Goal: Communication & Community: Share content

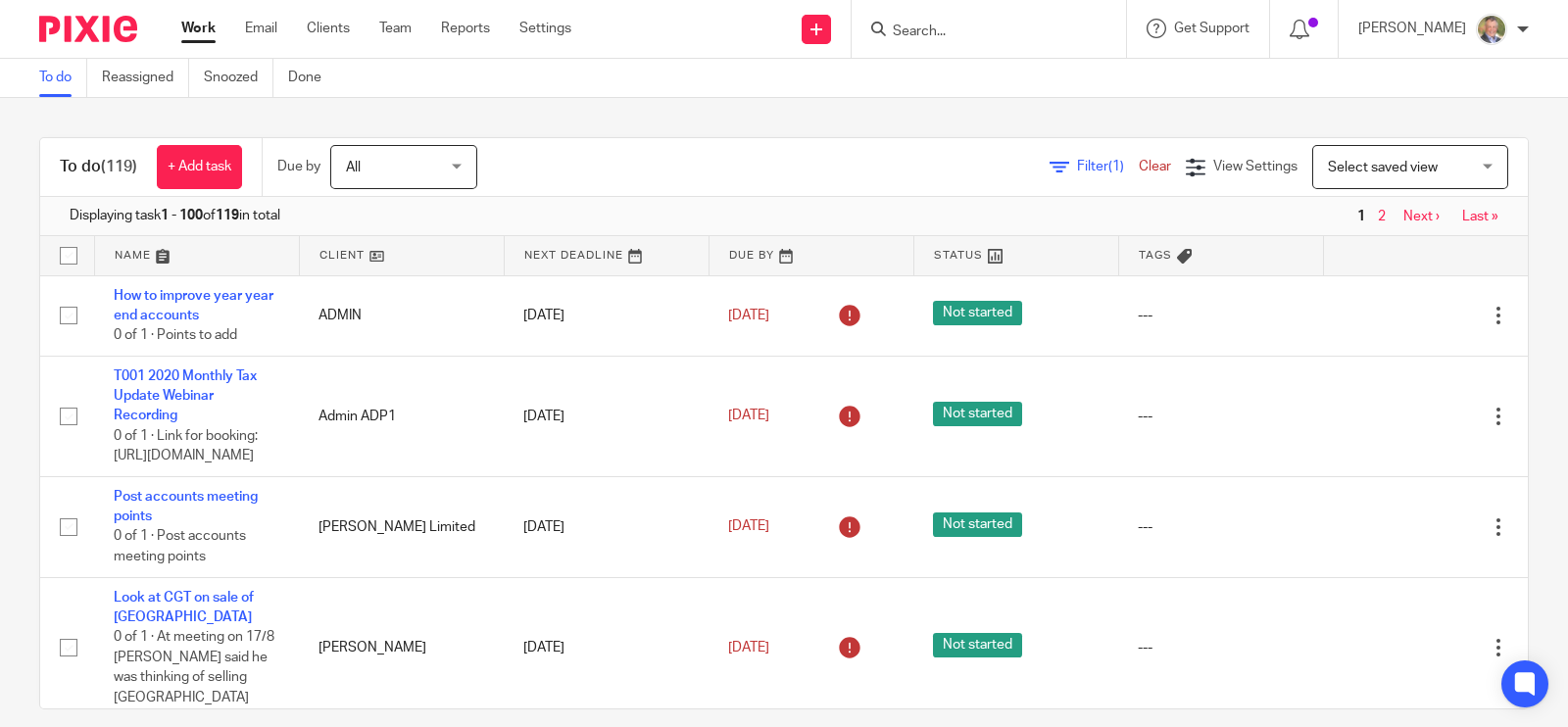
click at [606, 27] on input "Search" at bounding box center [979, 32] width 177 height 18
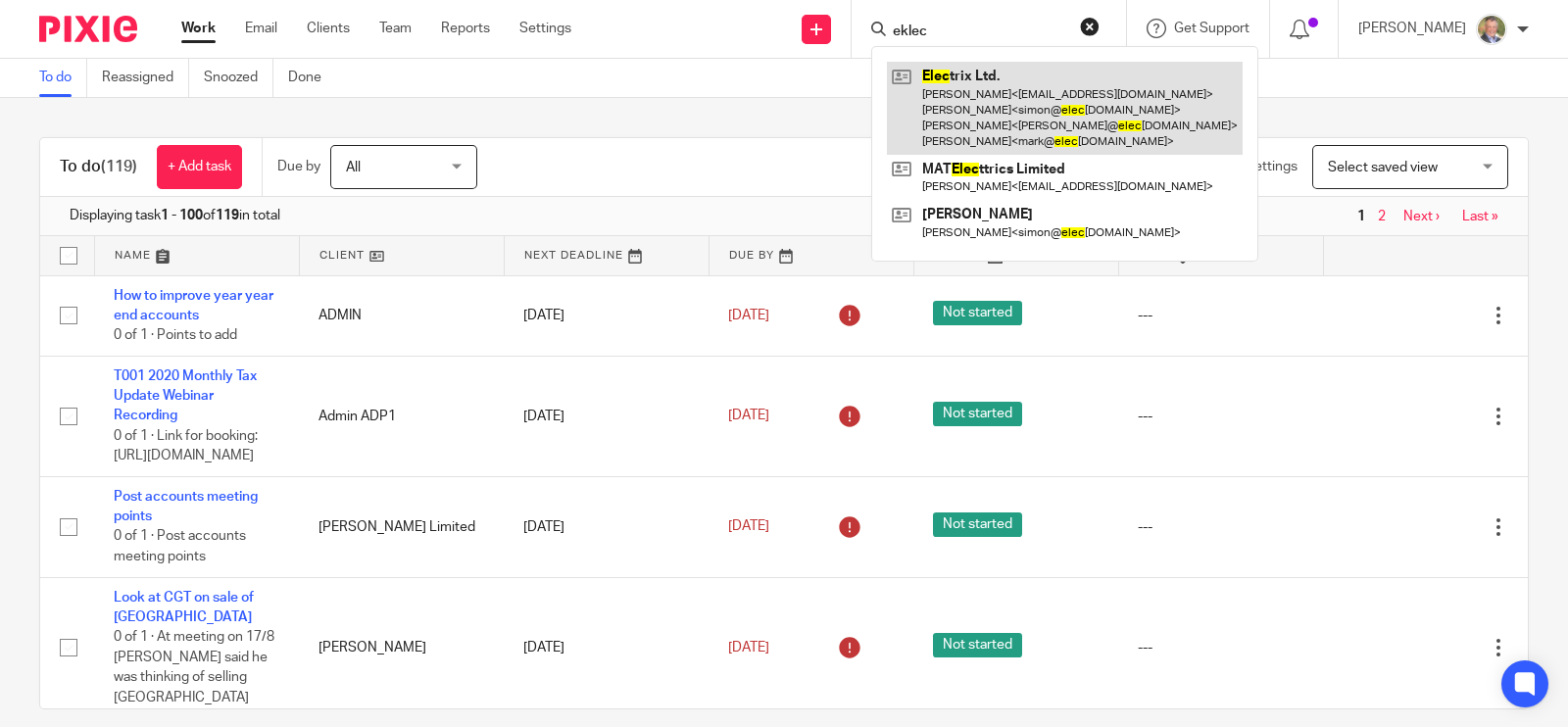
type input "eklec"
click at [606, 47] on link at bounding box center [1065, 108] width 356 height 93
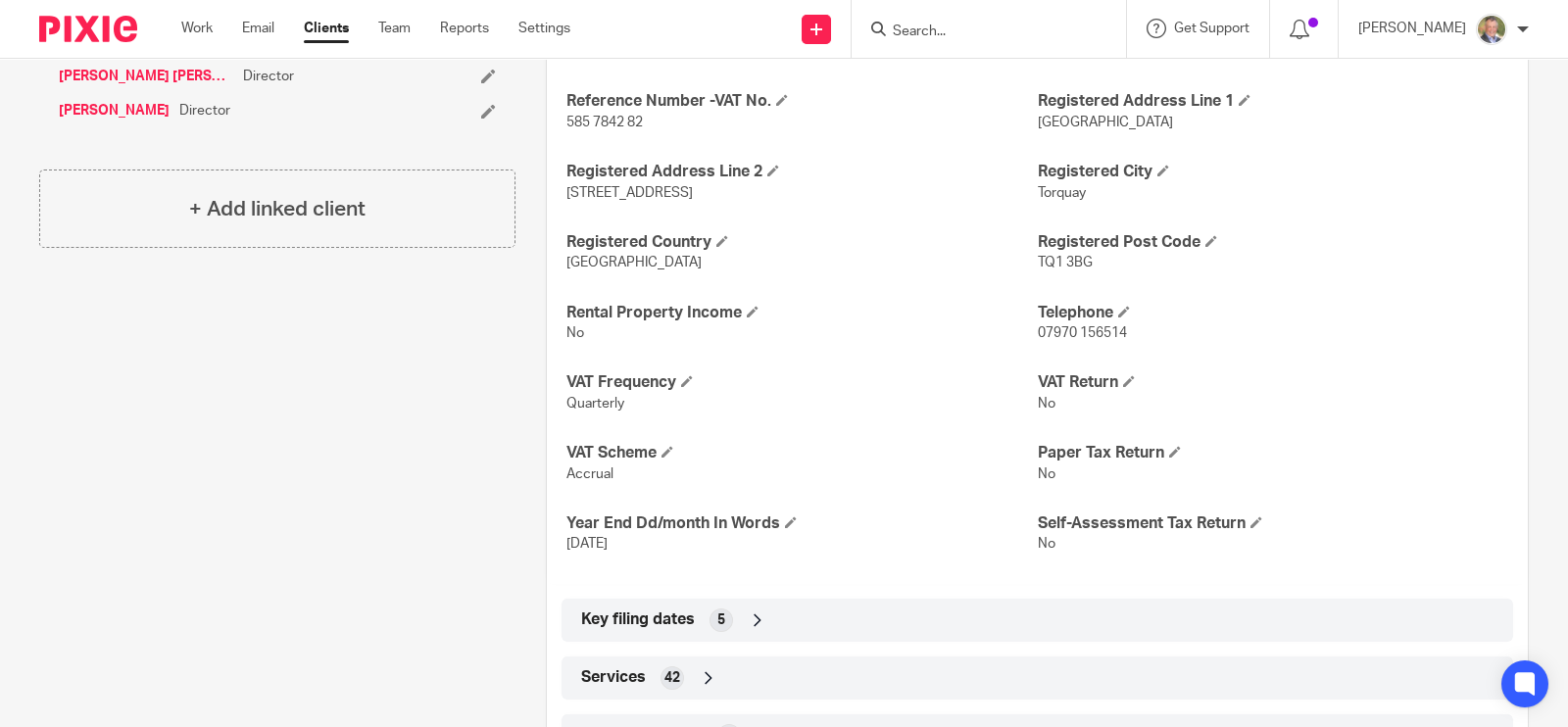
scroll to position [1294, 0]
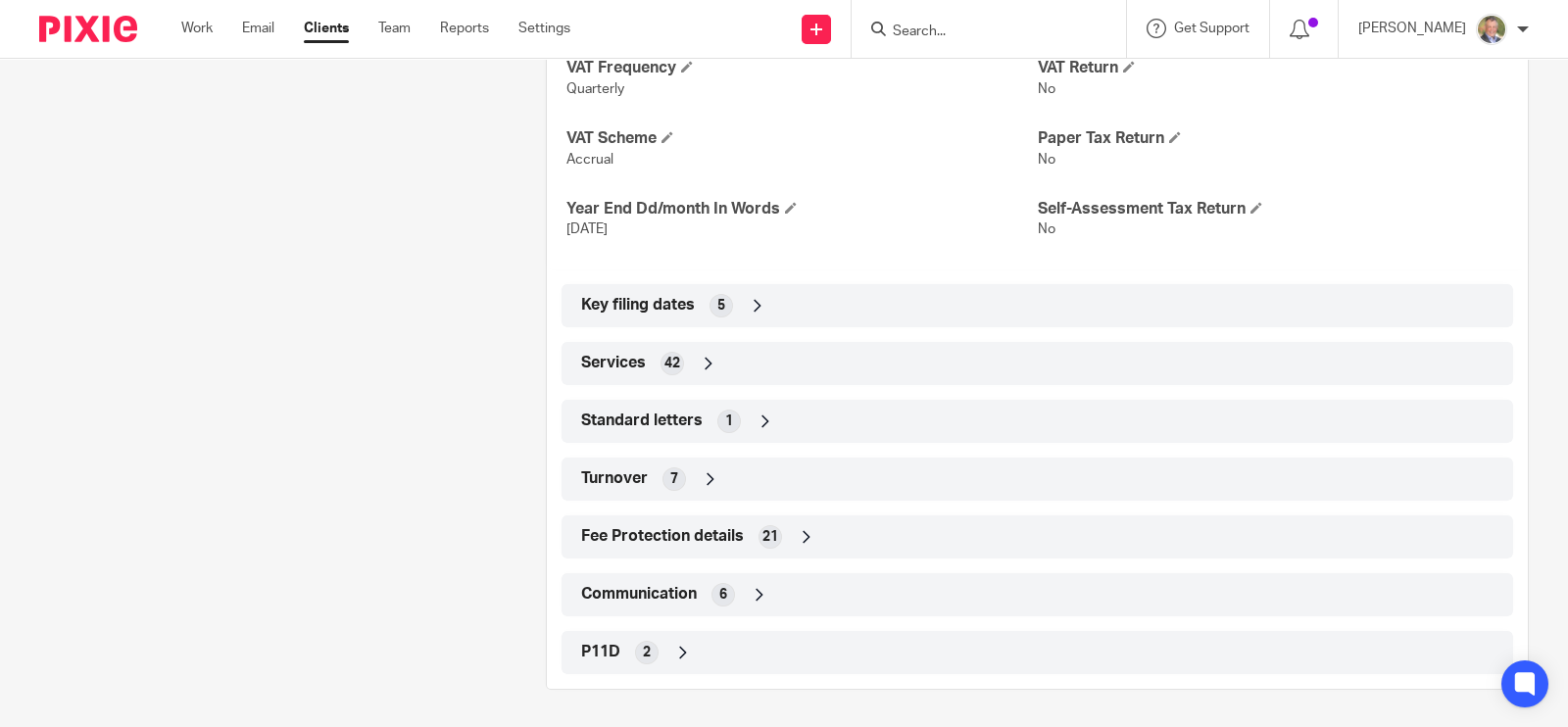
click at [669, 419] on span "Standard letters" at bounding box center [642, 421] width 122 height 21
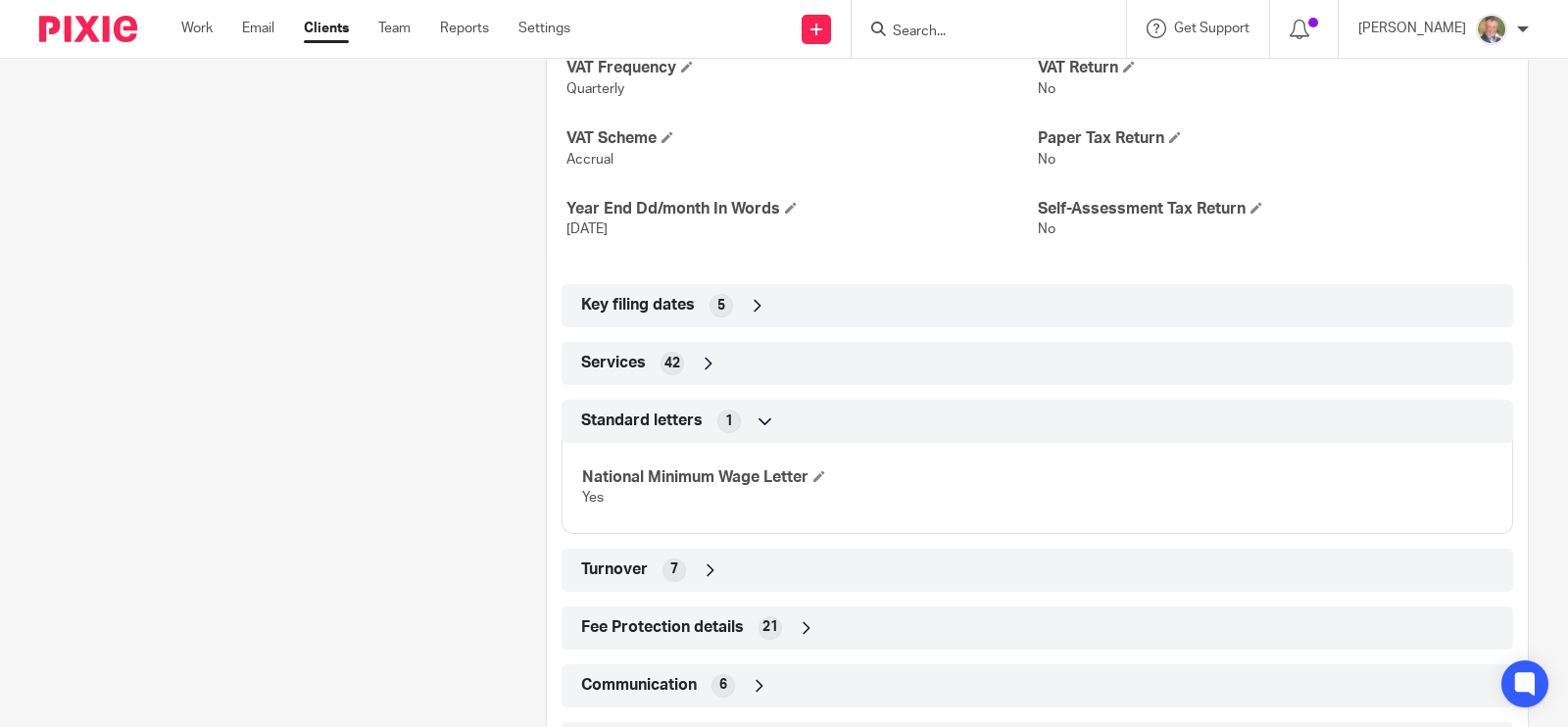
click at [756, 419] on icon at bounding box center [765, 422] width 20 height 20
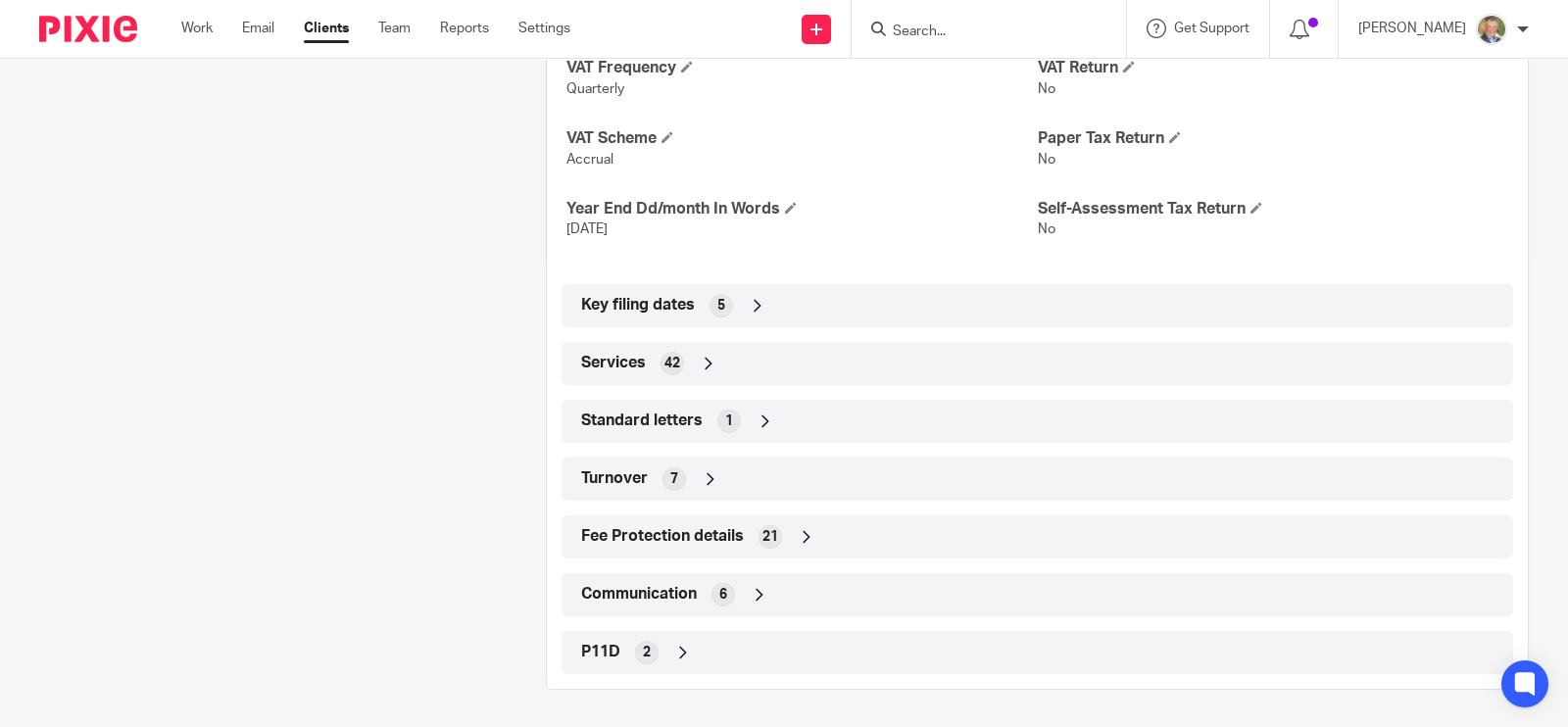
click at [759, 419] on icon at bounding box center [765, 422] width 20 height 20
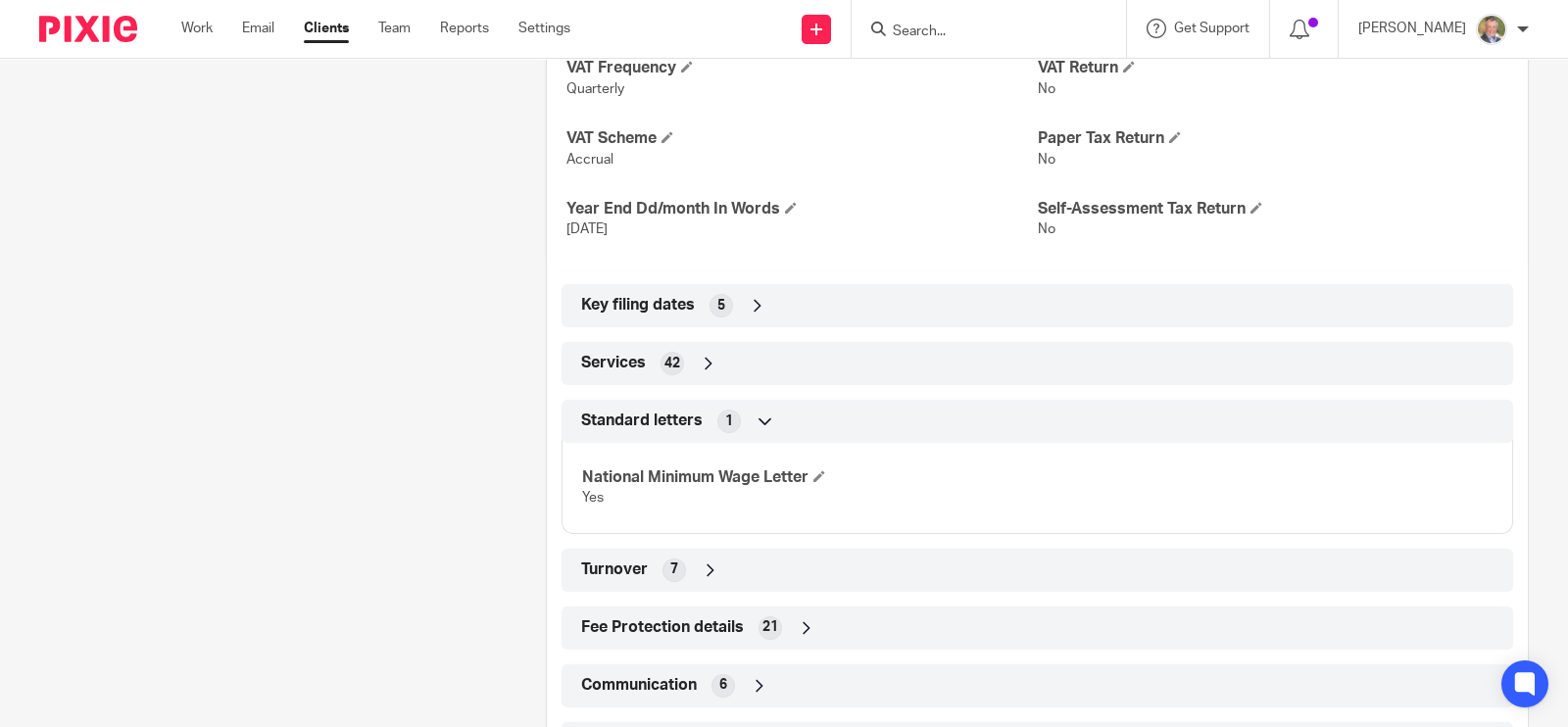
scroll to position [1386, 0]
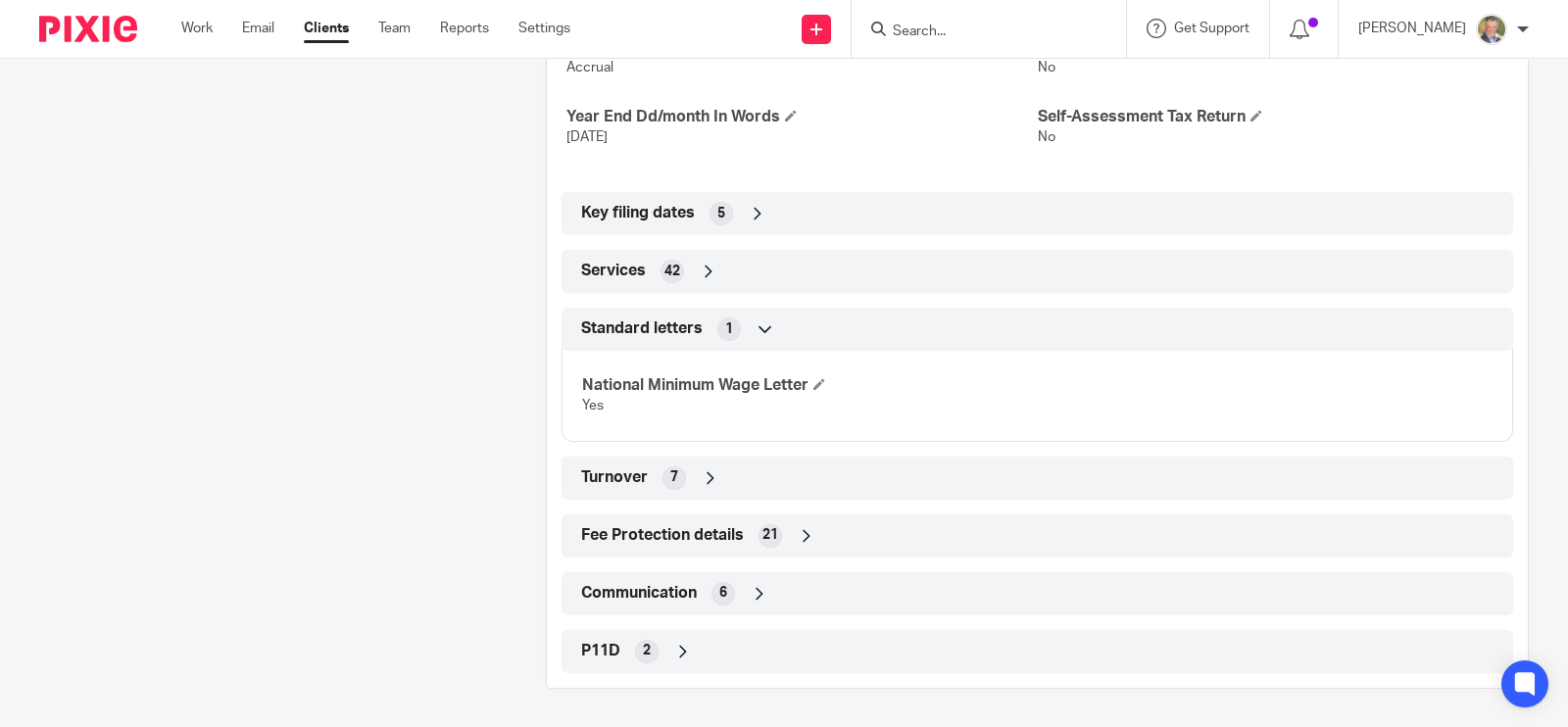
click at [755, 587] on icon at bounding box center [759, 594] width 20 height 20
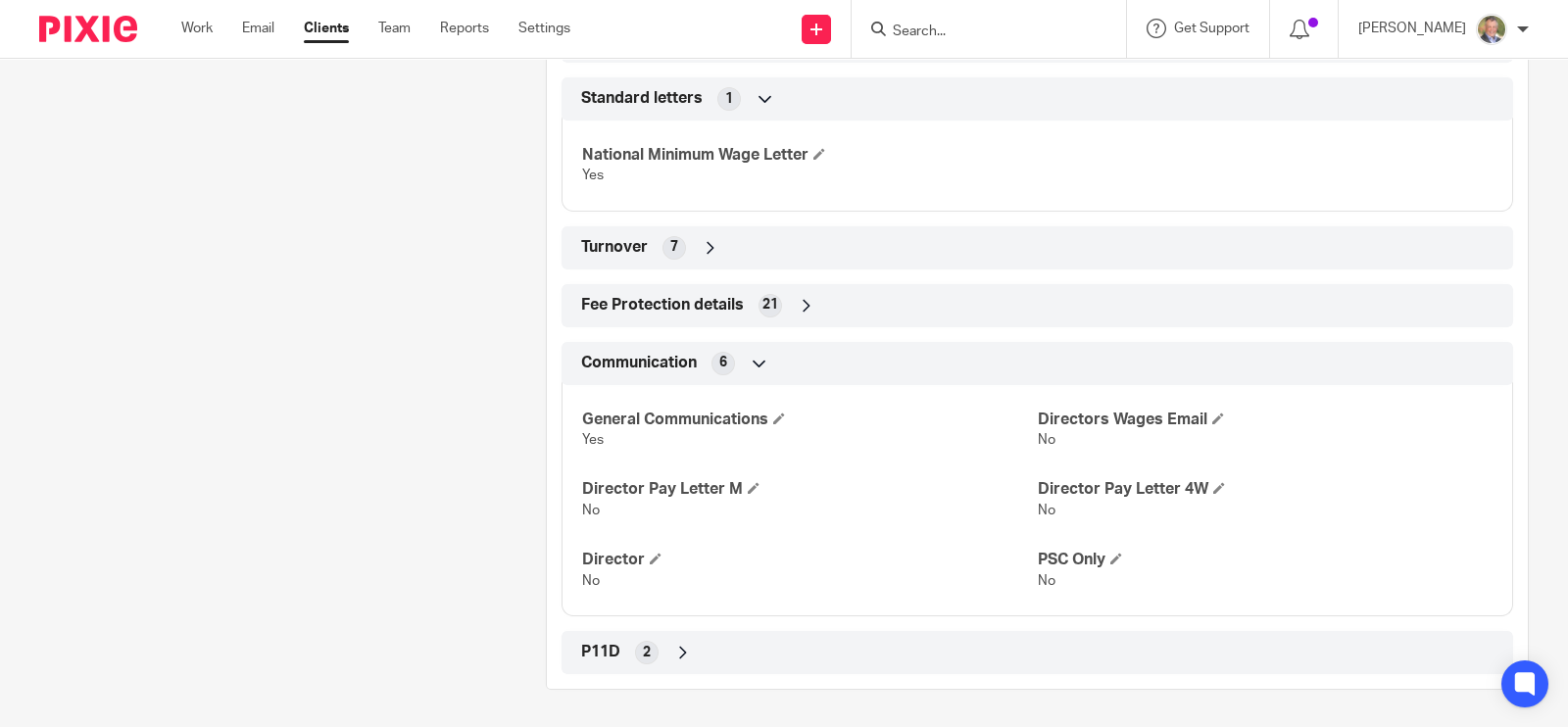
scroll to position [881, 0]
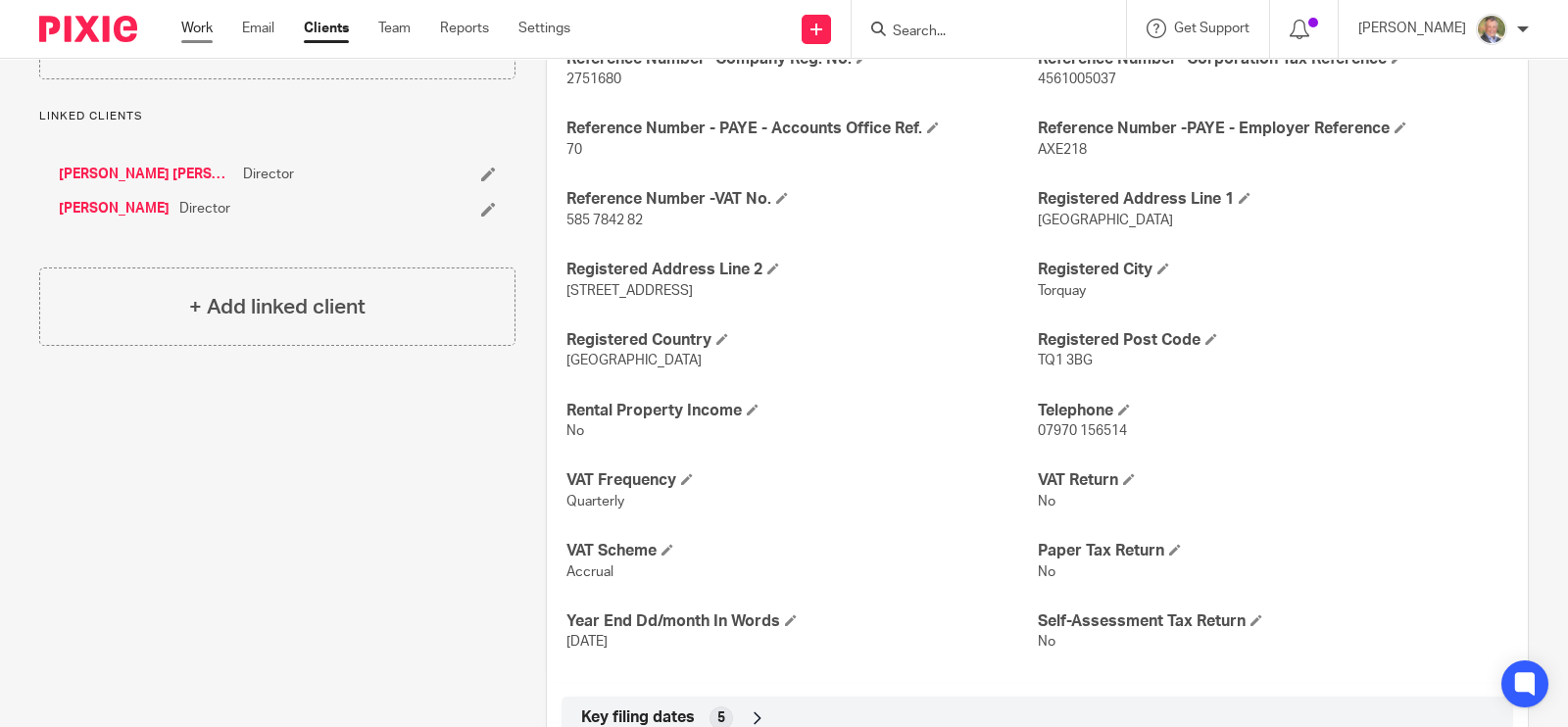
click at [206, 26] on link "Work" at bounding box center [197, 28] width 31 height 20
click at [314, 23] on link "Clients" at bounding box center [327, 28] width 45 height 20
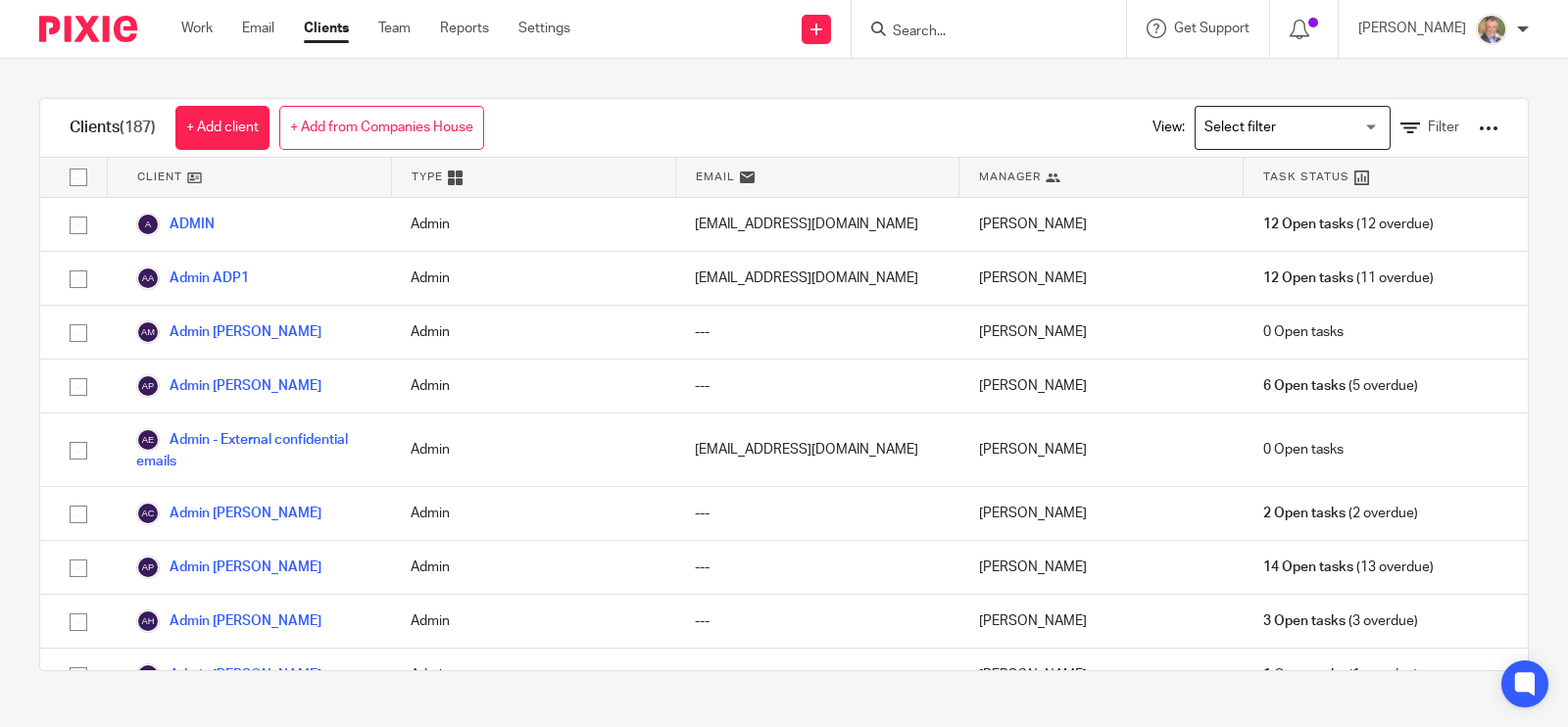
click at [1243, 125] on input "Search for option" at bounding box center [1288, 128] width 182 height 34
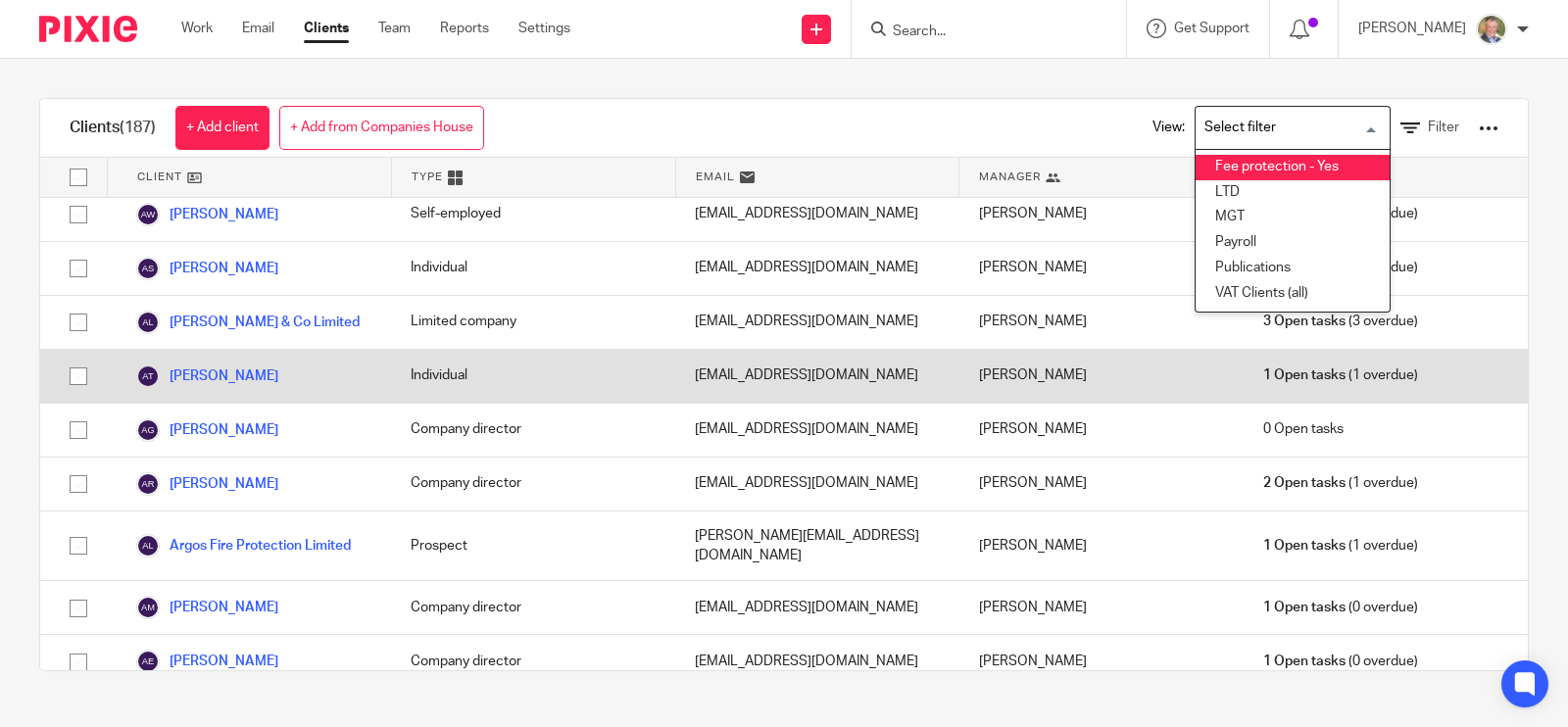
scroll to position [1103, 0]
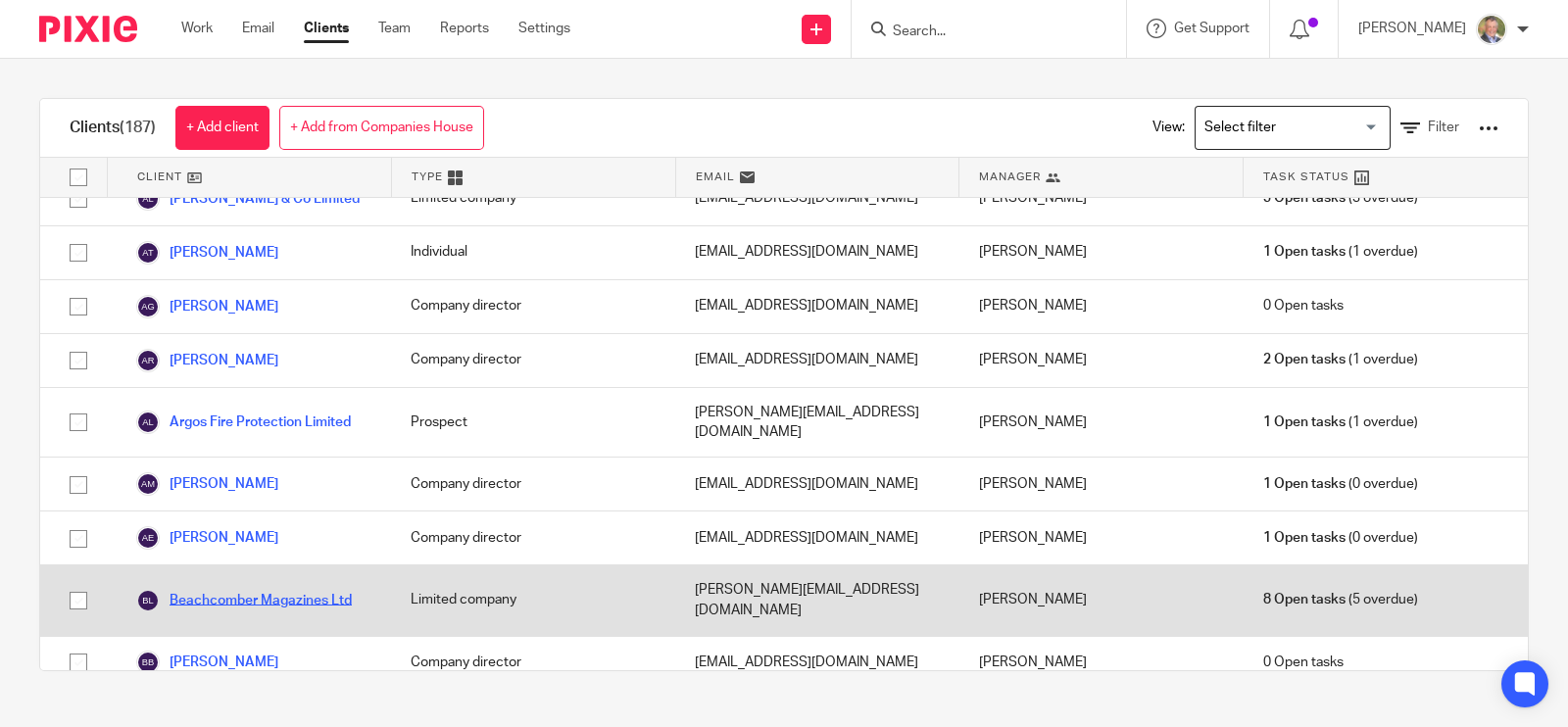
click at [237, 589] on link "Beachcomber Magazines Ltd" at bounding box center [244, 600] width 216 height 24
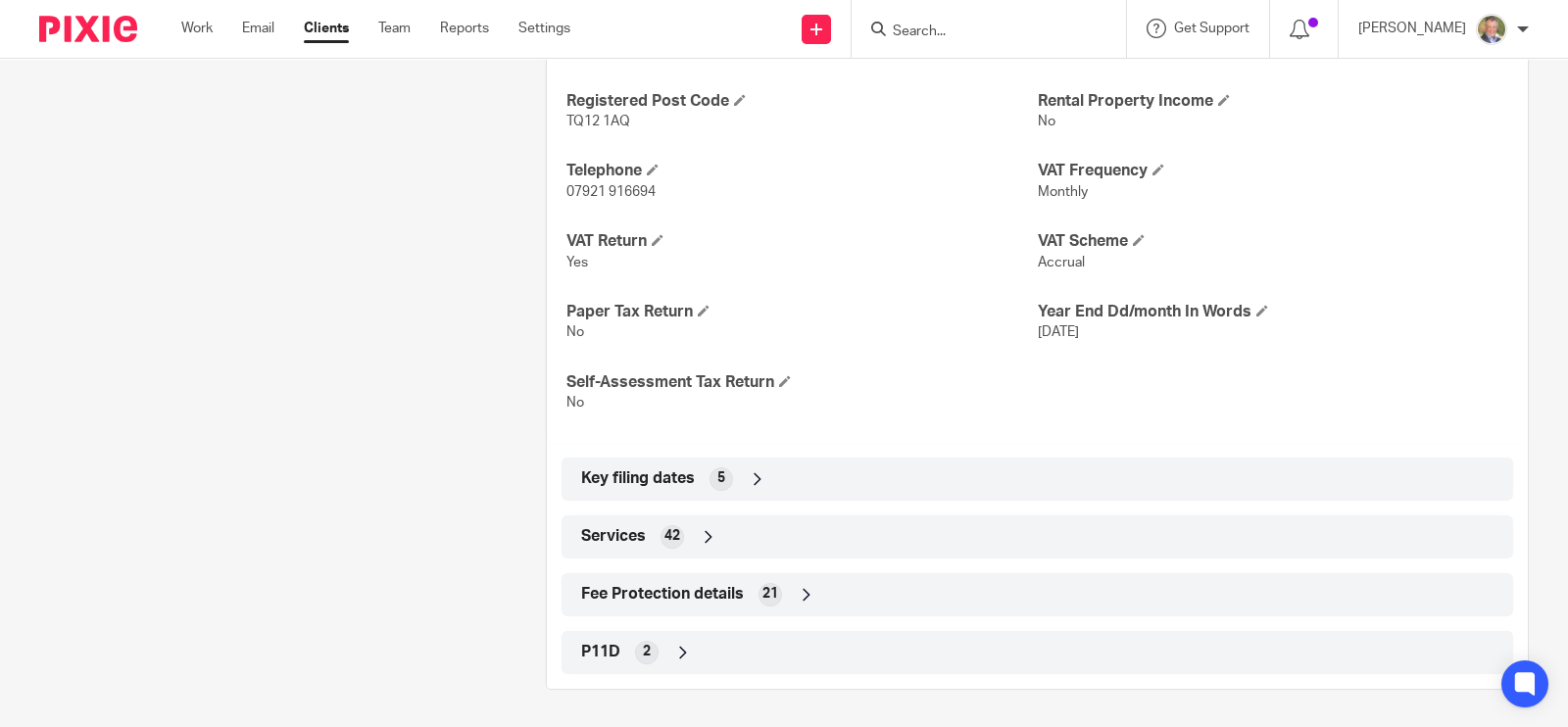
scroll to position [578, 0]
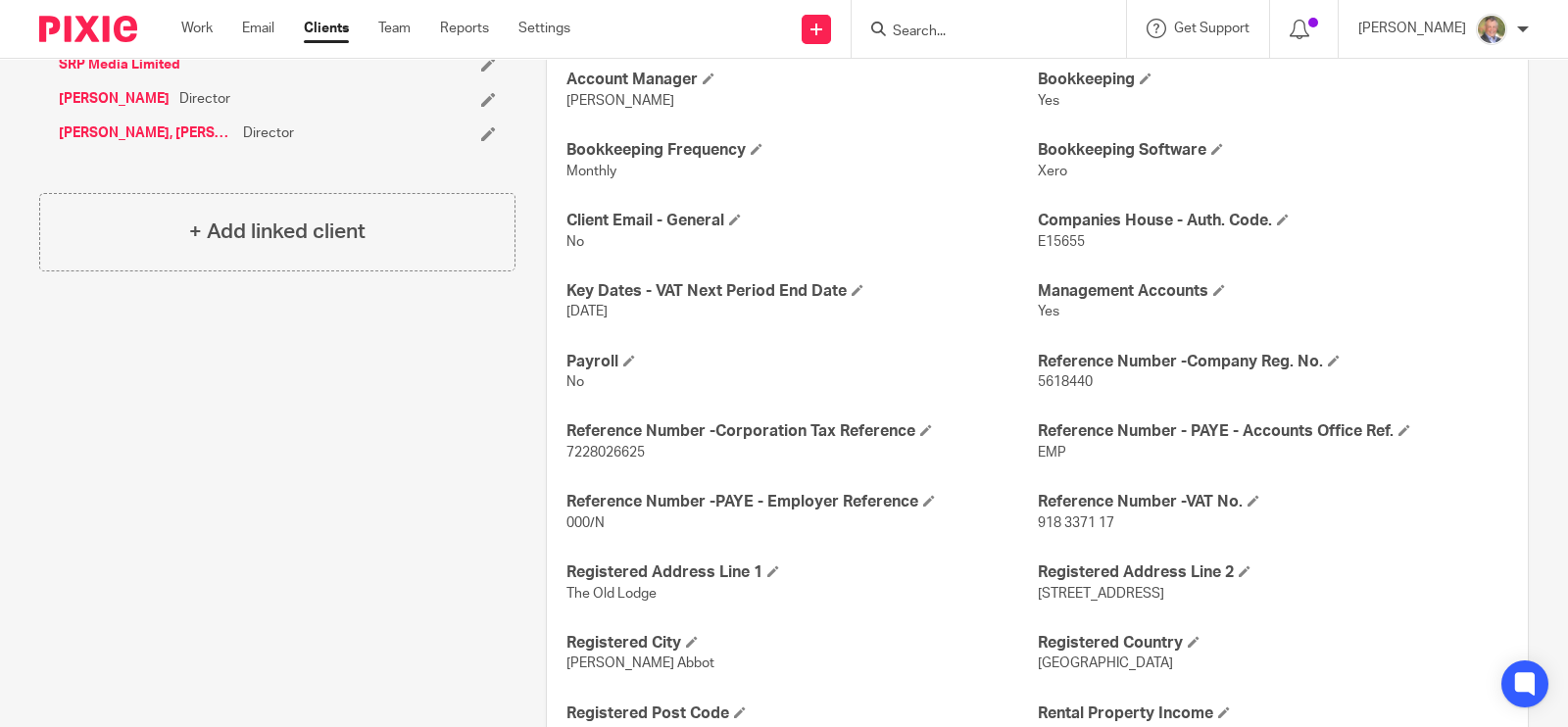
click at [315, 17] on div "Work Email Clients Team Reports Settings Work Email Clients Team Reports Settin…" at bounding box center [381, 28] width 439 height 58
click at [318, 31] on link "Clients" at bounding box center [327, 28] width 45 height 20
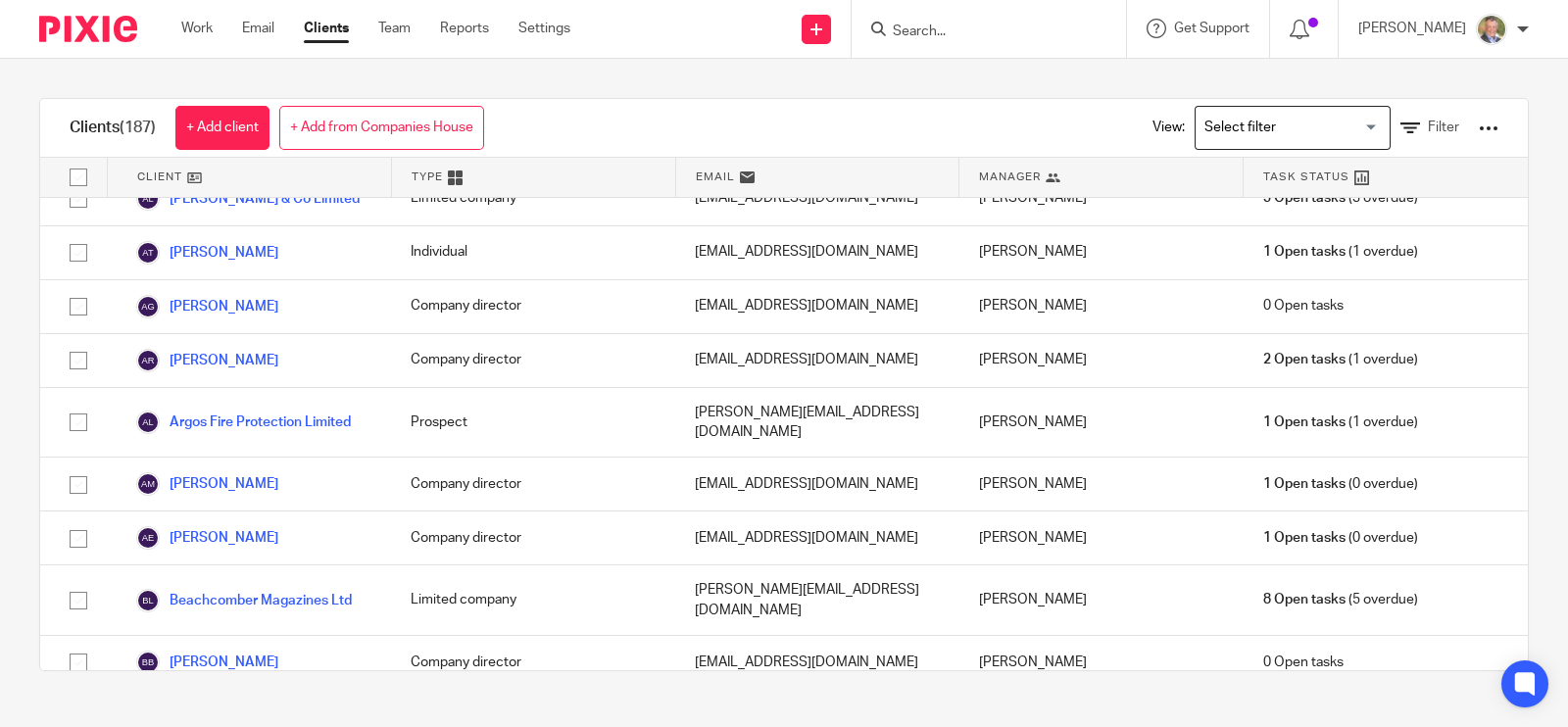
scroll to position [1470, 0]
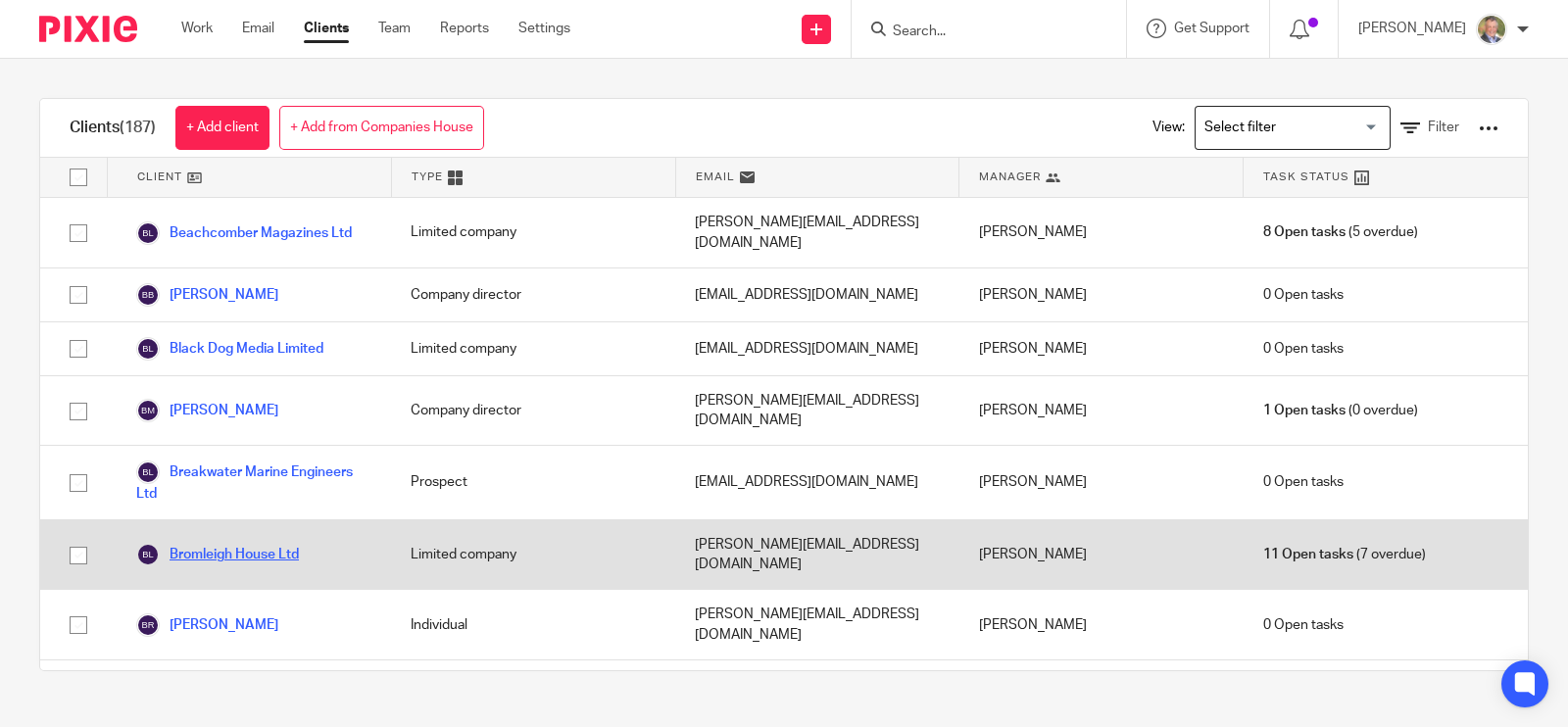
click at [245, 543] on link "Bromleigh House Ltd" at bounding box center [218, 554] width 163 height 24
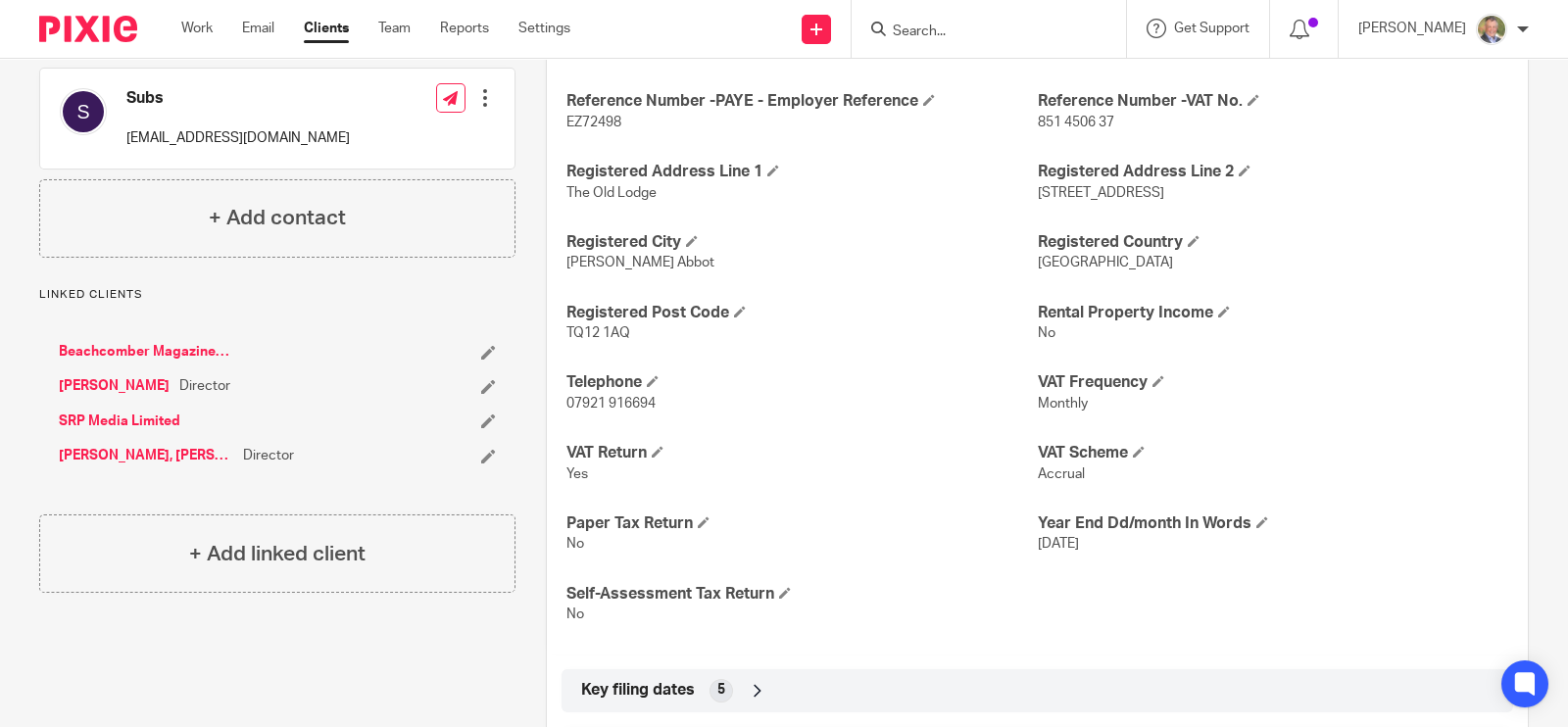
scroll to position [1308, 0]
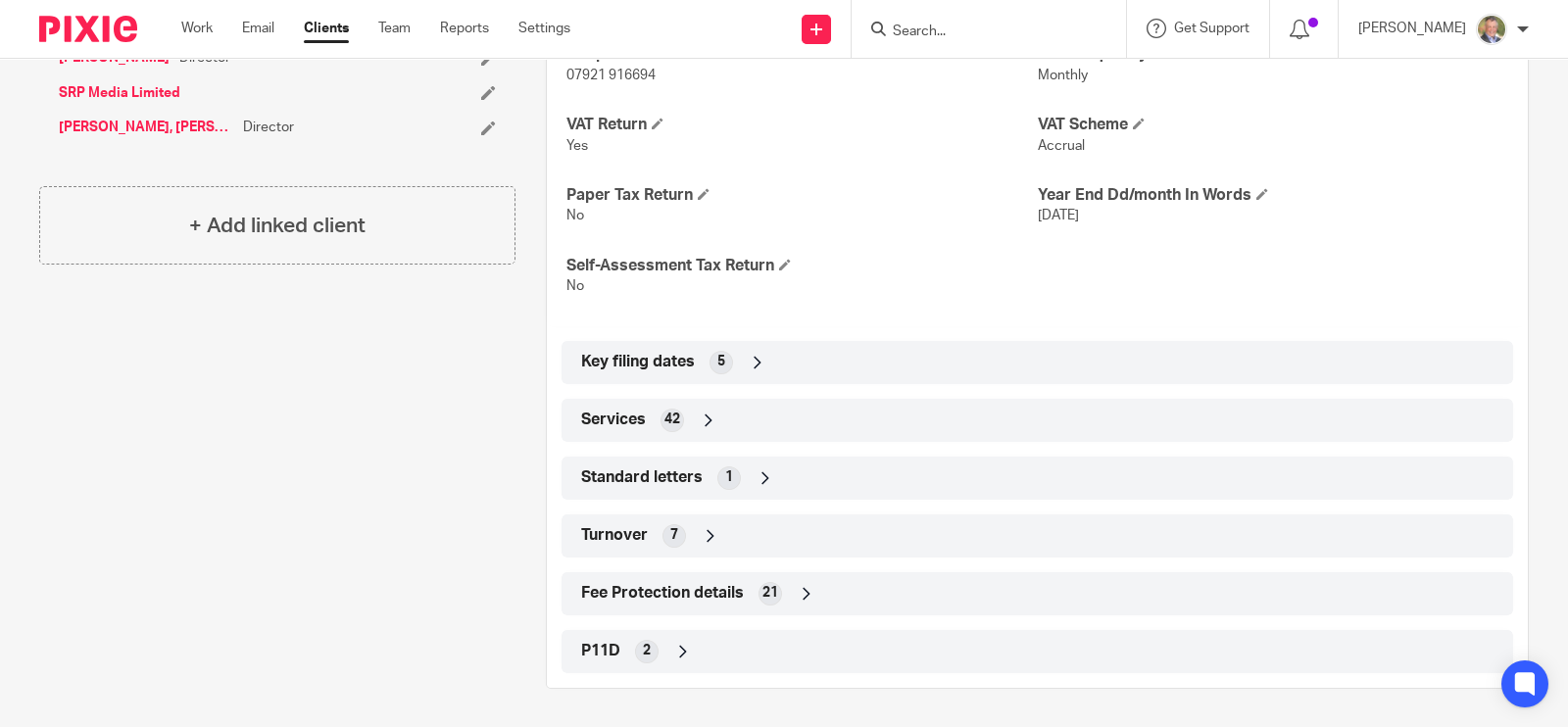
click at [756, 473] on icon at bounding box center [765, 478] width 20 height 20
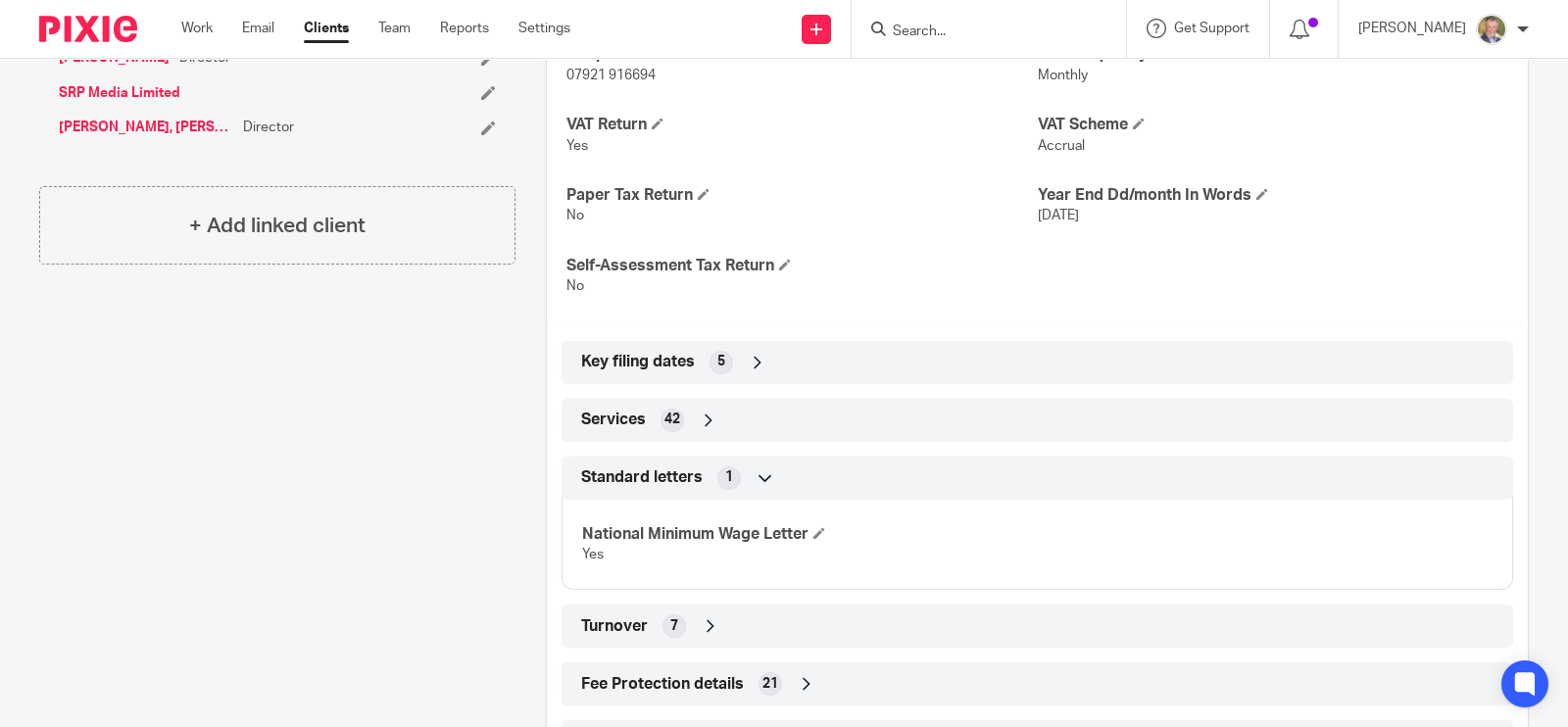
click at [756, 474] on icon at bounding box center [765, 478] width 20 height 20
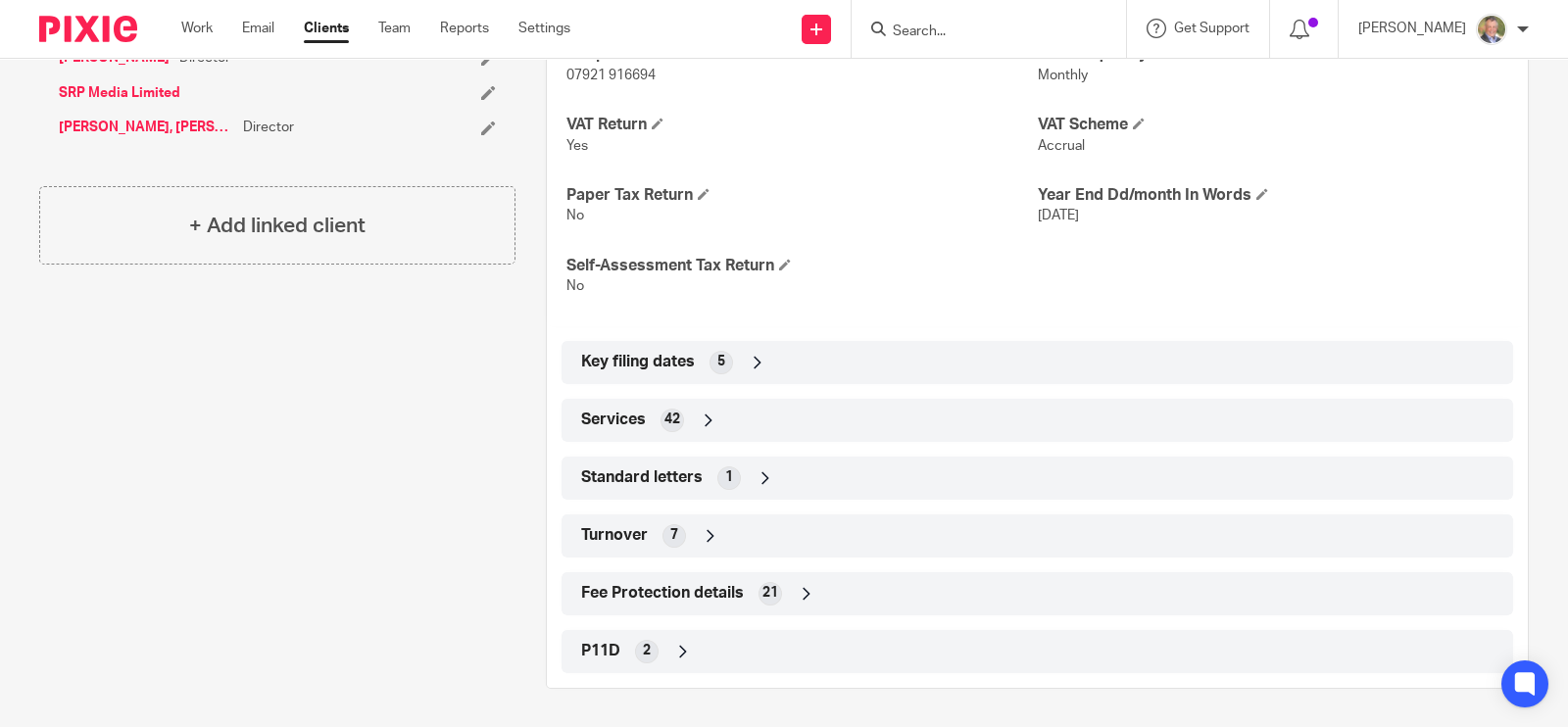
click at [756, 474] on icon at bounding box center [765, 478] width 20 height 20
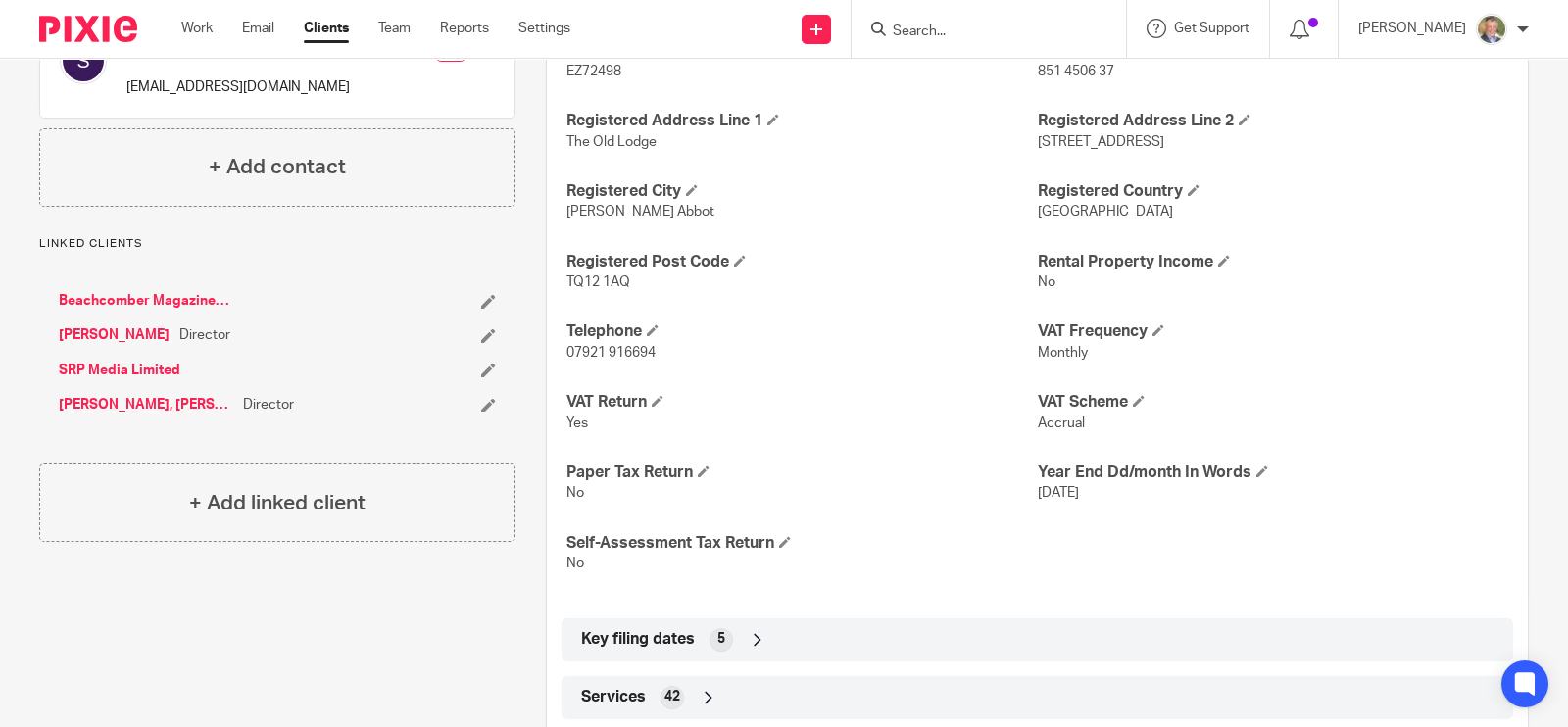
scroll to position [662, 0]
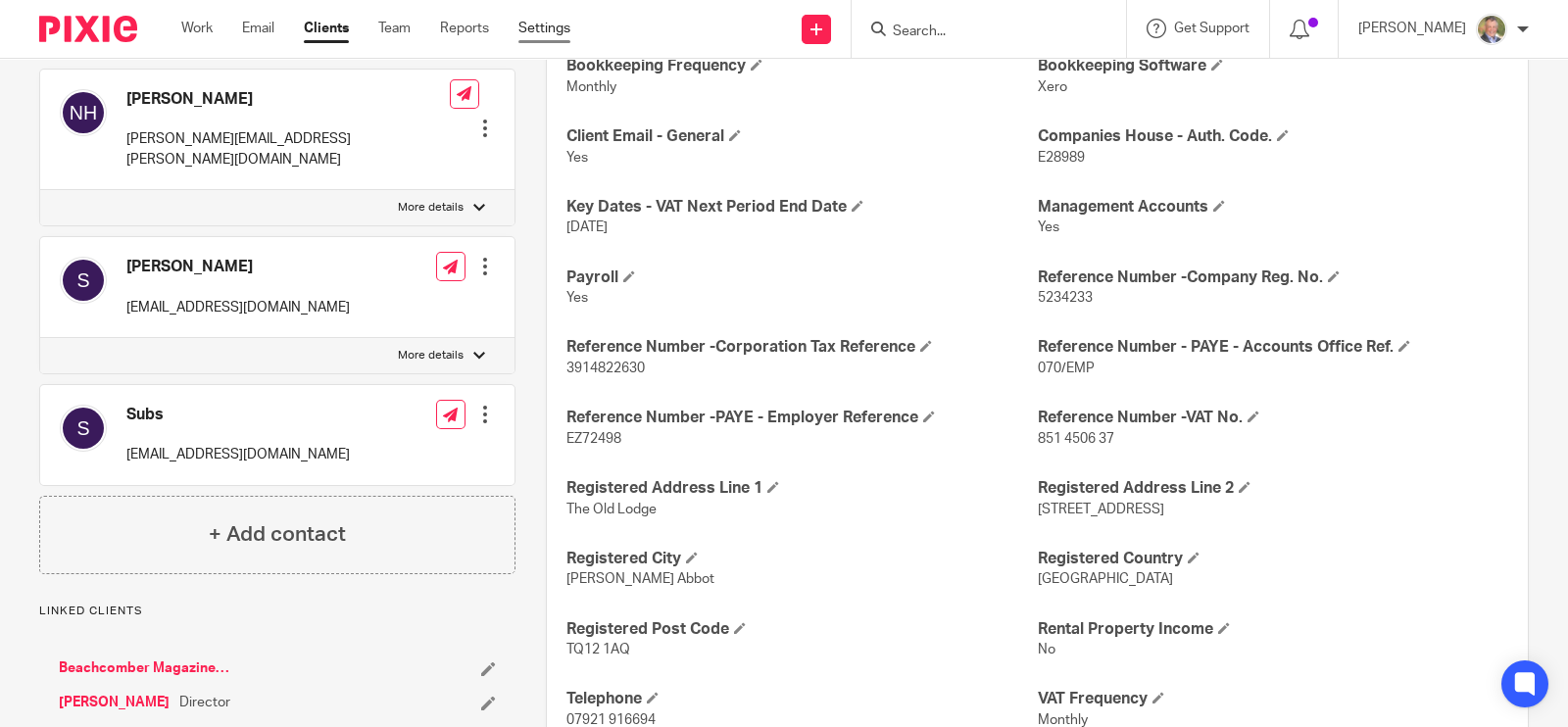
click at [534, 26] on link "Settings" at bounding box center [544, 28] width 52 height 20
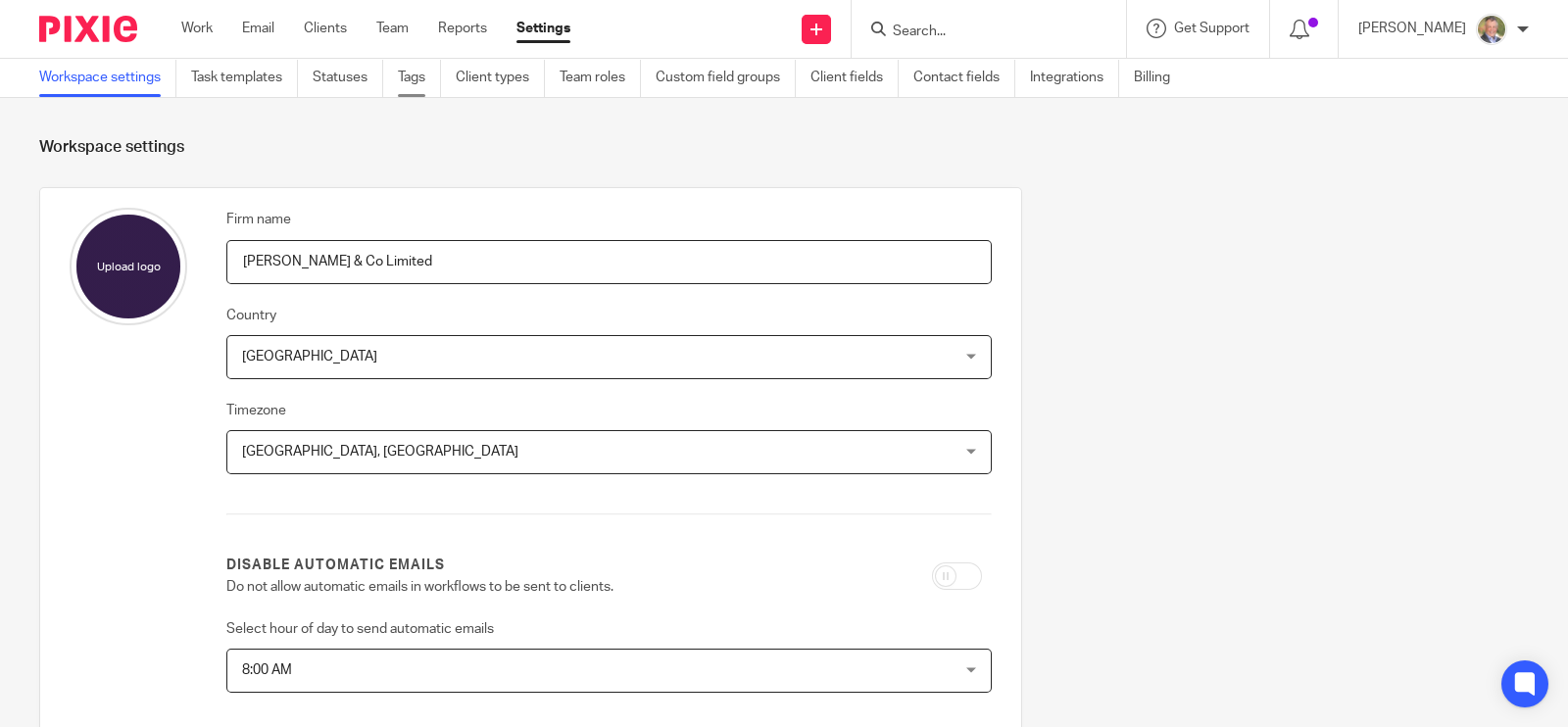
click at [414, 75] on link "Tags" at bounding box center [420, 78] width 43 height 38
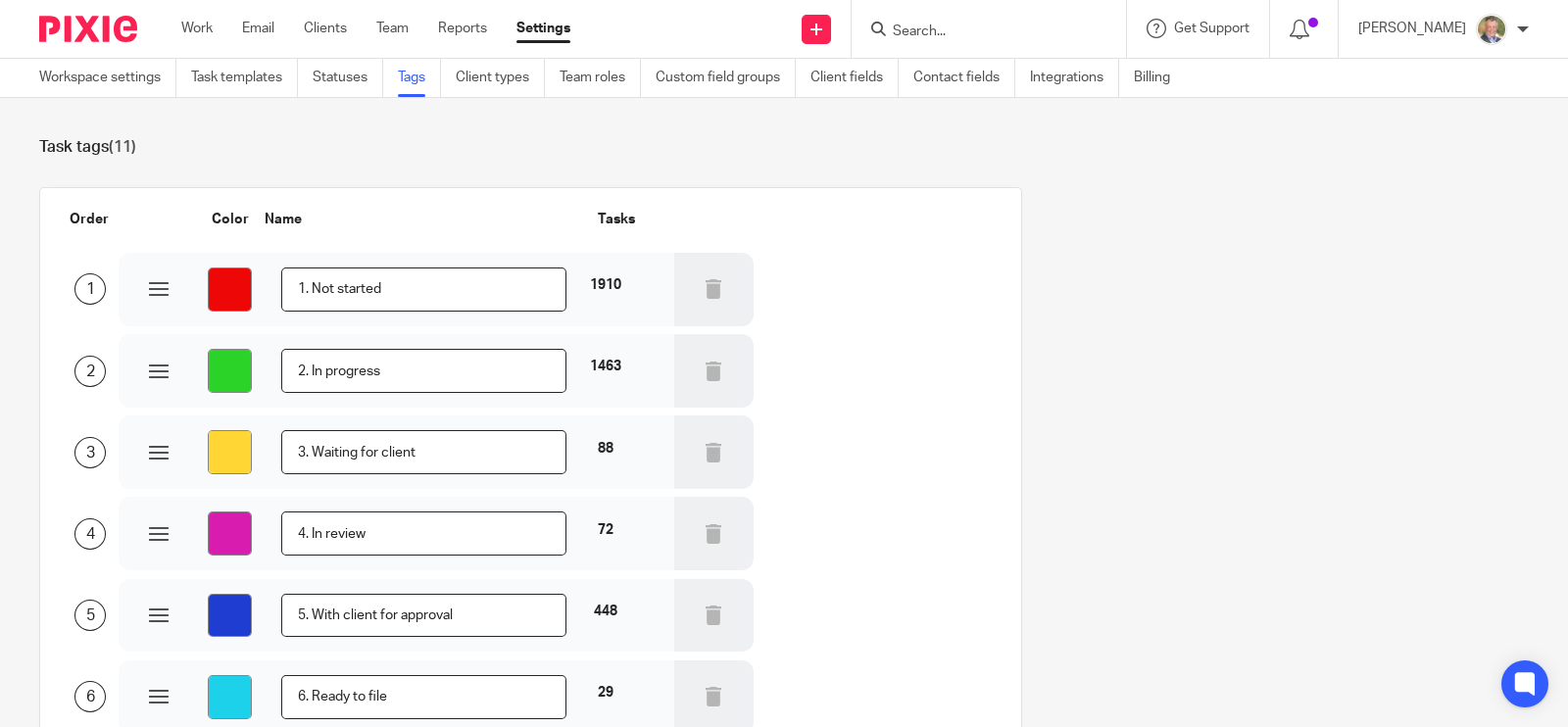
scroll to position [604, 0]
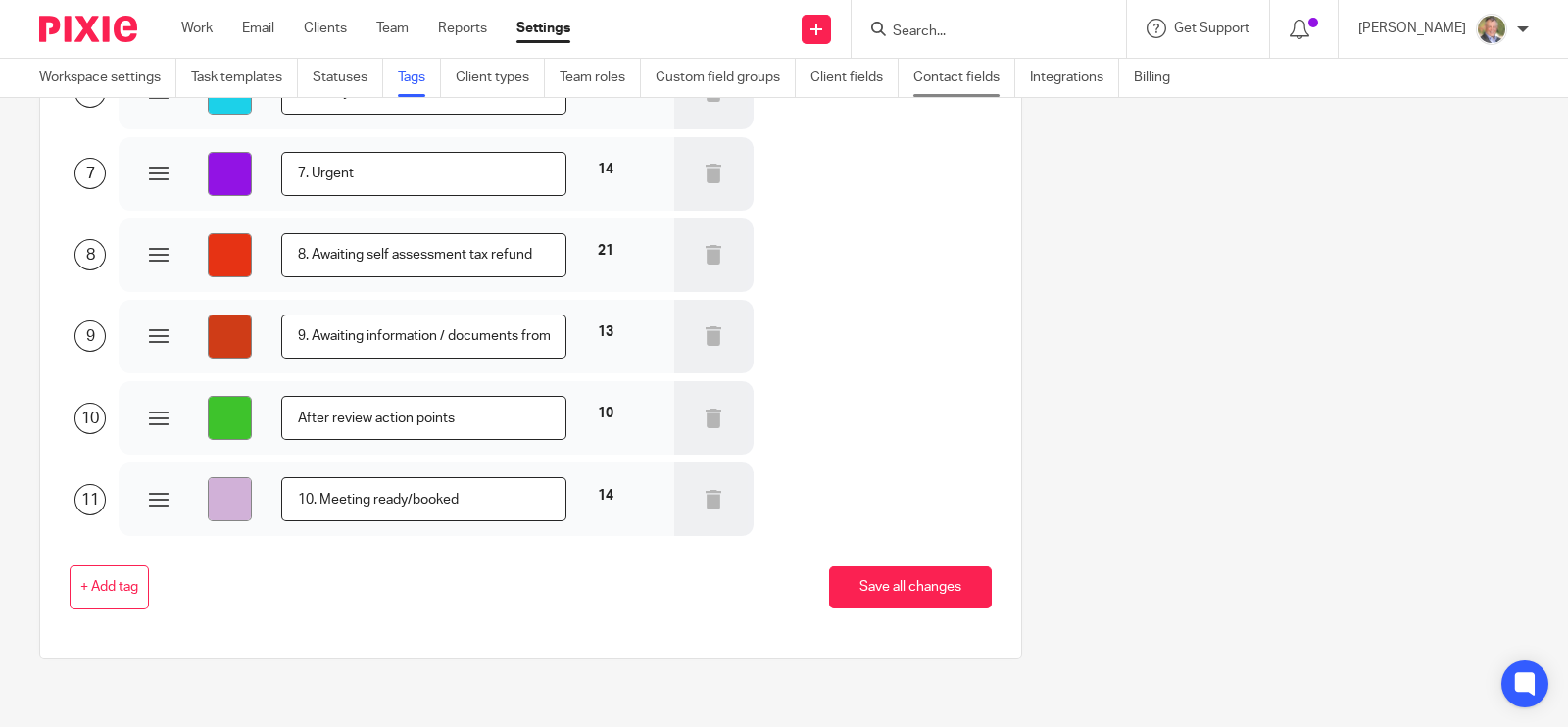
click at [955, 82] on link "Contact fields" at bounding box center [965, 78] width 102 height 38
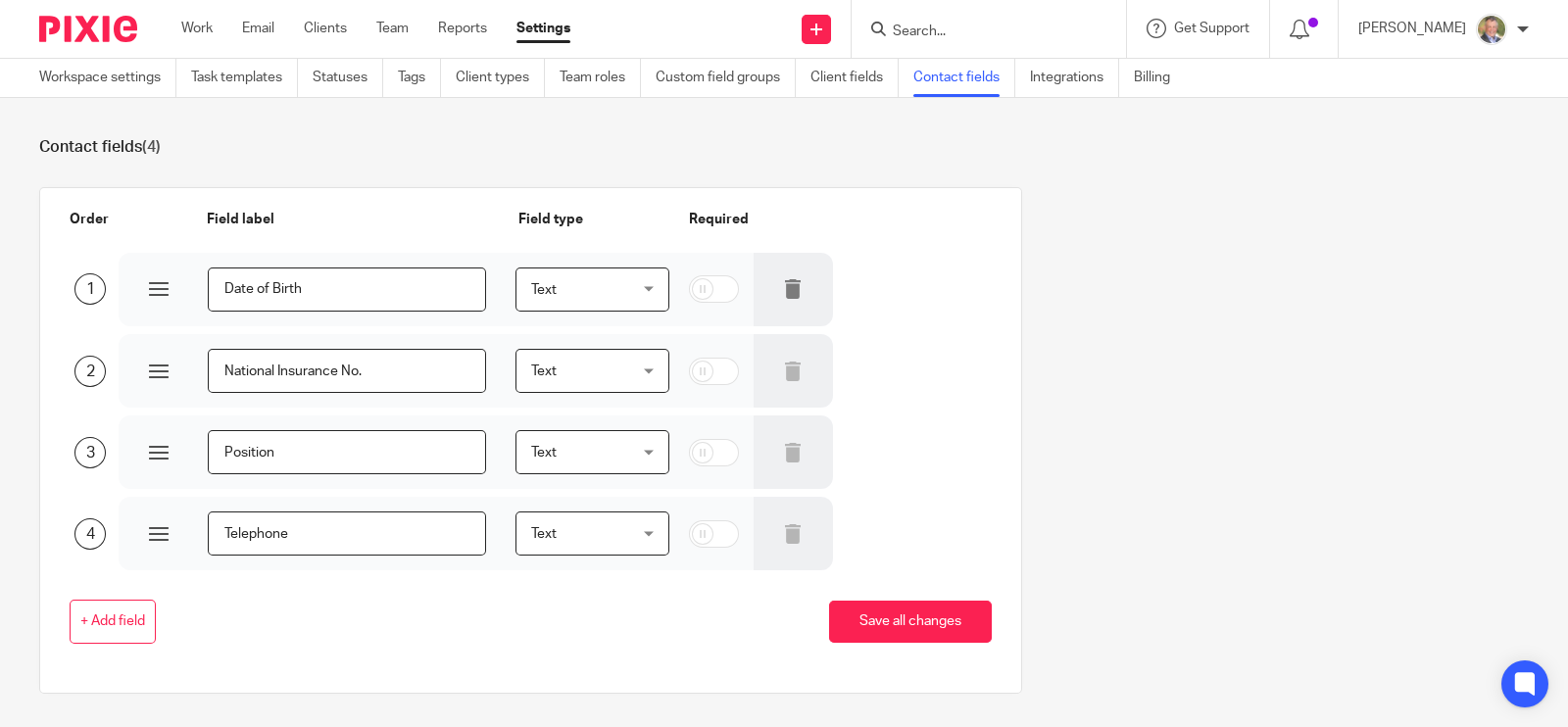
scroll to position [34, 0]
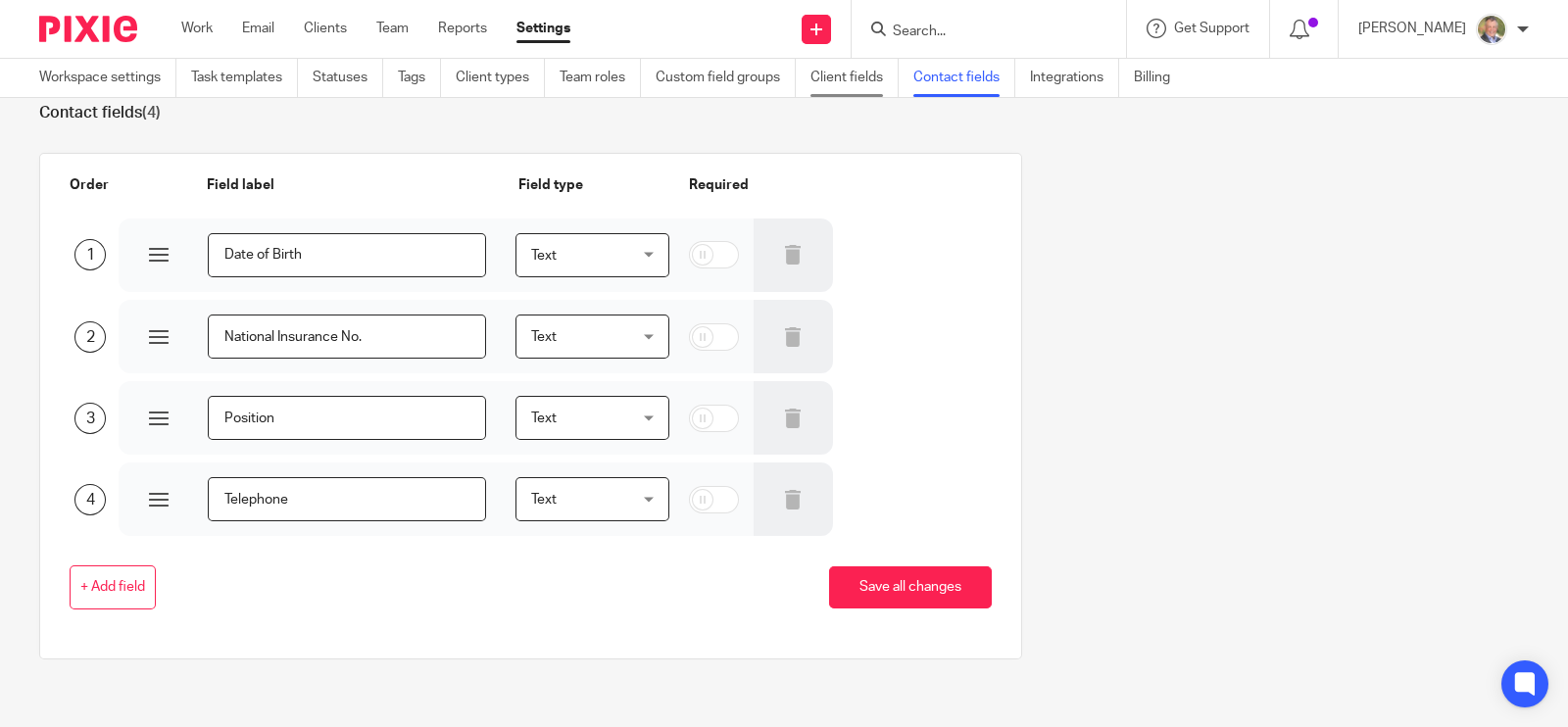
click at [845, 74] on link "Client fields" at bounding box center [855, 78] width 88 height 38
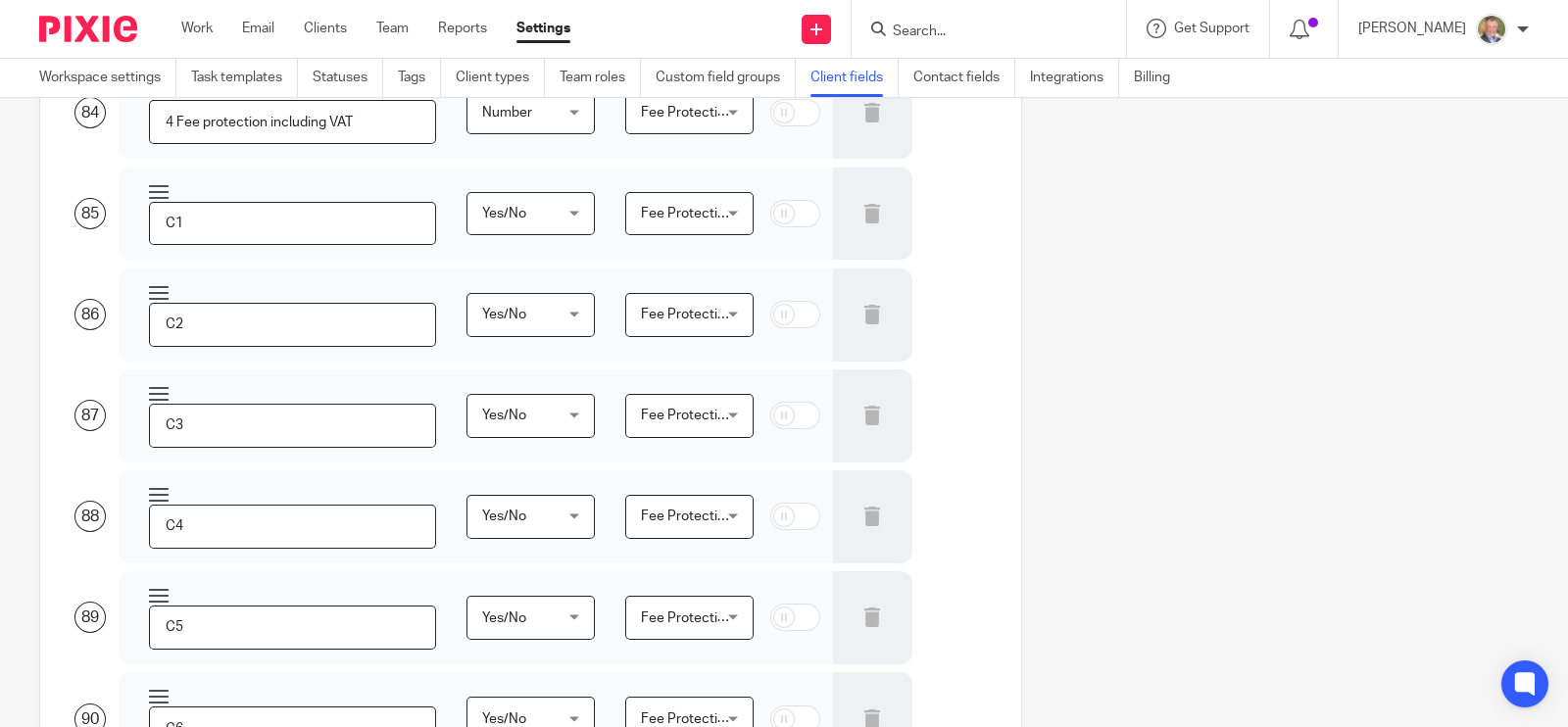
scroll to position [8453, 0]
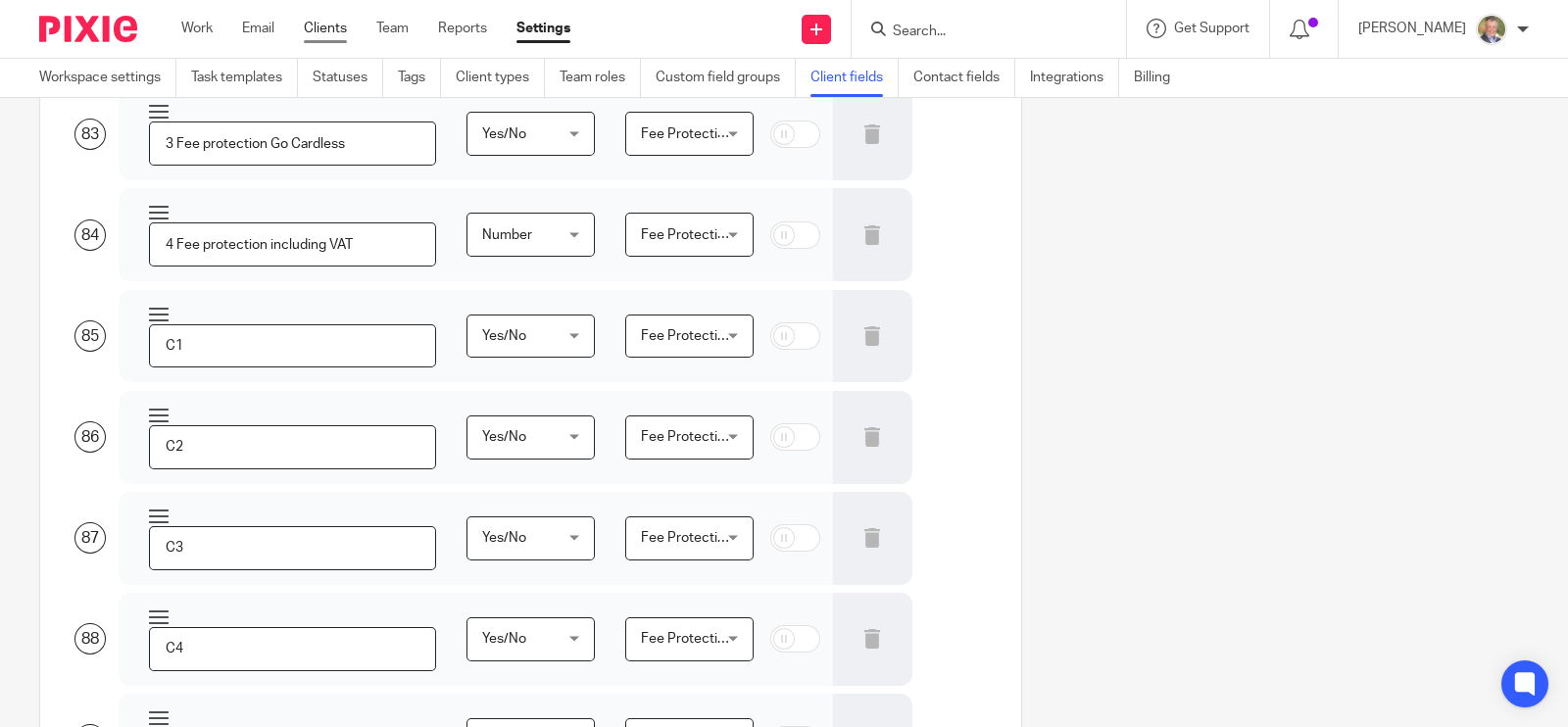
click at [330, 24] on link "Clients" at bounding box center [326, 28] width 43 height 20
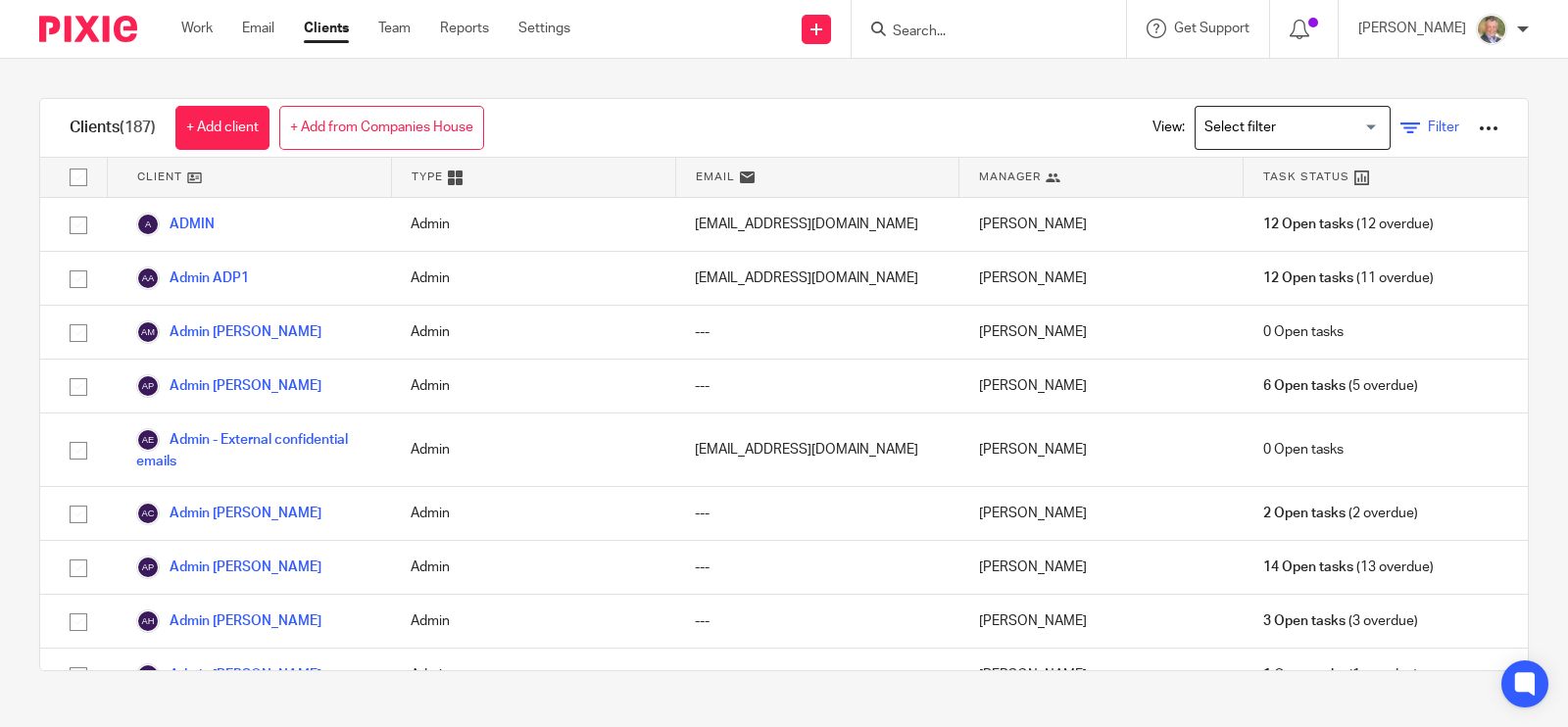
click at [1400, 131] on link "Filter" at bounding box center [1430, 128] width 59 height 21
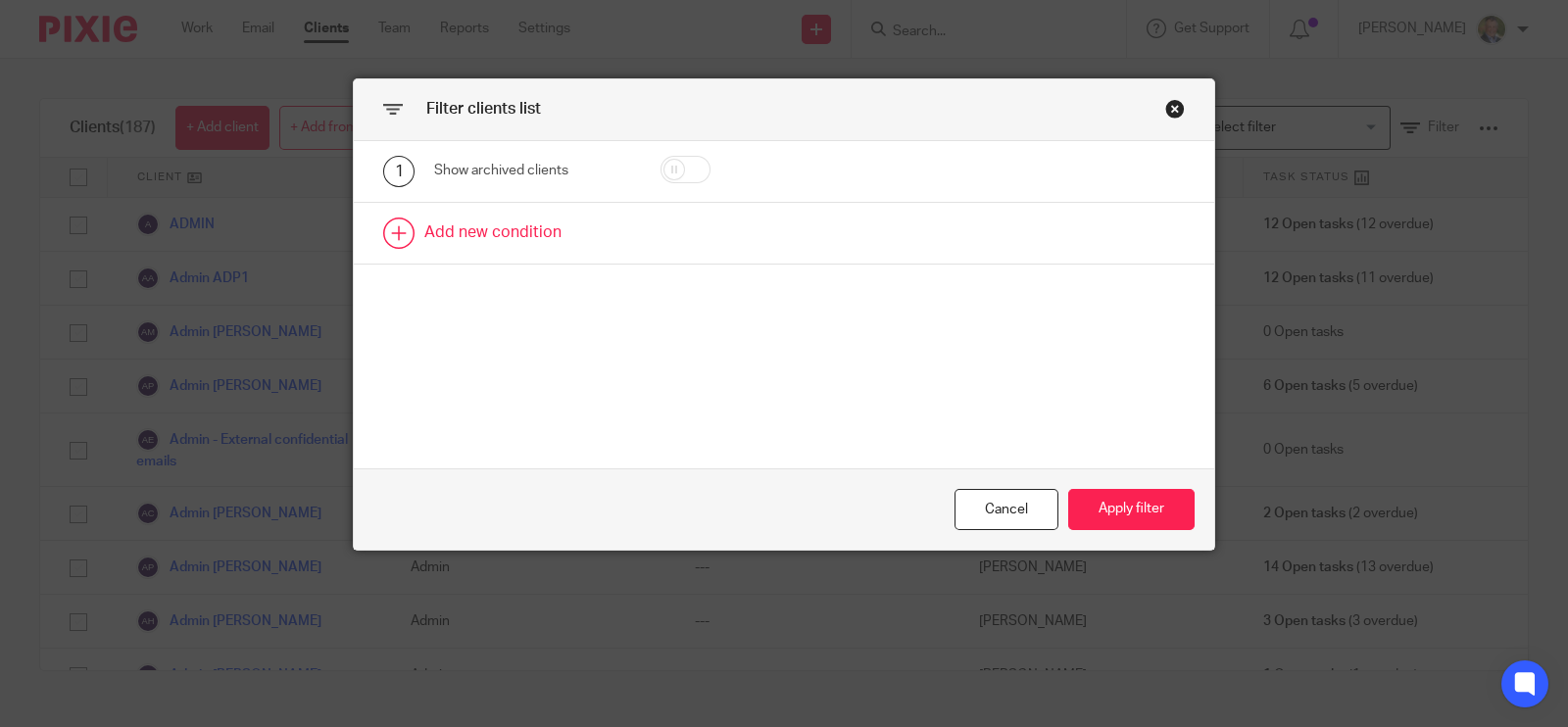
click at [387, 239] on link at bounding box center [784, 234] width 861 height 61
click at [608, 231] on div "Field" at bounding box center [533, 239] width 196 height 44
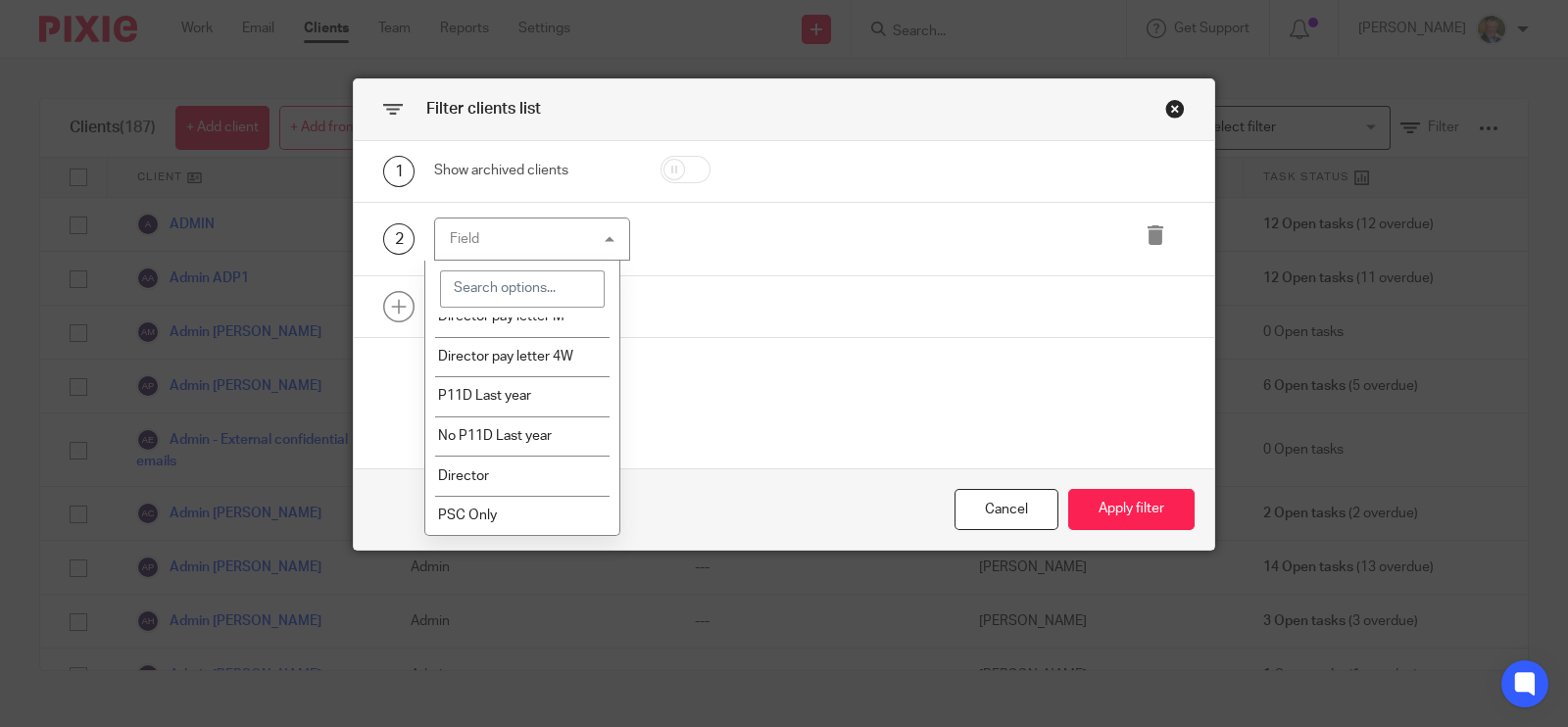
scroll to position [5513, 0]
click at [534, 114] on span "General communications" at bounding box center [515, 107] width 154 height 14
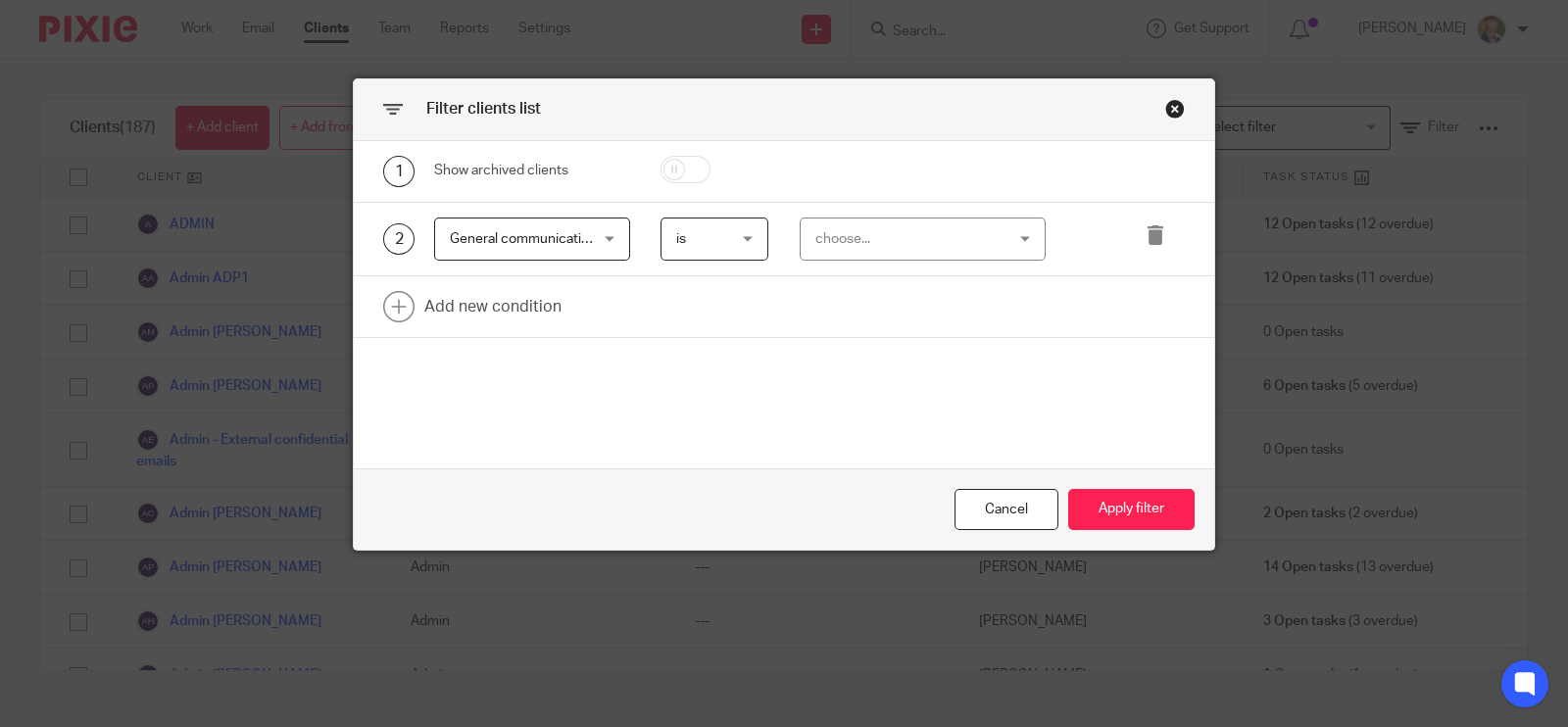
click at [1010, 232] on div "choose..." at bounding box center [923, 239] width 247 height 44
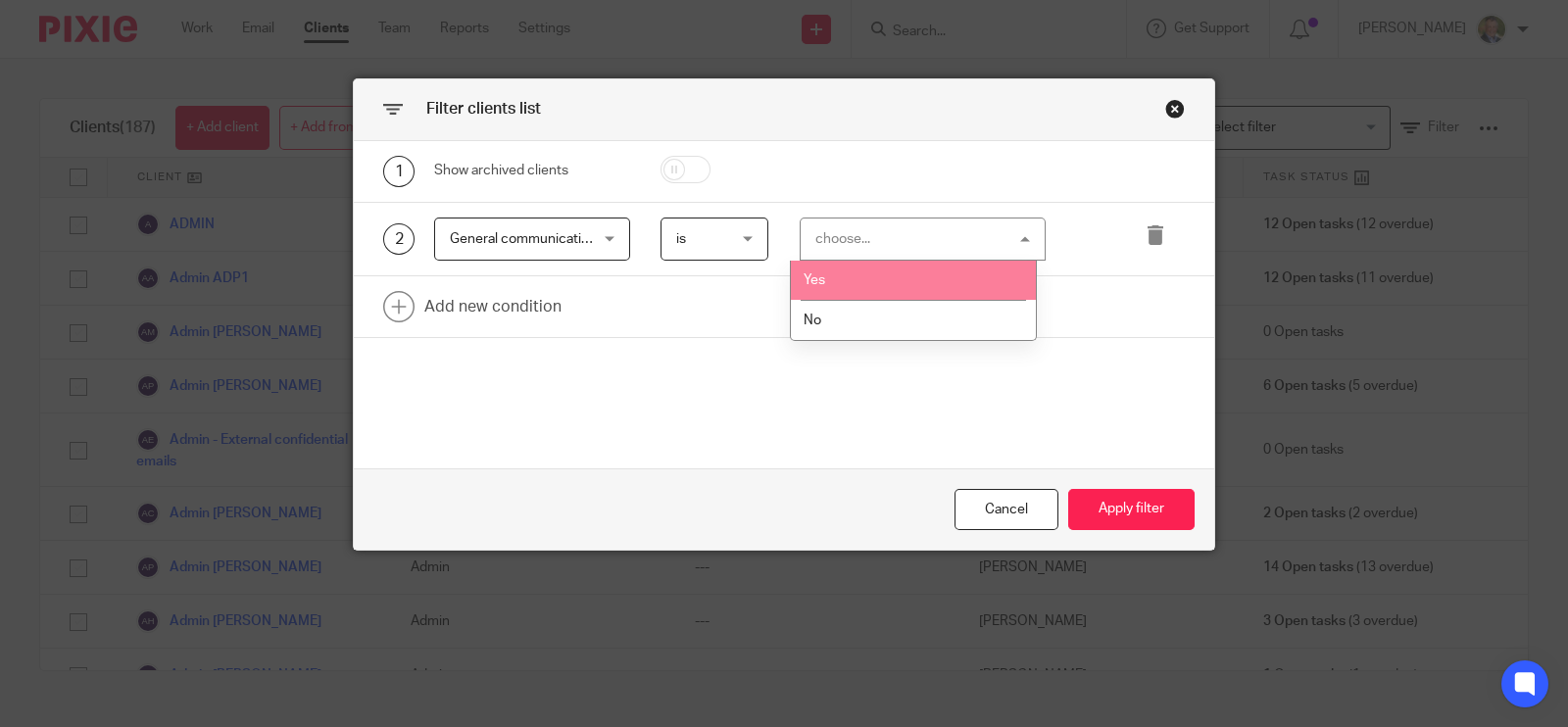
click at [936, 287] on li "Yes" at bounding box center [914, 281] width 245 height 40
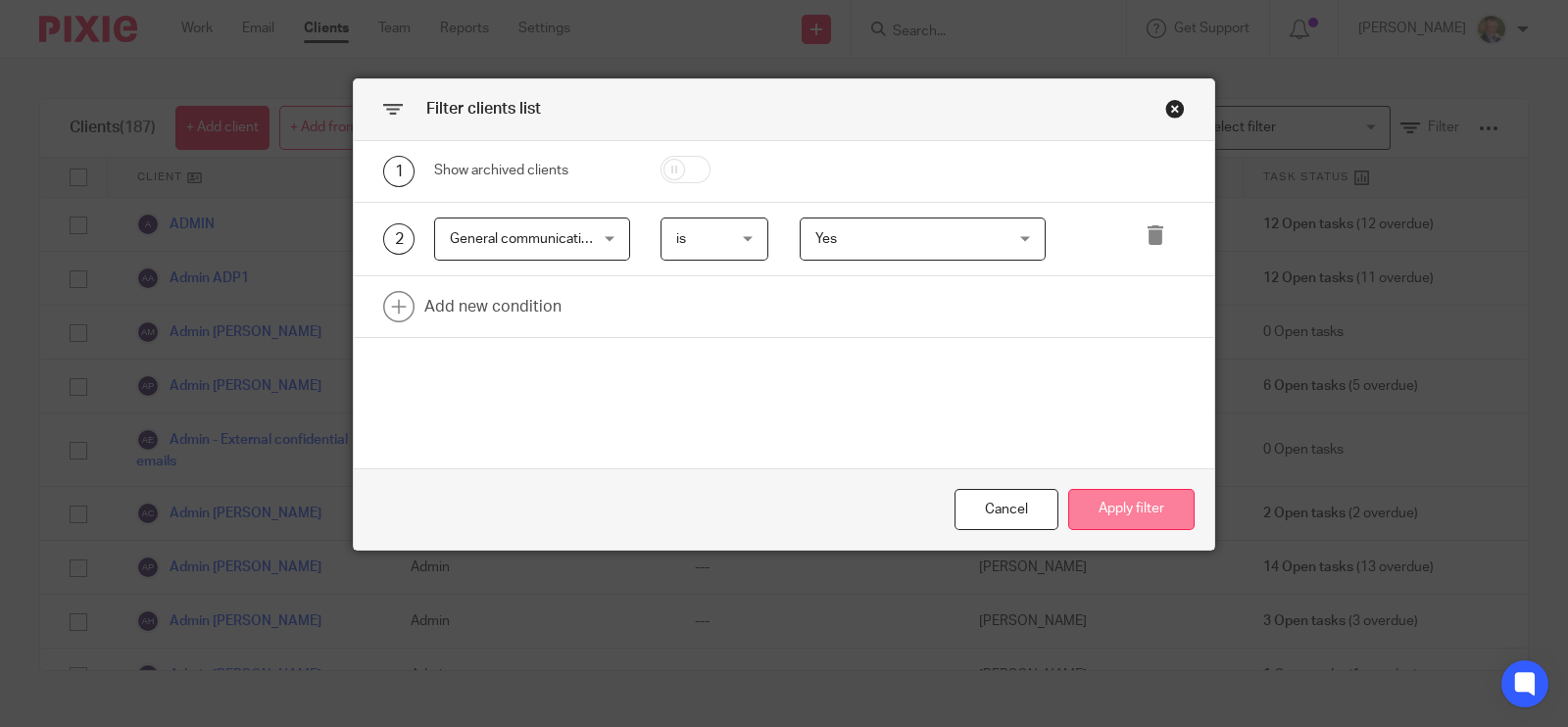
click at [1113, 506] on button "Apply filter" at bounding box center [1131, 509] width 127 height 42
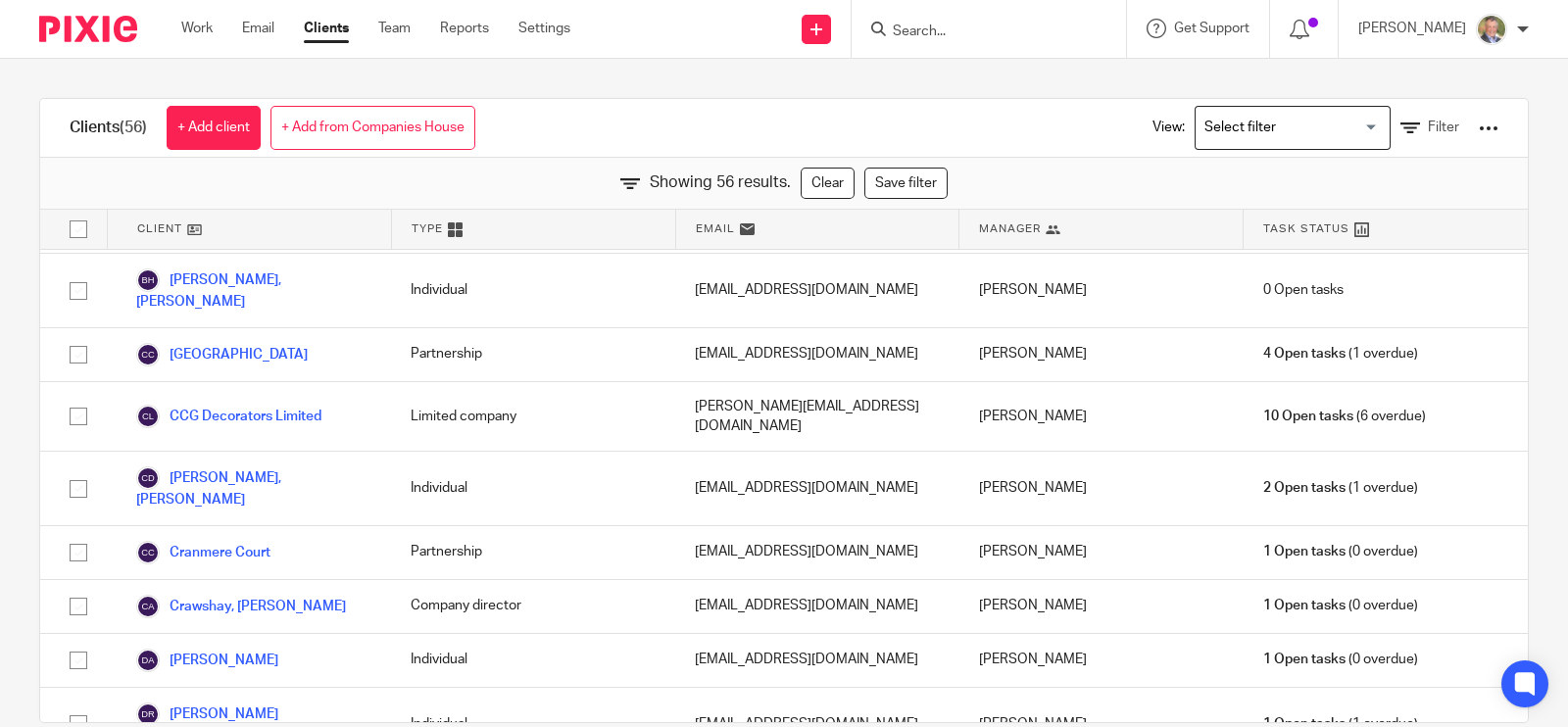
scroll to position [0, 0]
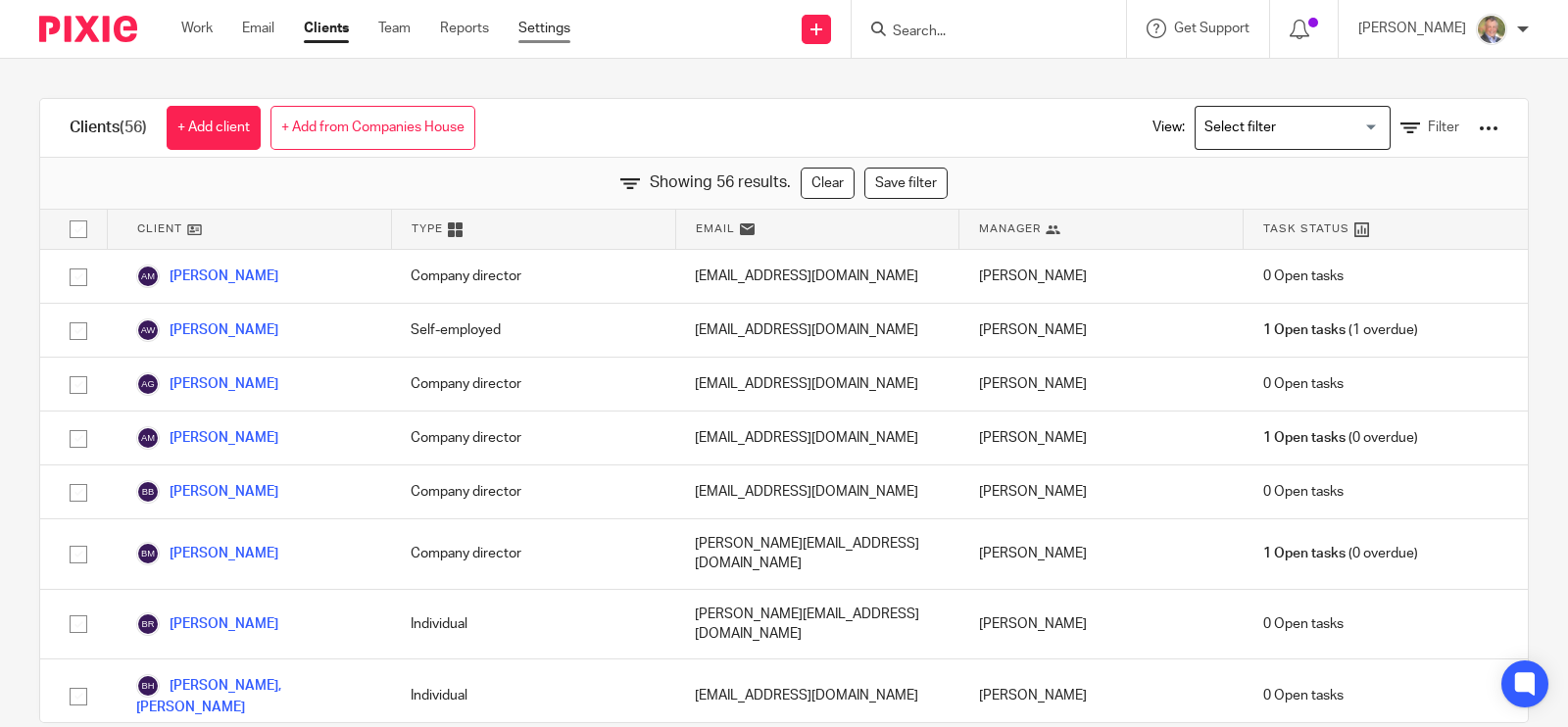
click at [535, 28] on link "Settings" at bounding box center [544, 28] width 52 height 20
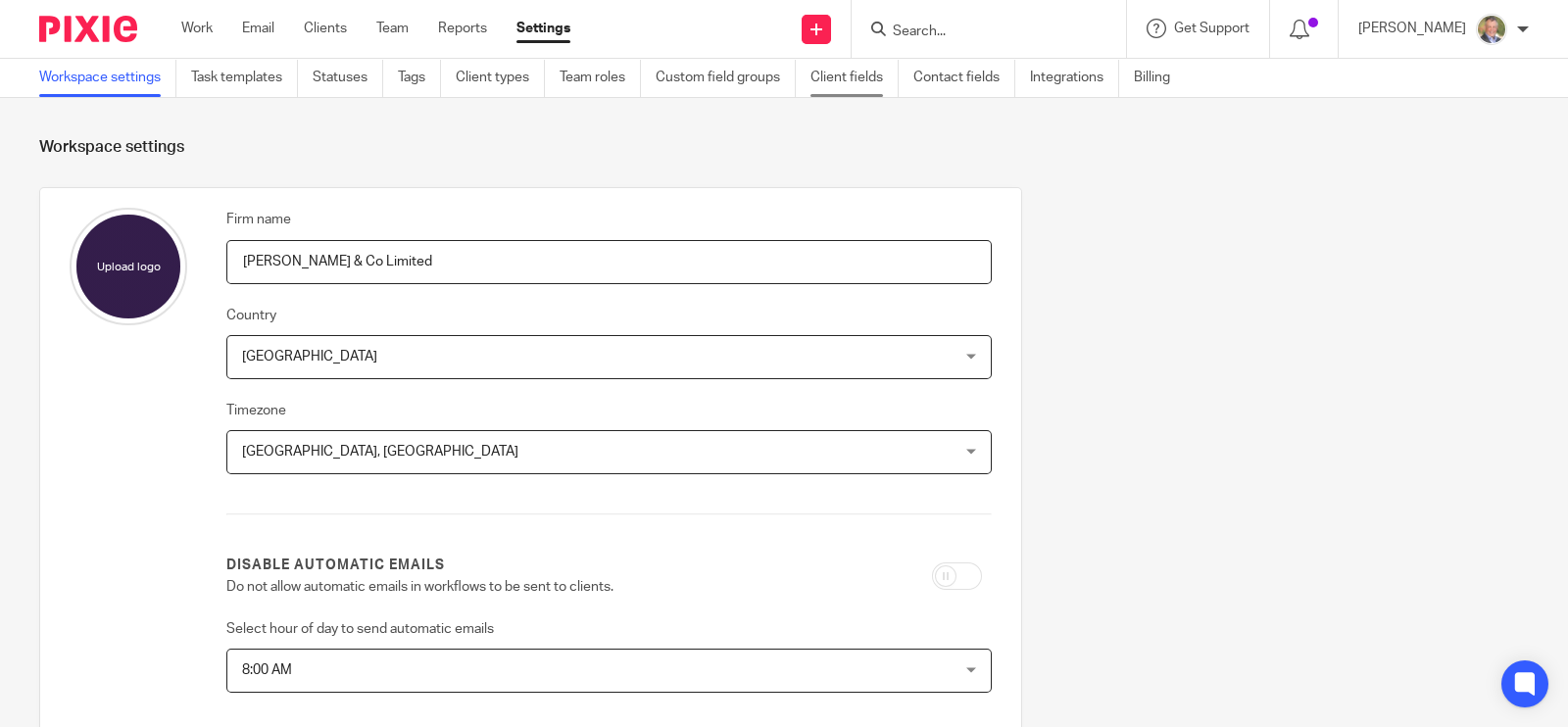
click at [828, 76] on link "Client fields" at bounding box center [855, 78] width 88 height 38
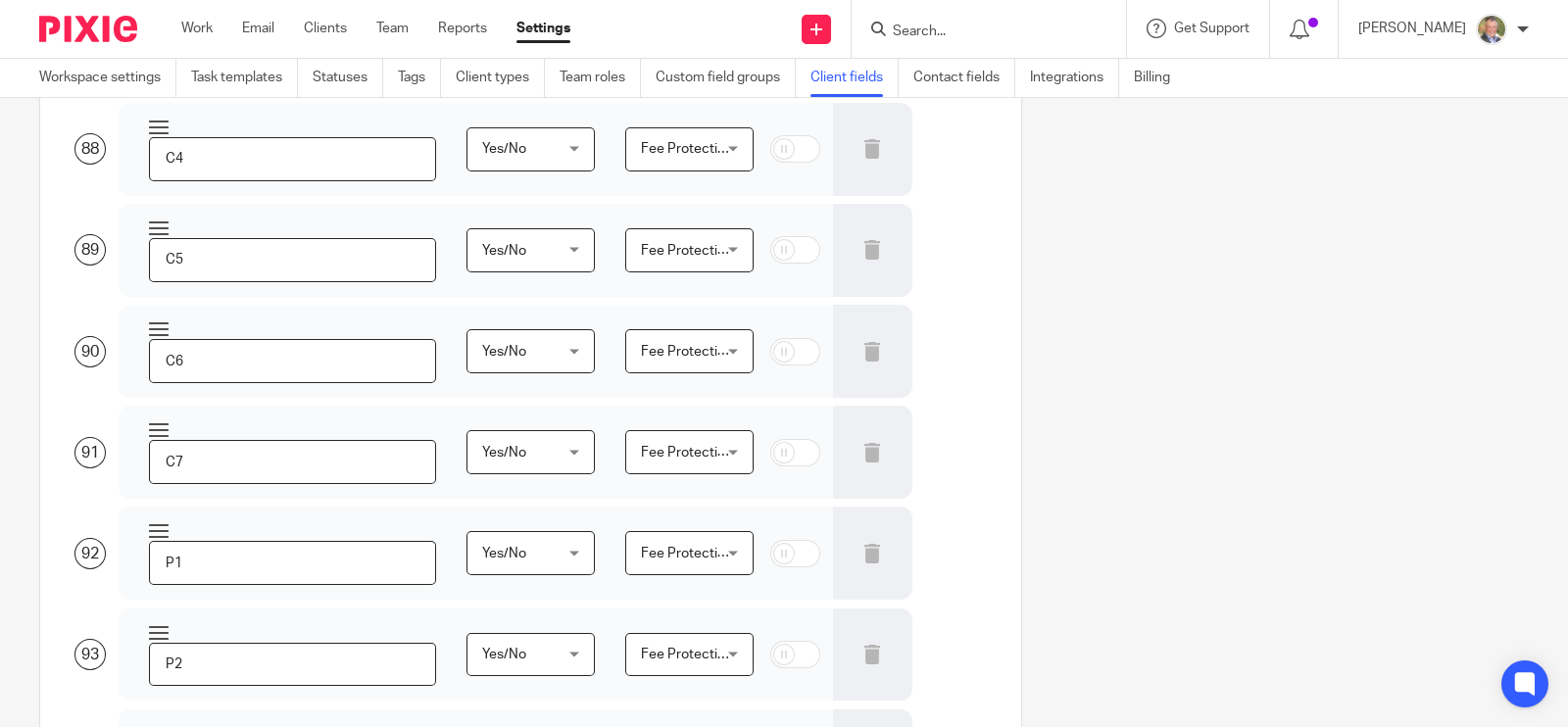
scroll to position [9159, 0]
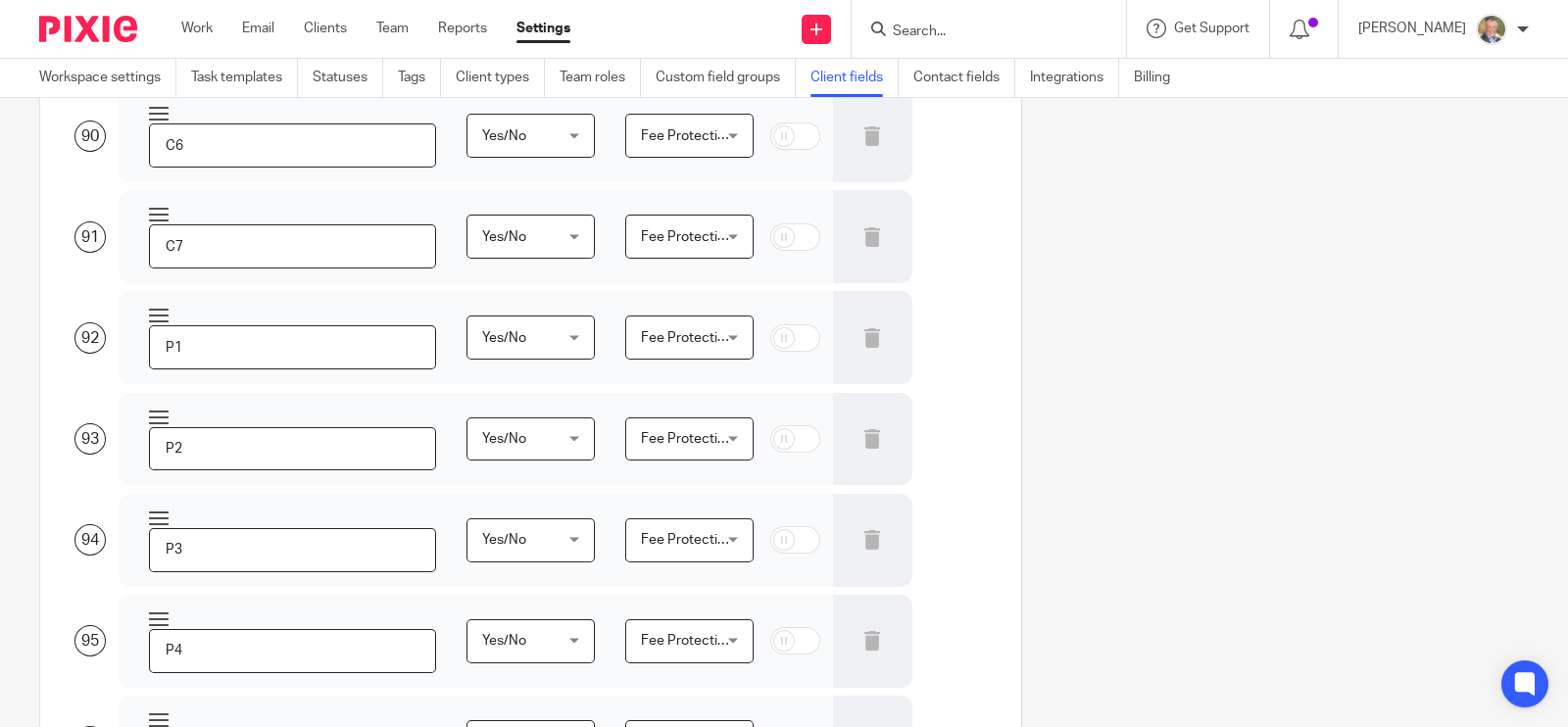
type input "W"
type input "Employer communications"
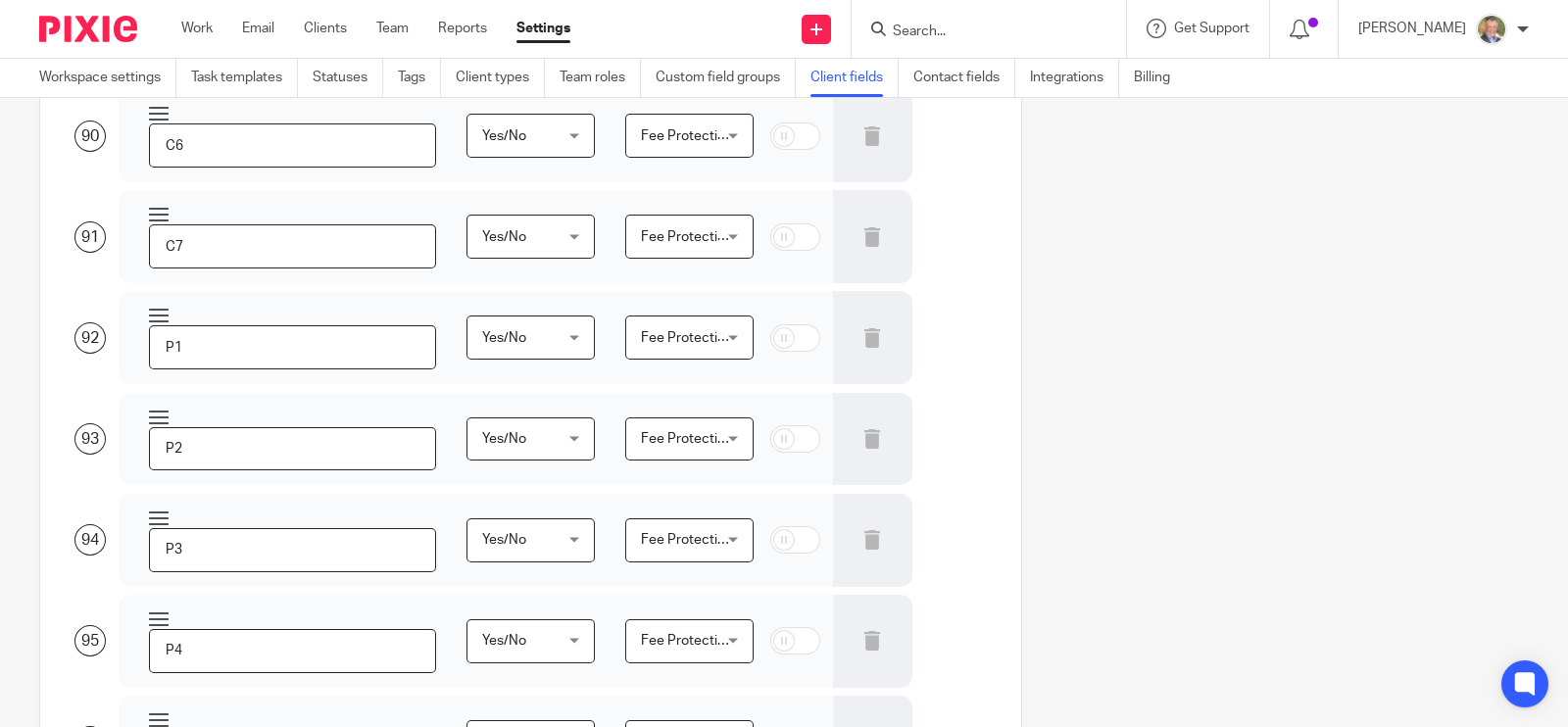
click at [514, 462] on li "Yes/No" at bounding box center [518, 458] width 123 height 40
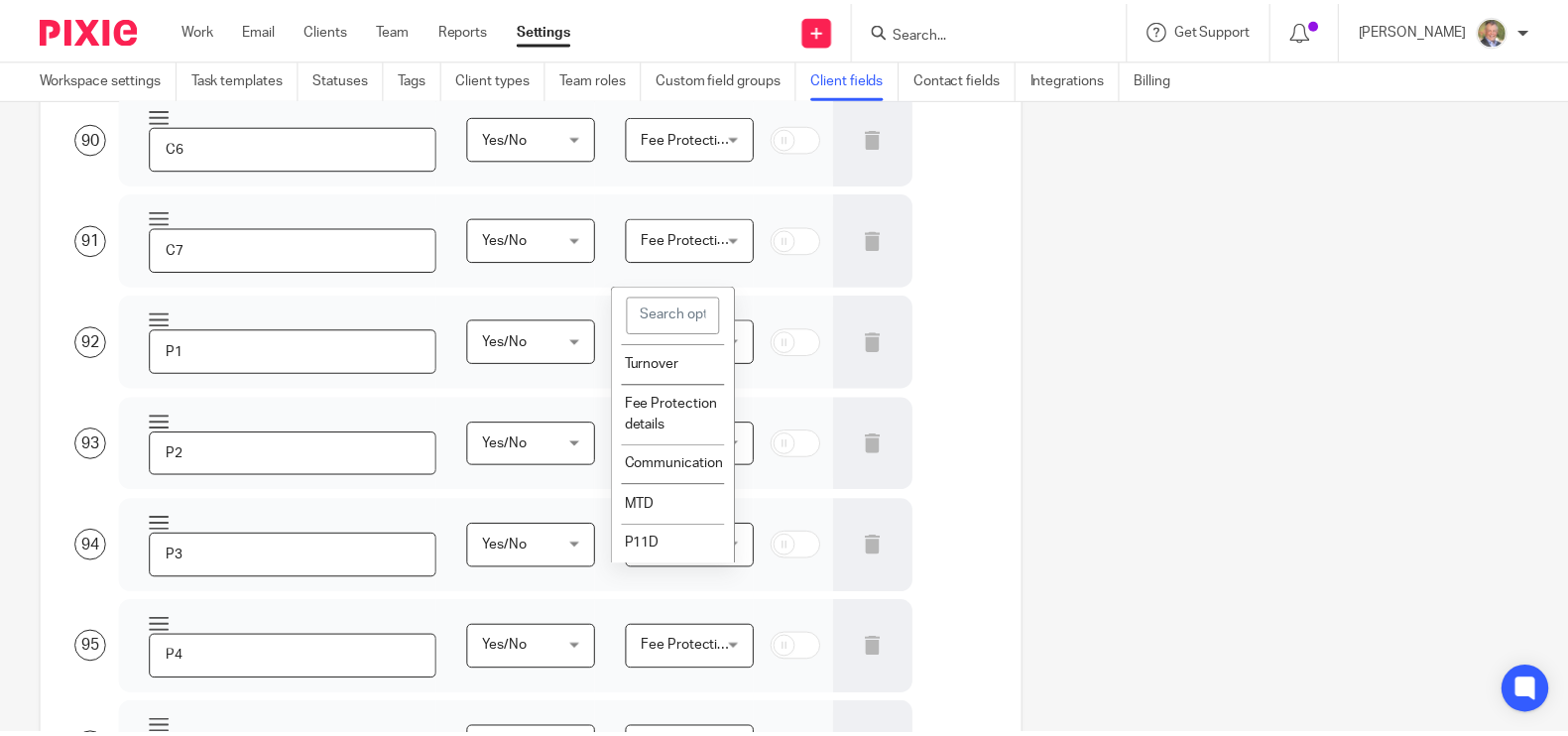
scroll to position [244, 0]
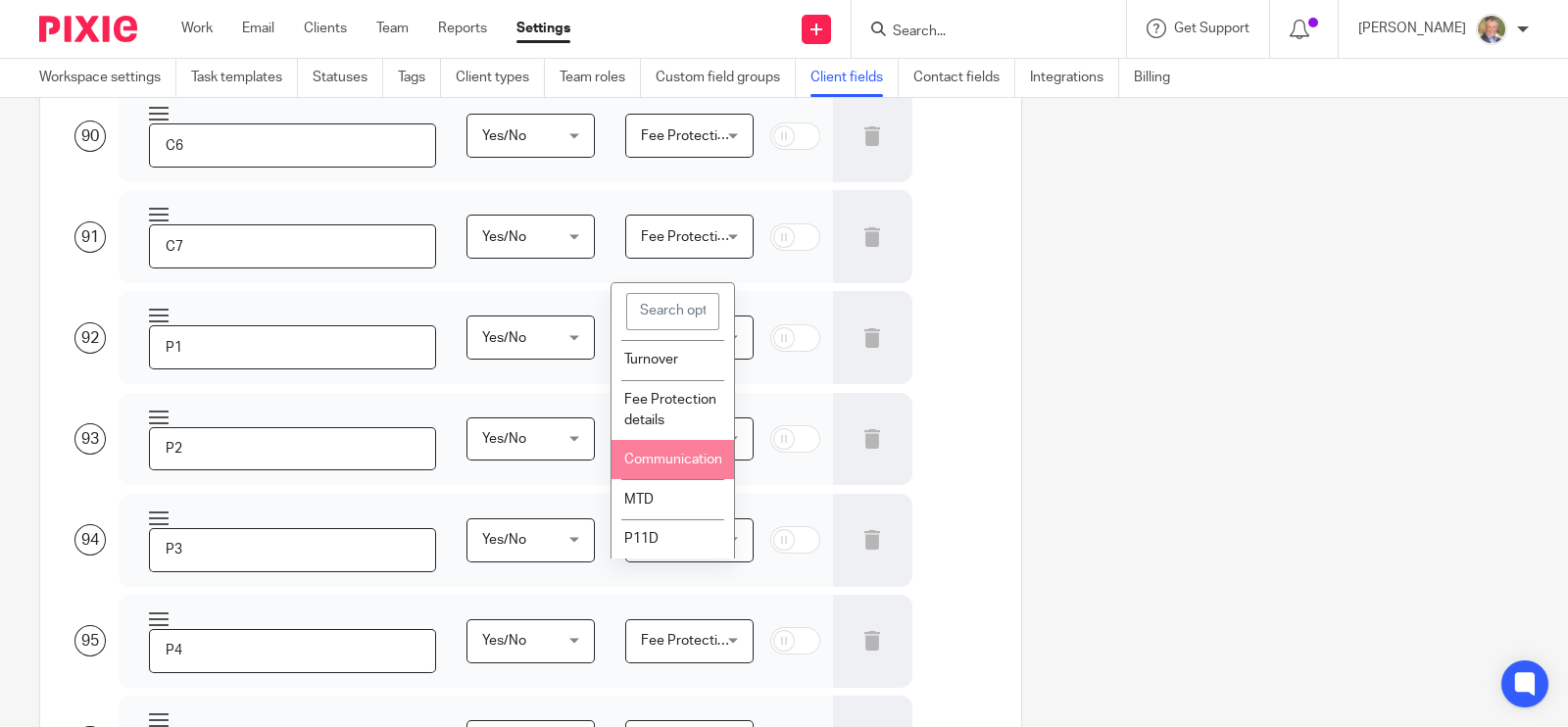
click at [665, 453] on span "Communication" at bounding box center [673, 460] width 98 height 14
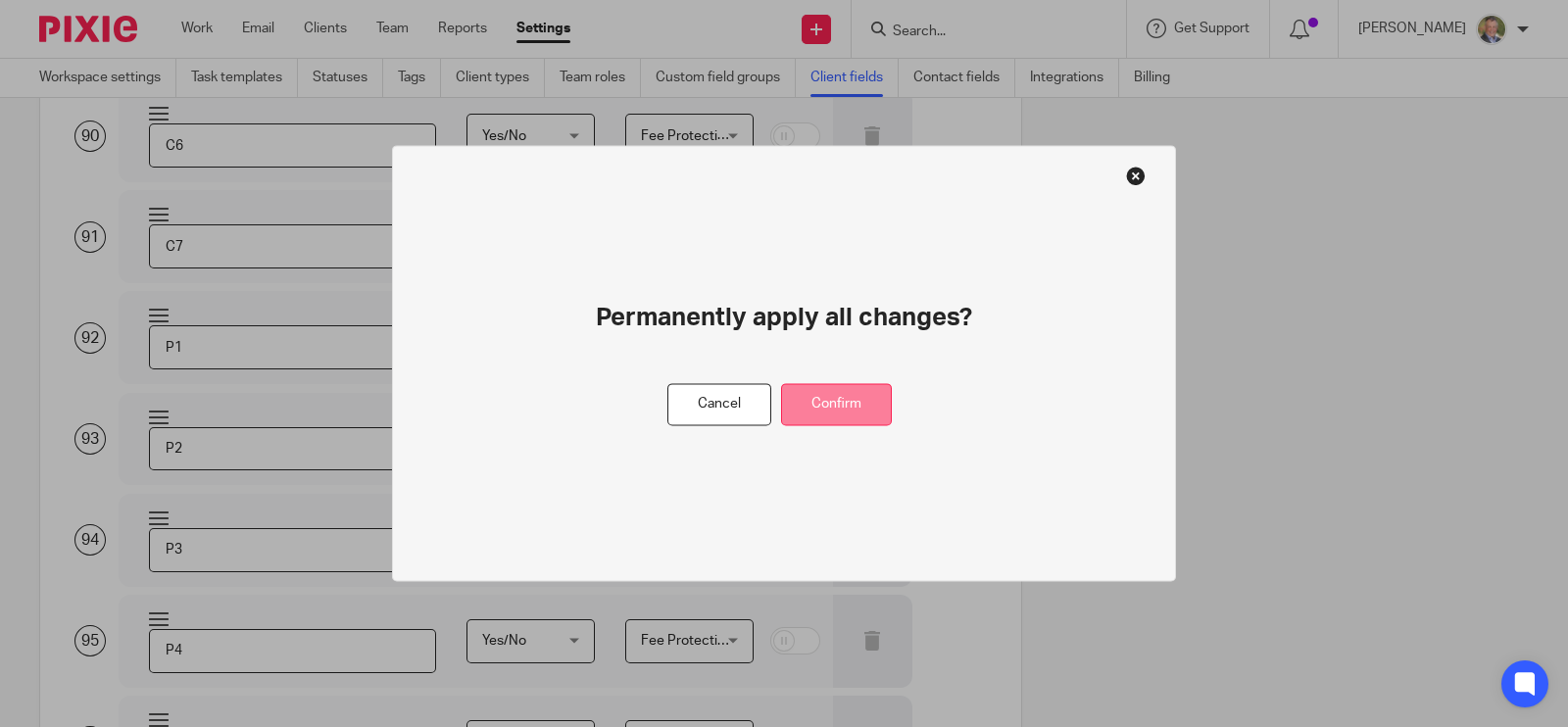
click at [824, 404] on button "Confirm" at bounding box center [836, 405] width 111 height 42
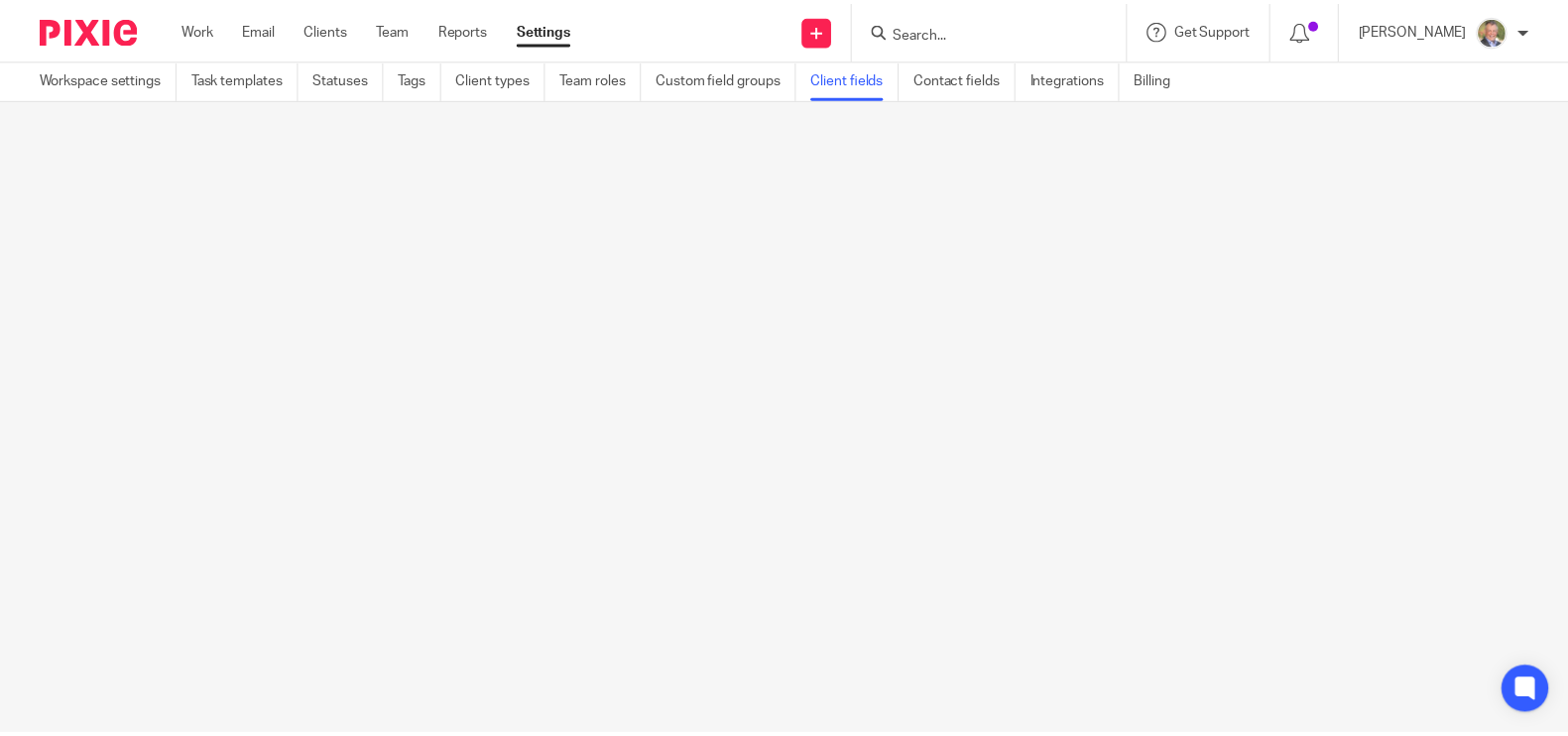
scroll to position [0, 0]
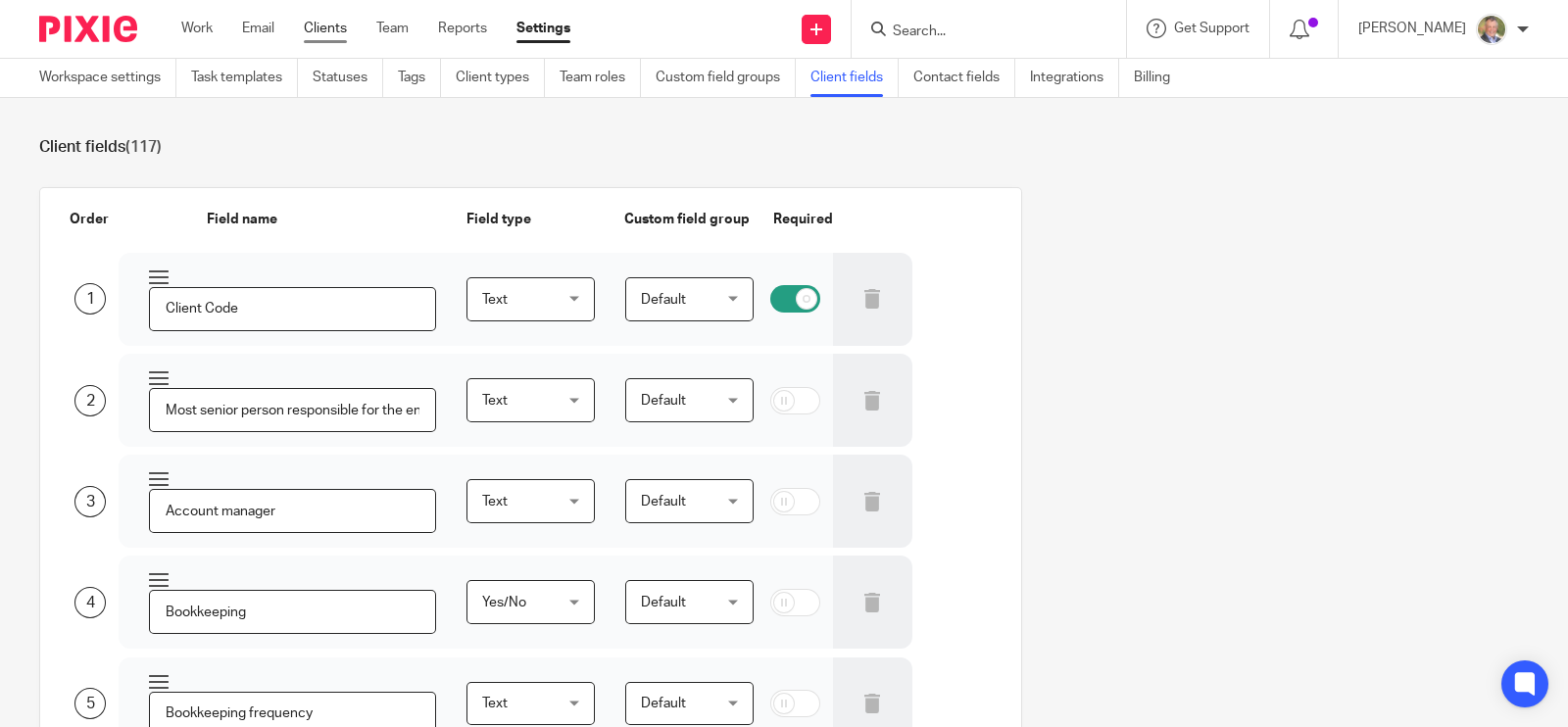
click at [320, 26] on link "Clients" at bounding box center [326, 28] width 43 height 20
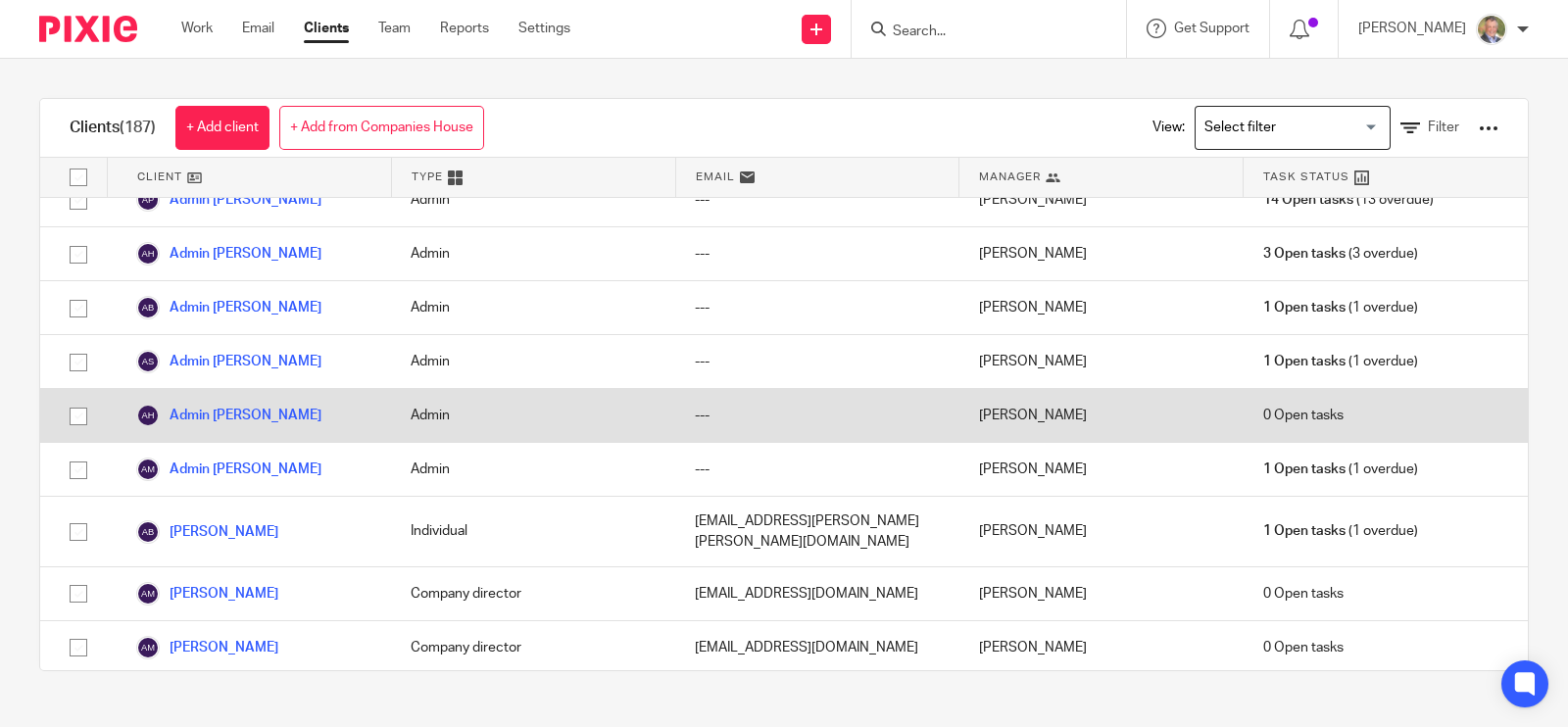
scroll to position [489, 0]
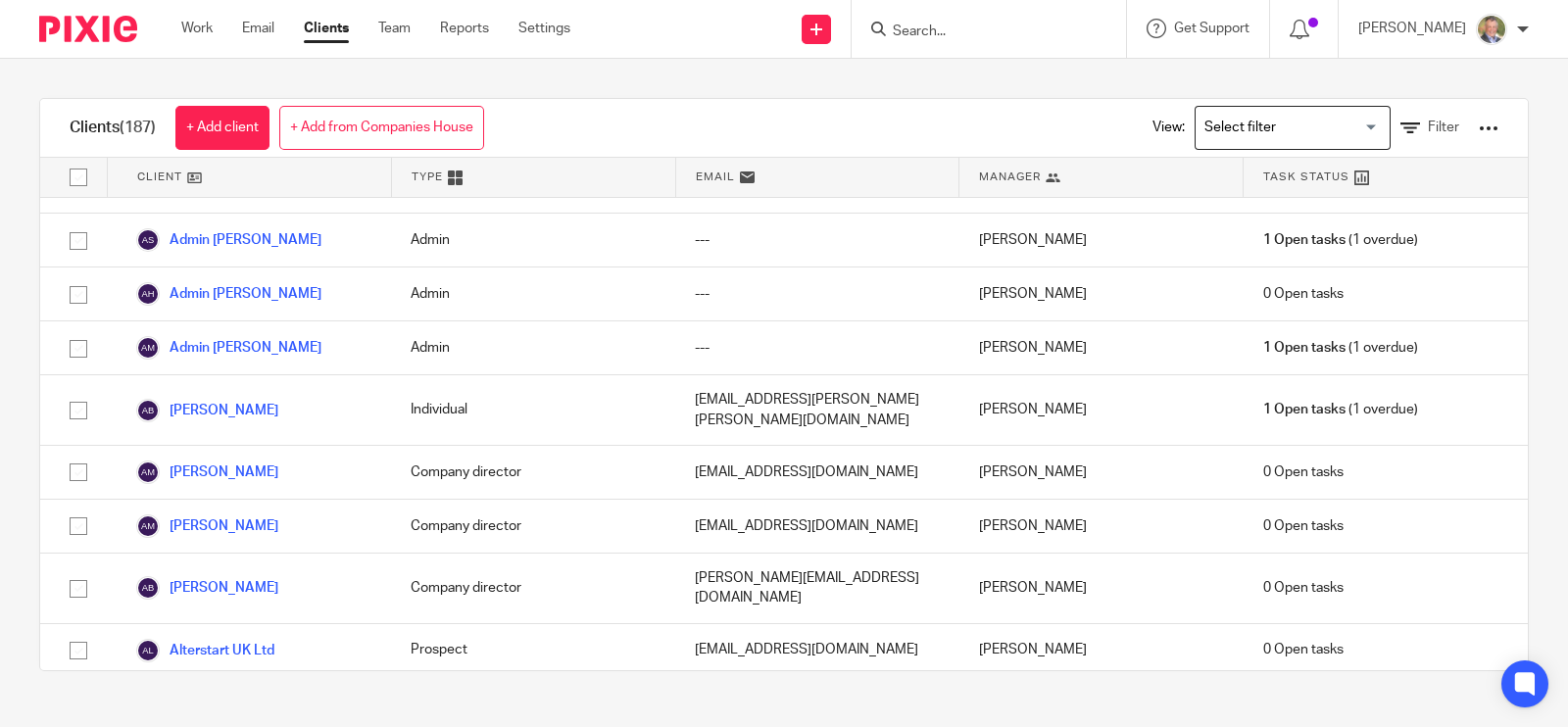
click at [1327, 123] on input "Search for option" at bounding box center [1288, 128] width 182 height 34
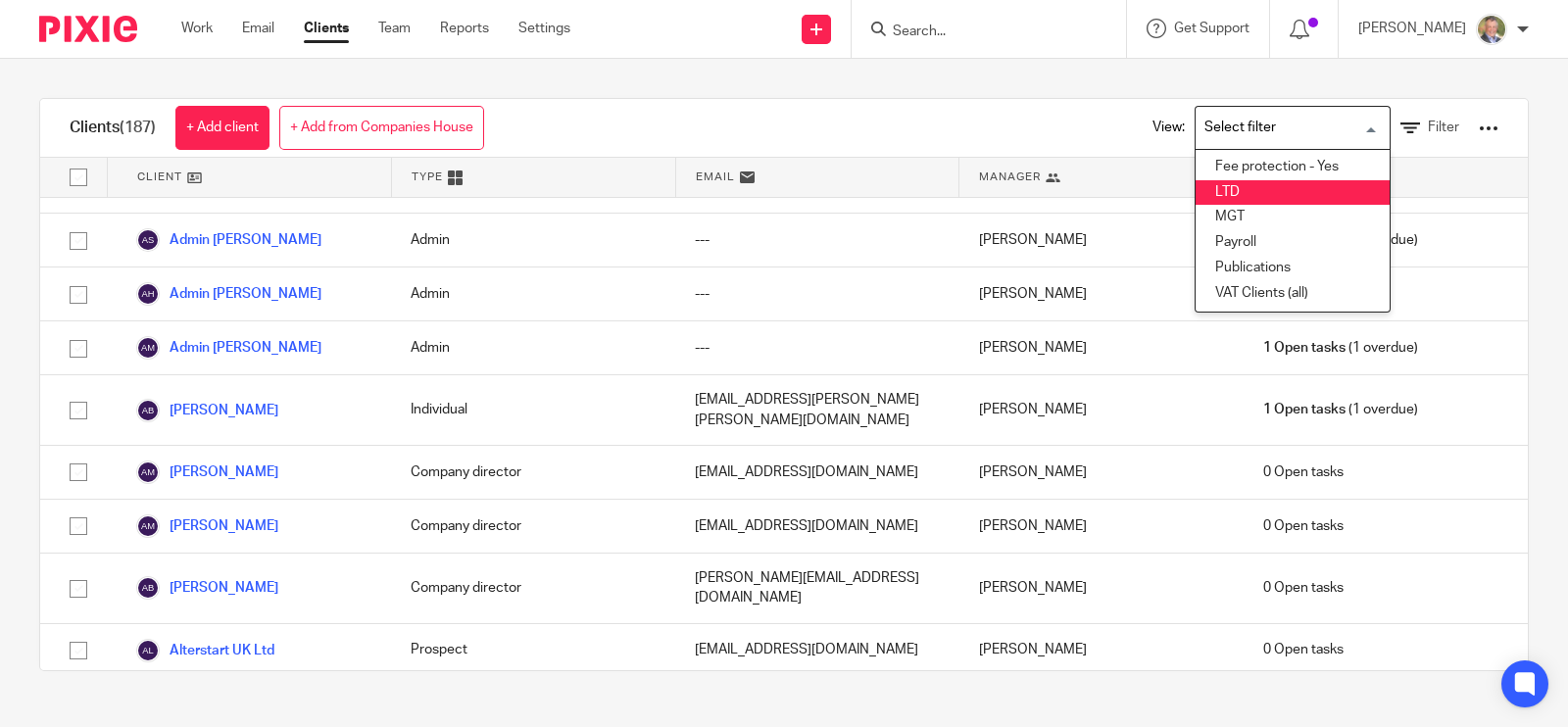
click at [1226, 183] on li "LTD" at bounding box center [1293, 193] width 194 height 26
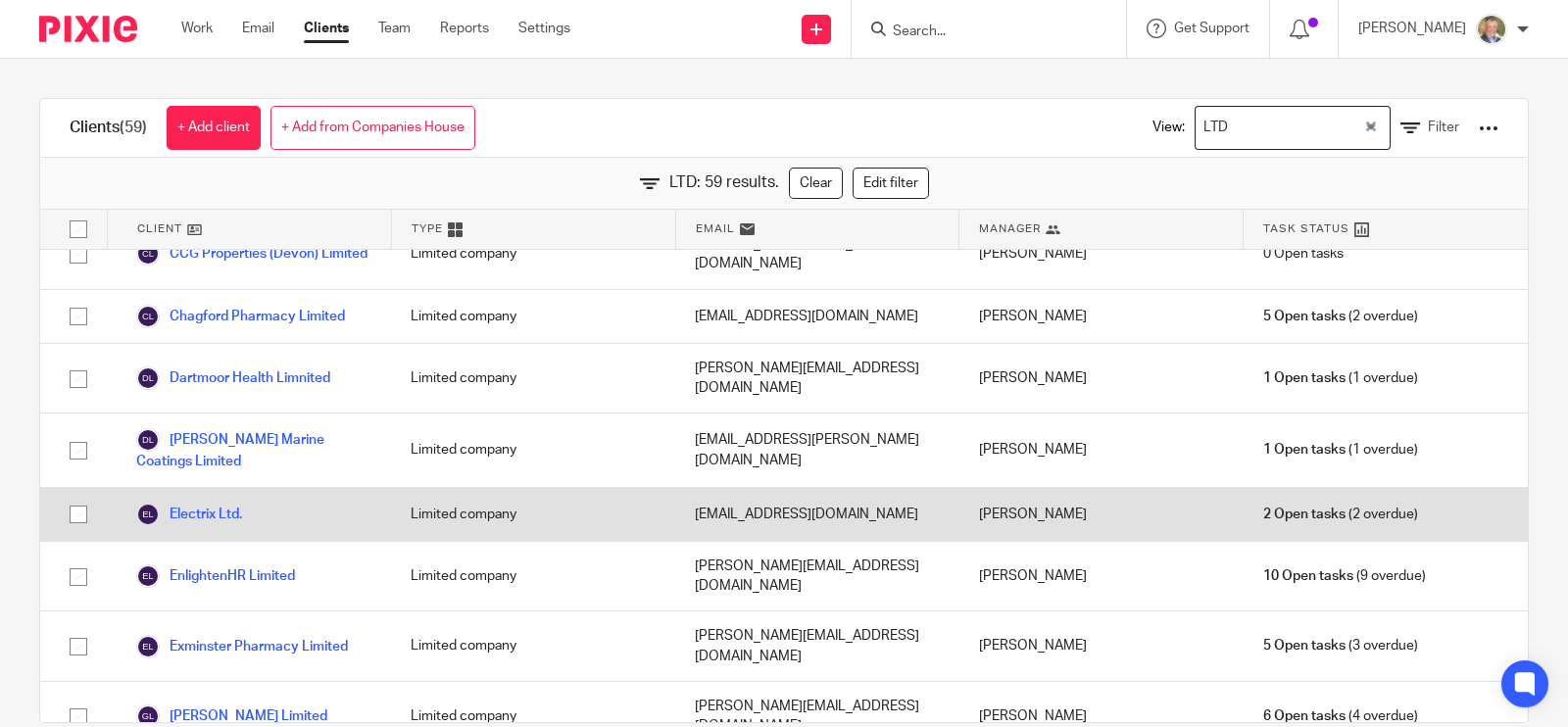
scroll to position [0, 0]
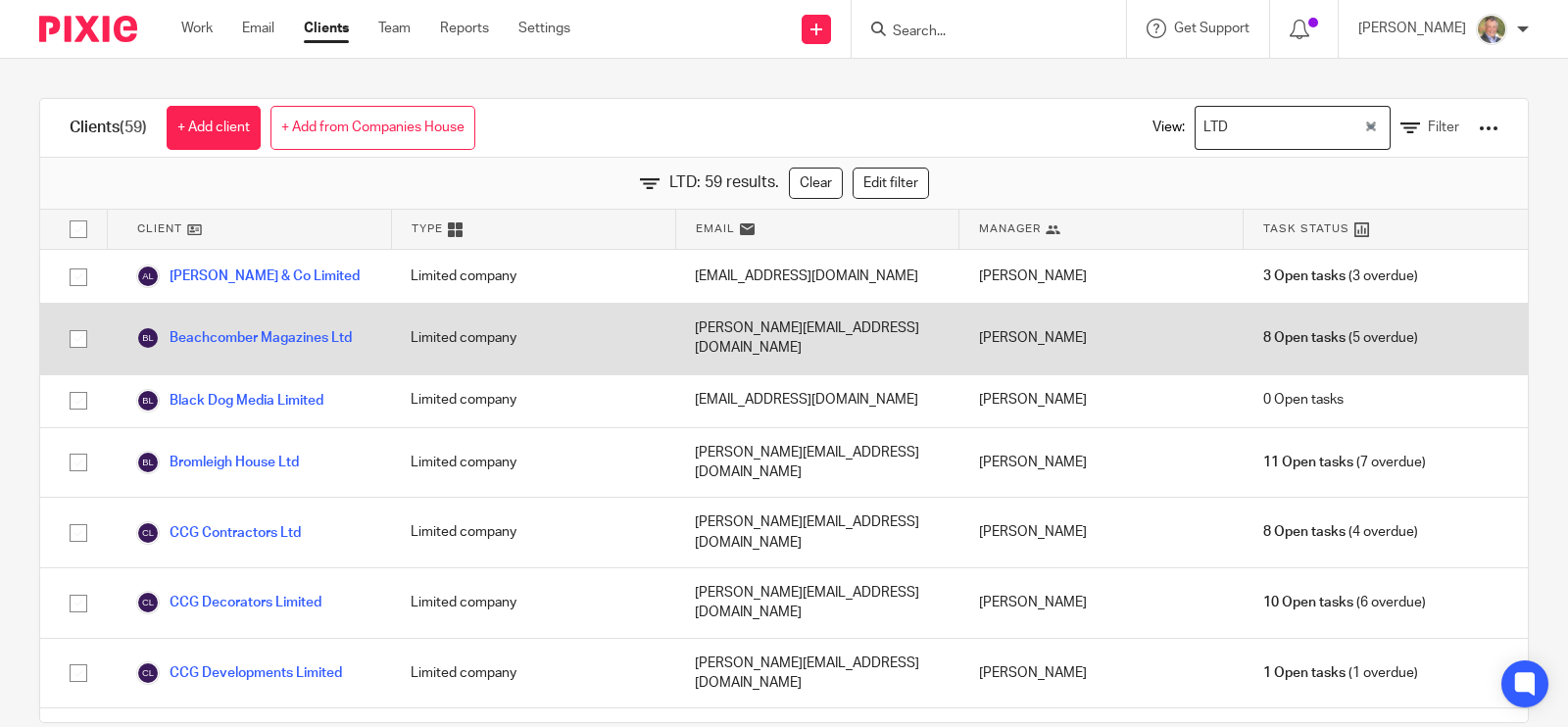
drag, startPoint x: 74, startPoint y: 330, endPoint x: 75, endPoint y: 340, distance: 10.0
click at [75, 334] on input "checkbox" at bounding box center [78, 339] width 37 height 37
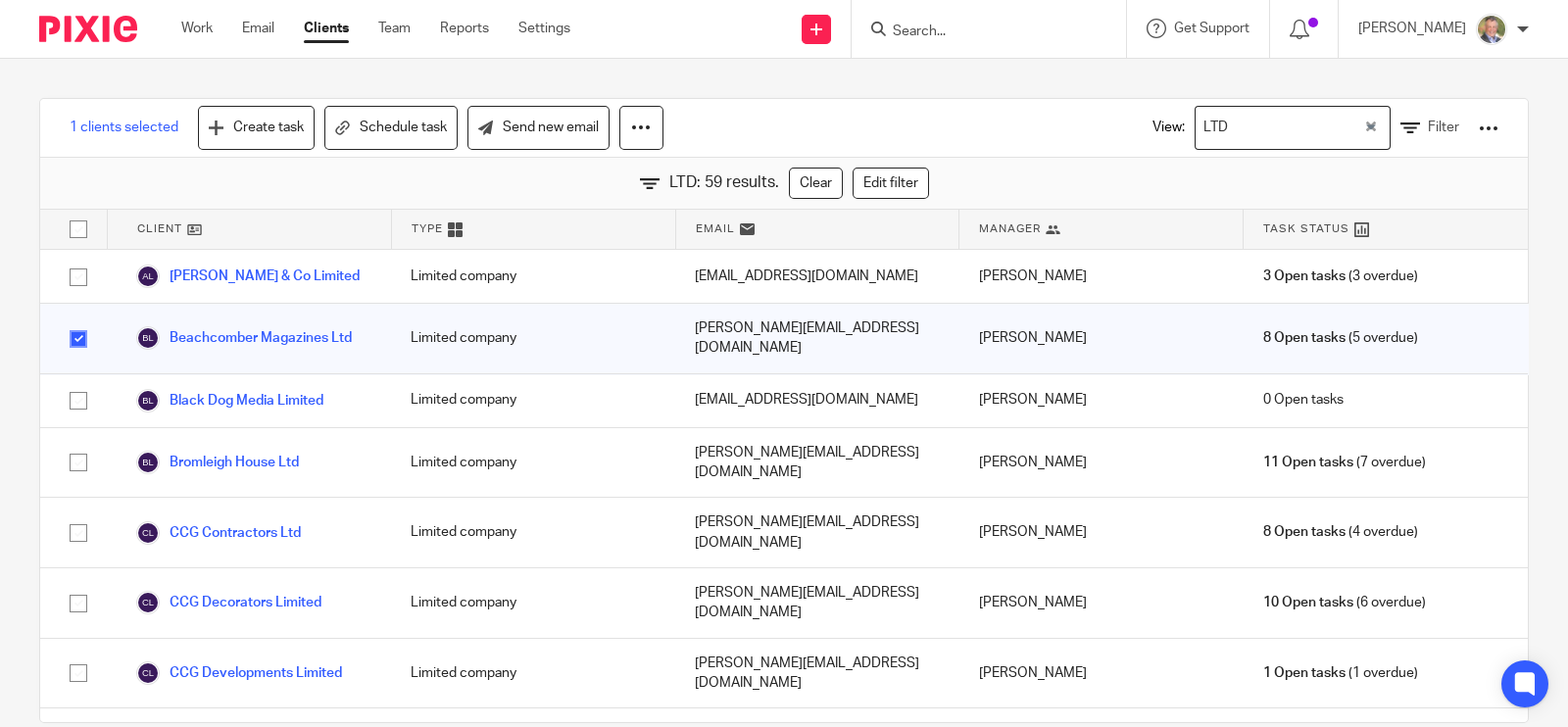
click at [80, 333] on input "checkbox" at bounding box center [78, 339] width 37 height 37
checkbox input "false"
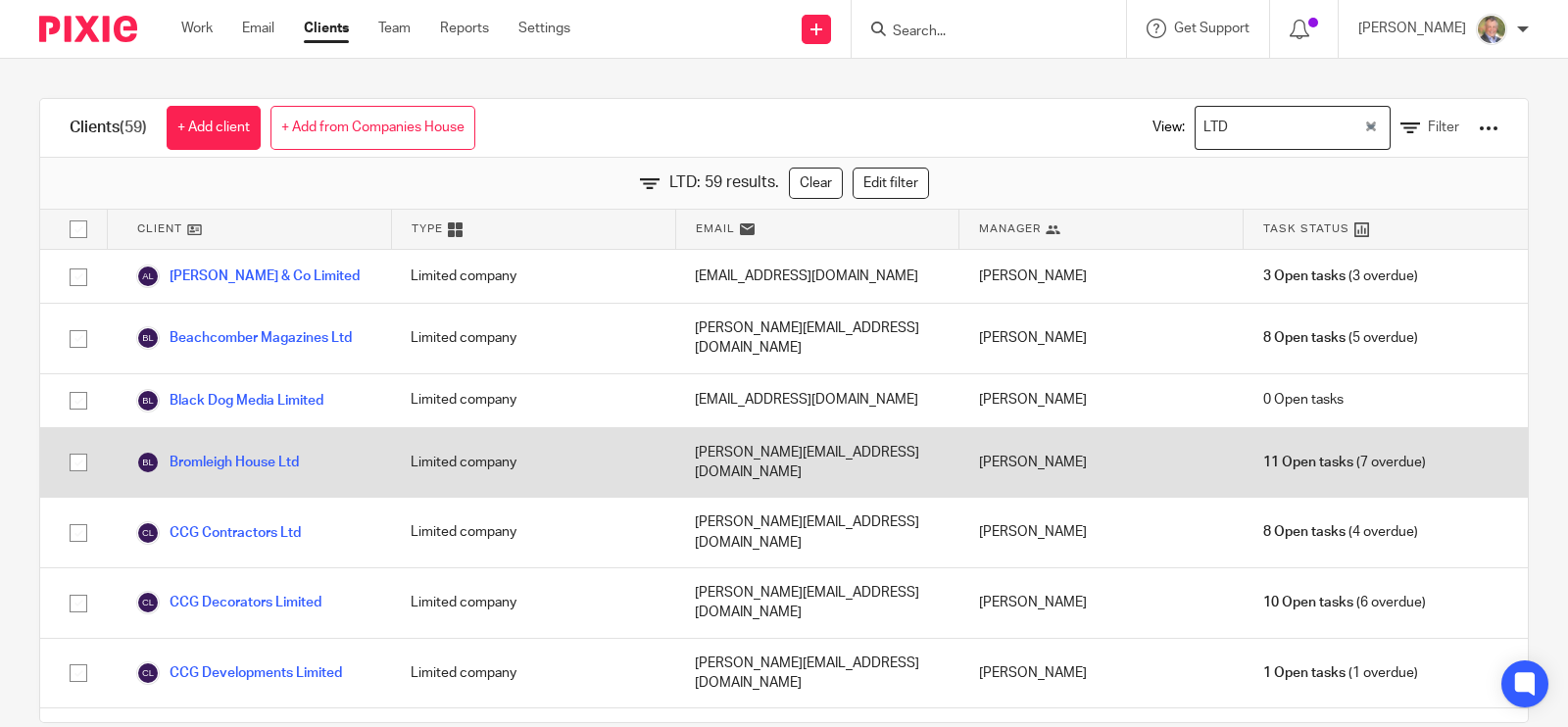
click at [77, 444] on input "checkbox" at bounding box center [78, 463] width 37 height 37
checkbox input "true"
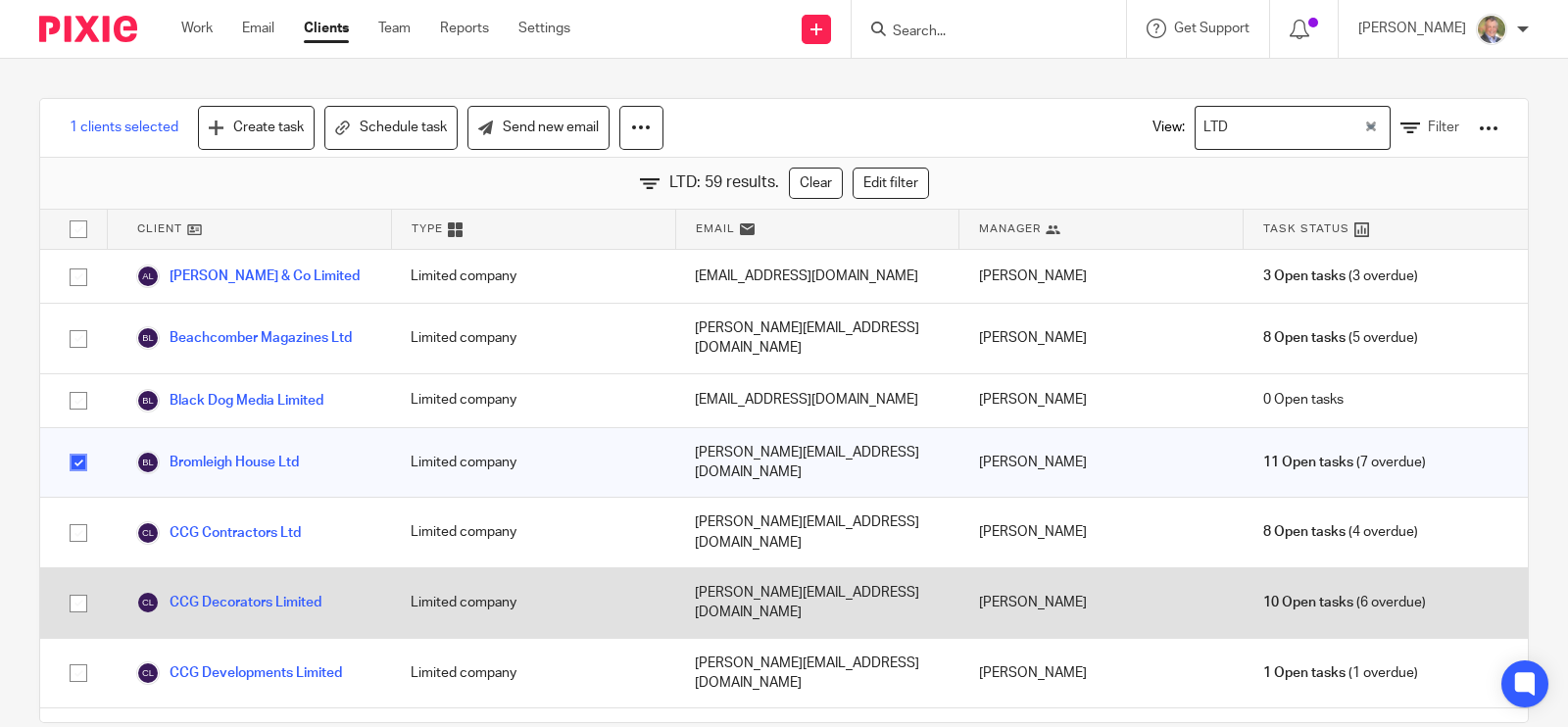
click at [80, 585] on input "checkbox" at bounding box center [78, 603] width 37 height 37
checkbox input "true"
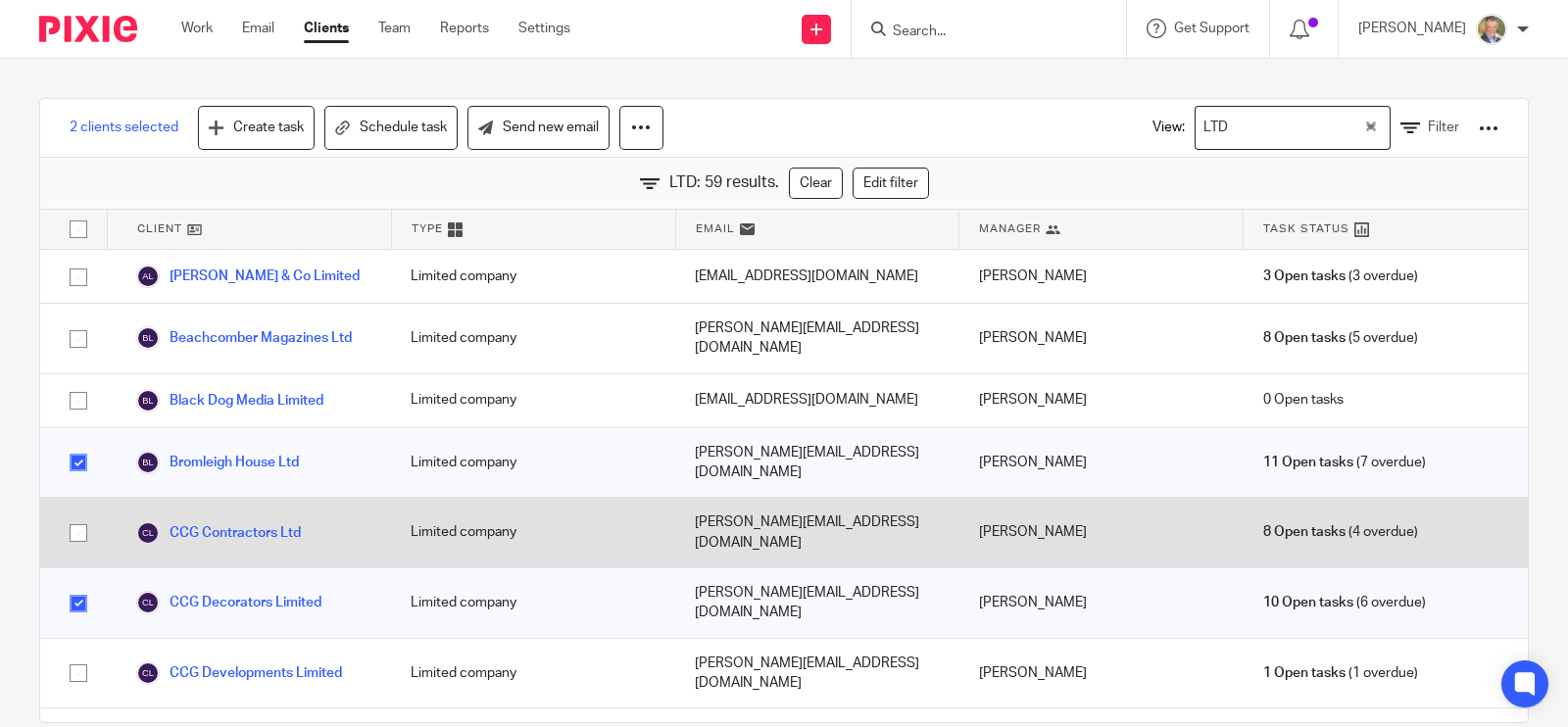
drag, startPoint x: 80, startPoint y: 489, endPoint x: 218, endPoint y: 492, distance: 138.0
click at [82, 514] on input "checkbox" at bounding box center [78, 533] width 37 height 37
checkbox input "true"
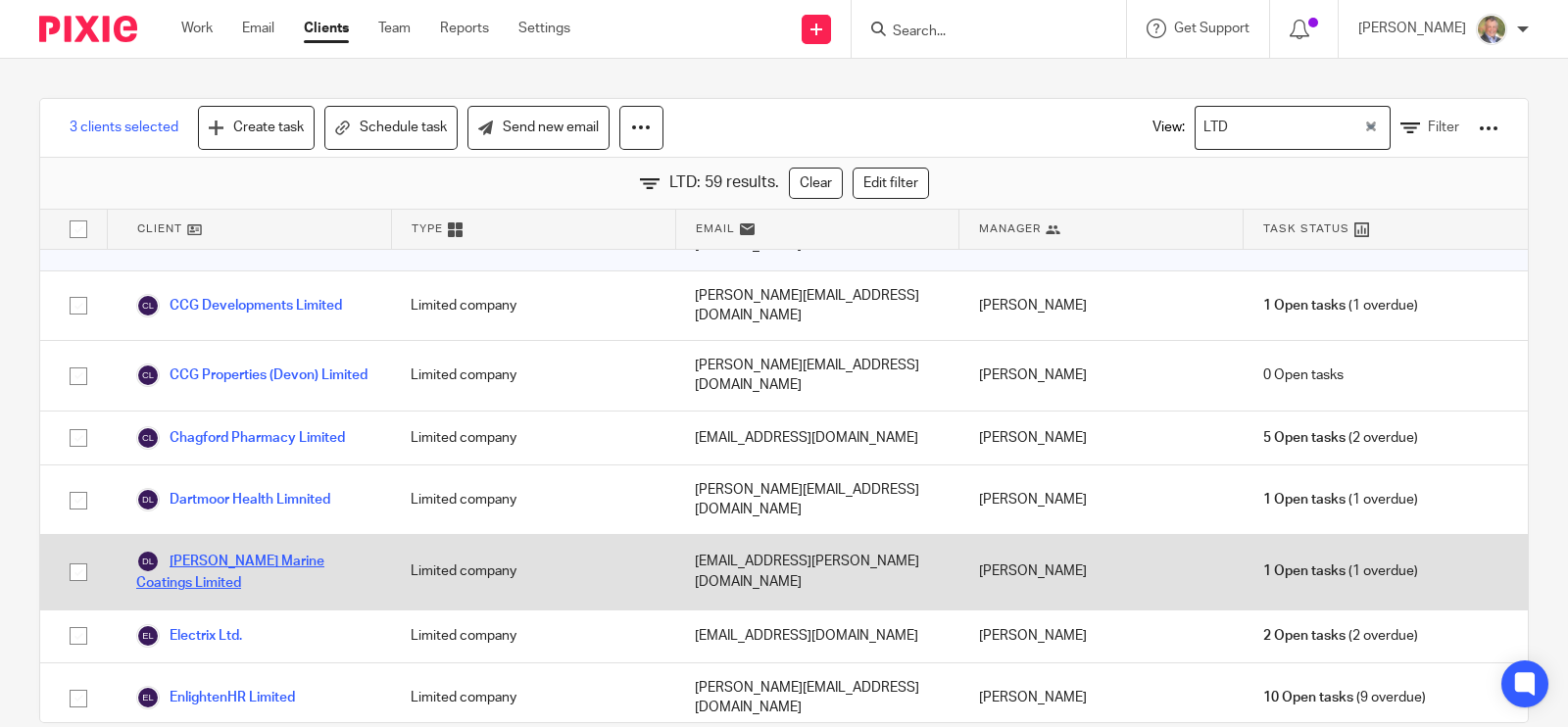
scroll to position [244, 0]
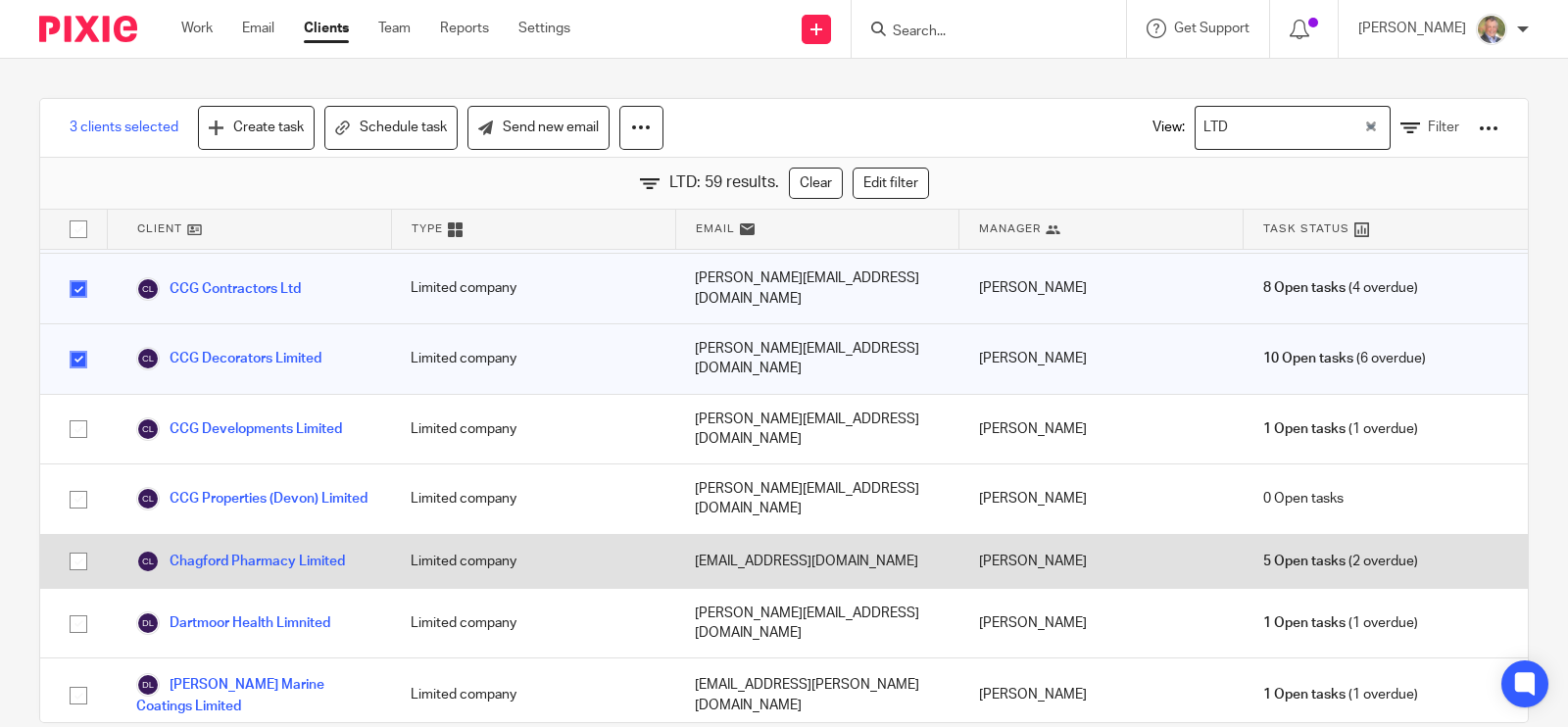
click at [85, 543] on input "checkbox" at bounding box center [78, 561] width 37 height 37
checkbox input "true"
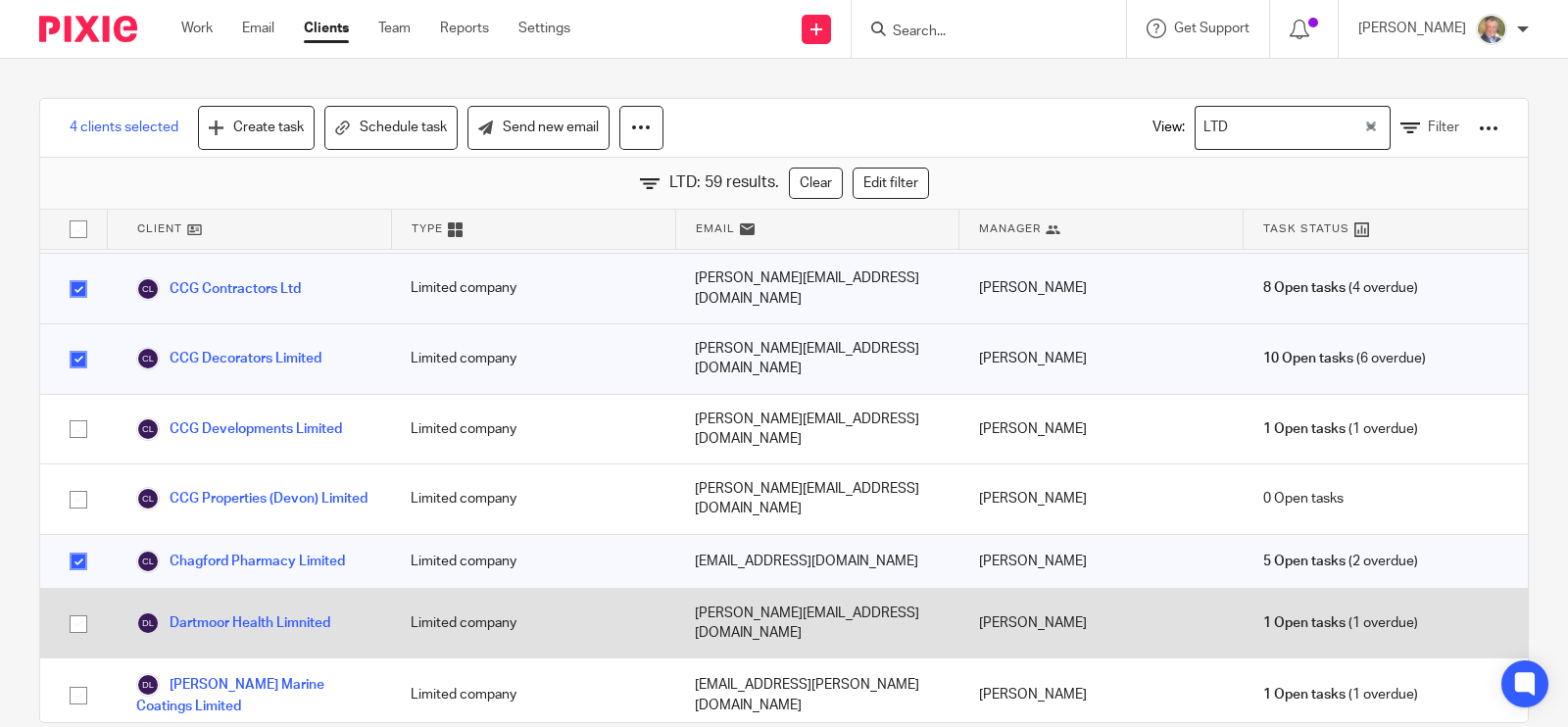
scroll to position [489, 0]
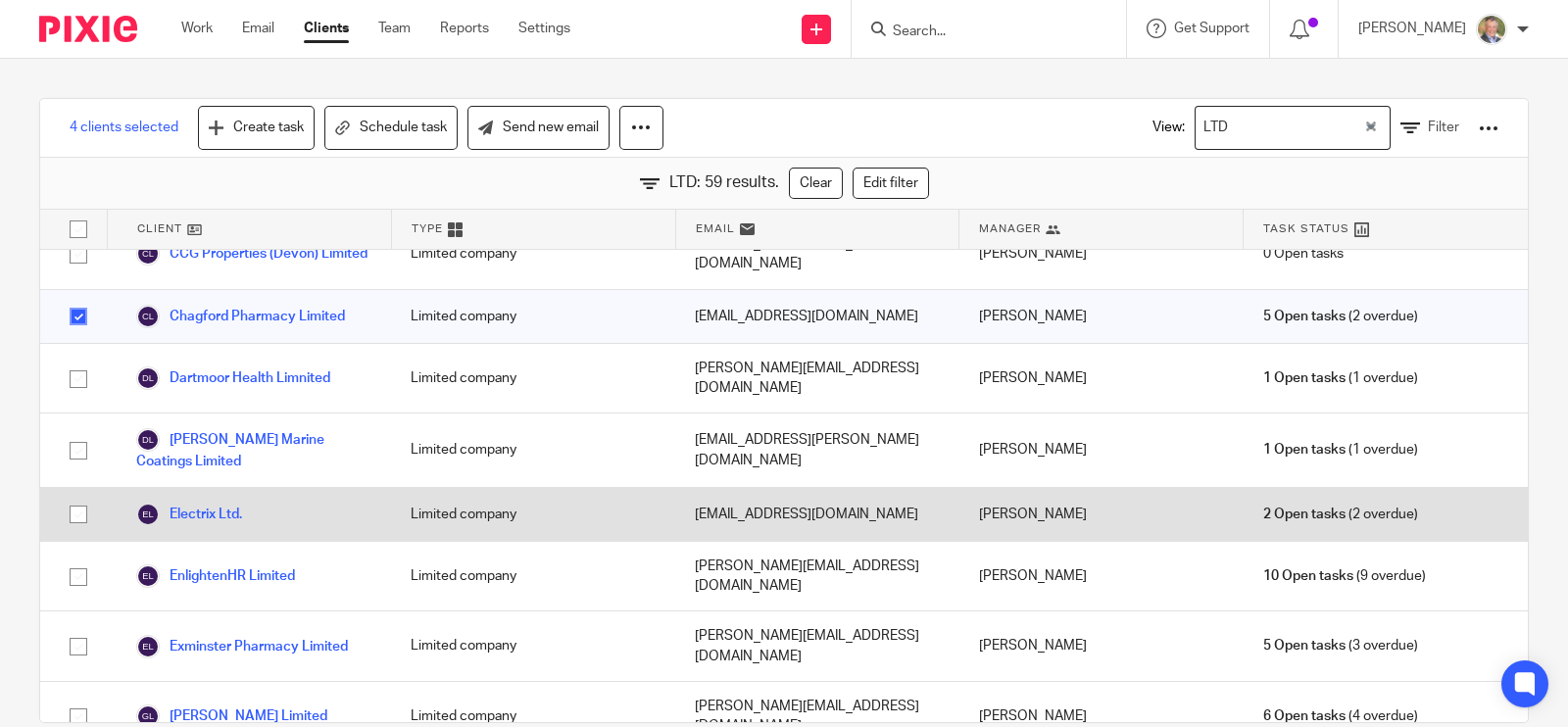
click at [84, 495] on input "checkbox" at bounding box center [78, 514] width 37 height 37
checkbox input "true"
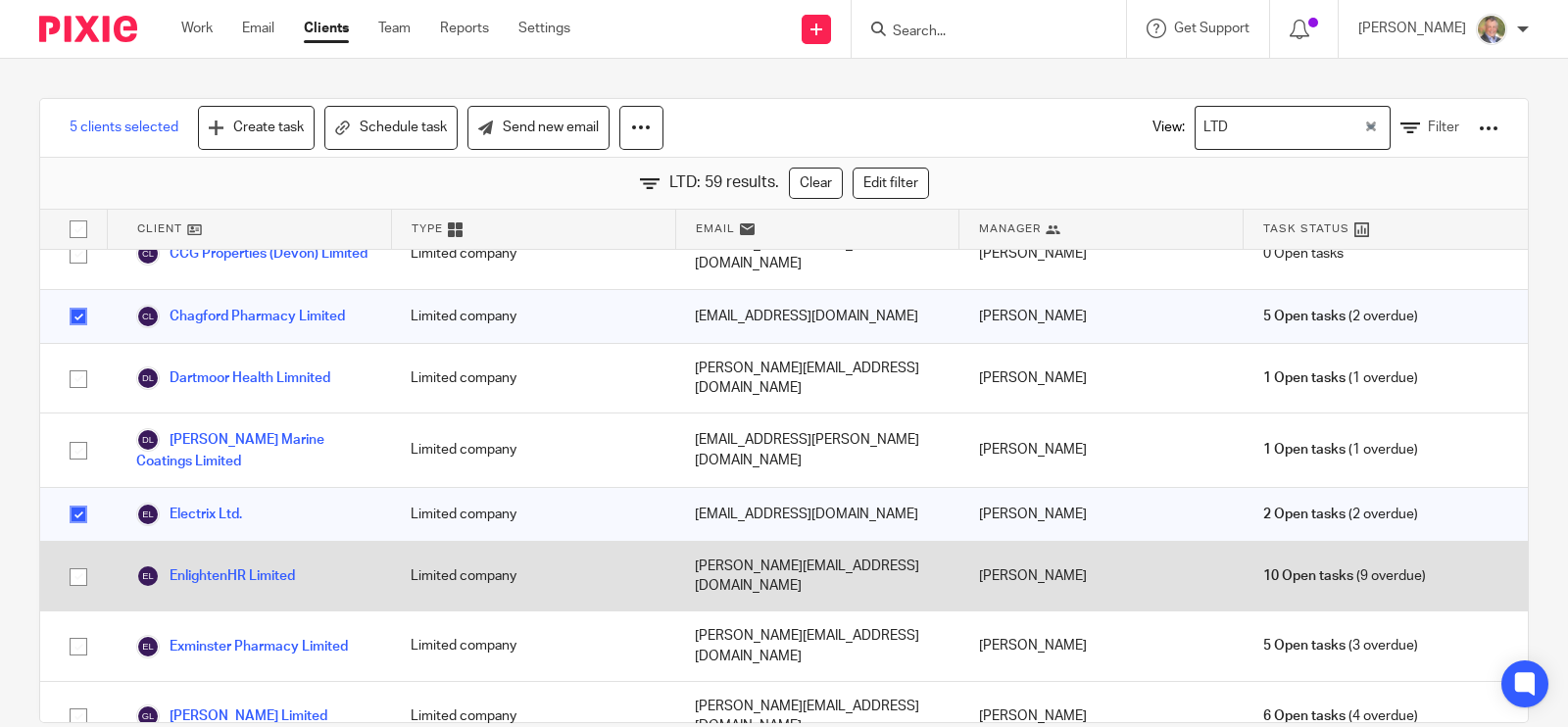
click at [72, 558] on input "checkbox" at bounding box center [78, 577] width 37 height 37
checkbox input "true"
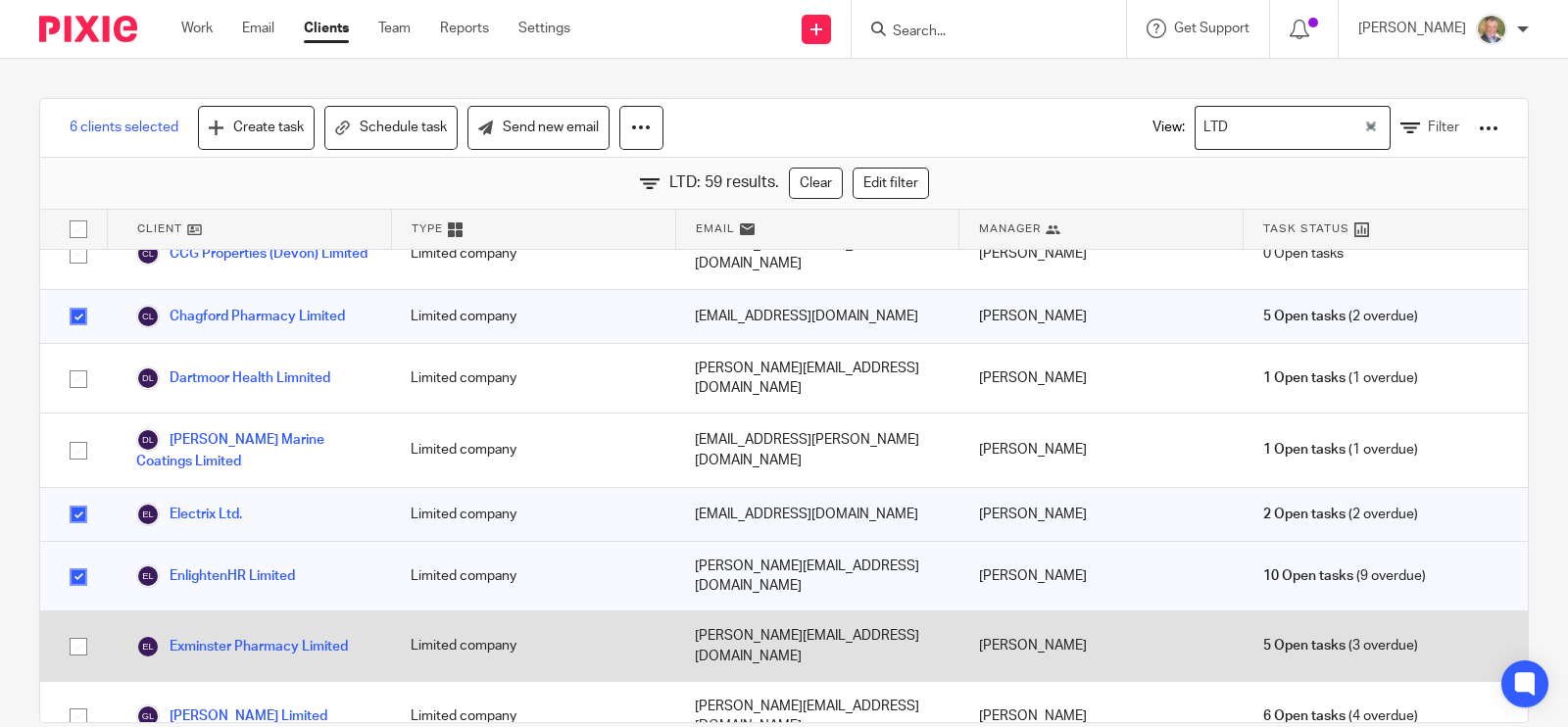
click at [79, 628] on input "checkbox" at bounding box center [78, 647] width 37 height 37
checkbox input "true"
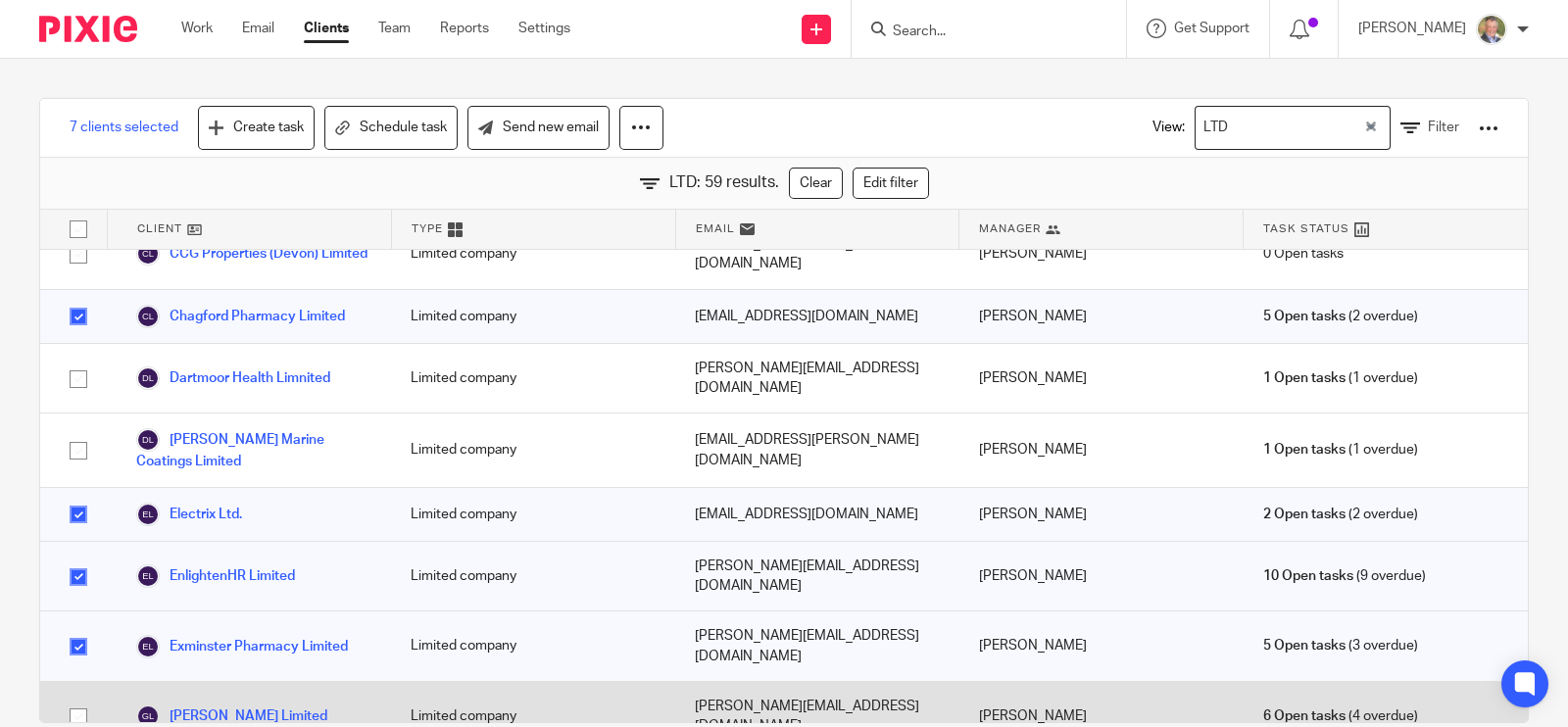
drag, startPoint x: 76, startPoint y: 576, endPoint x: 91, endPoint y: 578, distance: 15.1
click at [79, 699] on input "checkbox" at bounding box center [78, 717] width 37 height 37
checkbox input "true"
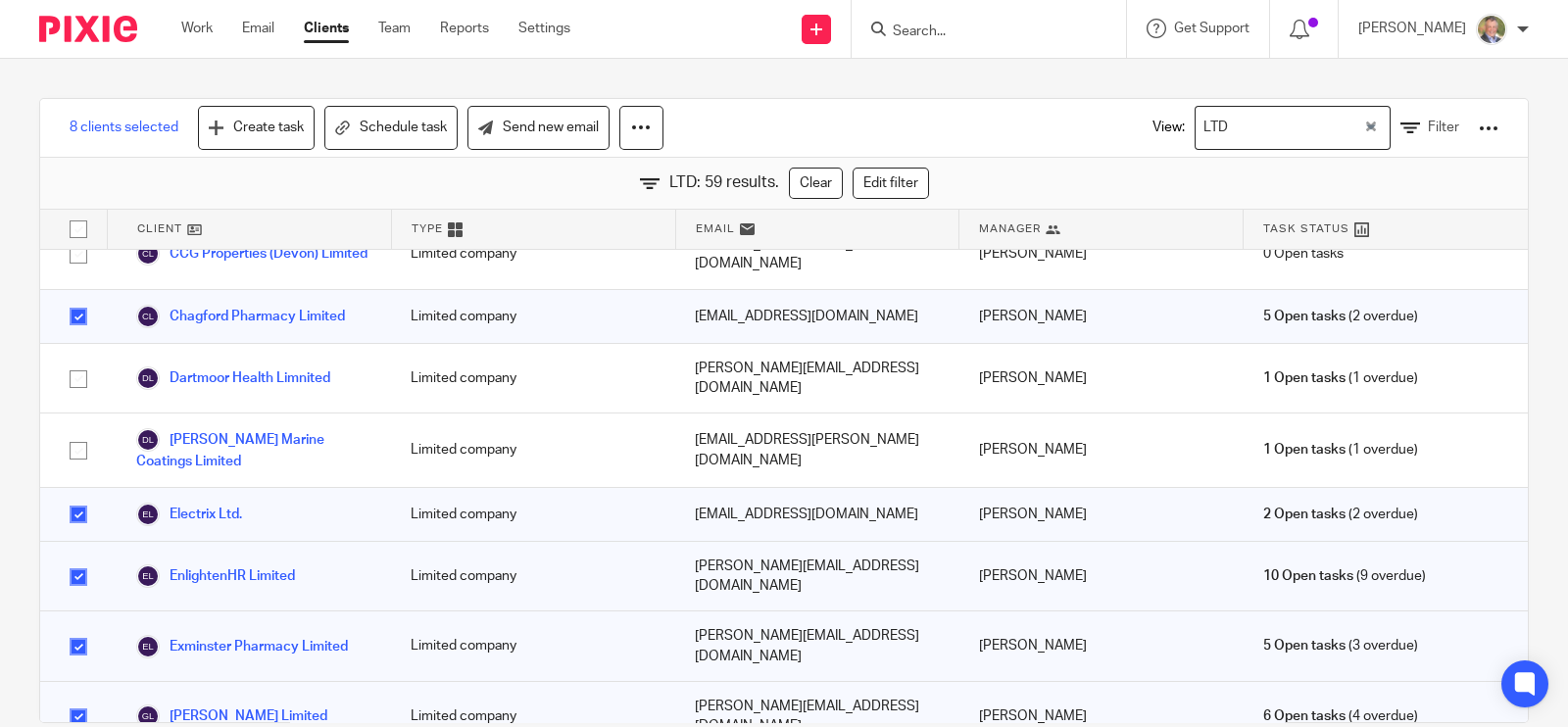
scroll to position [735, 0]
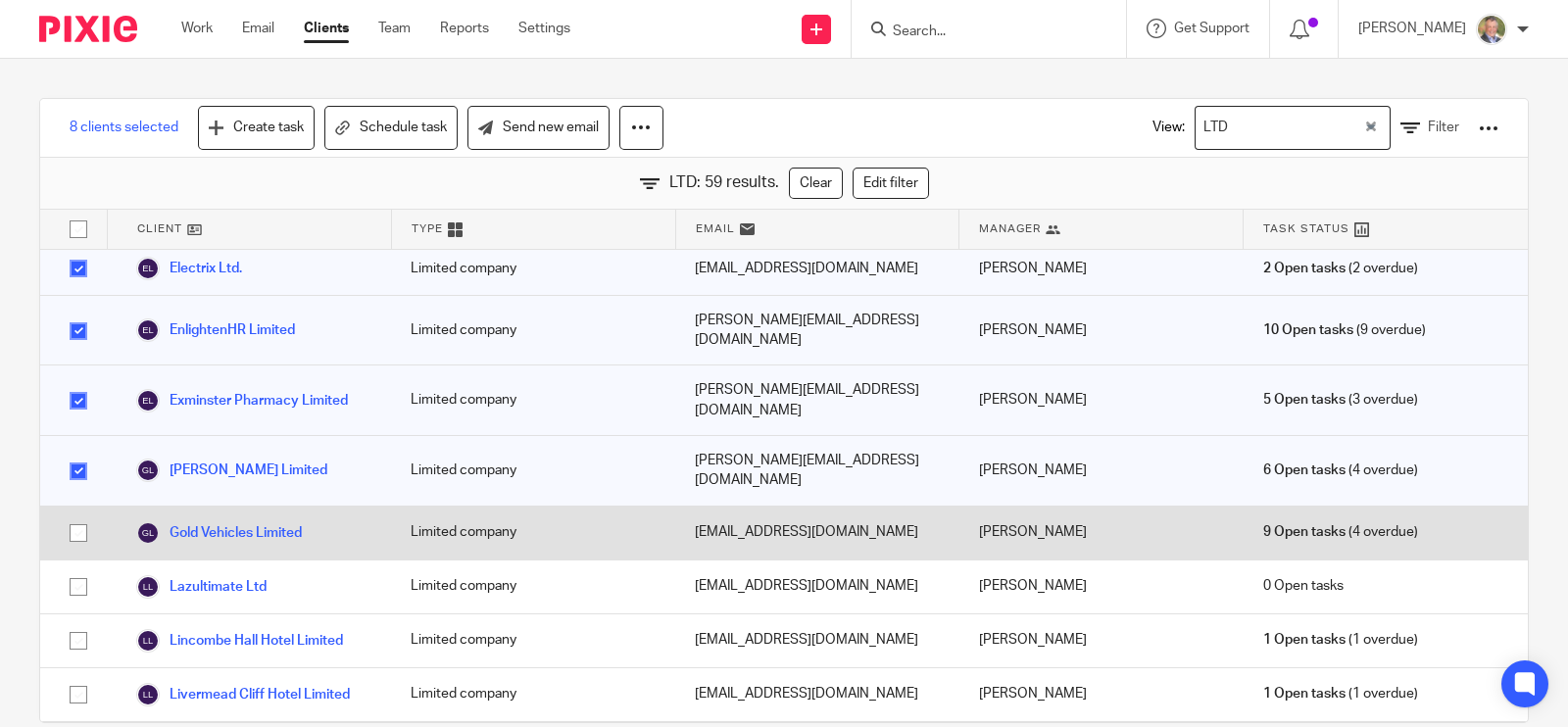
click at [83, 514] on input "checkbox" at bounding box center [78, 533] width 37 height 37
checkbox input "true"
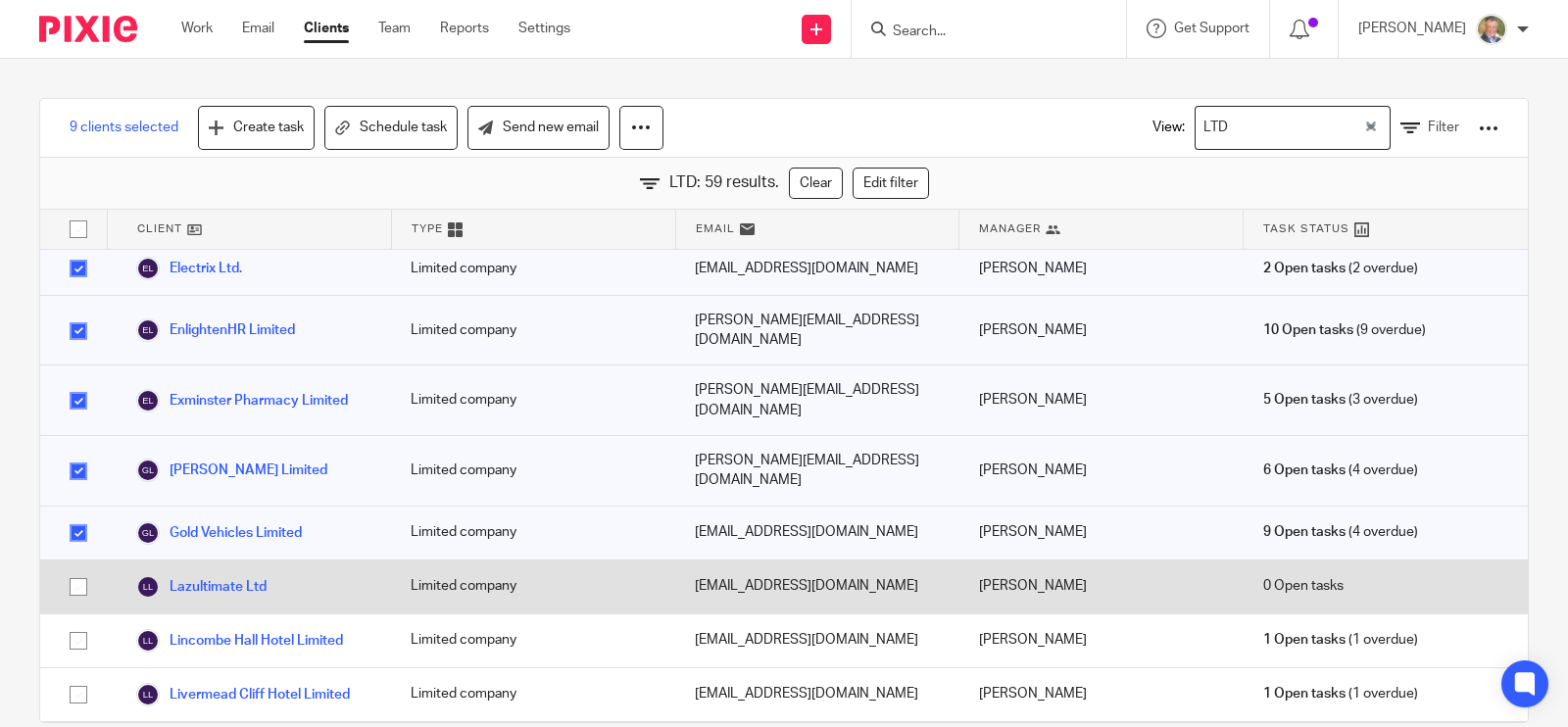
click at [78, 568] on input "checkbox" at bounding box center [78, 587] width 37 height 37
checkbox input "true"
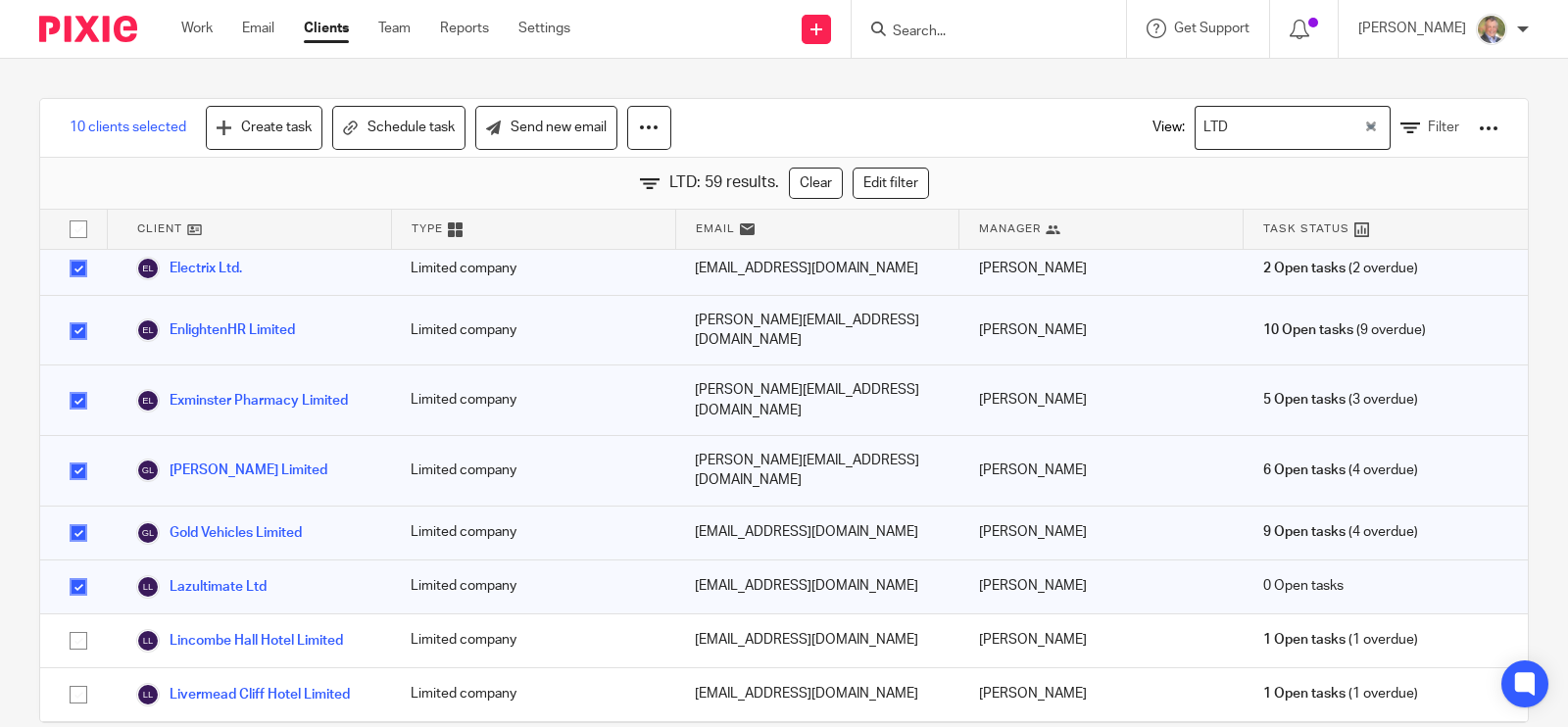
checkbox input "true"
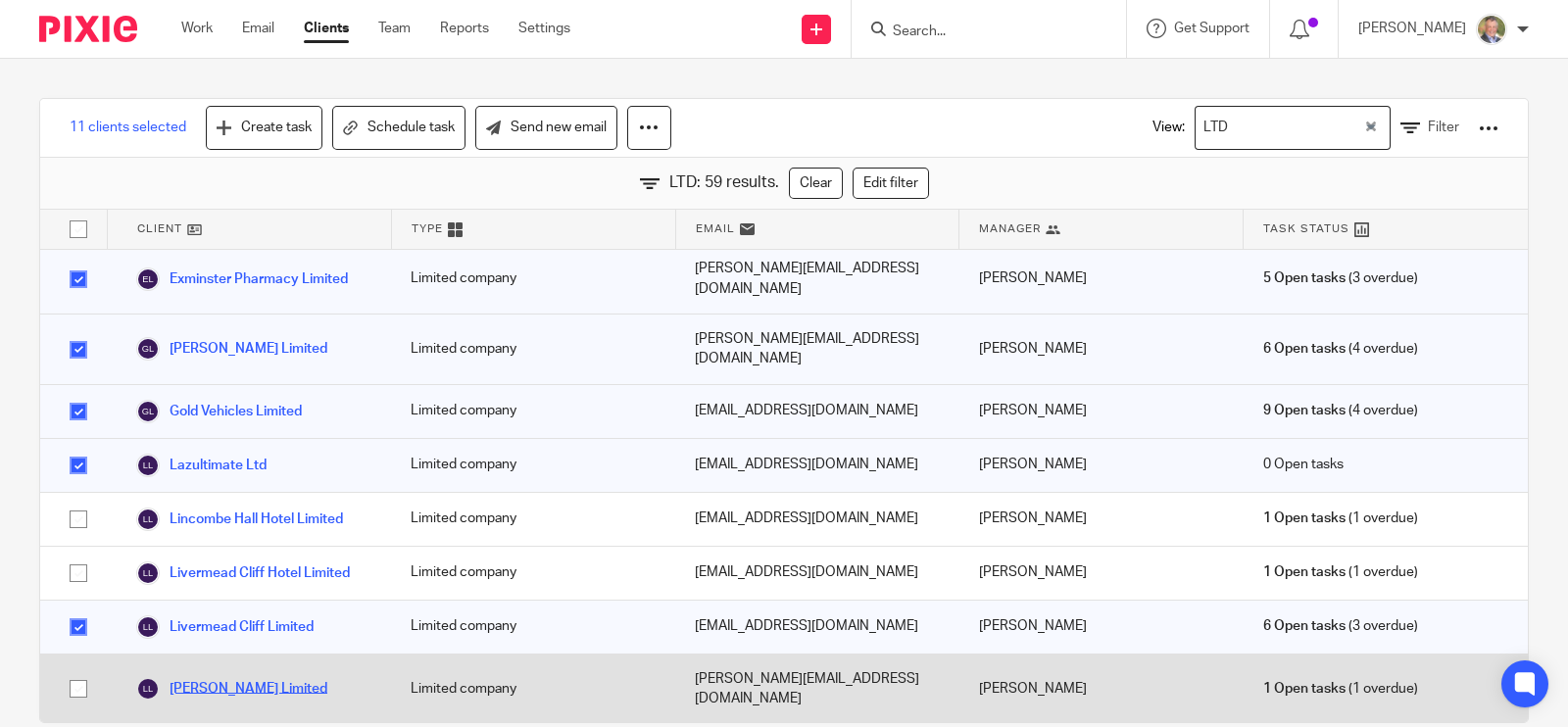
scroll to position [979, 0]
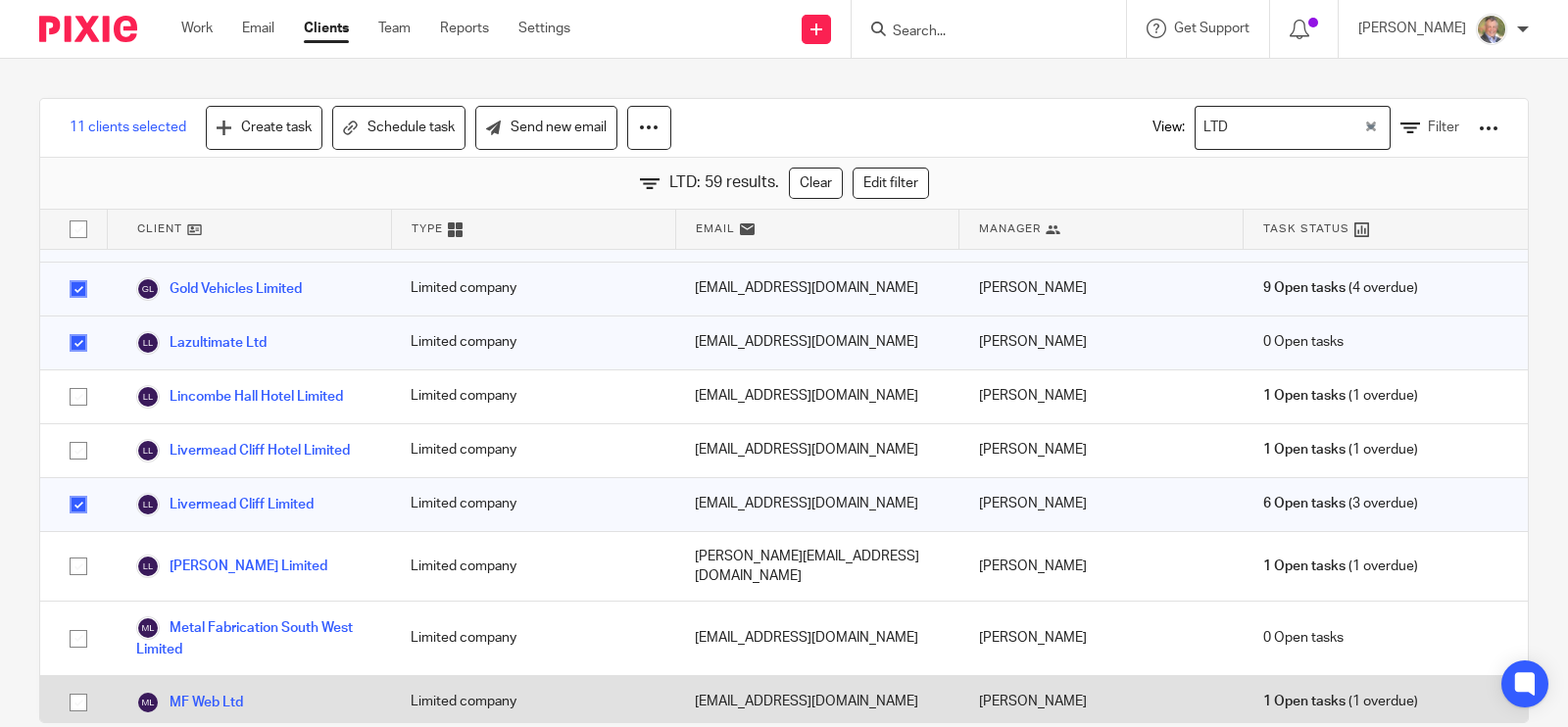
click at [78, 684] on input "checkbox" at bounding box center [78, 702] width 37 height 37
checkbox input "true"
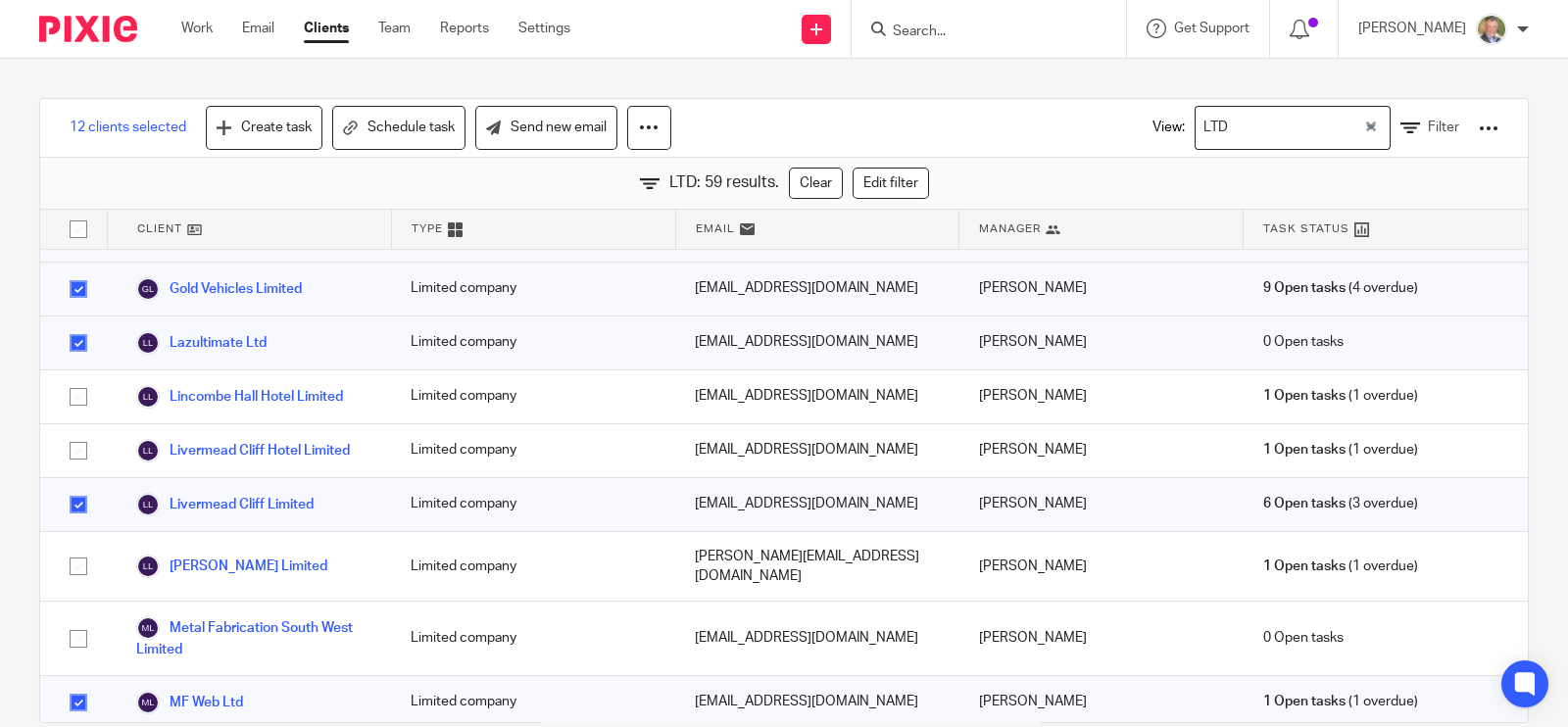
scroll to position [1103, 0]
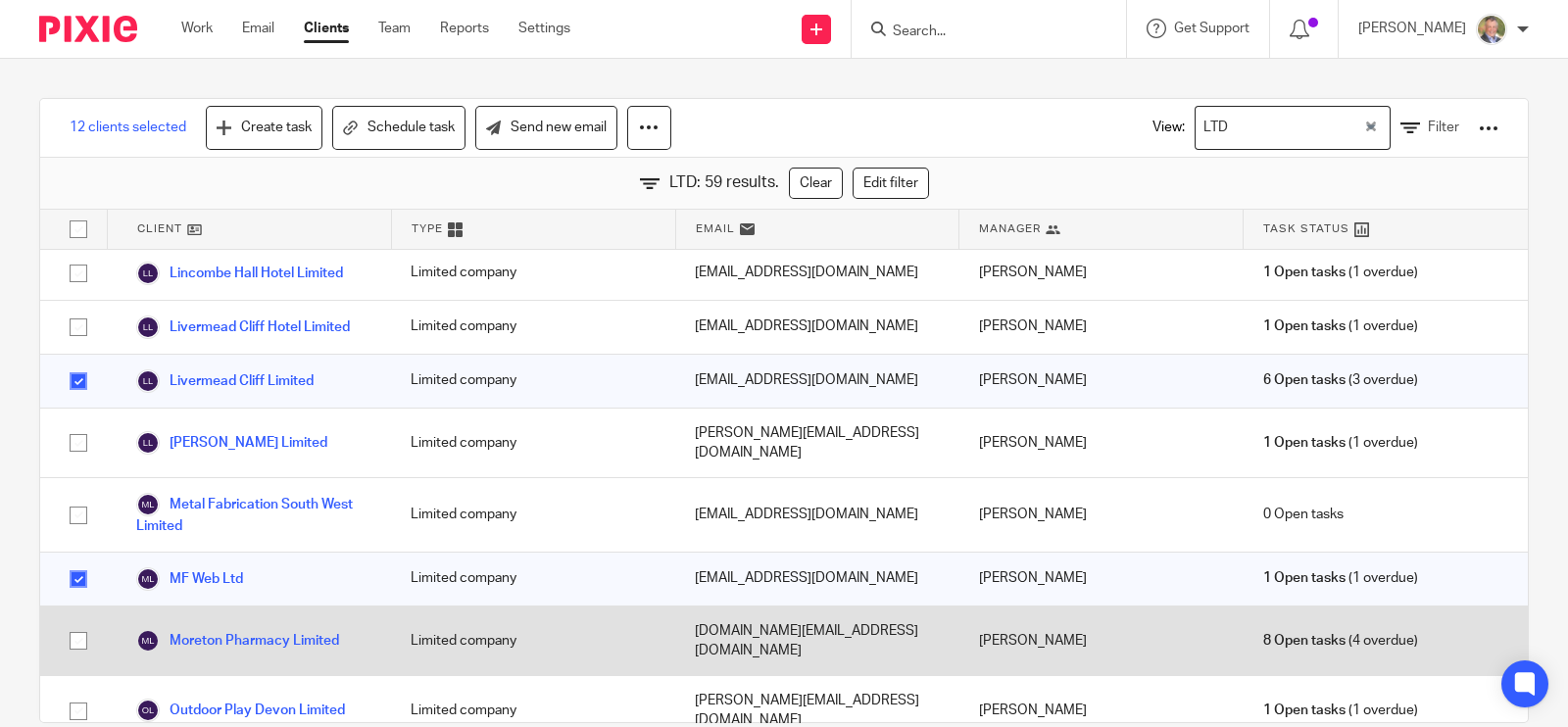
click at [70, 622] on input "checkbox" at bounding box center [78, 641] width 37 height 37
checkbox input "true"
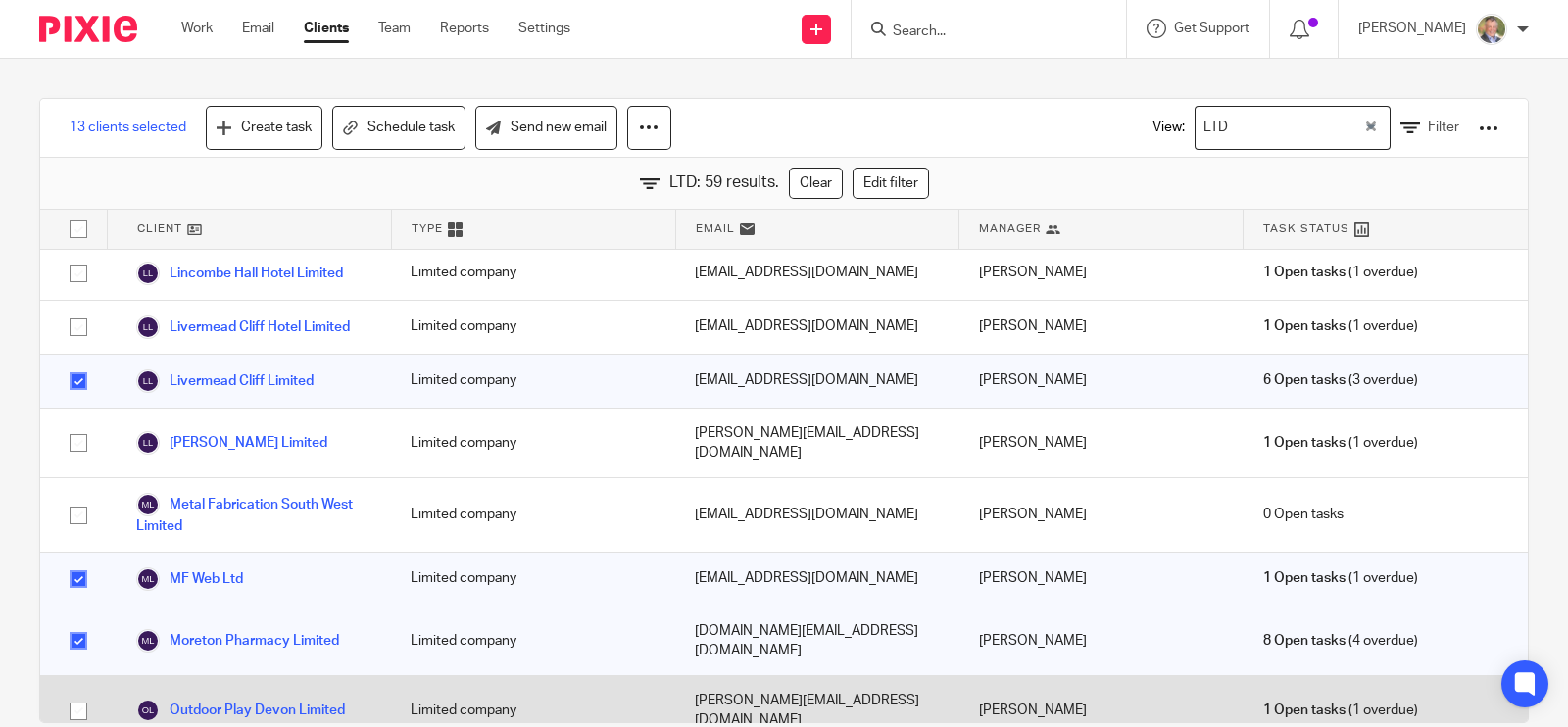
click at [76, 693] on input "checkbox" at bounding box center [78, 711] width 37 height 37
checkbox input "true"
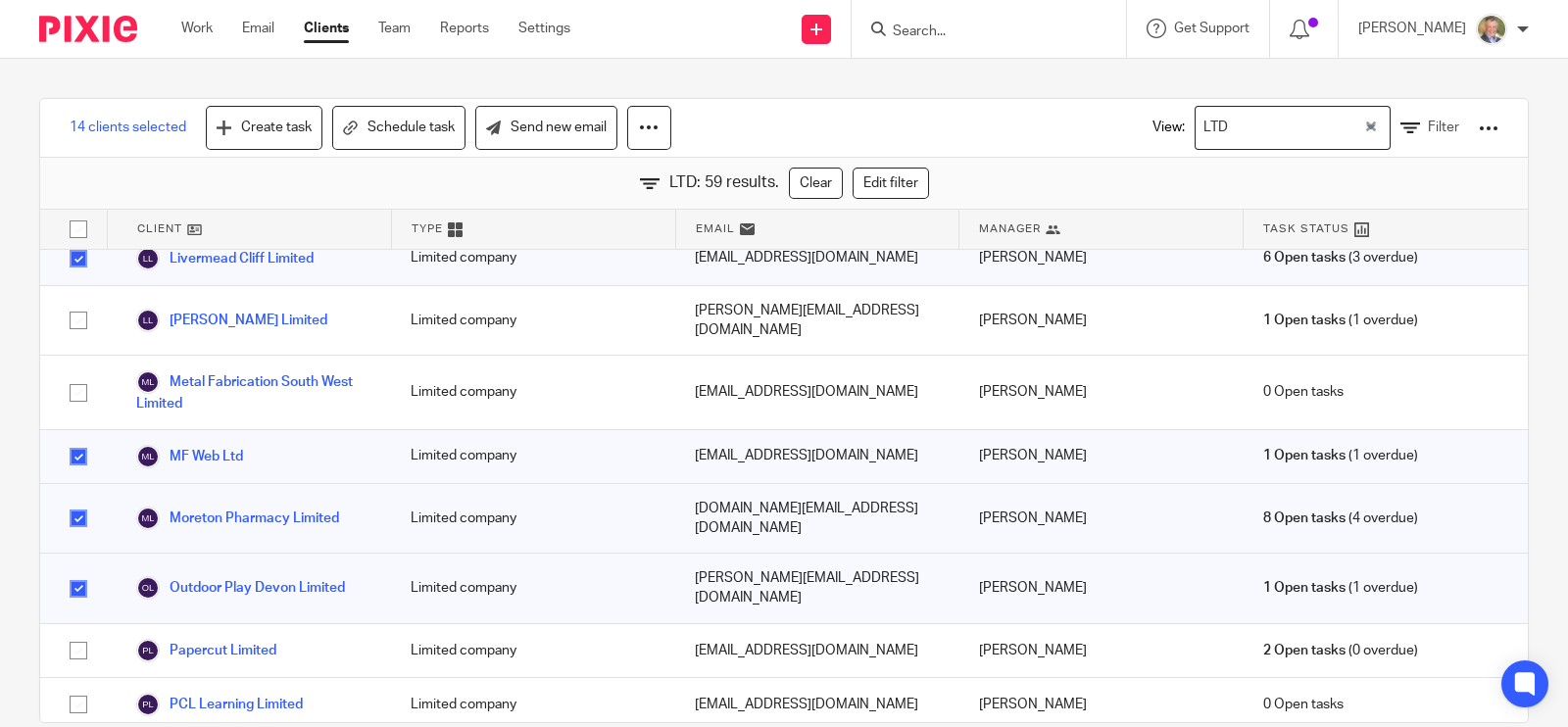
scroll to position [1348, 0]
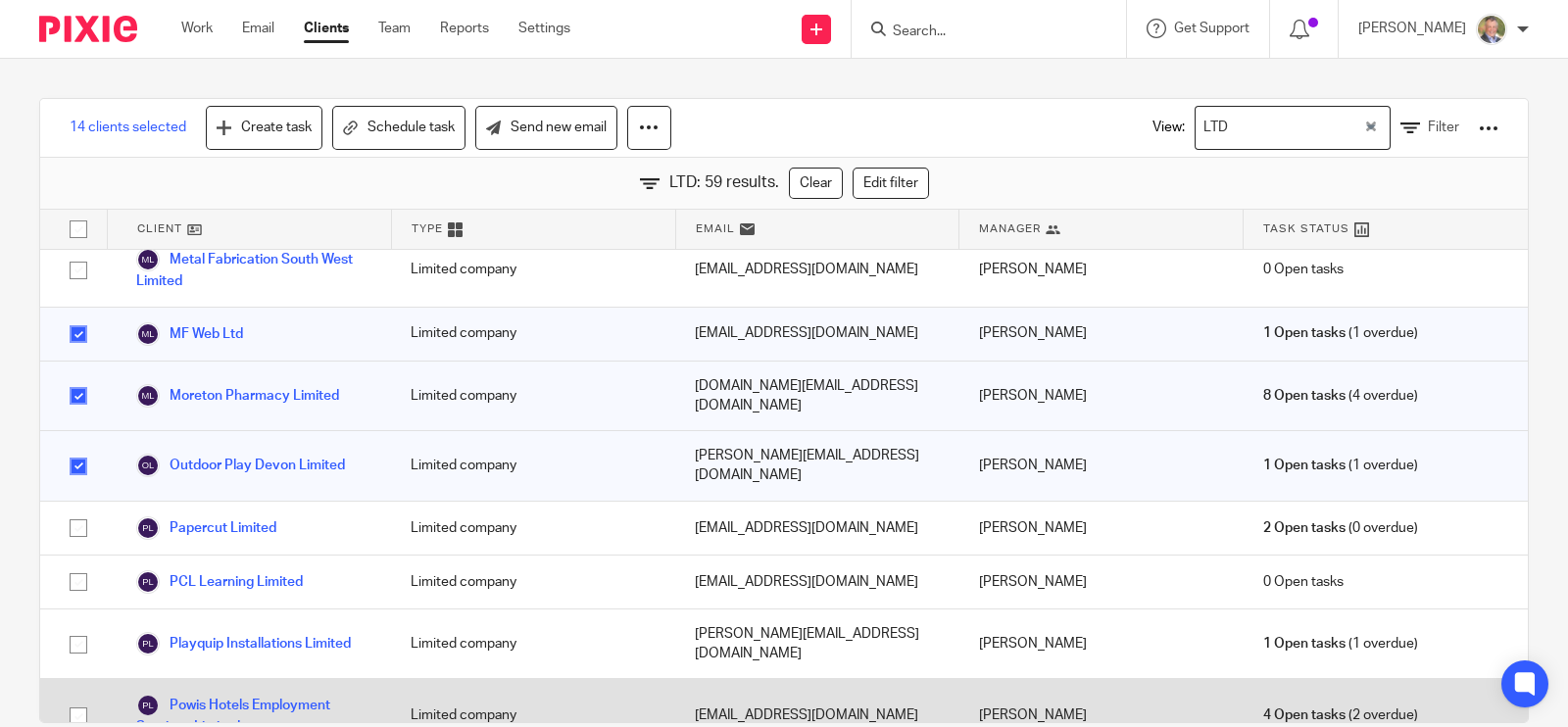
click at [79, 698] on input "checkbox" at bounding box center [78, 716] width 37 height 37
checkbox input "true"
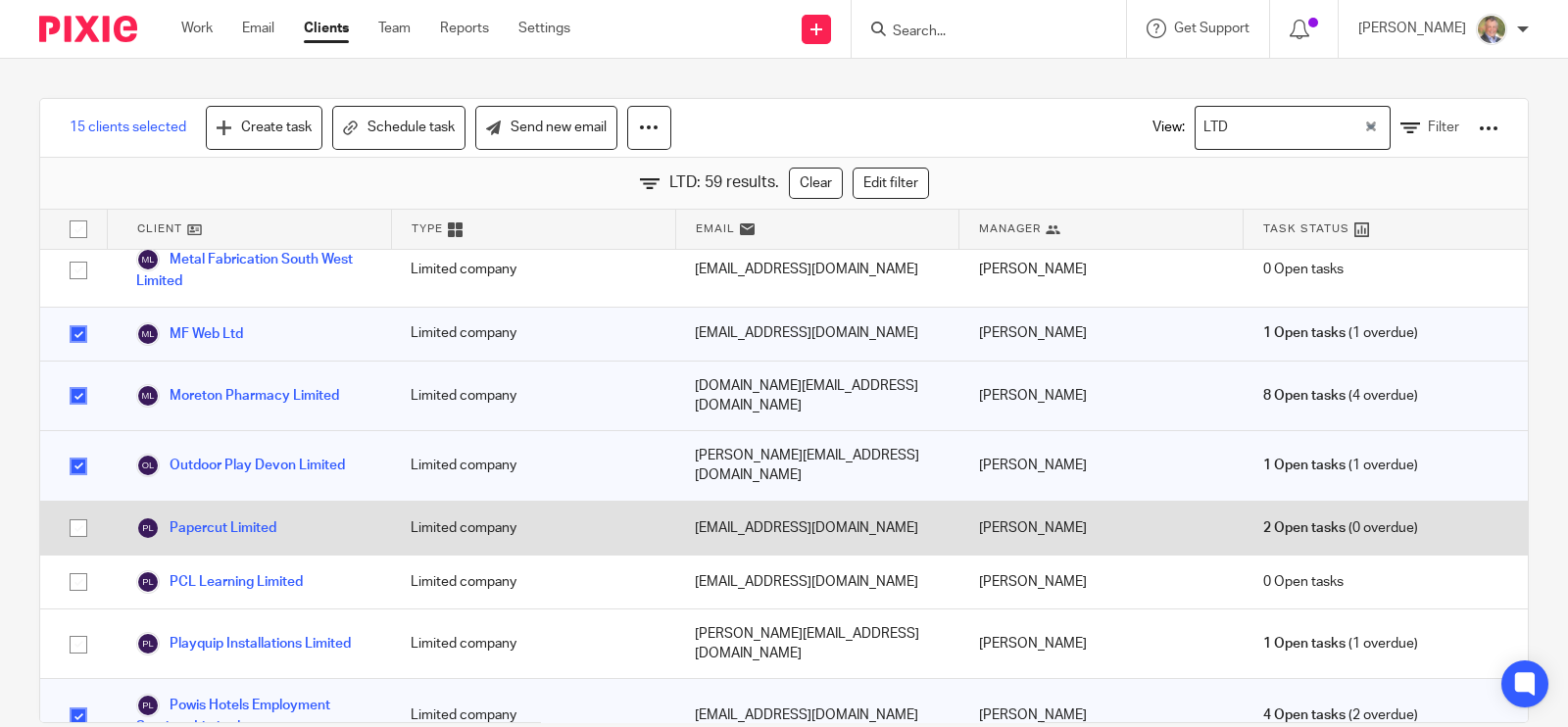
drag, startPoint x: 71, startPoint y: 327, endPoint x: 78, endPoint y: 336, distance: 11.4
click at [72, 509] on input "checkbox" at bounding box center [78, 528] width 37 height 37
checkbox input "true"
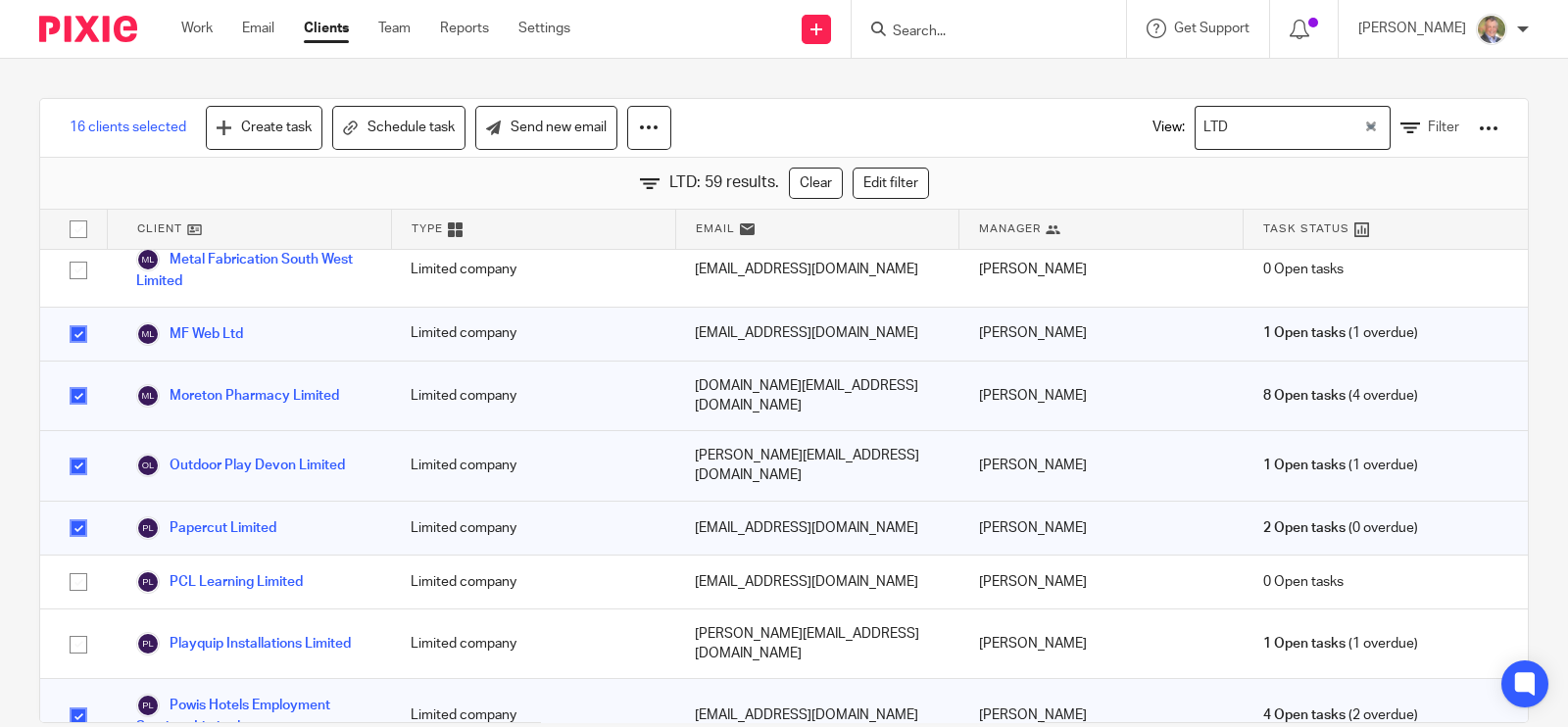
scroll to position [1470, 0]
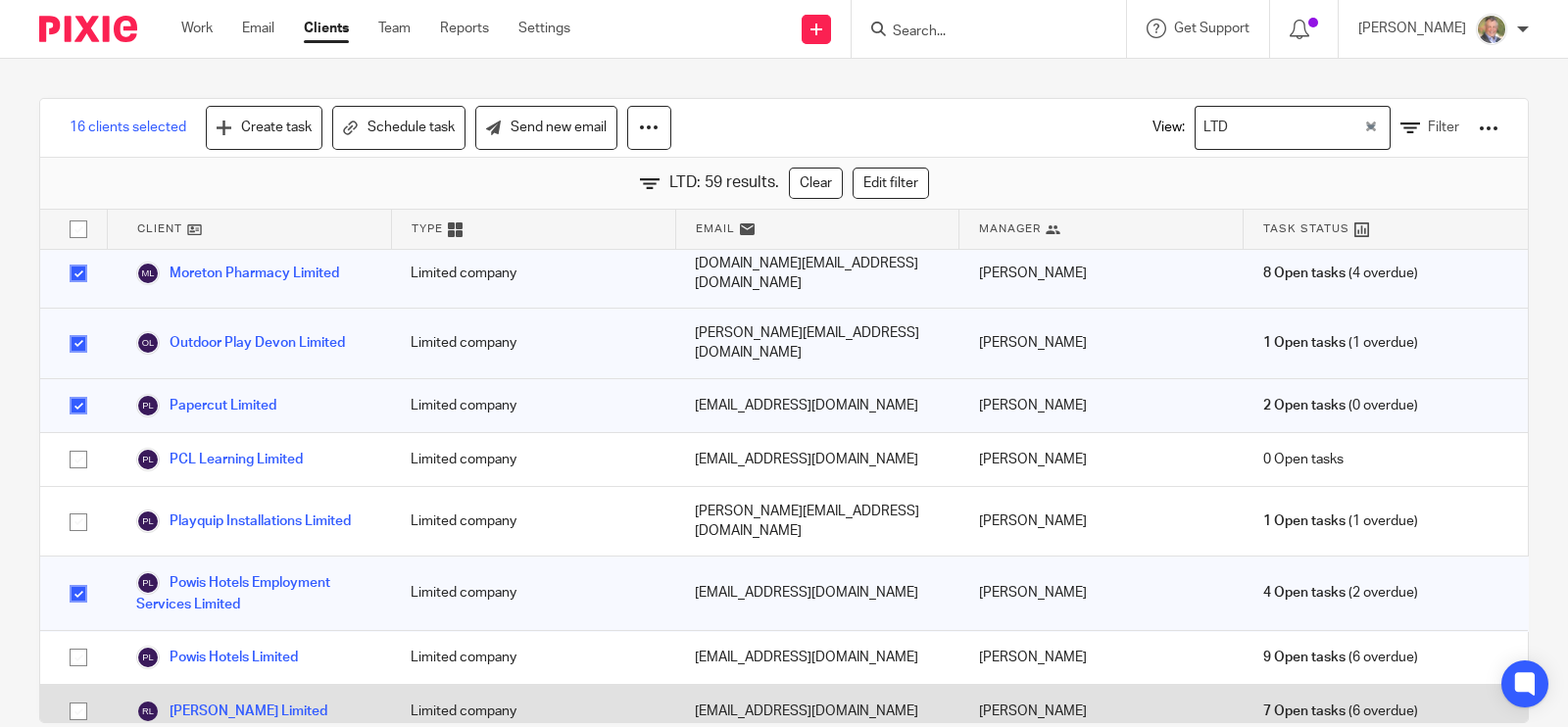
click at [83, 693] on input "checkbox" at bounding box center [78, 711] width 37 height 37
checkbox input "true"
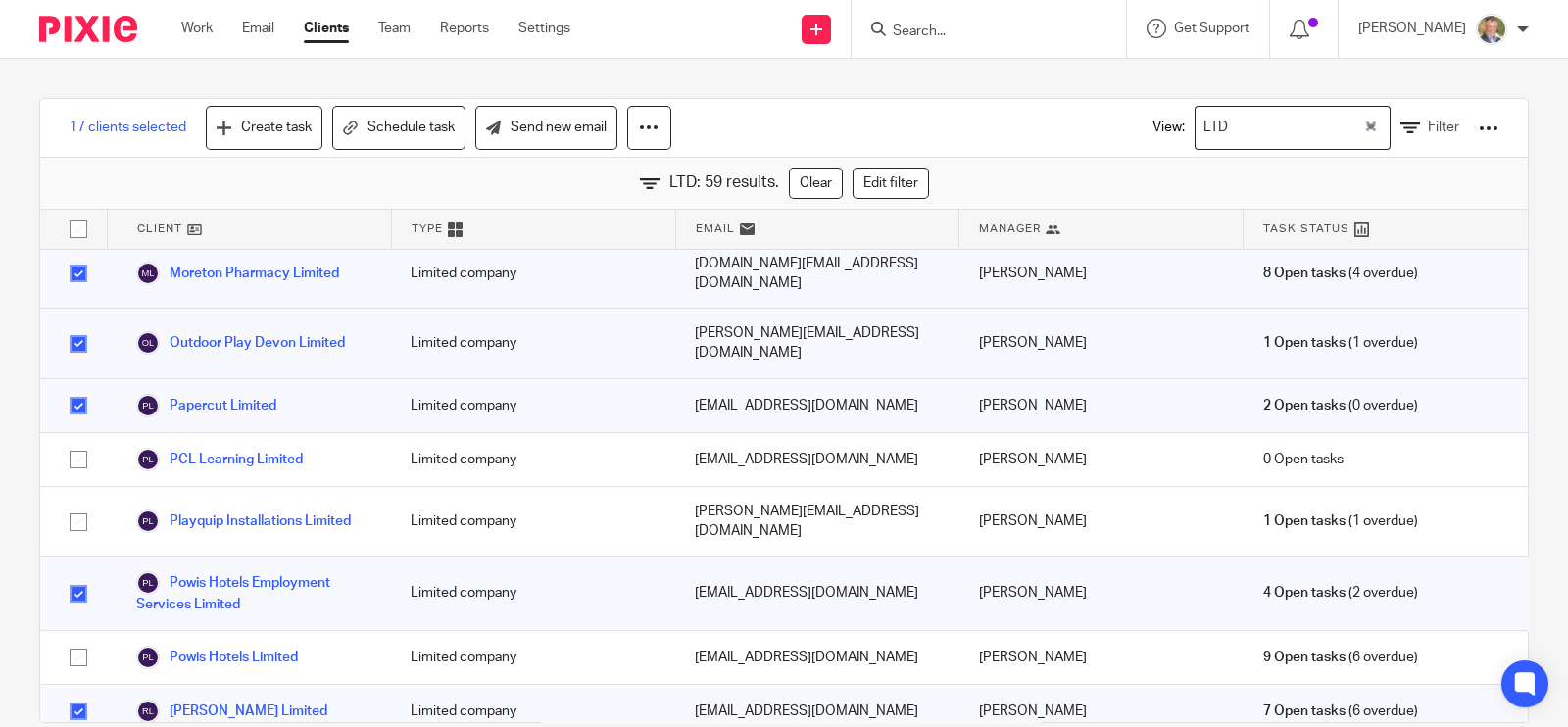
checkbox input "true"
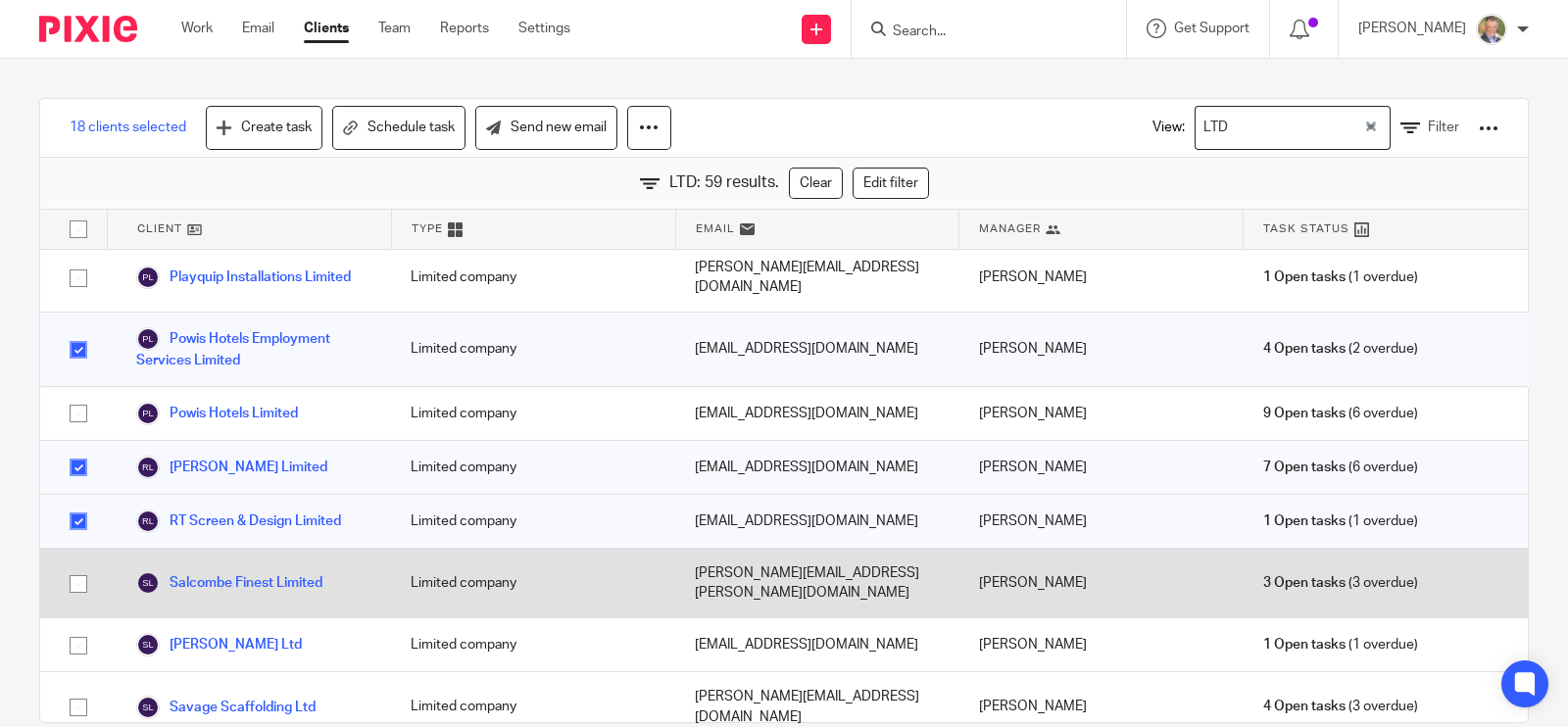
click at [84, 565] on input "checkbox" at bounding box center [78, 584] width 37 height 37
checkbox input "true"
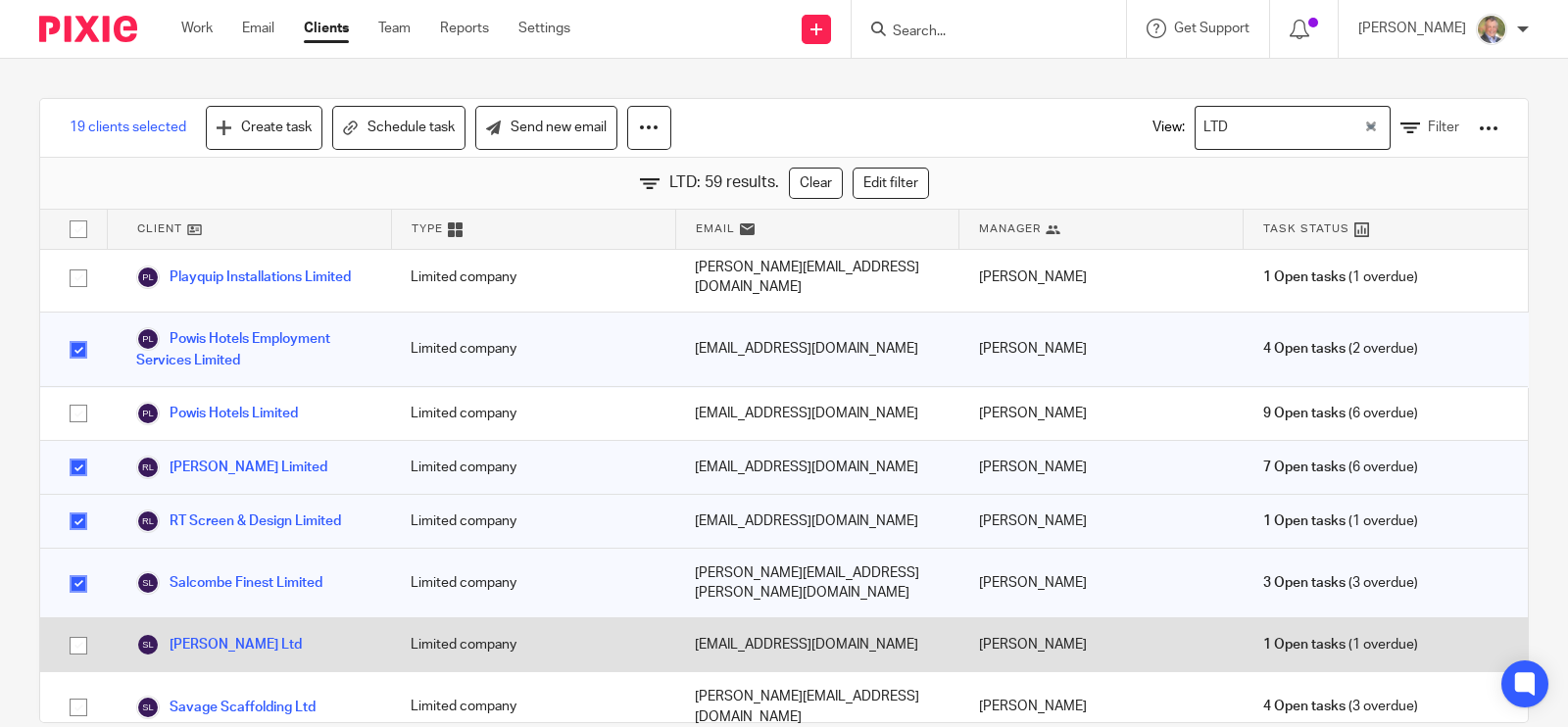
click at [79, 627] on input "checkbox" at bounding box center [78, 646] width 37 height 37
checkbox input "true"
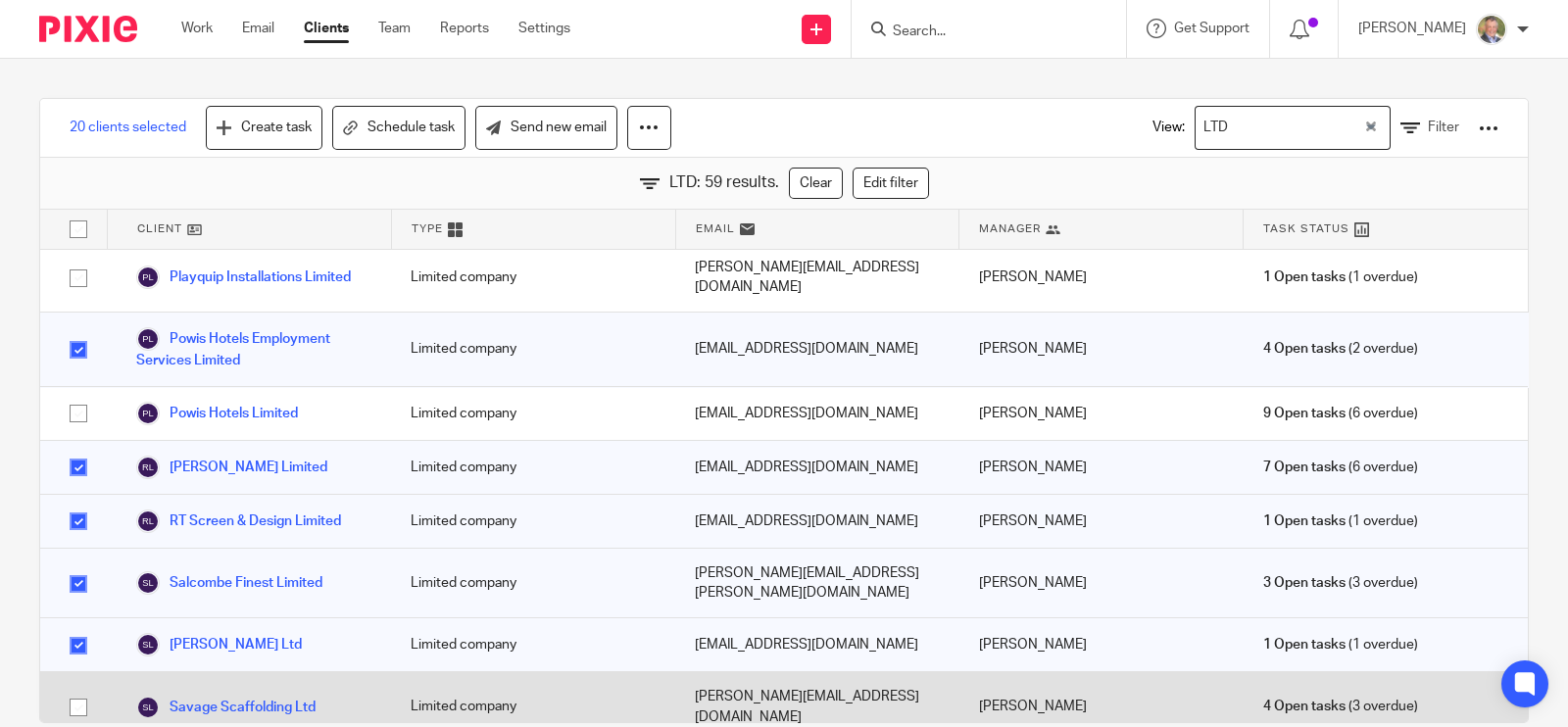
click at [80, 689] on input "checkbox" at bounding box center [78, 707] width 37 height 37
checkbox input "true"
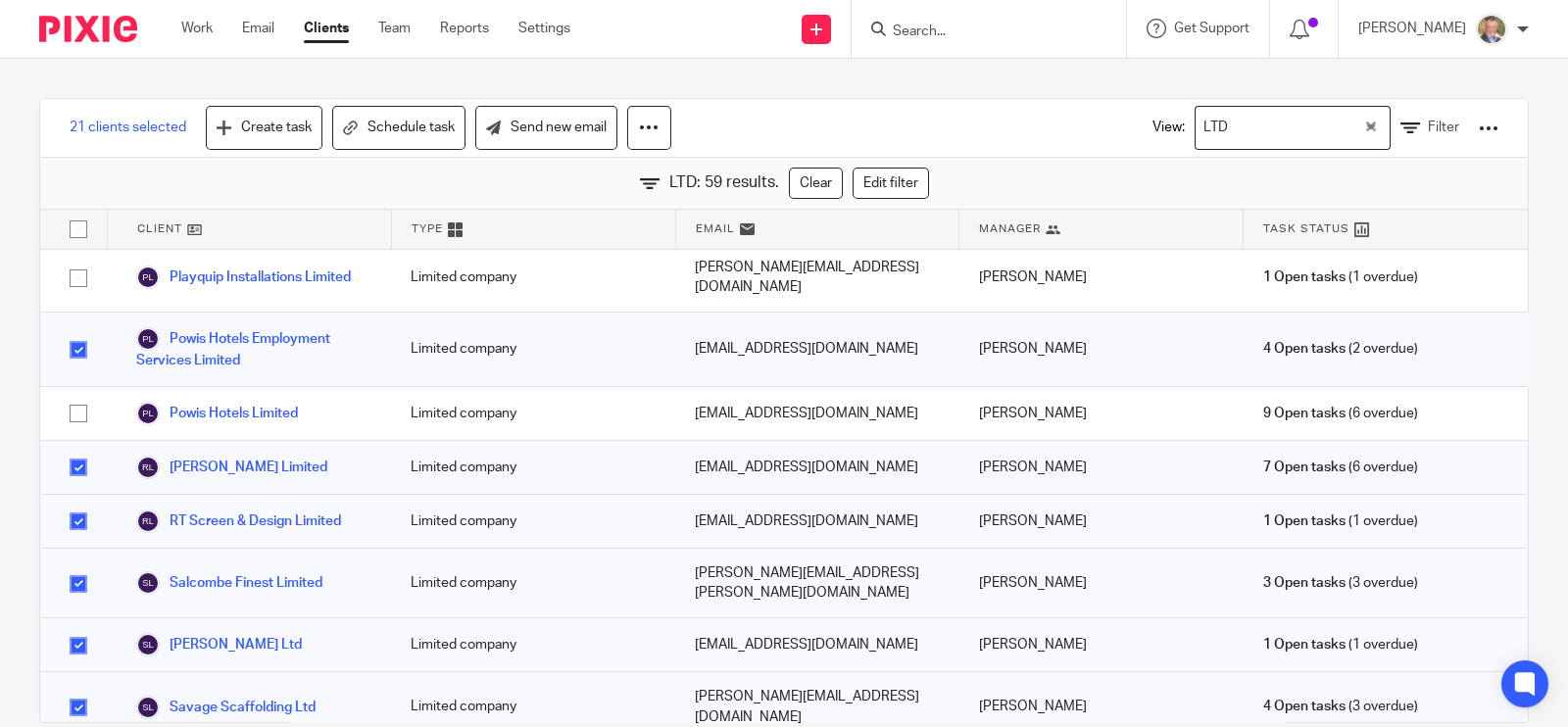
checkbox input "true"
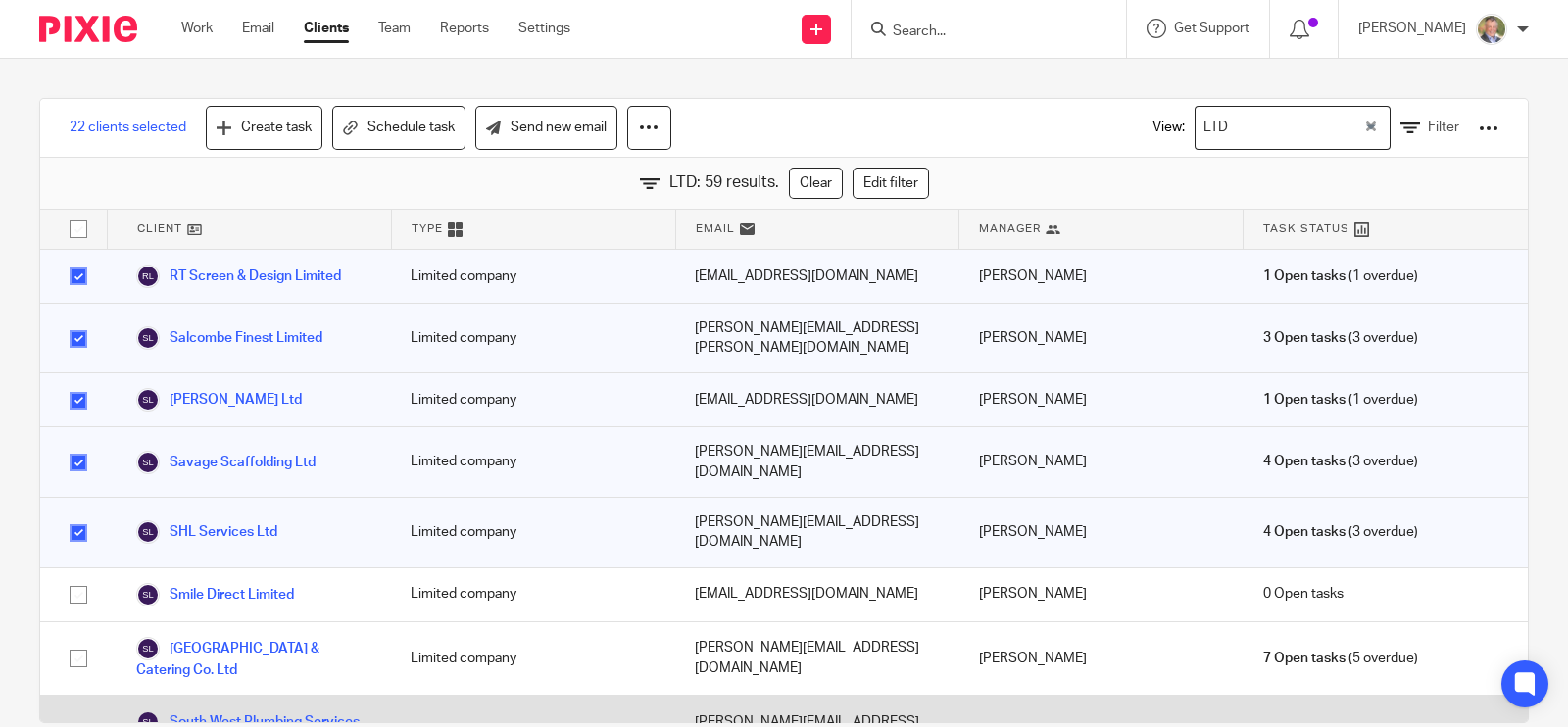
click at [74, 714] on input "checkbox" at bounding box center [78, 733] width 37 height 37
checkbox input "true"
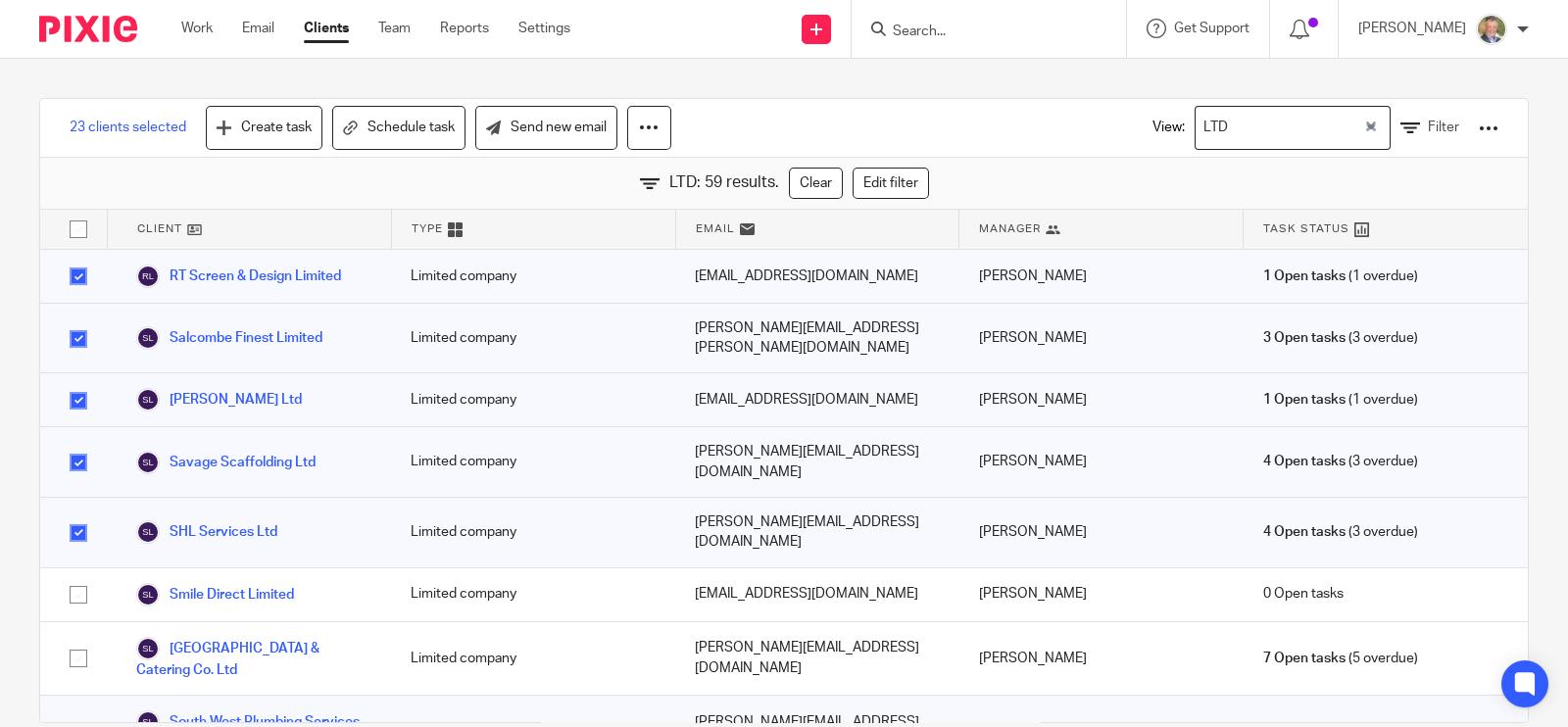
scroll to position [2083, 0]
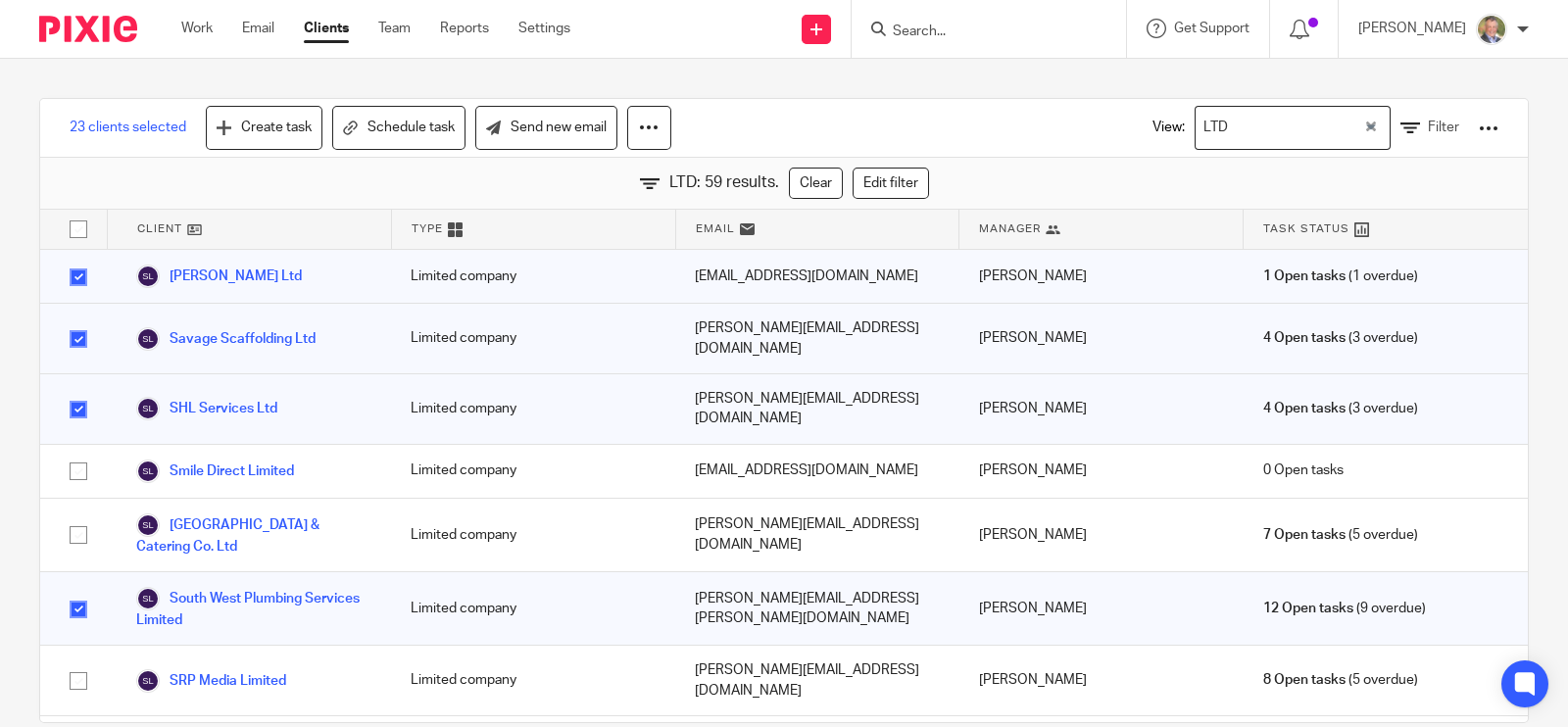
checkbox input "true"
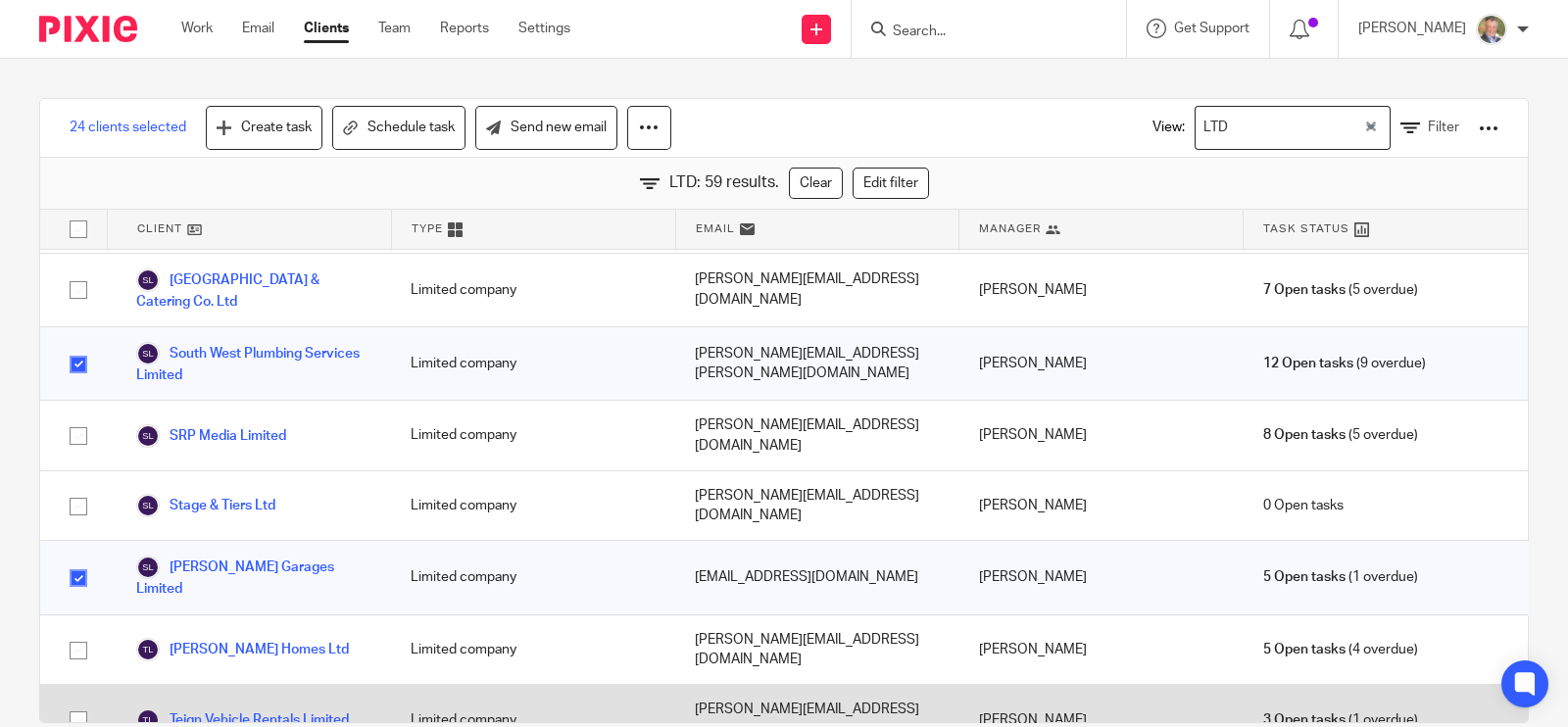
click at [74, 701] on input "checkbox" at bounding box center [78, 720] width 37 height 37
checkbox input "true"
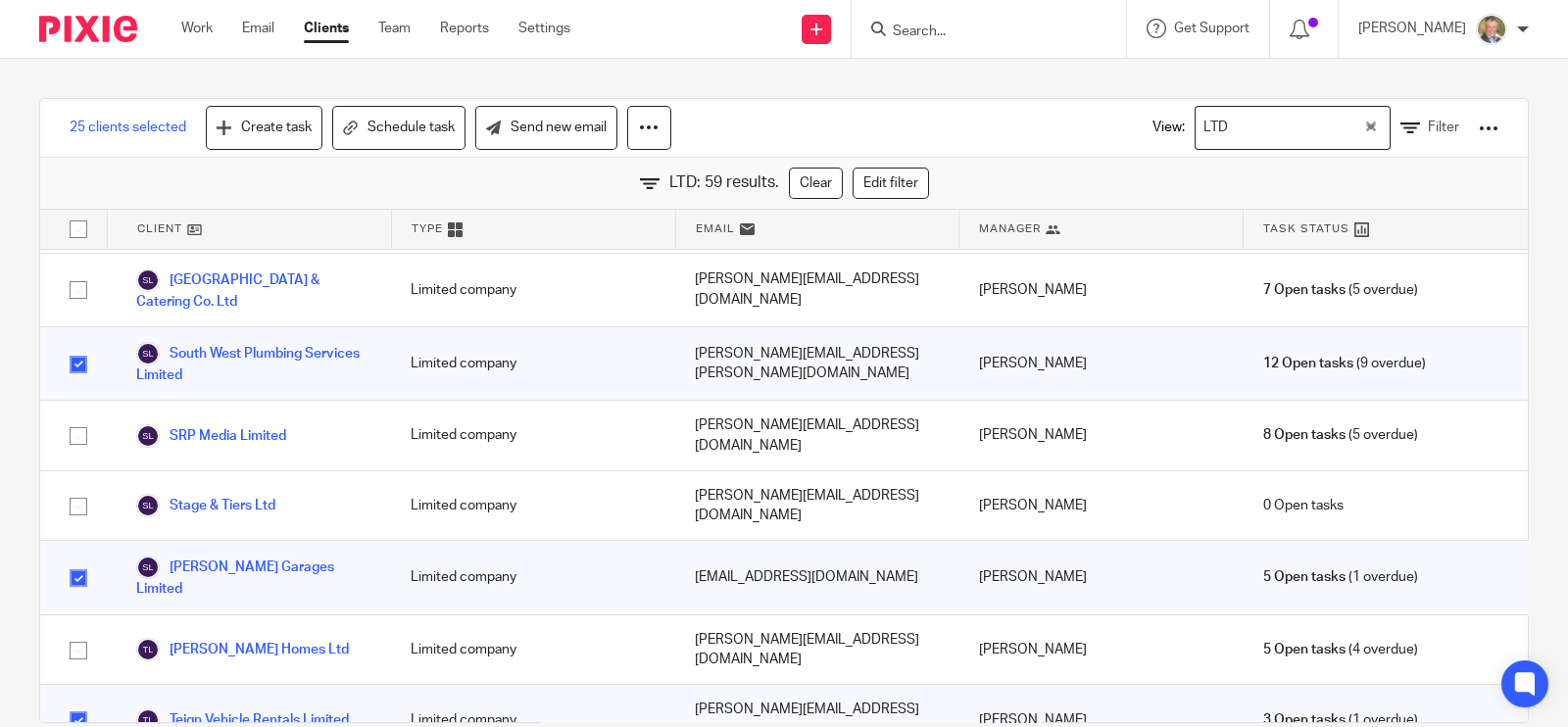
scroll to position [2450, 0]
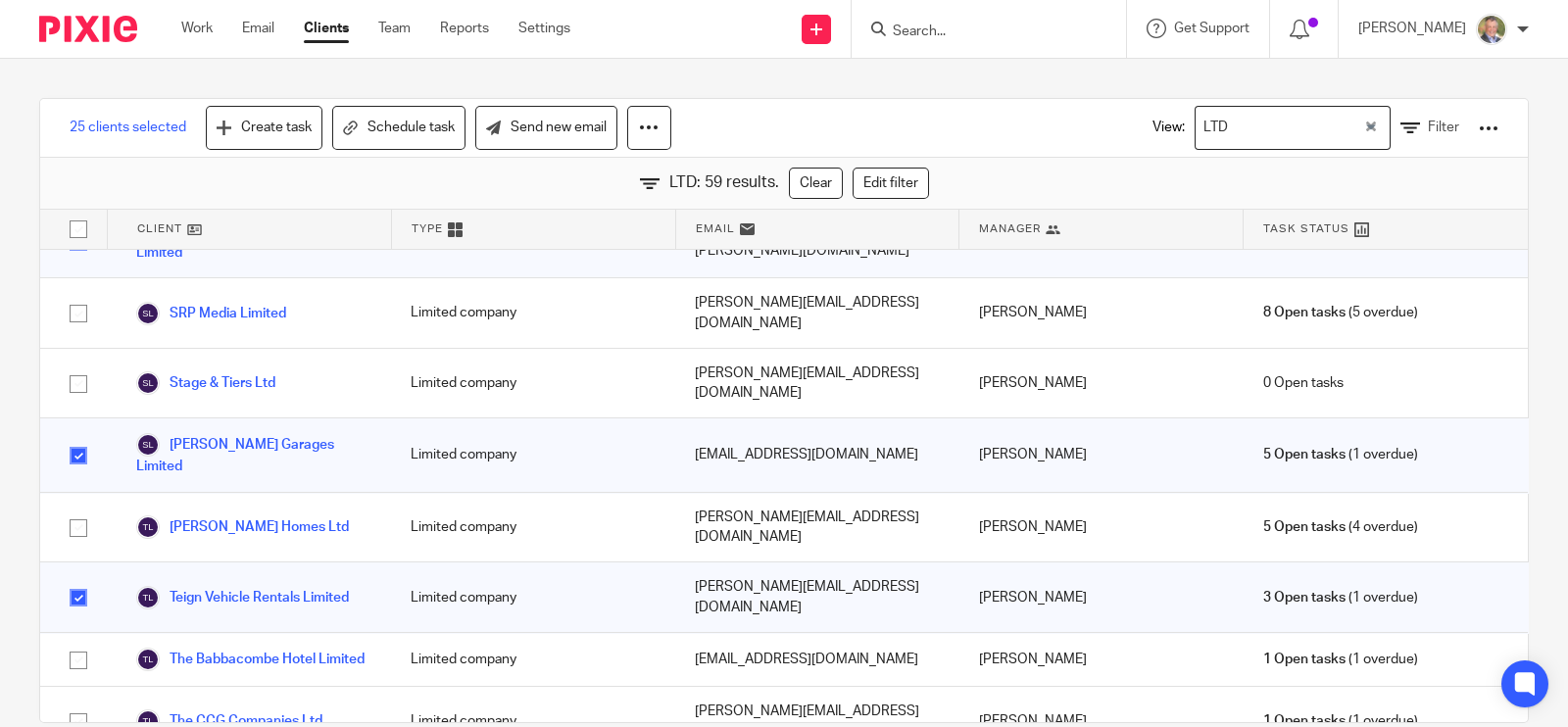
checkbox input "true"
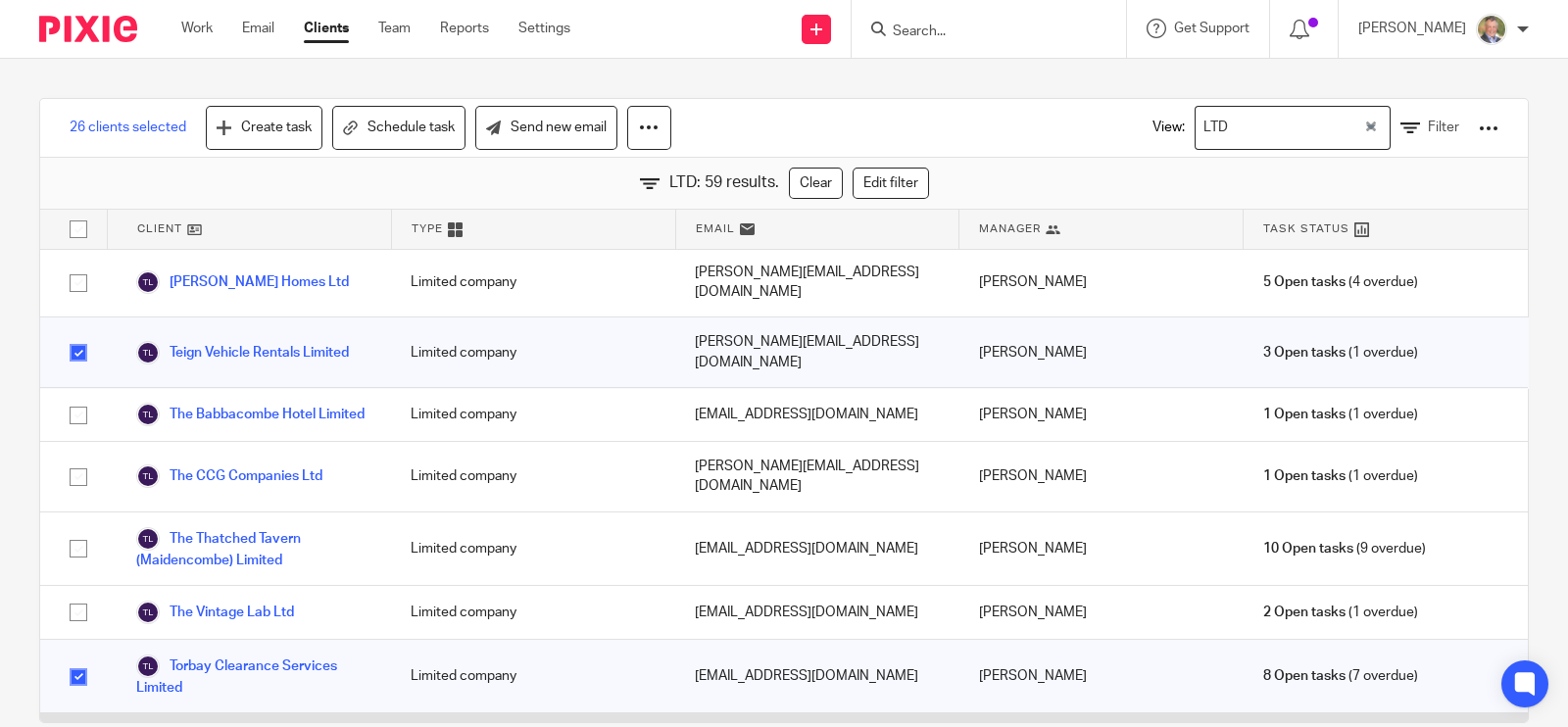
checkbox input "true"
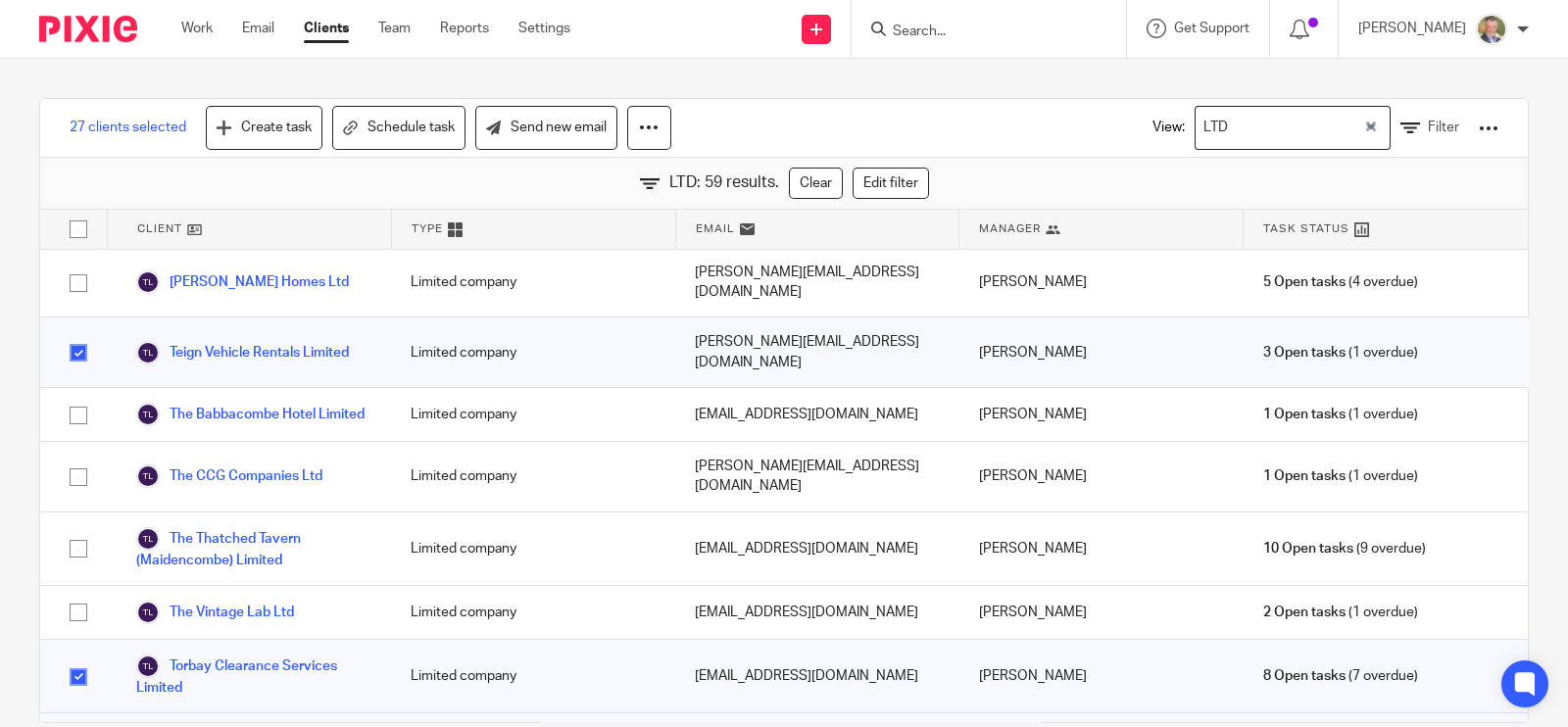
scroll to position [2818, 0]
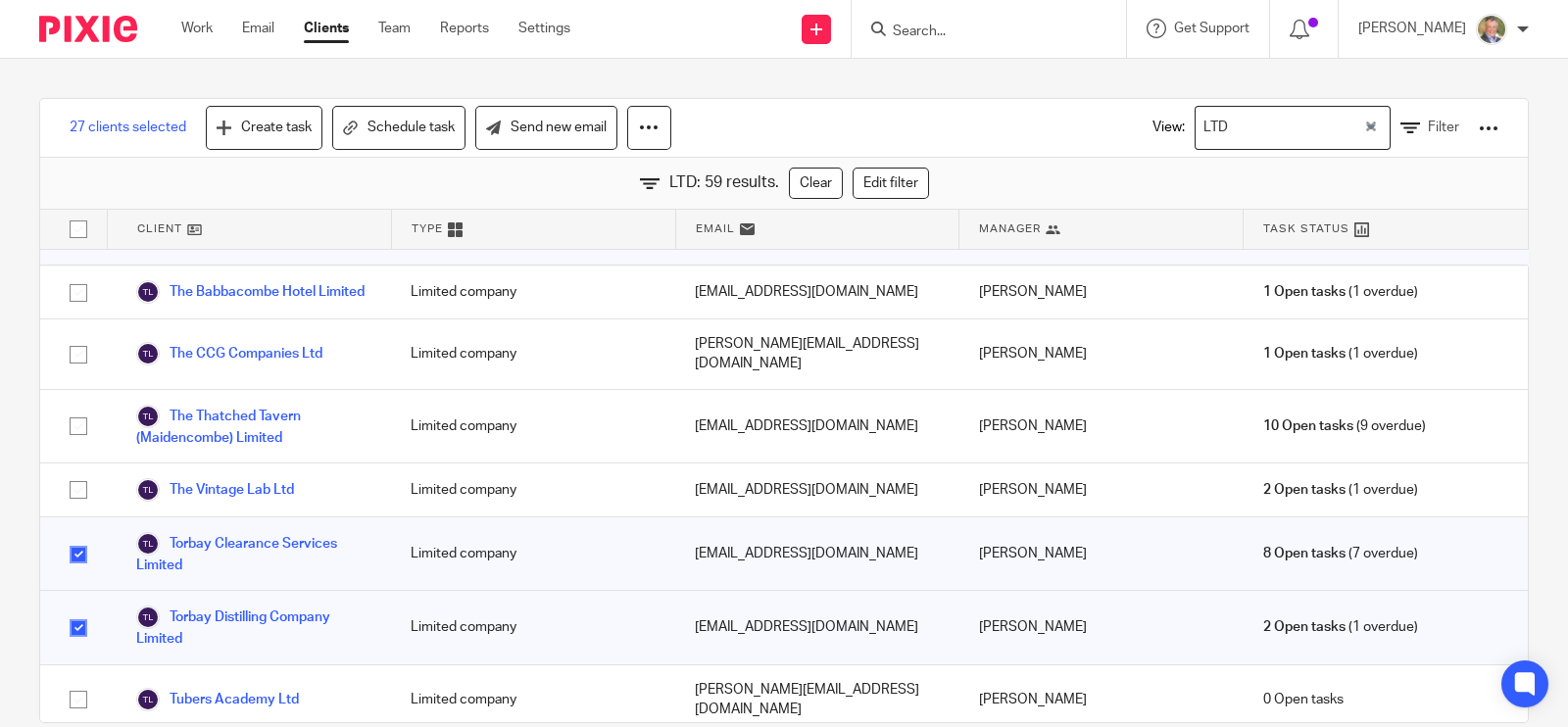
checkbox input "true"
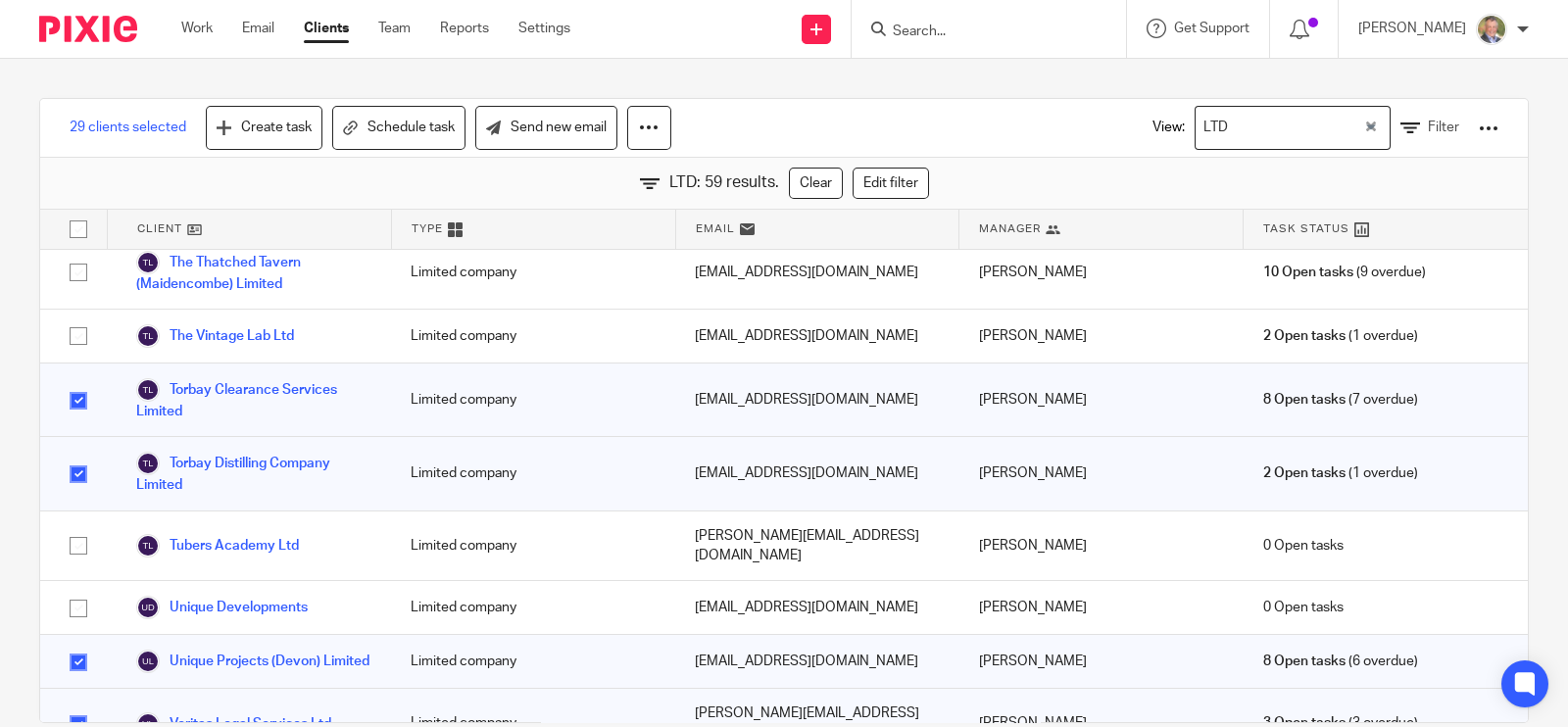
checkbox input "true"
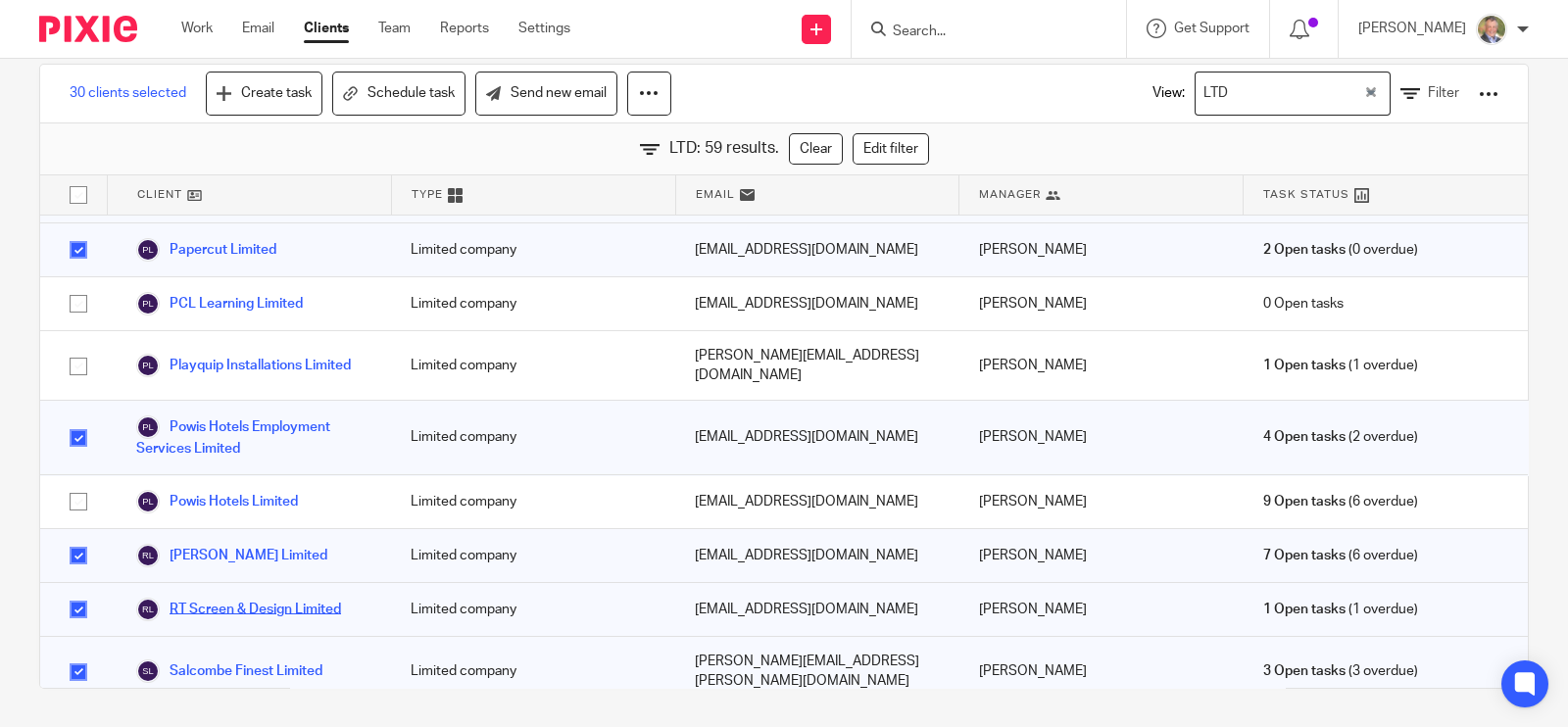
scroll to position [1714, 0]
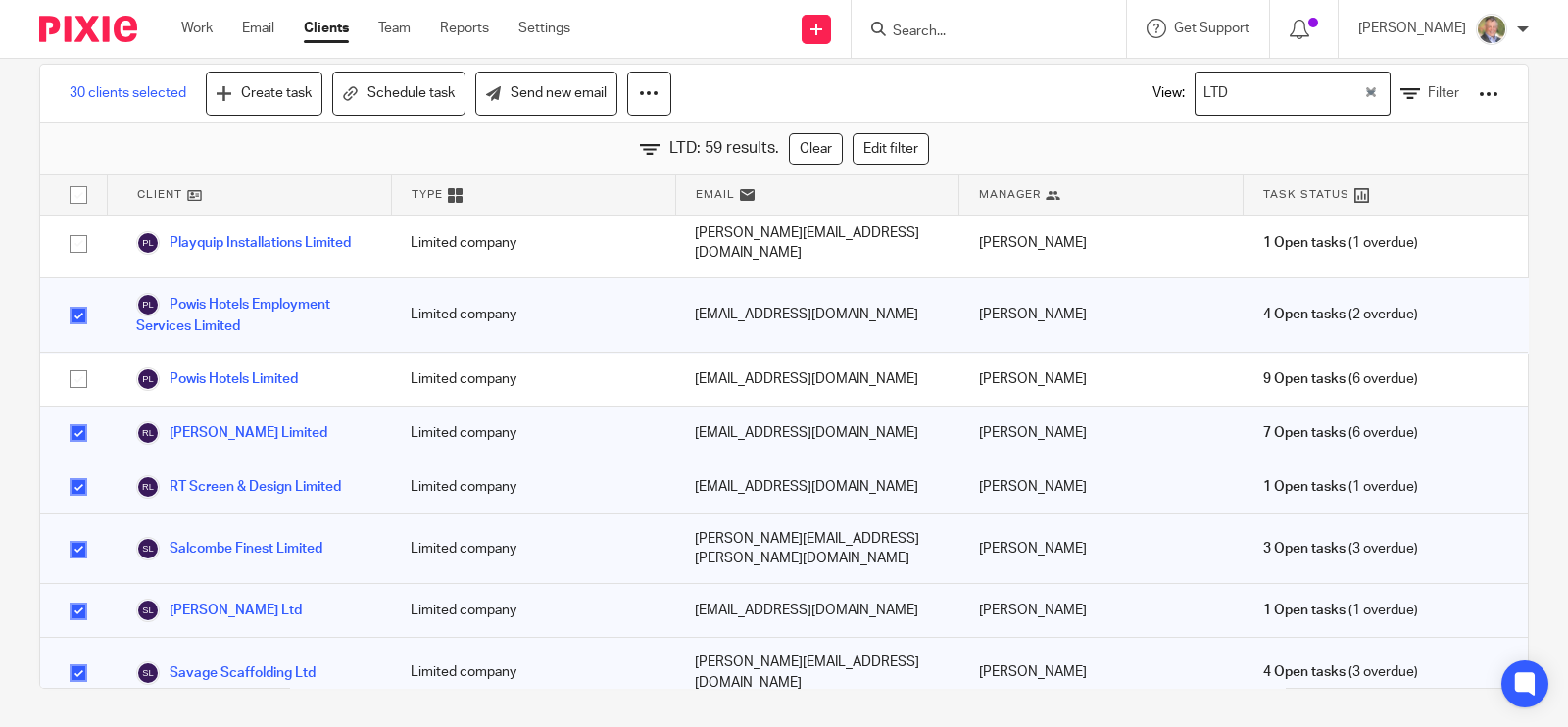
drag, startPoint x: 73, startPoint y: 621, endPoint x: 163, endPoint y: 615, distance: 90.2
checkbox input "true"
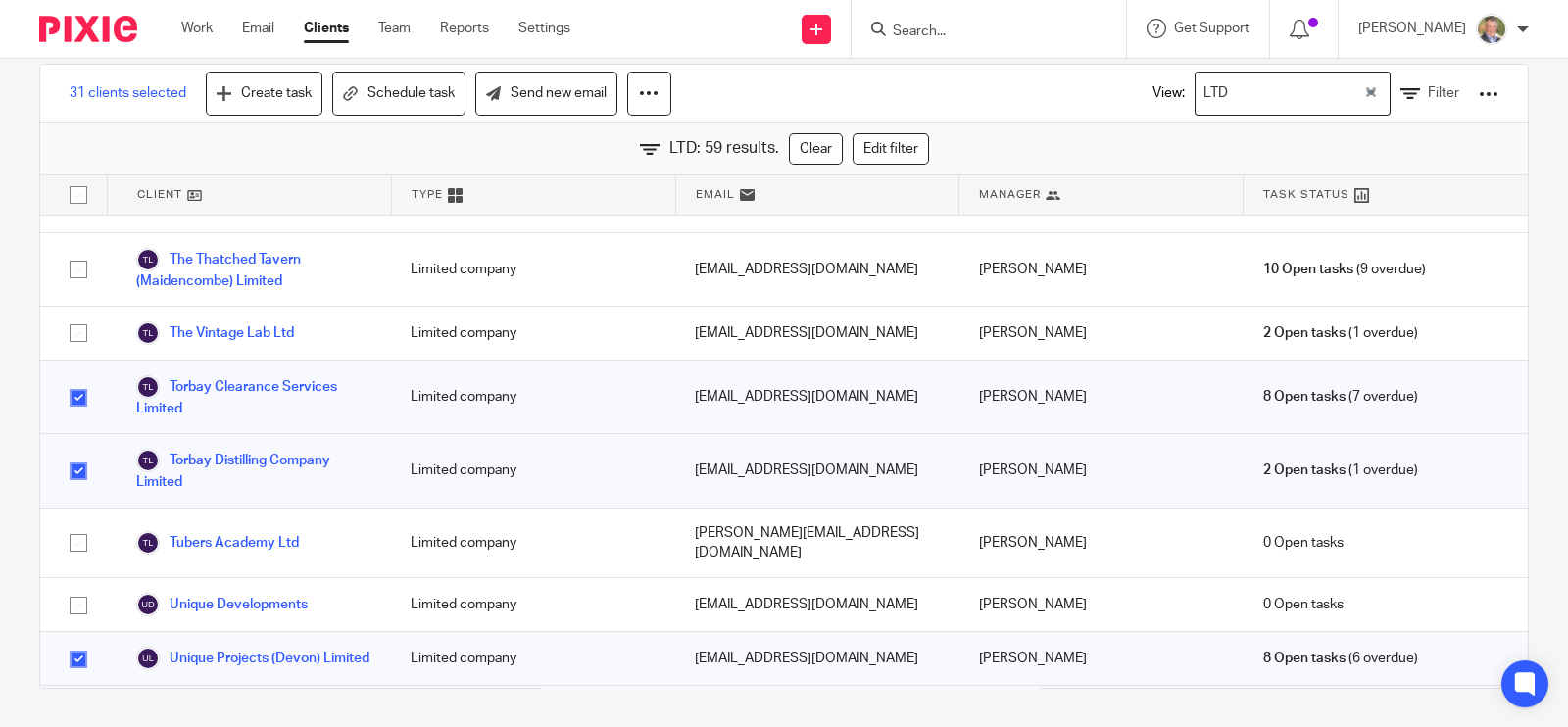
scroll to position [2972, 0]
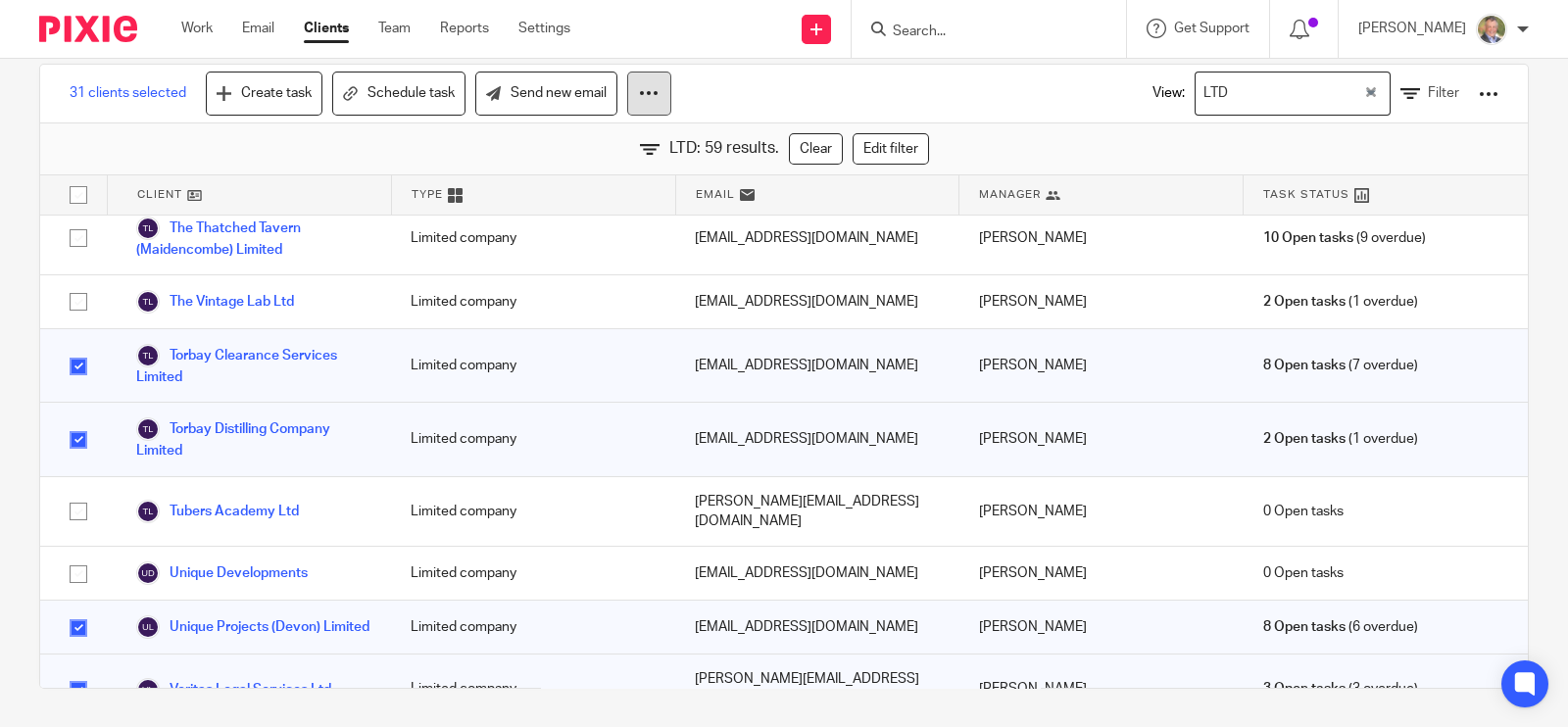
click at [649, 85] on icon at bounding box center [649, 93] width 20 height 20
click at [596, 146] on link "Update property" at bounding box center [593, 149] width 132 height 29
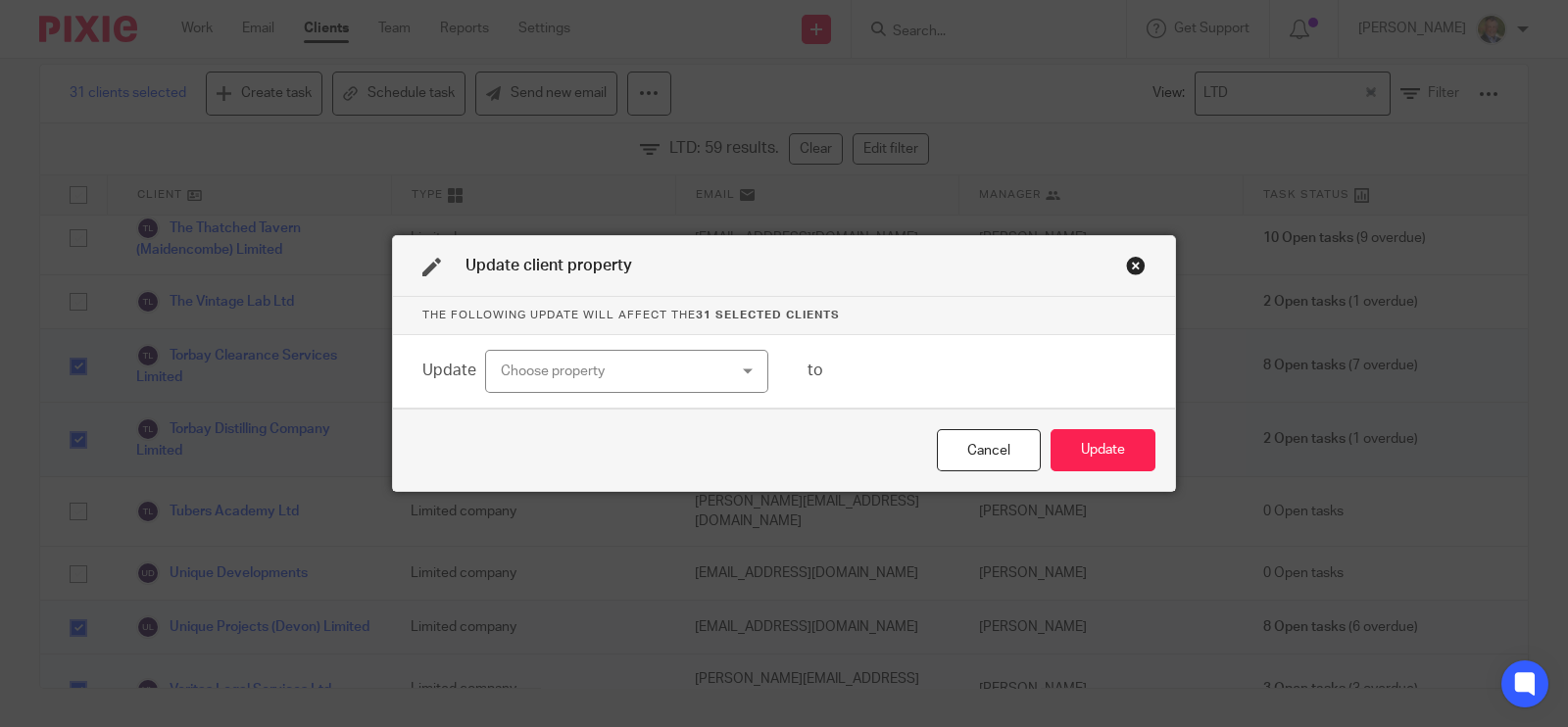
click at [730, 370] on div "Choose property" at bounding box center [626, 372] width 284 height 44
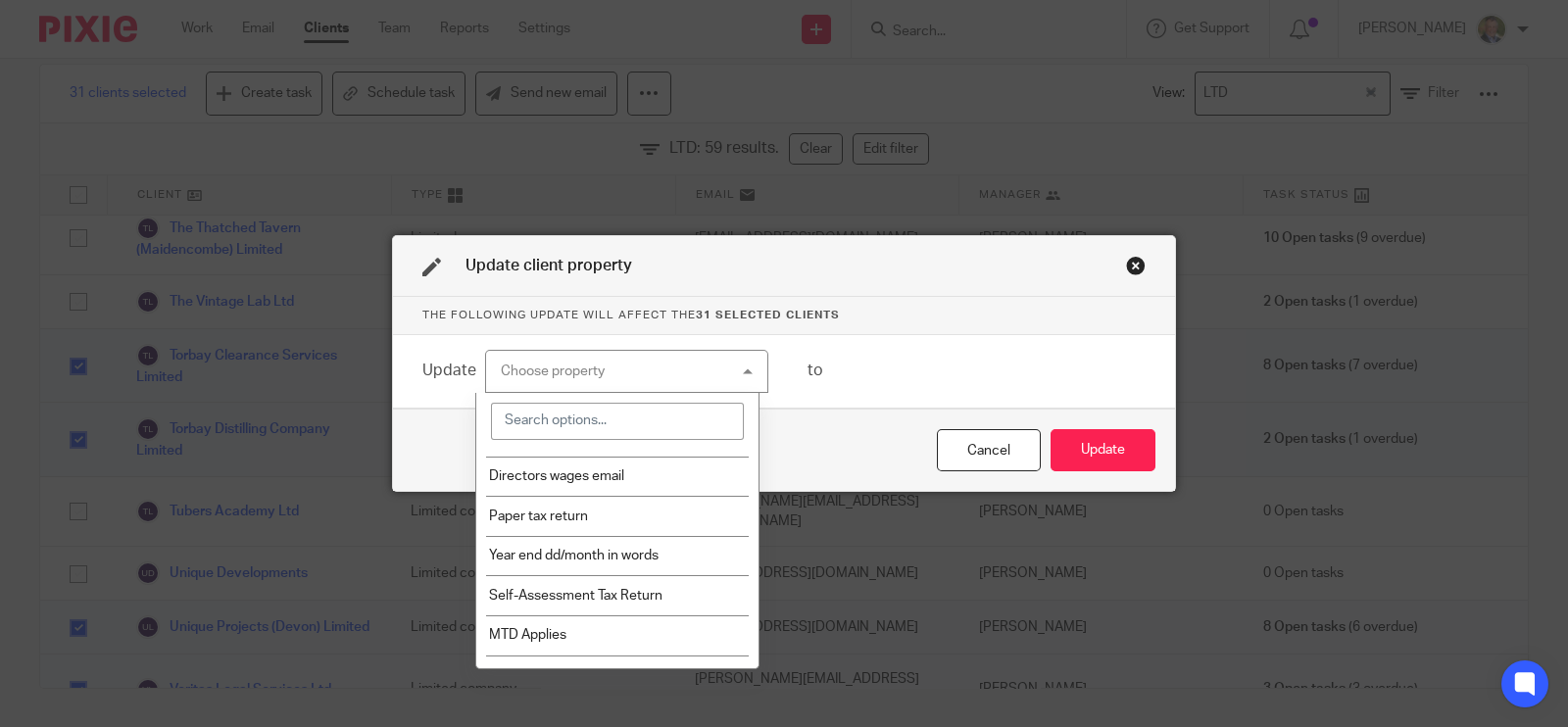
scroll to position [4799, 0]
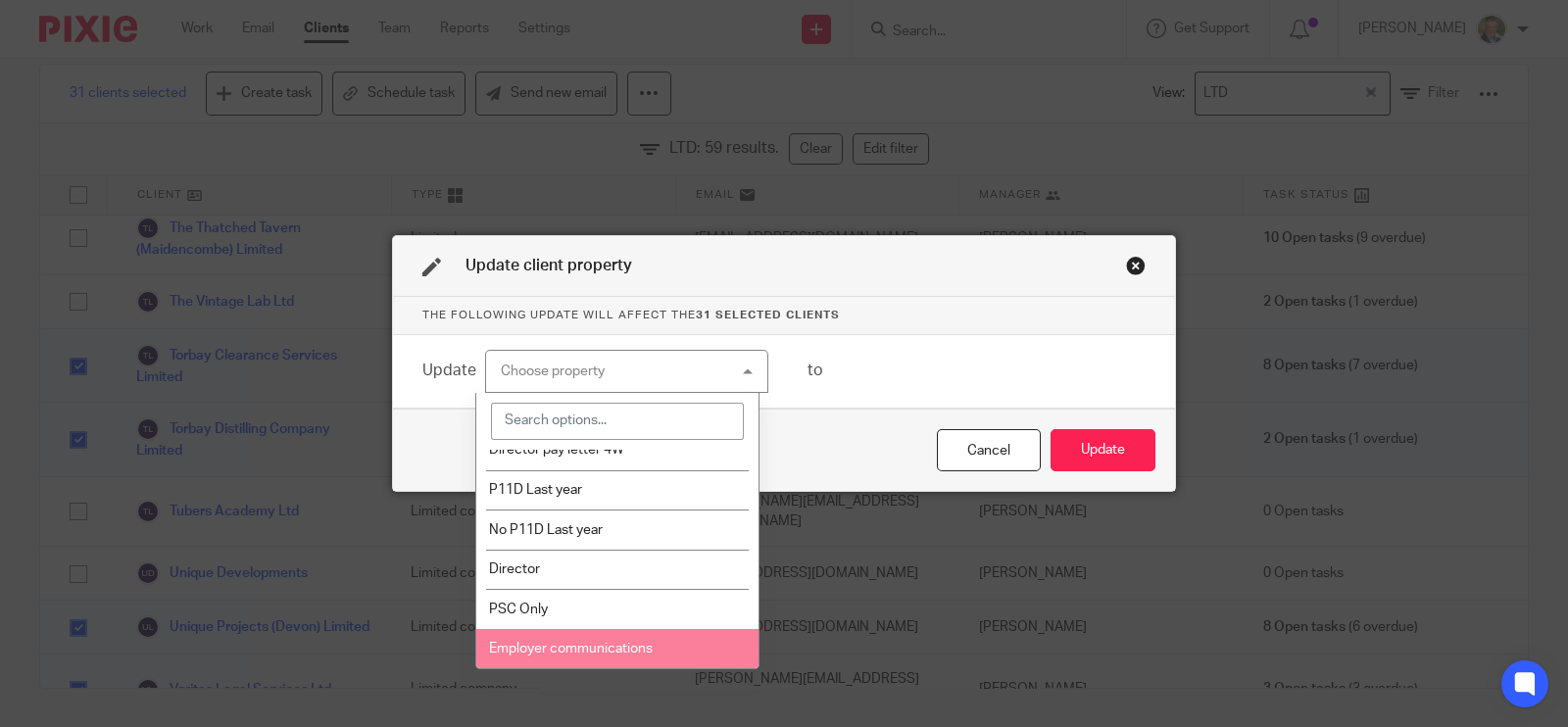
click at [612, 644] on span "Employer communications" at bounding box center [570, 649] width 164 height 14
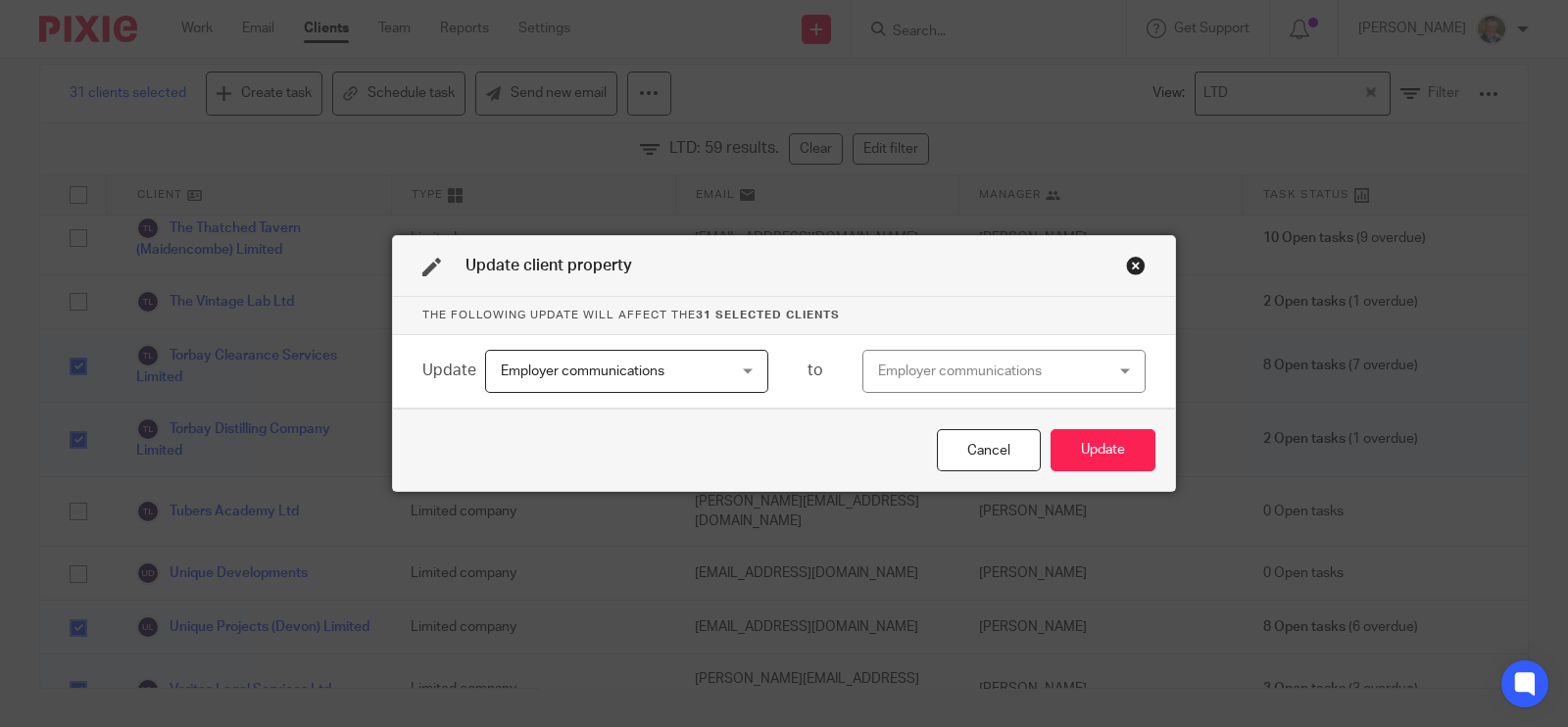
click at [1116, 360] on div "Employer communications" at bounding box center [1004, 372] width 284 height 44
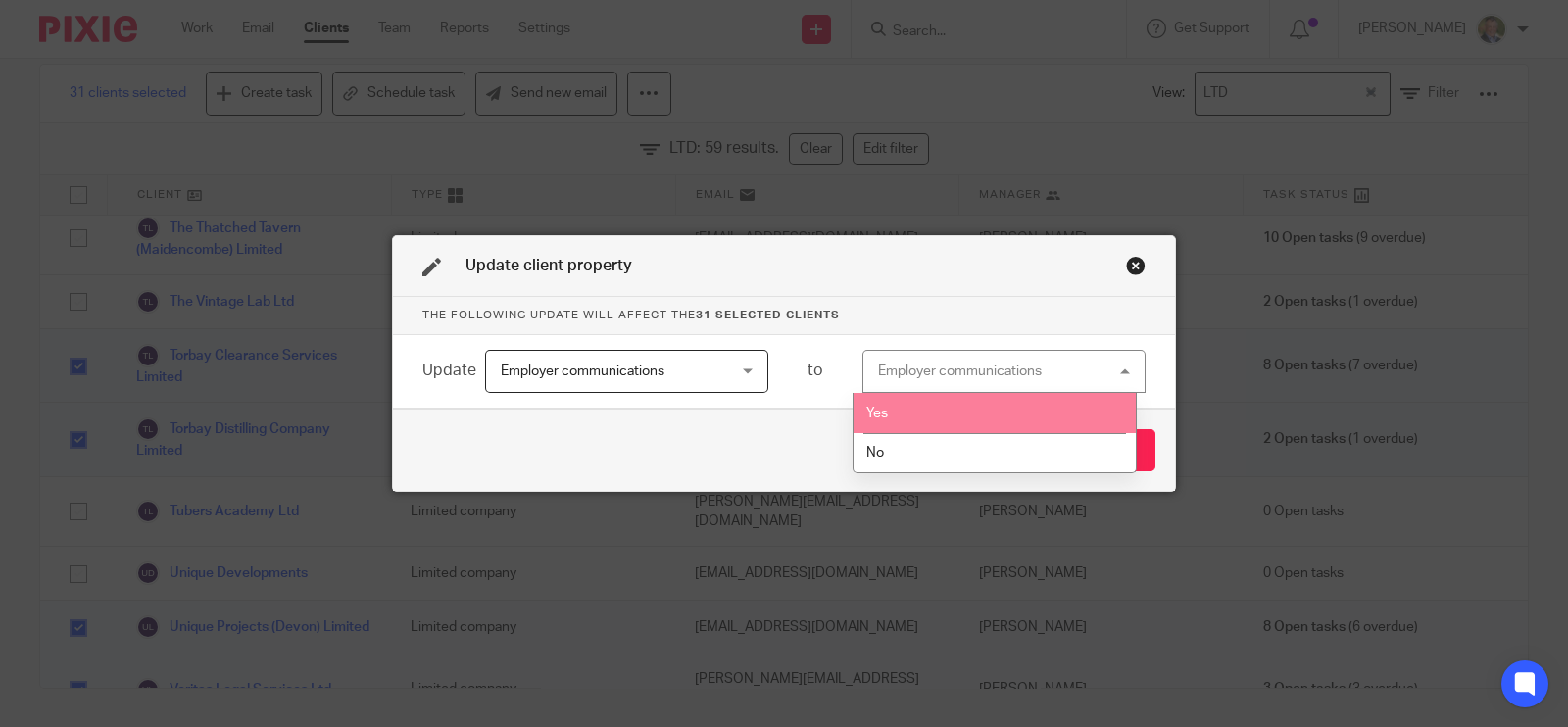
click at [976, 417] on li "Yes" at bounding box center [994, 413] width 282 height 40
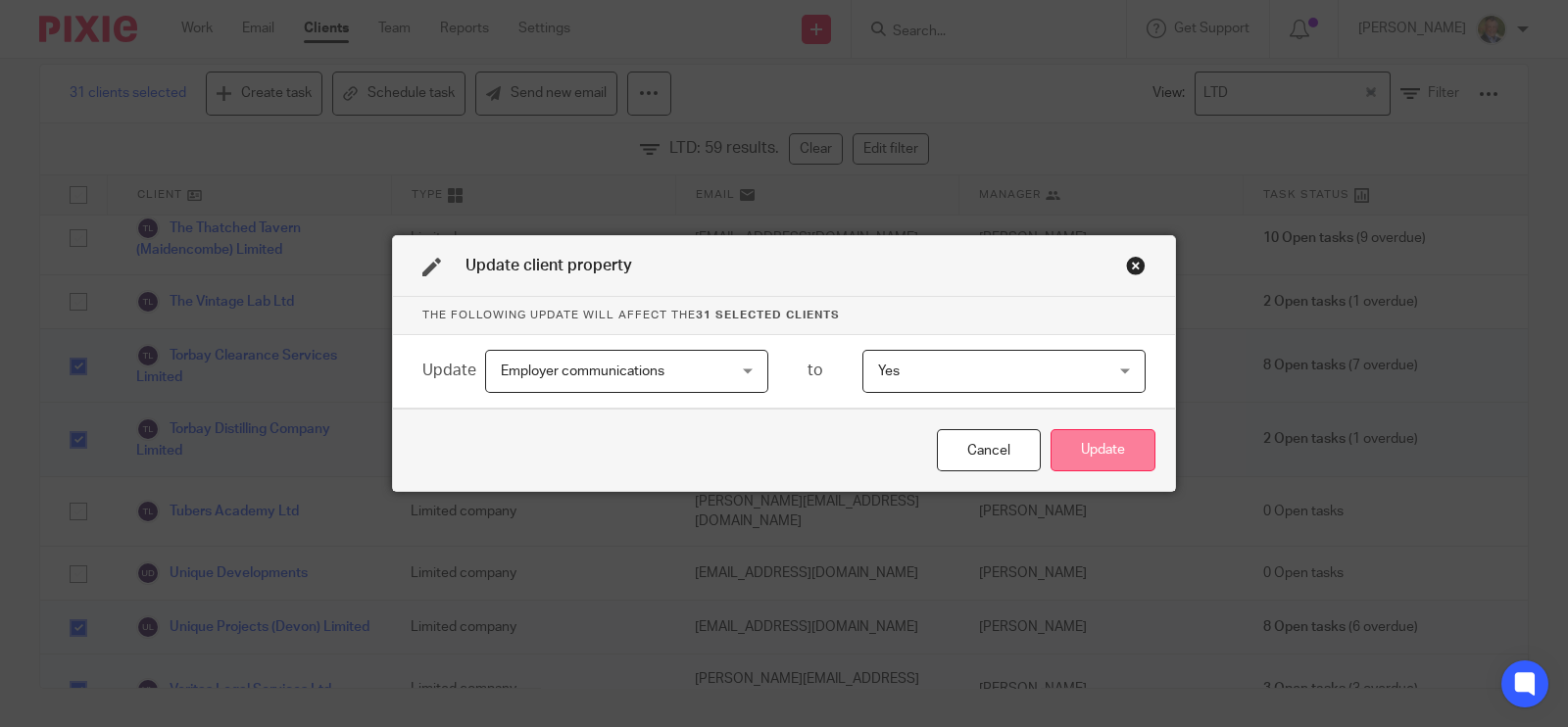
click at [1093, 450] on button "Update" at bounding box center [1103, 450] width 105 height 42
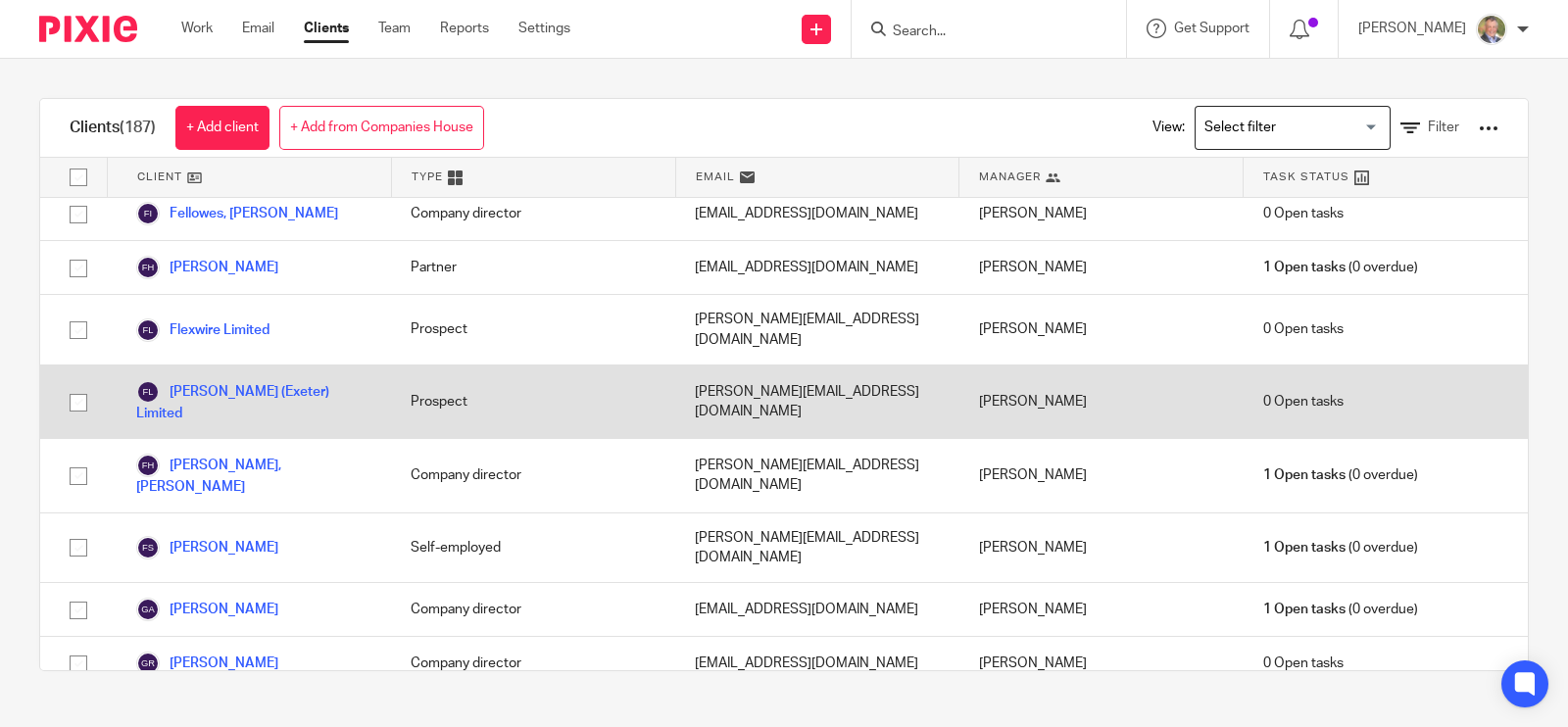
scroll to position [4166, 0]
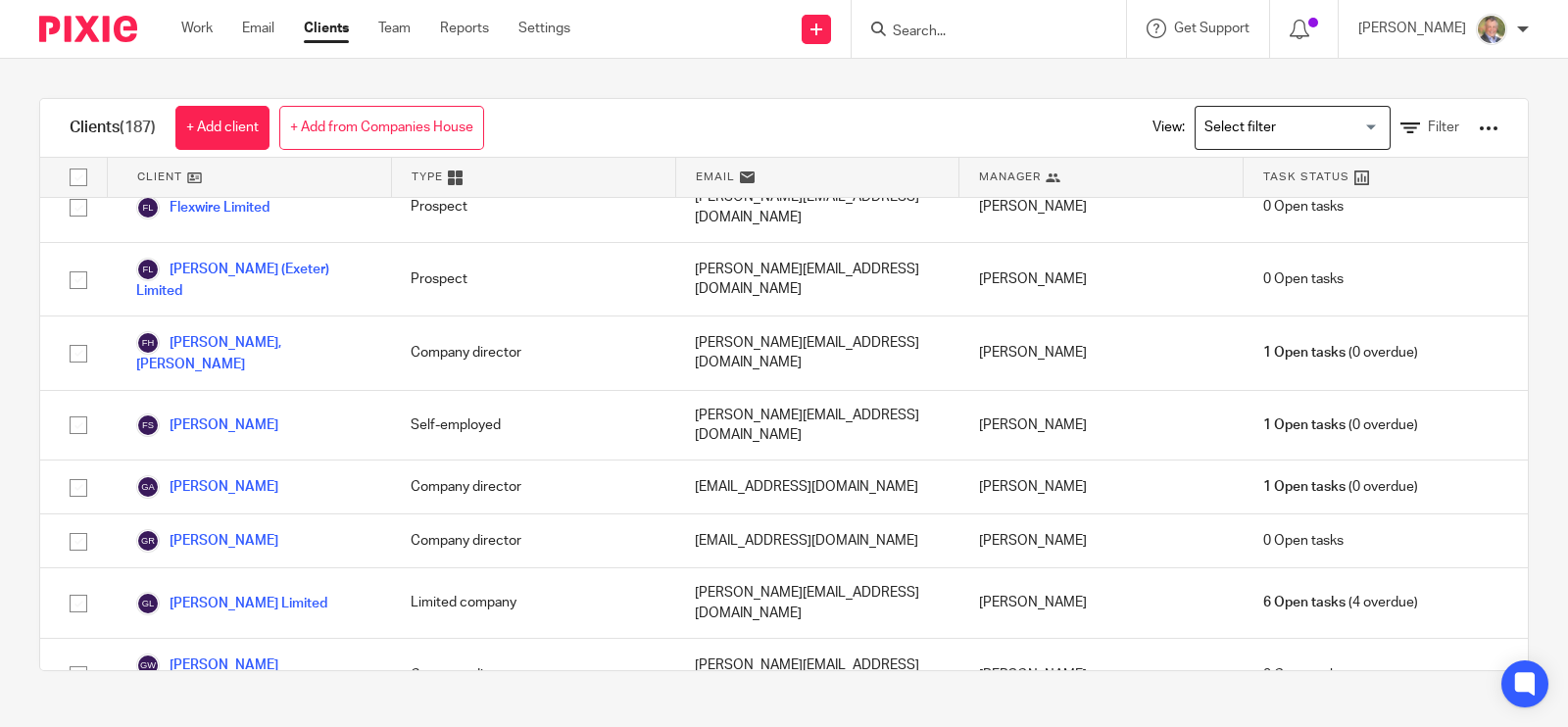
drag, startPoint x: 69, startPoint y: 483, endPoint x: 142, endPoint y: 483, distance: 73.0
checkbox input "true"
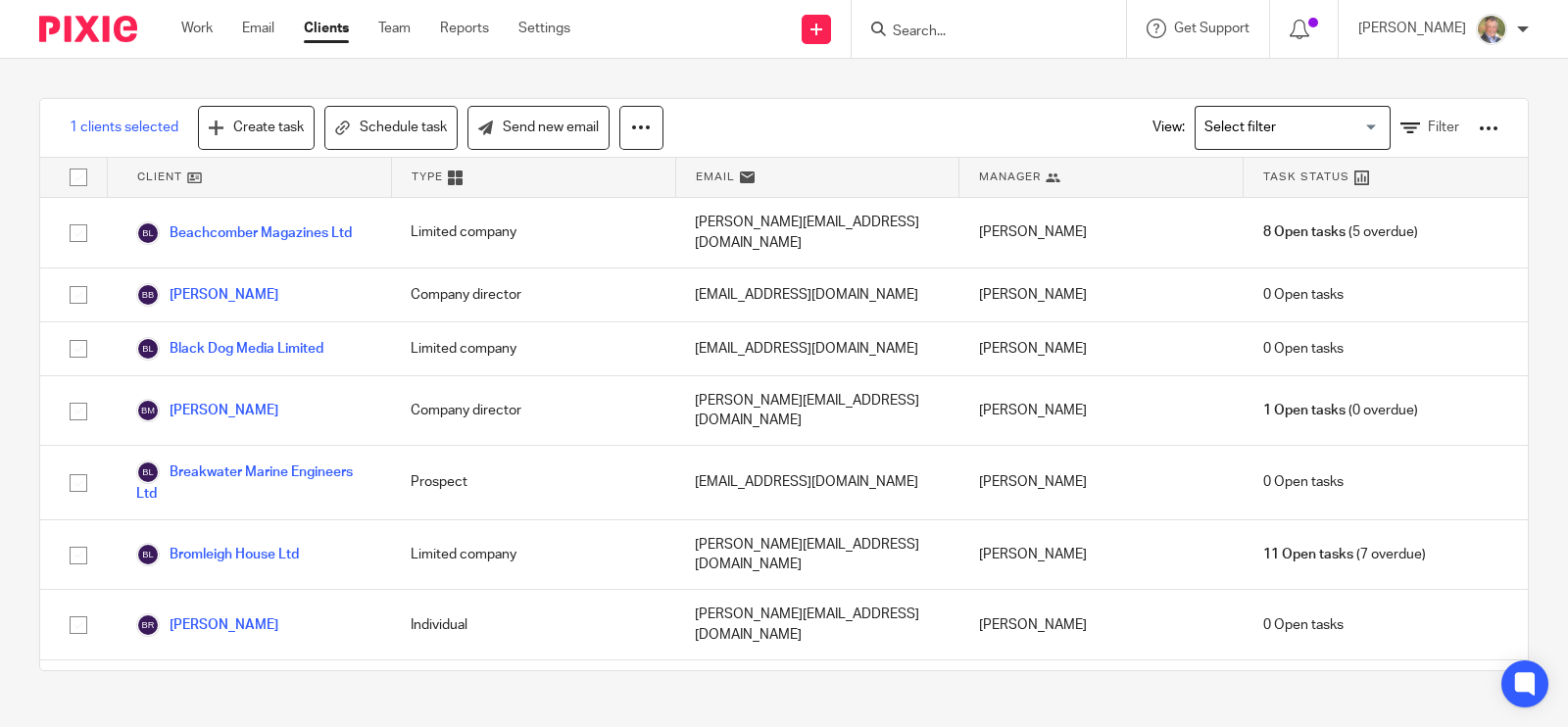
scroll to position [1591, 0]
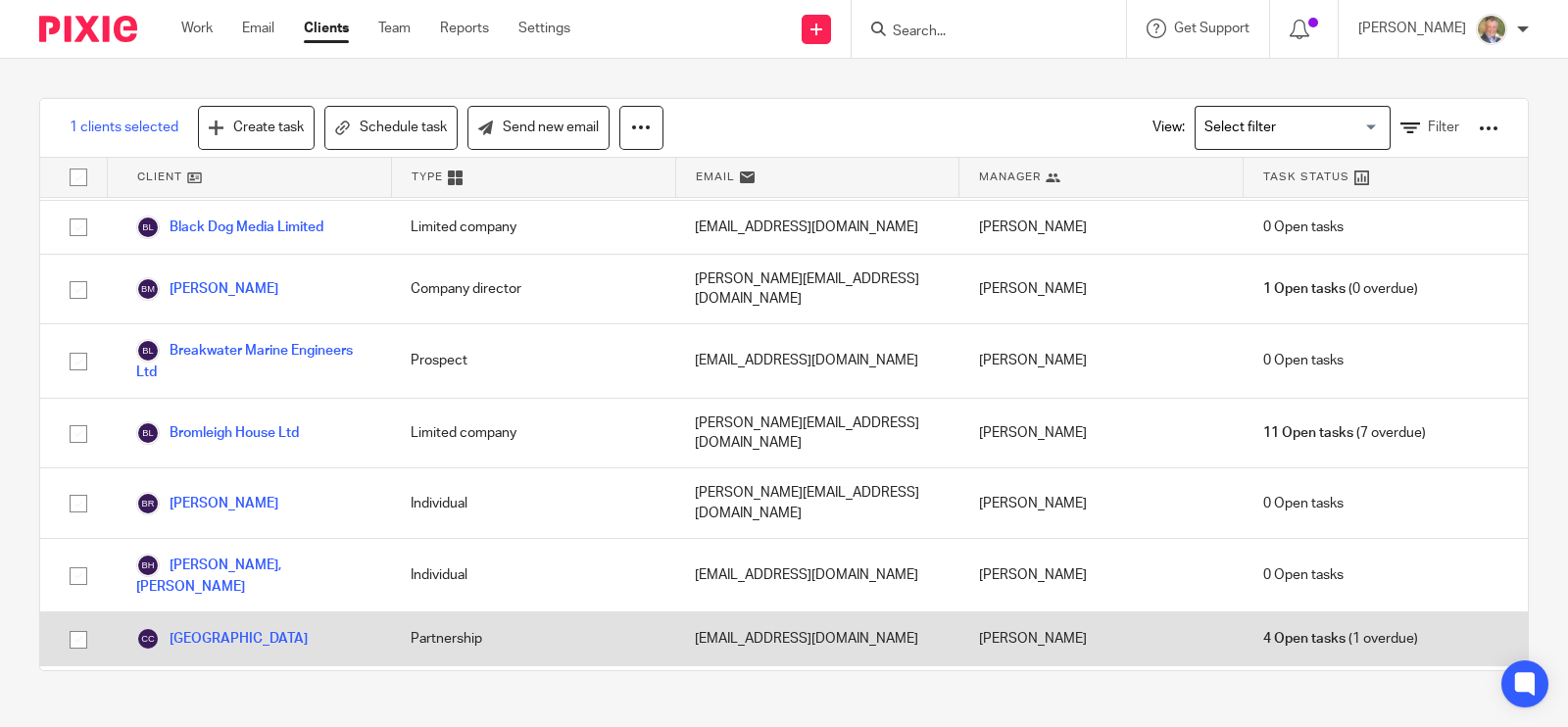
click at [82, 621] on input "checkbox" at bounding box center [78, 640] width 37 height 37
checkbox input "true"
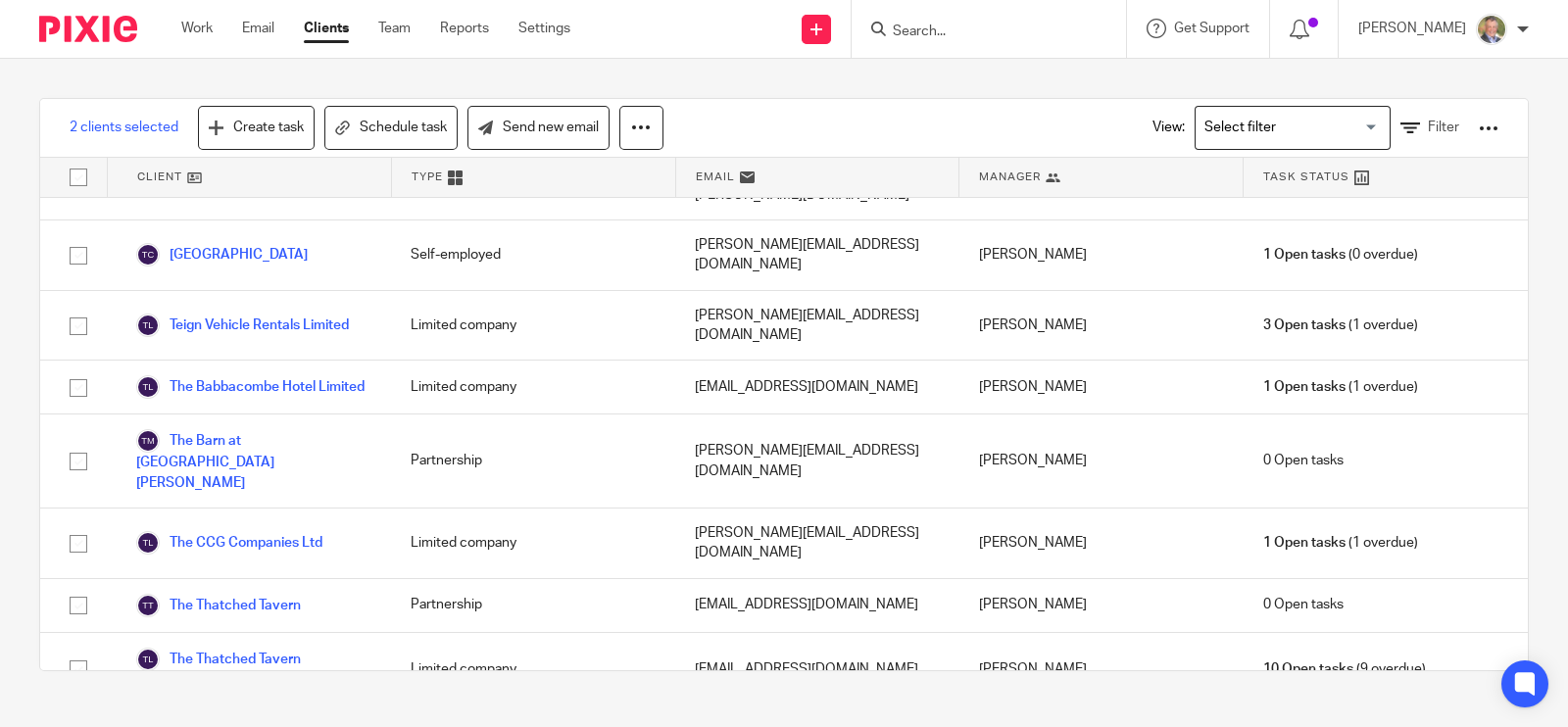
scroll to position [10126, 0]
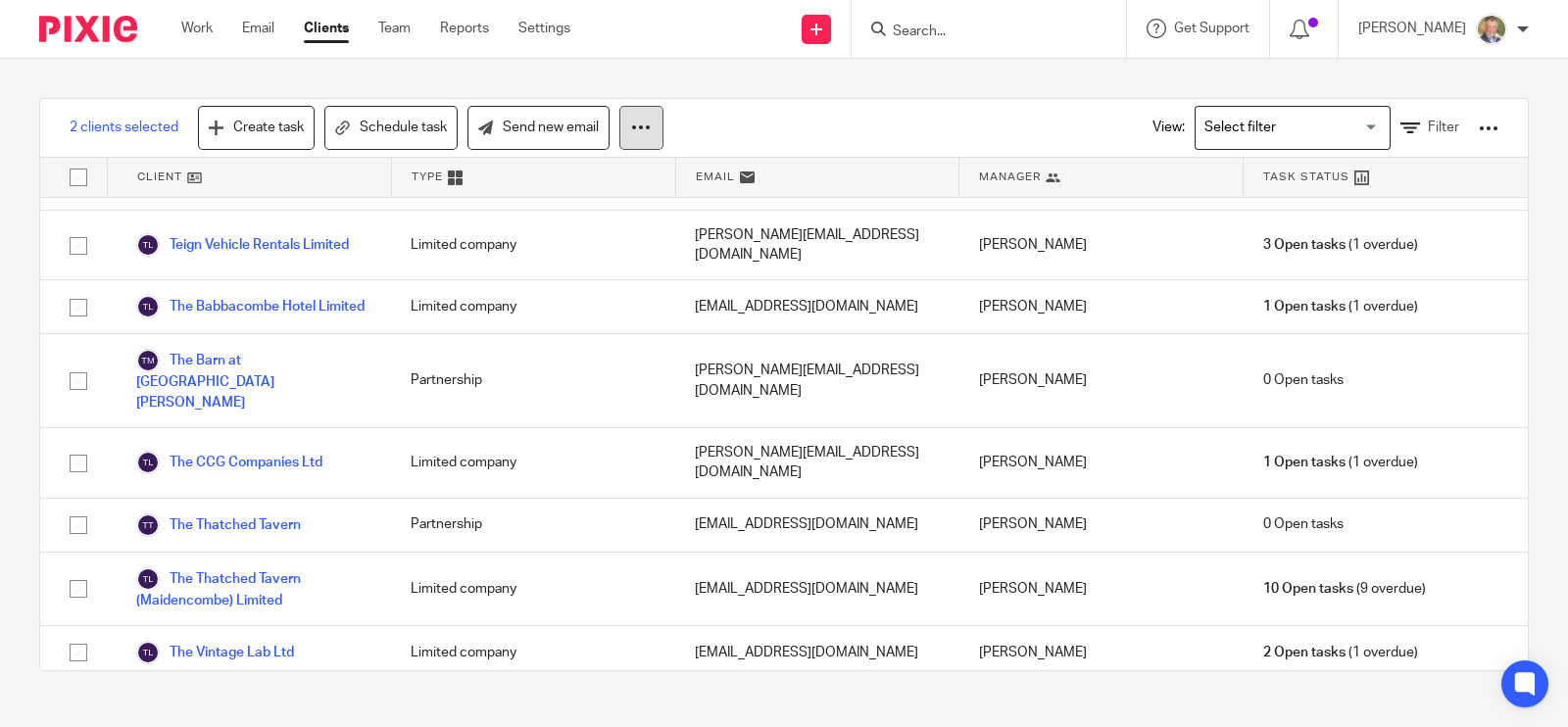
click at [650, 120] on icon at bounding box center [641, 128] width 20 height 20
click at [594, 185] on link "Update property" at bounding box center [585, 184] width 132 height 29
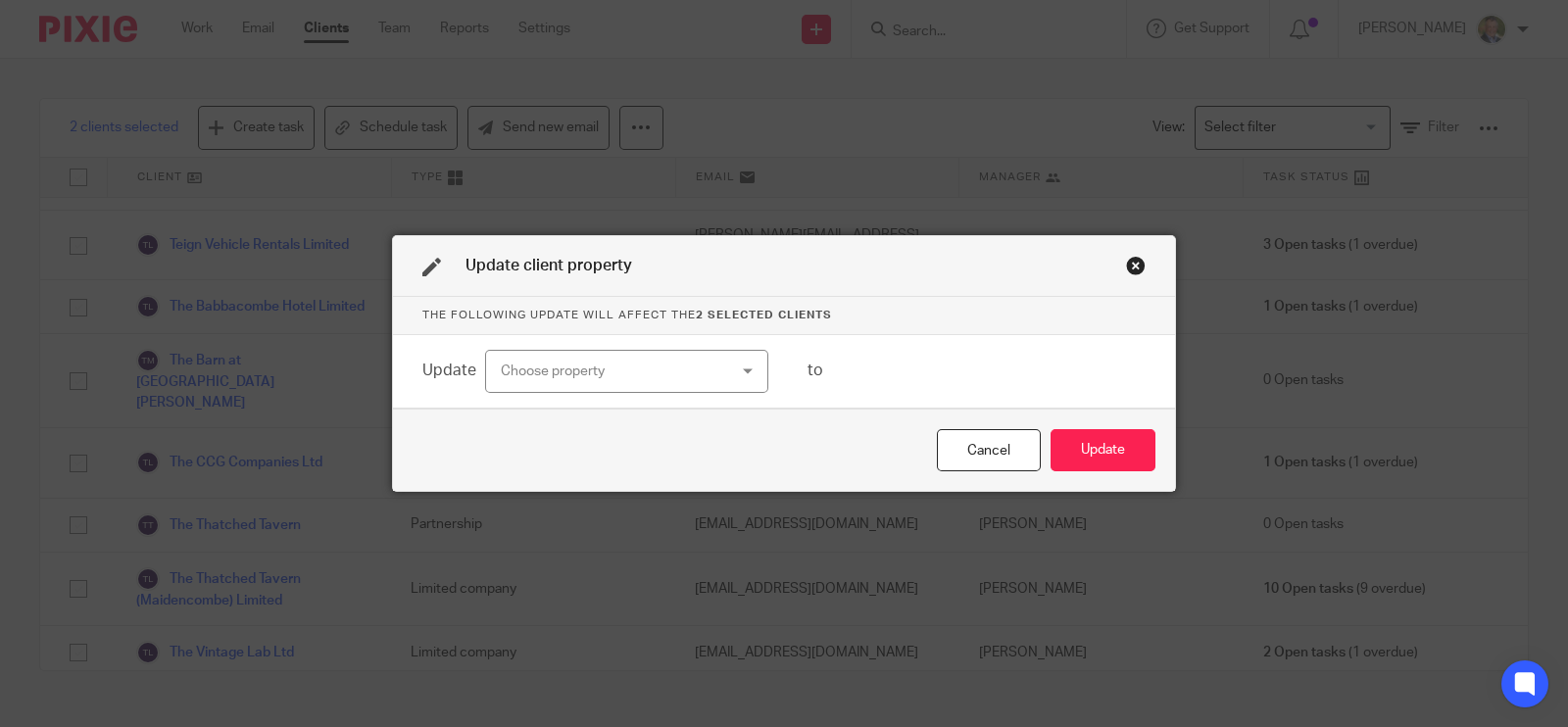
click at [746, 375] on div "Choose property" at bounding box center [626, 372] width 284 height 44
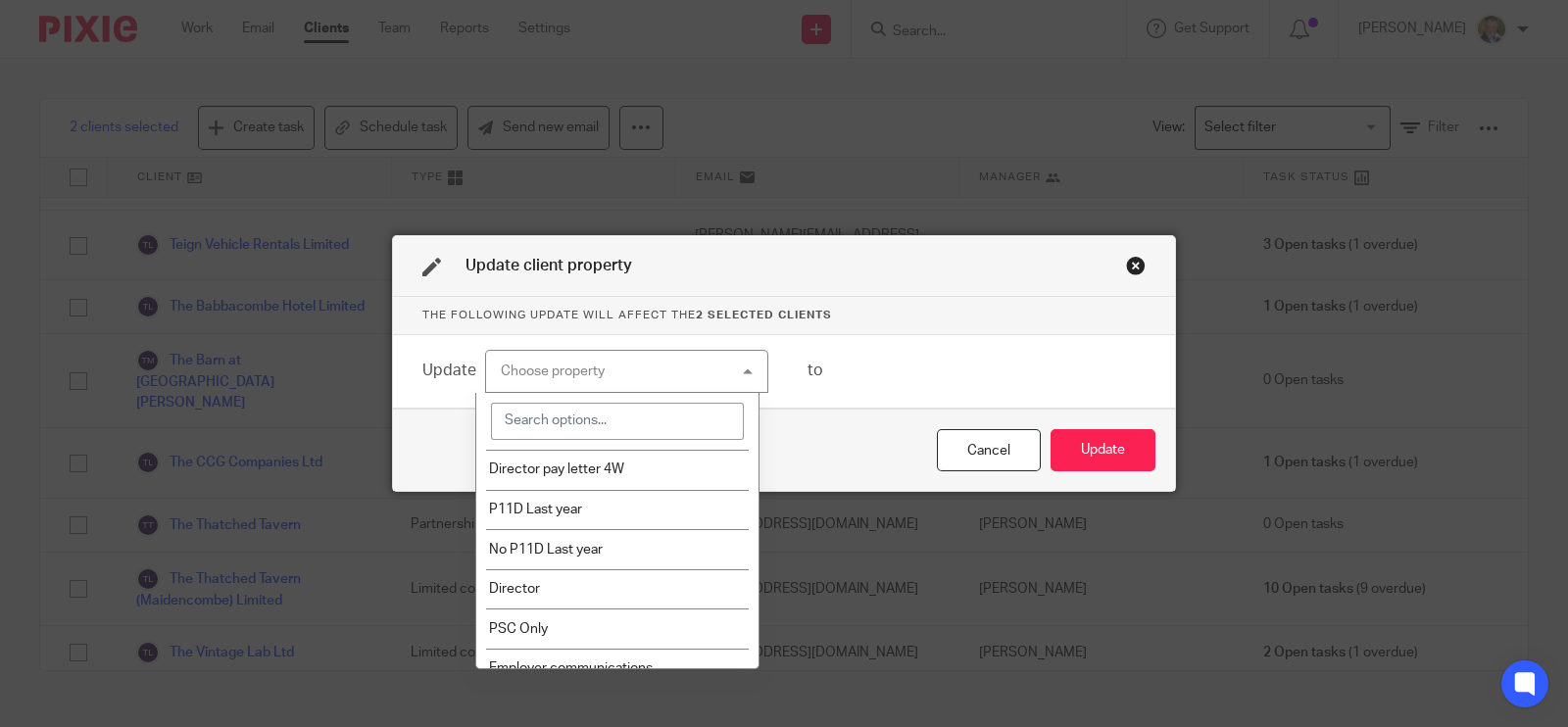
scroll to position [4799, 0]
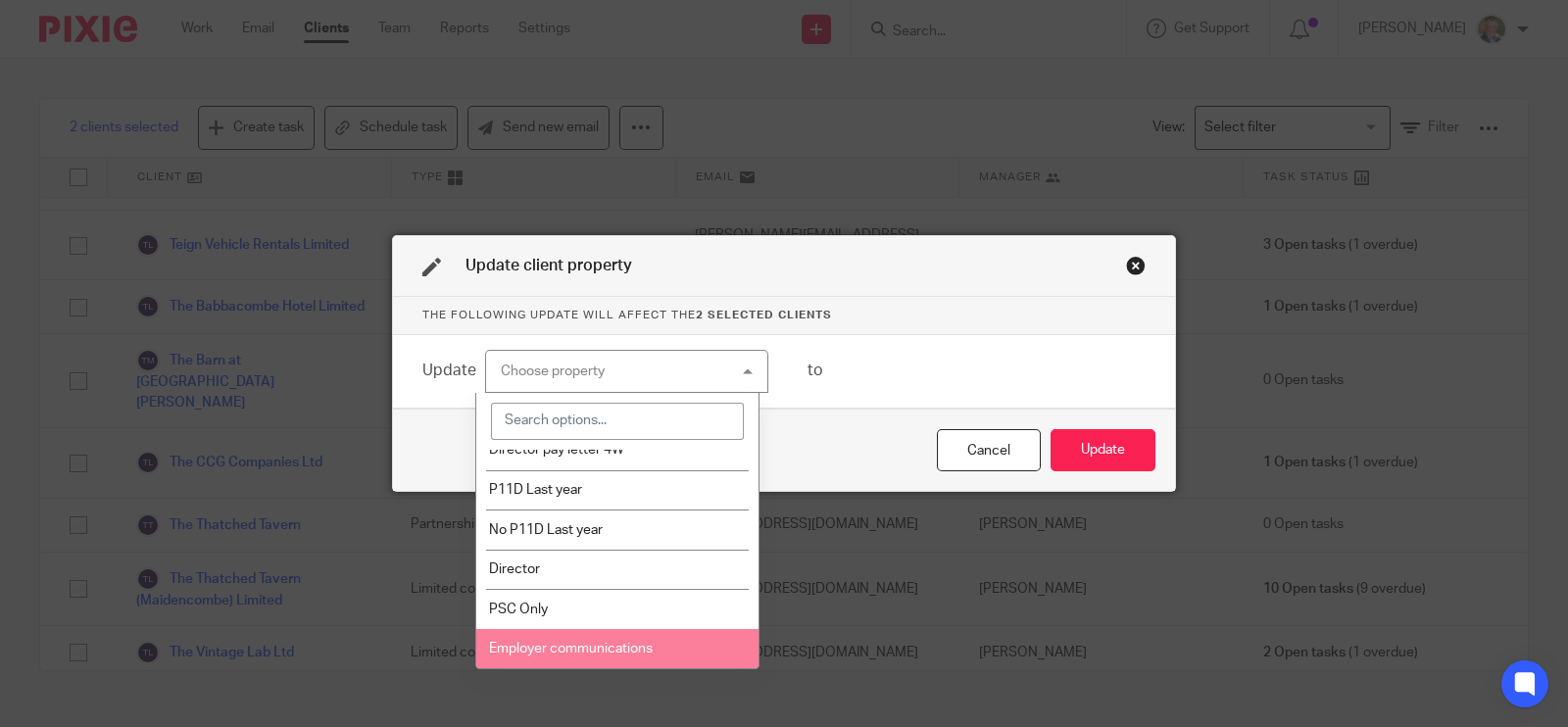
click at [575, 649] on span "Employer communications" at bounding box center [570, 649] width 164 height 14
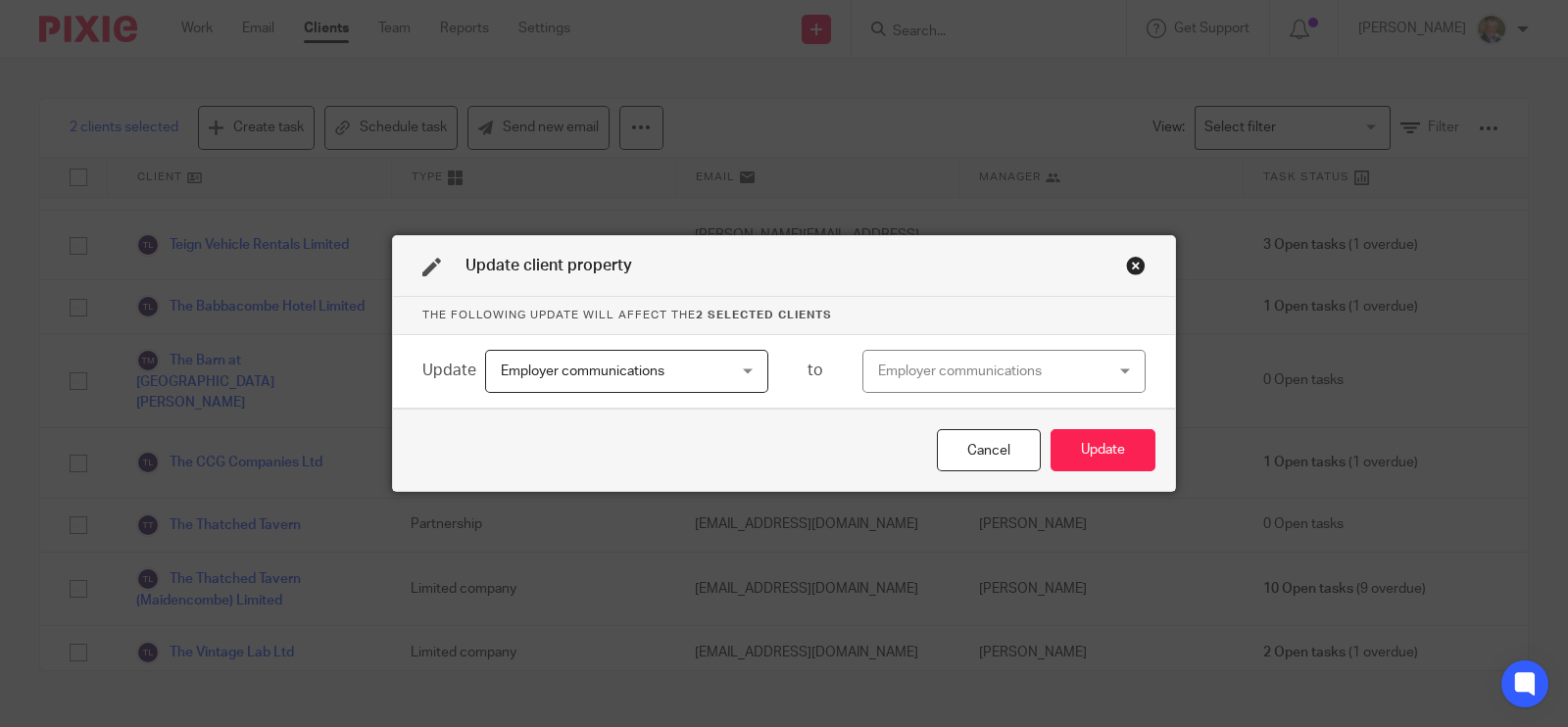
click at [1113, 368] on div "Employer communications" at bounding box center [1004, 372] width 284 height 44
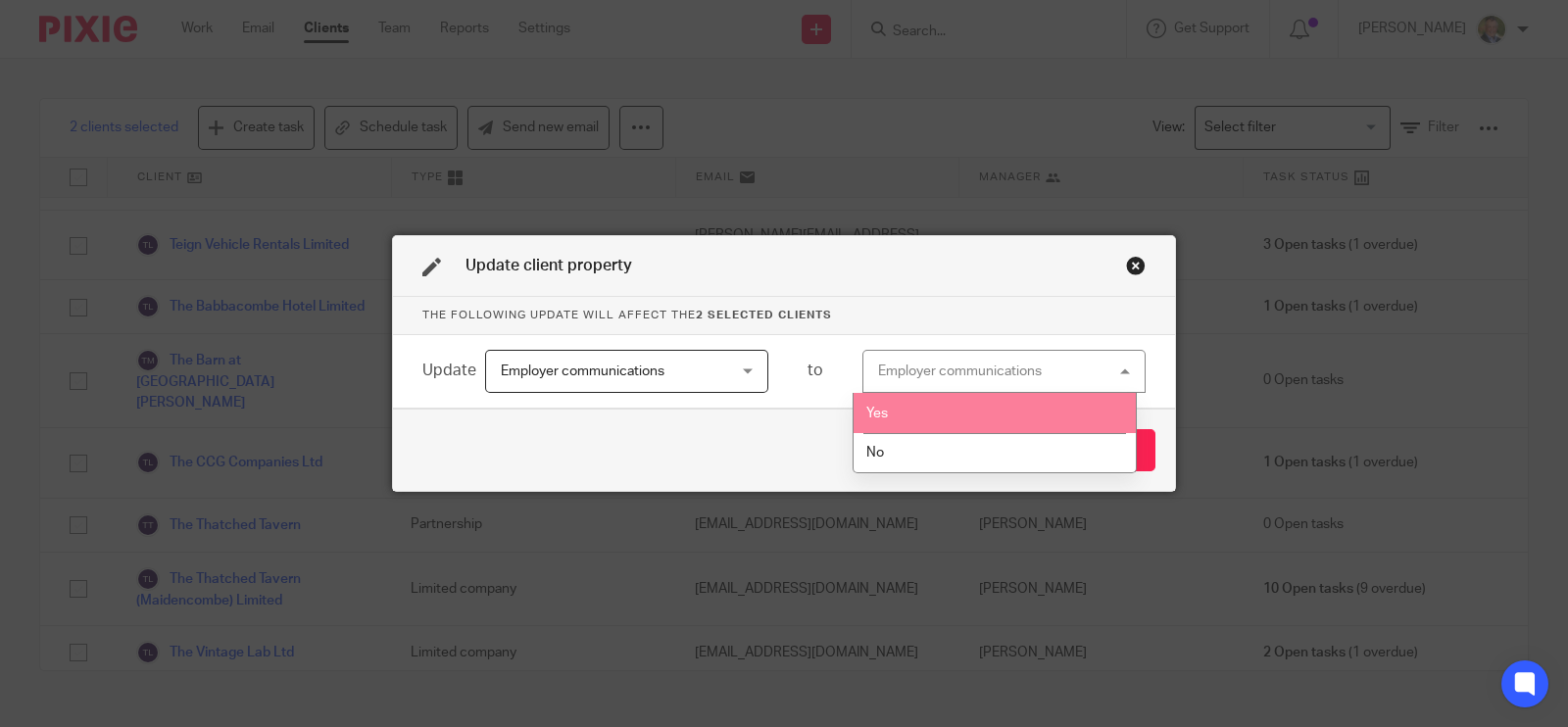
click at [966, 416] on li "Yes" at bounding box center [994, 413] width 282 height 40
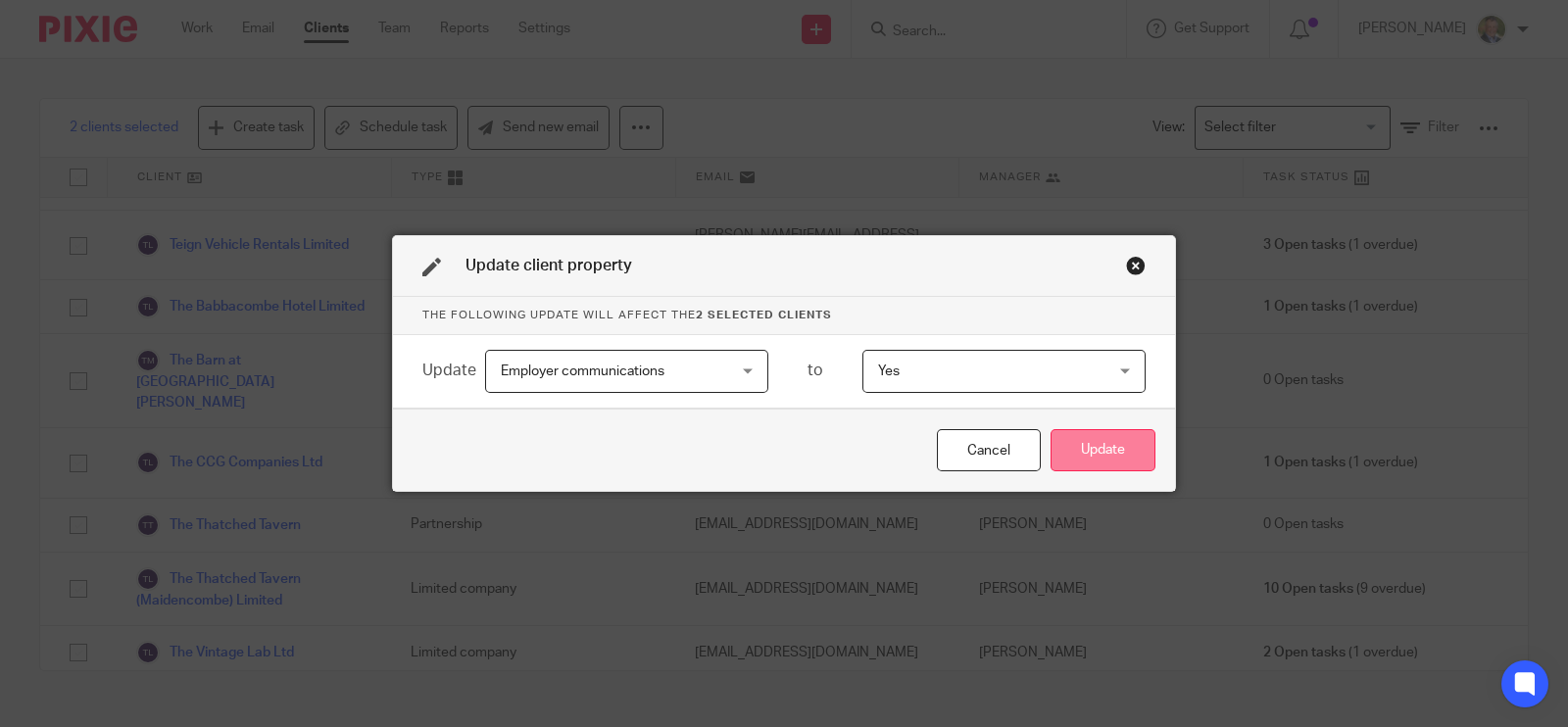
click at [1083, 452] on button "Update" at bounding box center [1103, 450] width 105 height 42
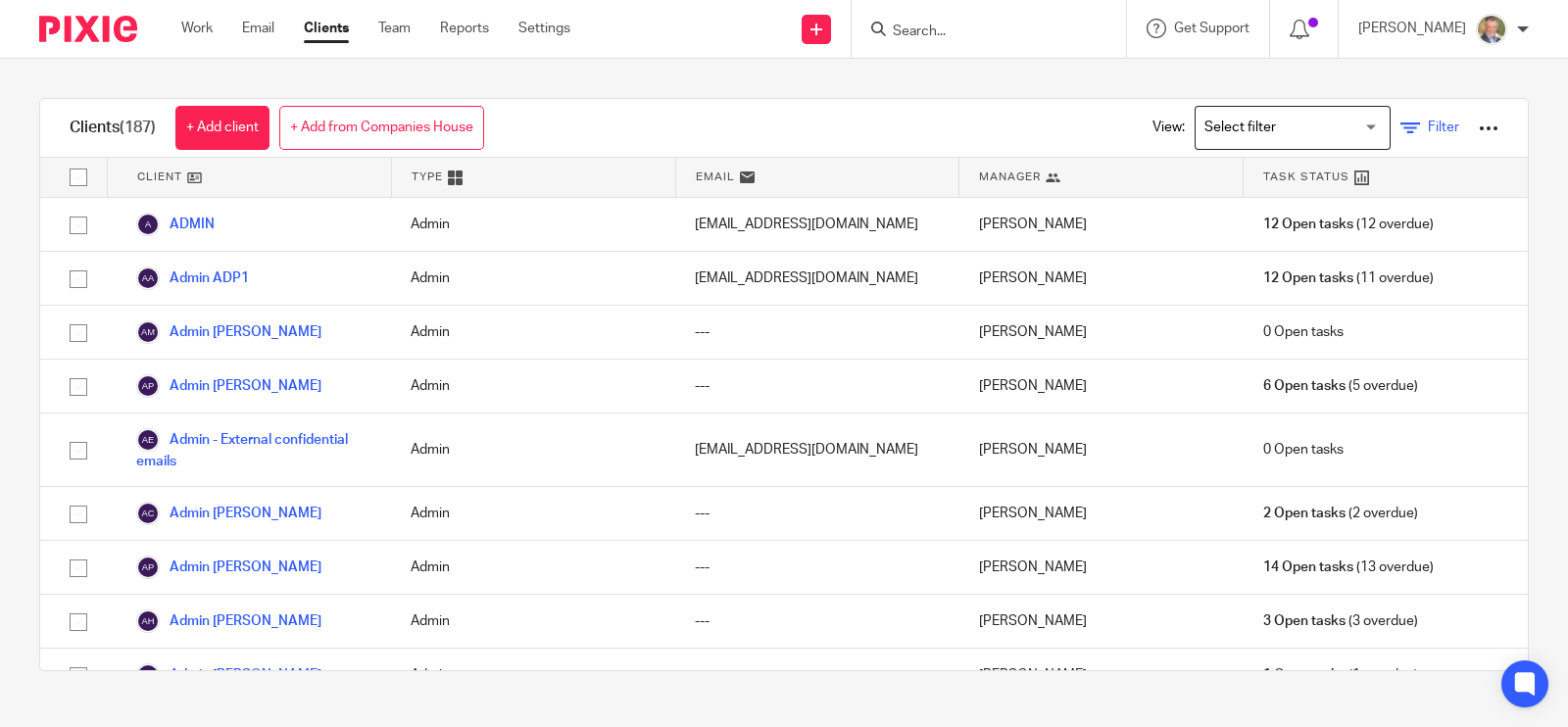
click at [1400, 125] on icon at bounding box center [1410, 129] width 20 height 20
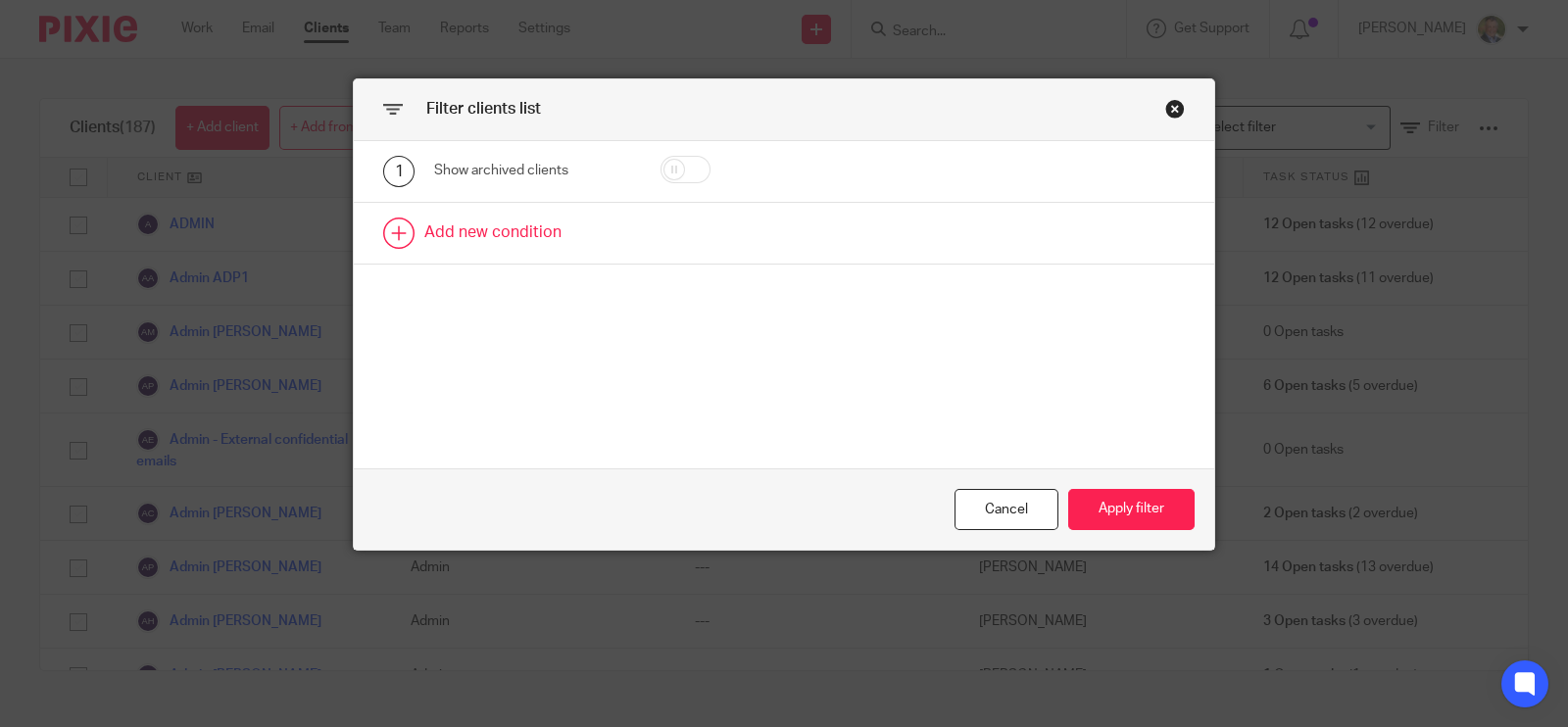
click at [483, 228] on link at bounding box center [784, 234] width 861 height 61
click at [598, 244] on div "Field" at bounding box center [533, 239] width 196 height 44
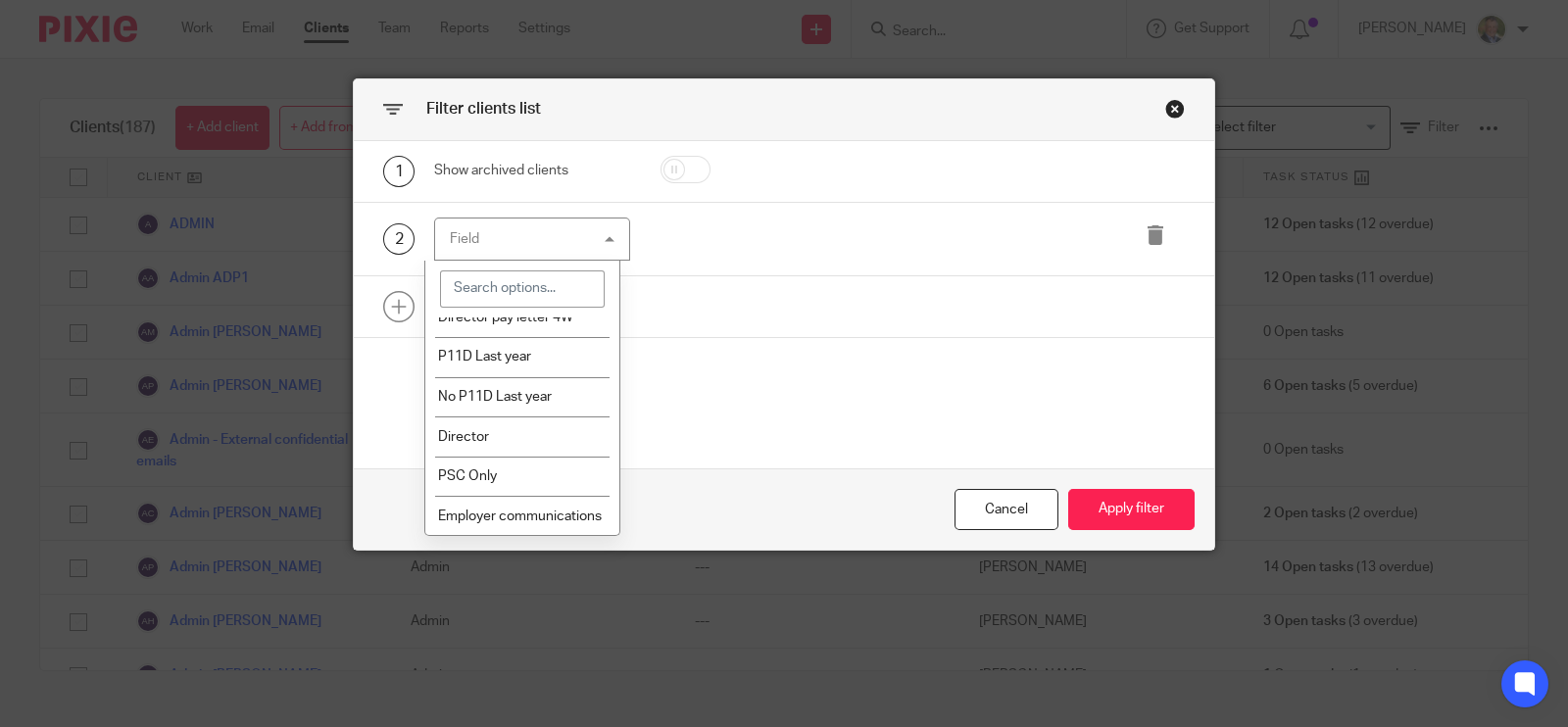
scroll to position [5997, 0]
click at [538, 496] on li "Employer communications" at bounding box center [523, 515] width 194 height 40
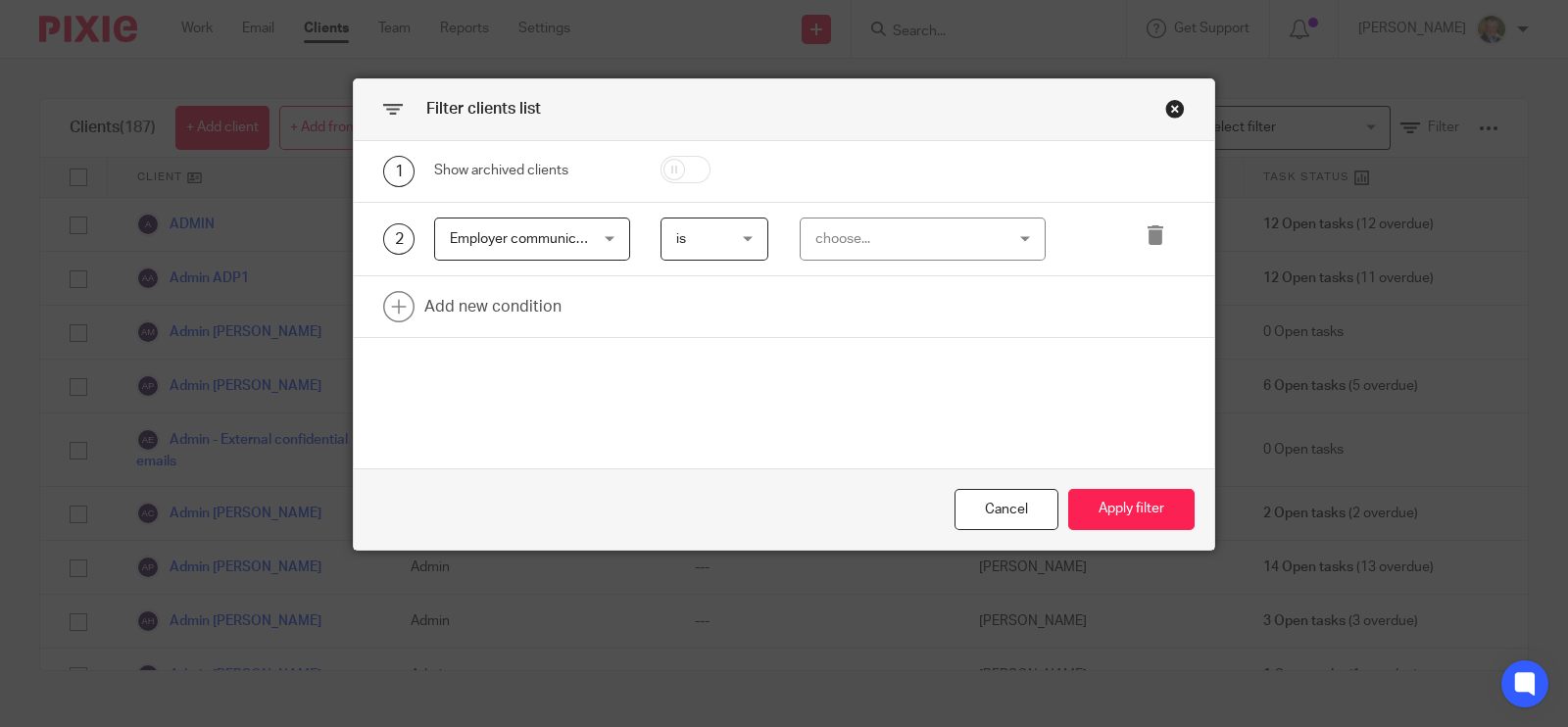
click at [1010, 233] on div "choose..." at bounding box center [923, 239] width 247 height 44
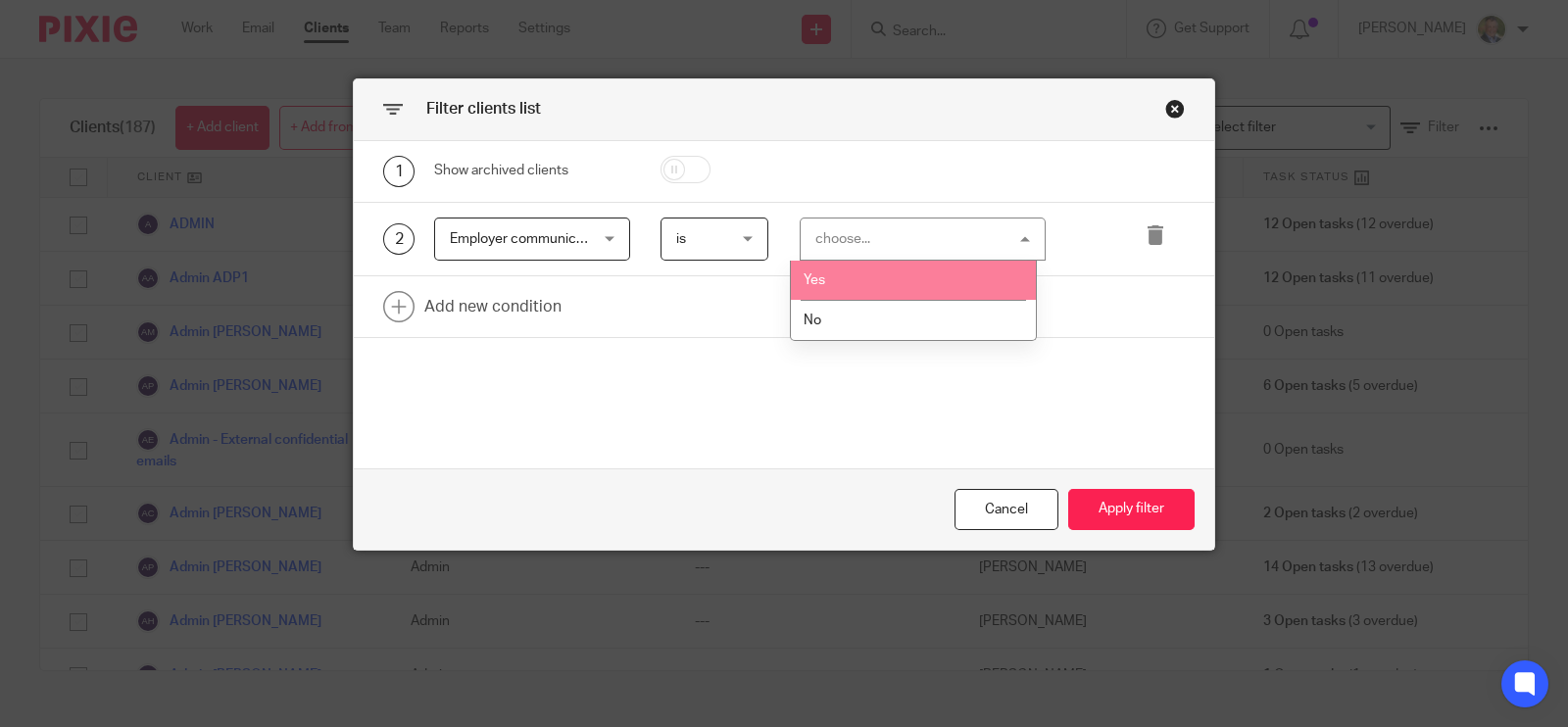
click at [946, 280] on li "Yes" at bounding box center [914, 281] width 245 height 40
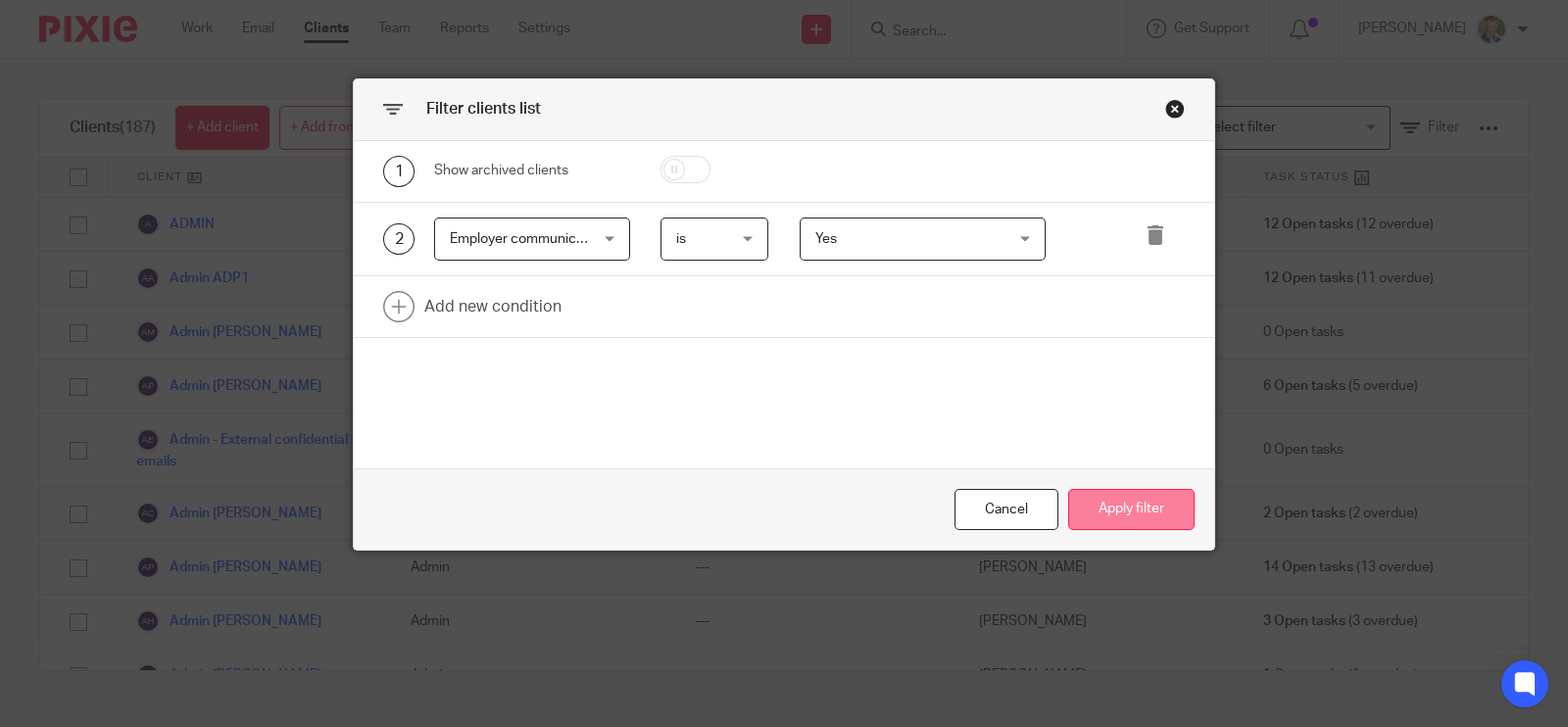
click at [1126, 501] on button "Apply filter" at bounding box center [1131, 509] width 127 height 42
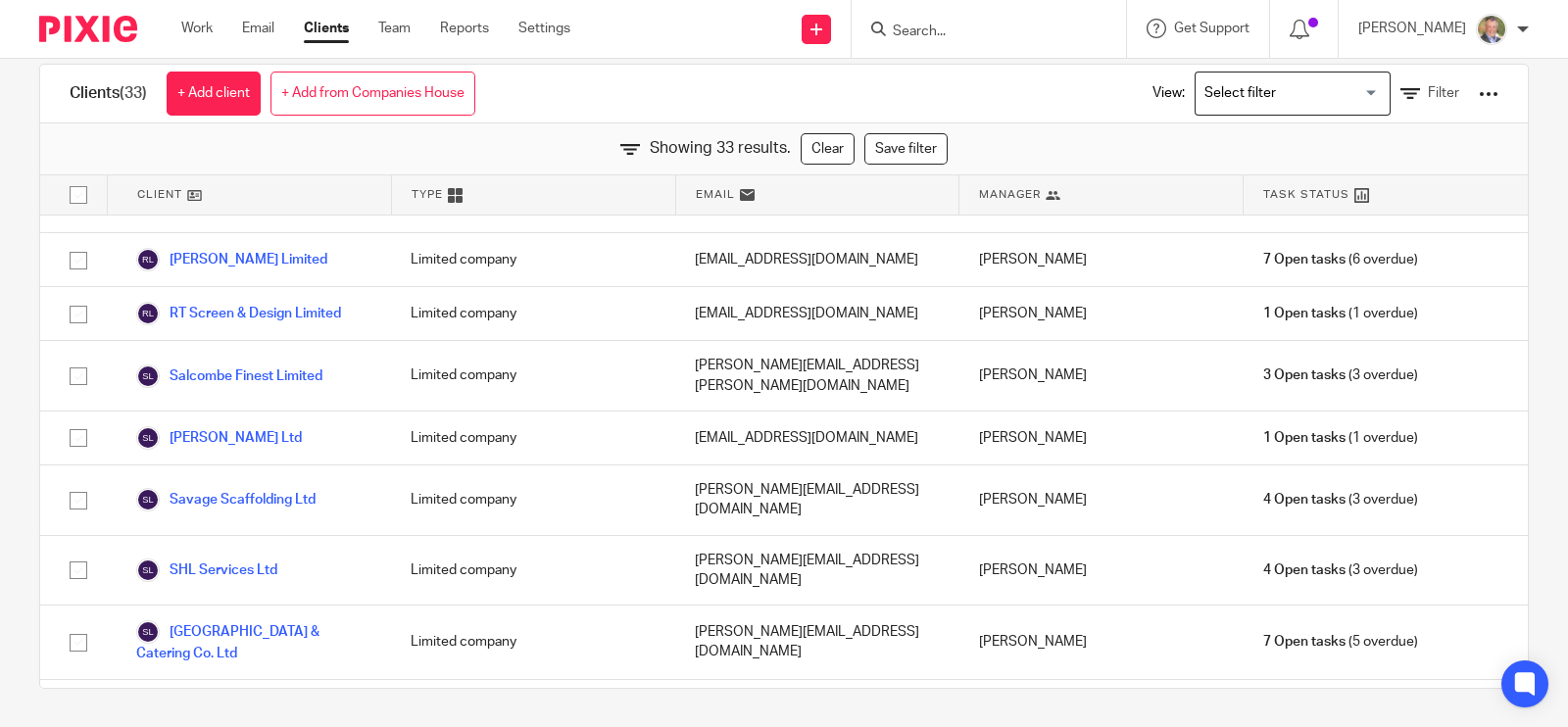
scroll to position [1438, 0]
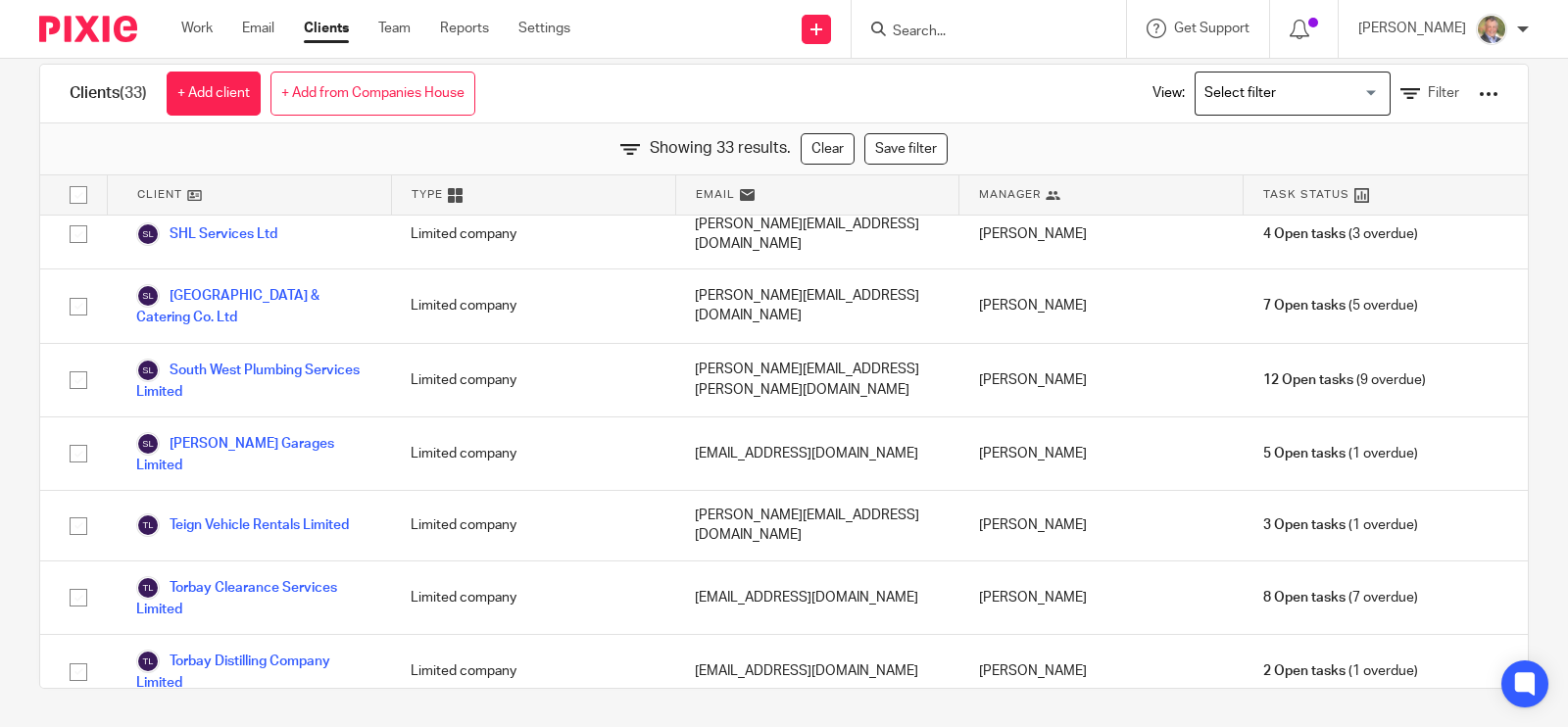
drag, startPoint x: 77, startPoint y: 194, endPoint x: 248, endPoint y: 188, distance: 171.1
click at [78, 193] on input "checkbox" at bounding box center [78, 195] width 37 height 37
checkbox input "true"
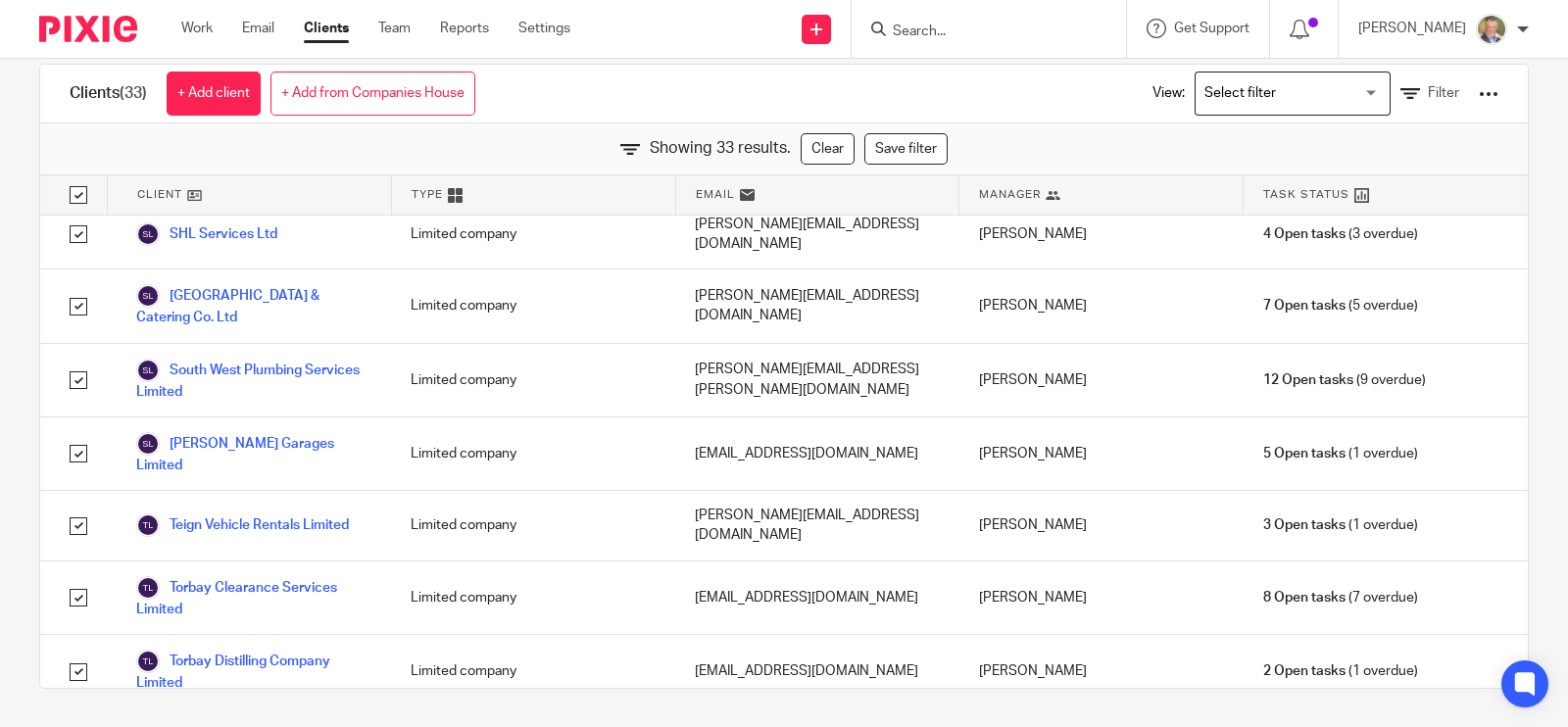
checkbox input "true"
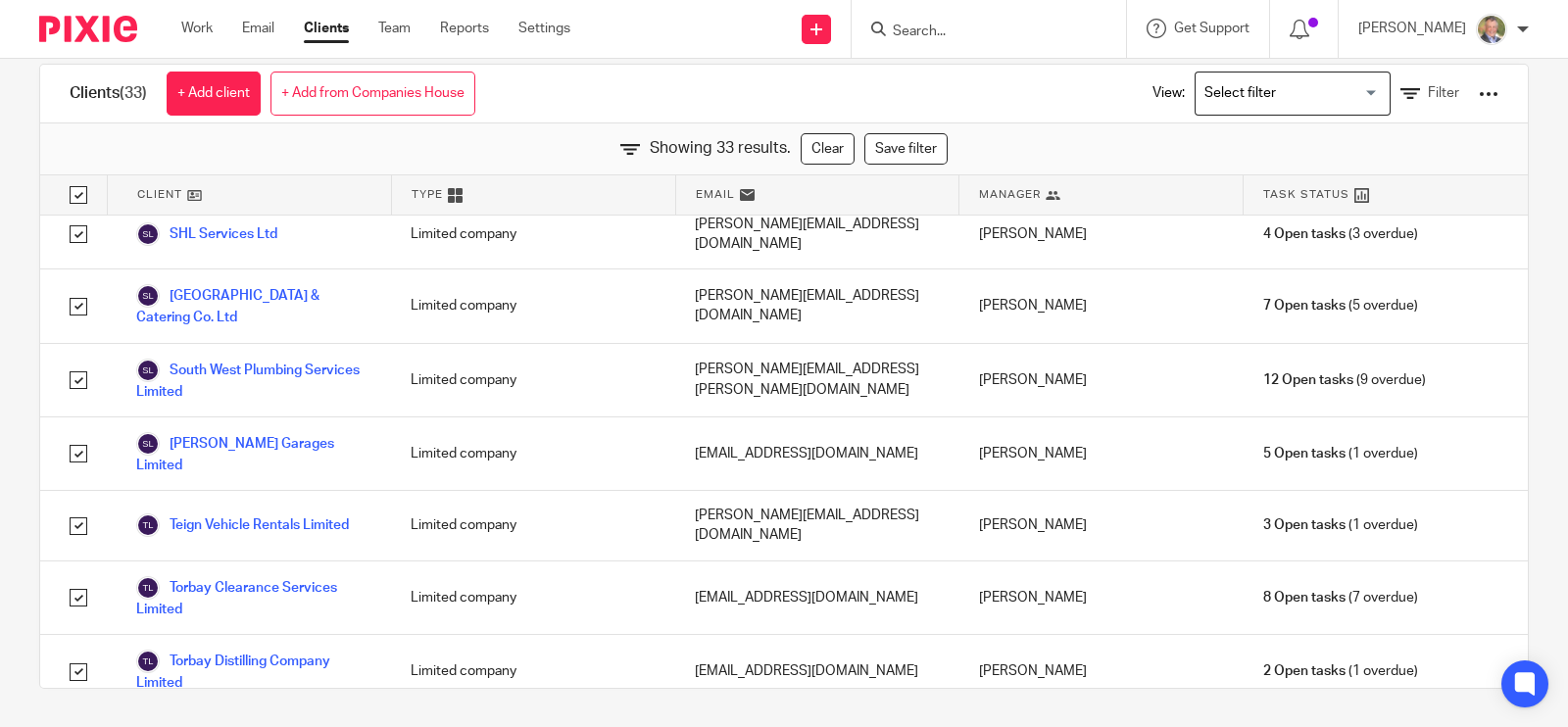
checkbox input "true"
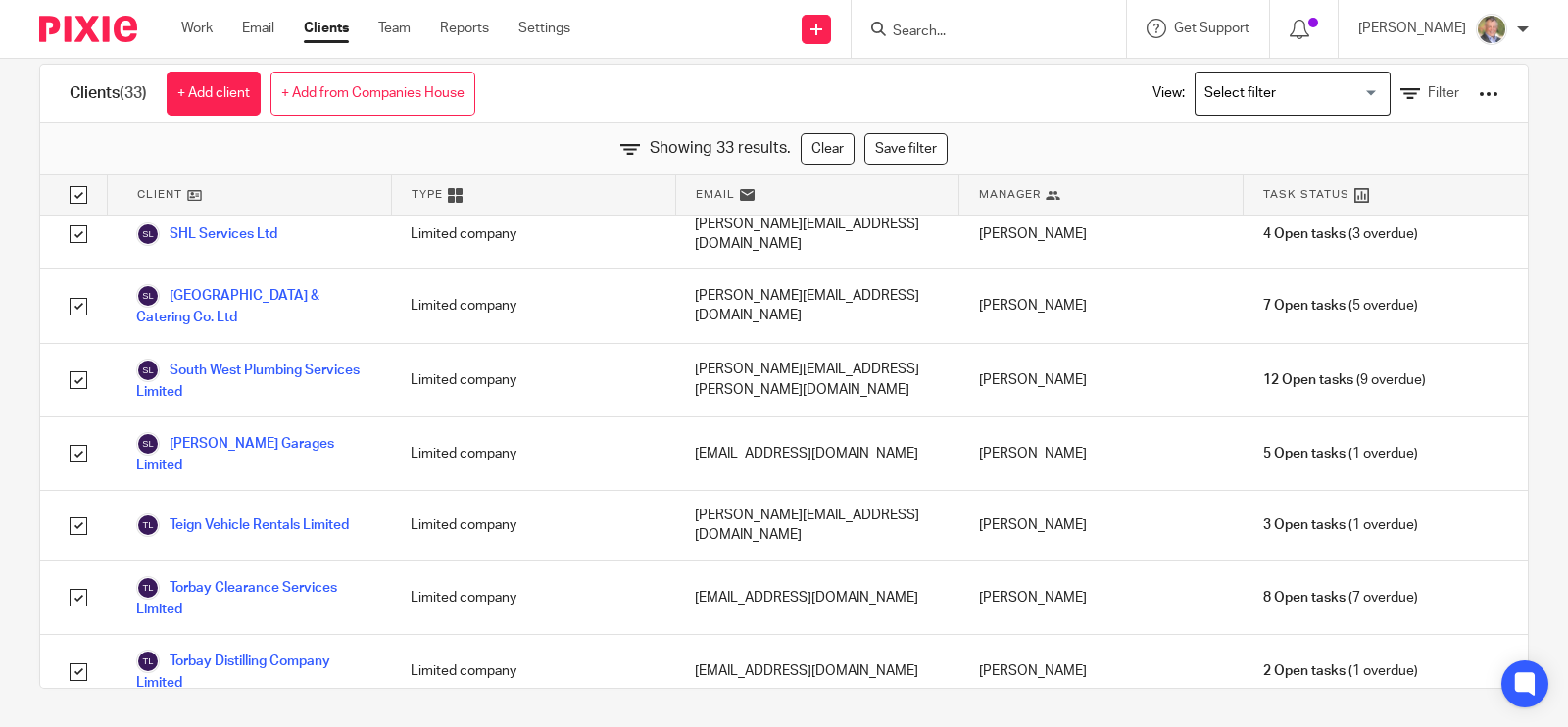
checkbox input "true"
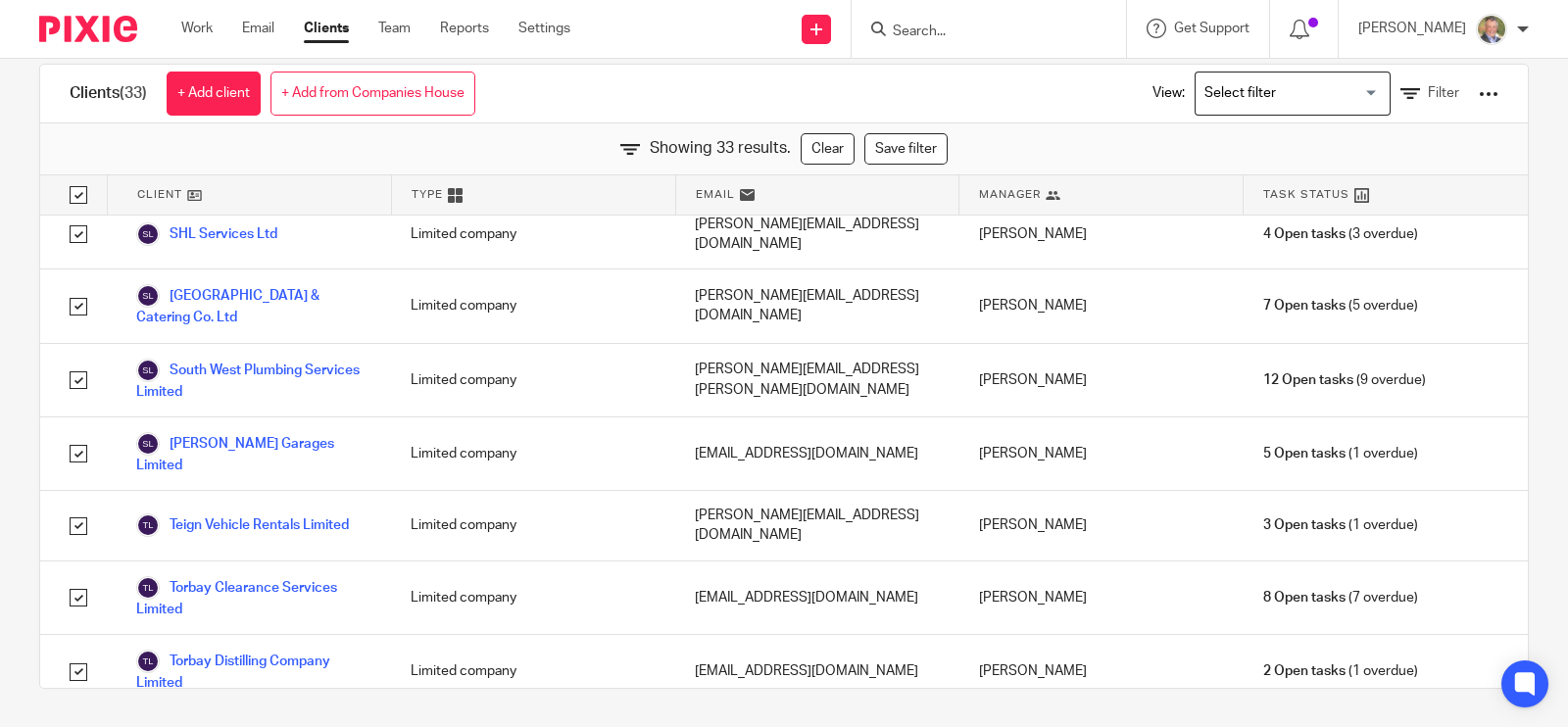
checkbox input "true"
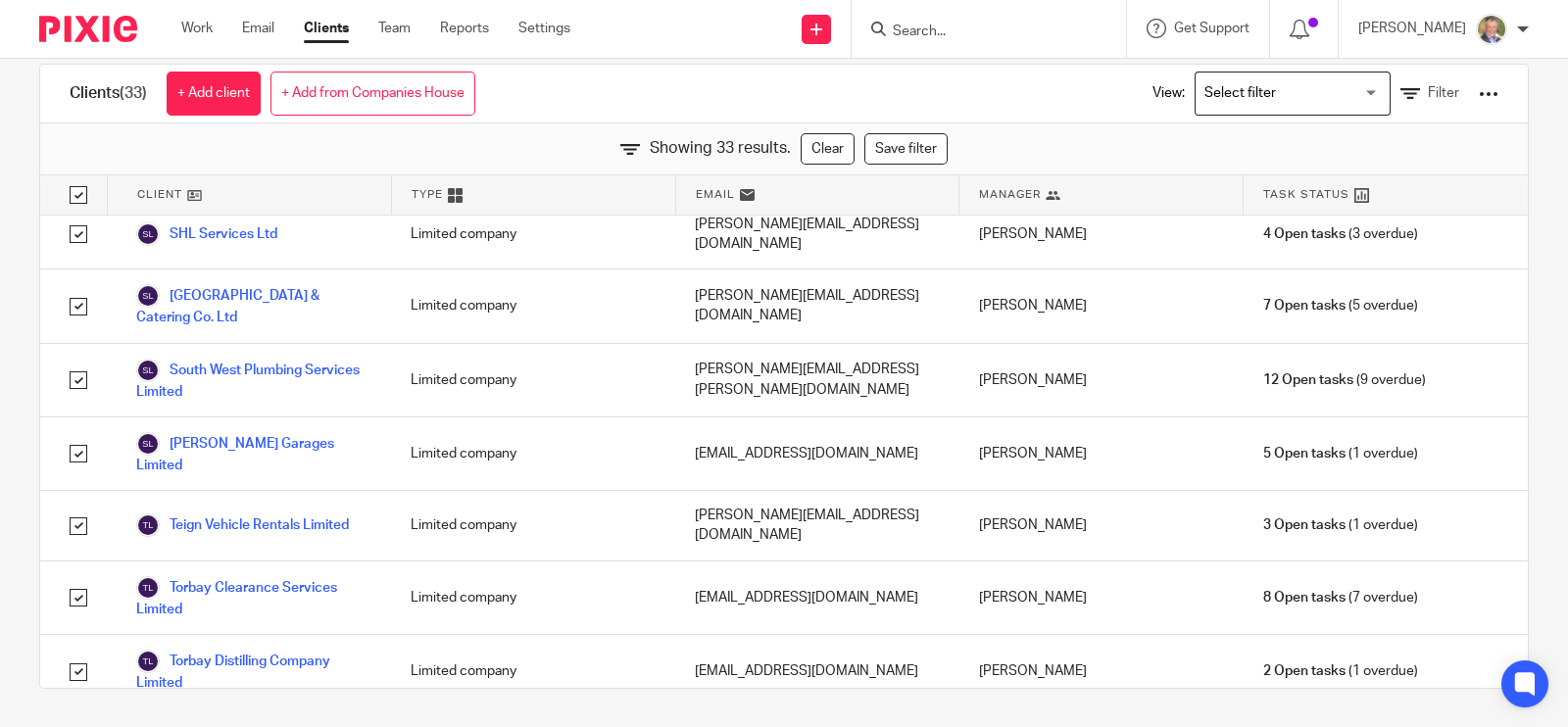
checkbox input "true"
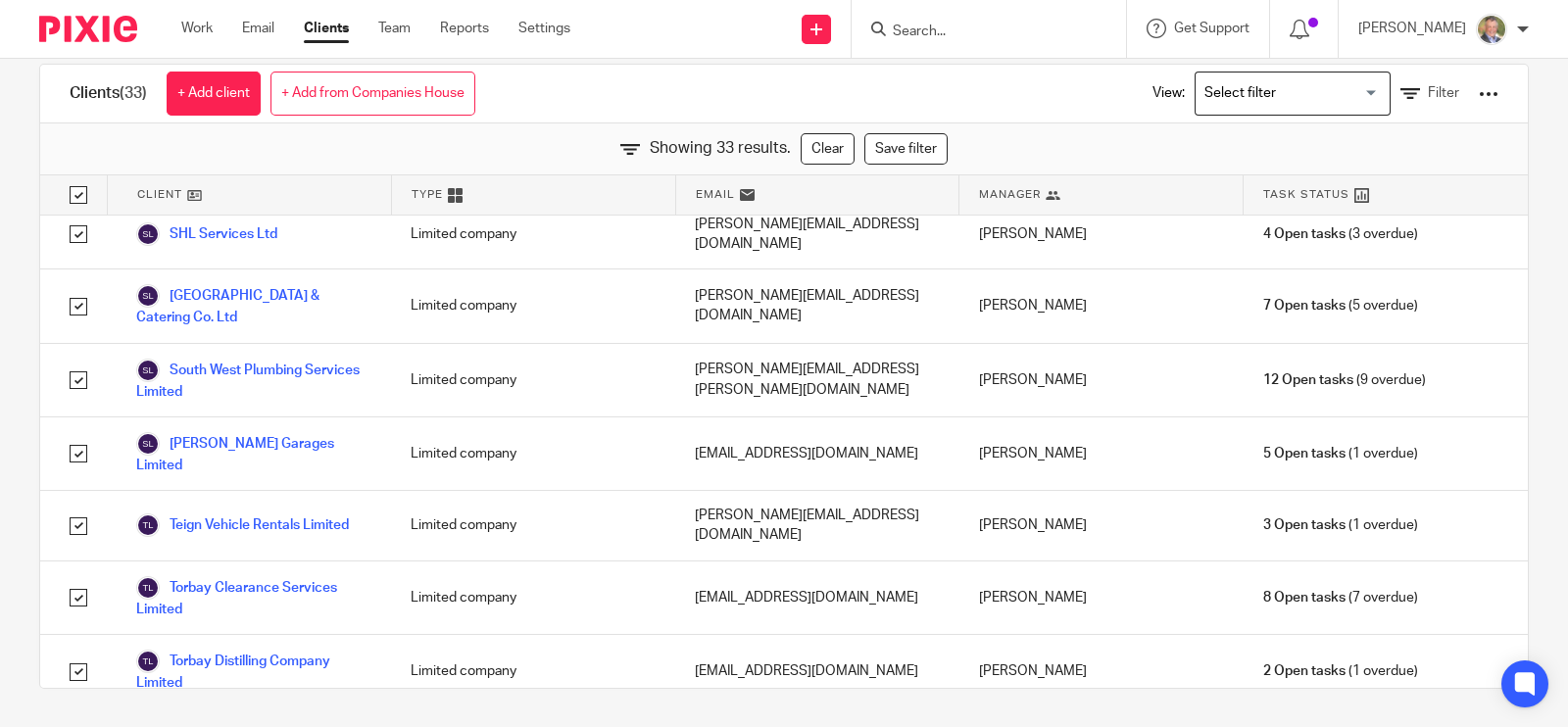
checkbox input "true"
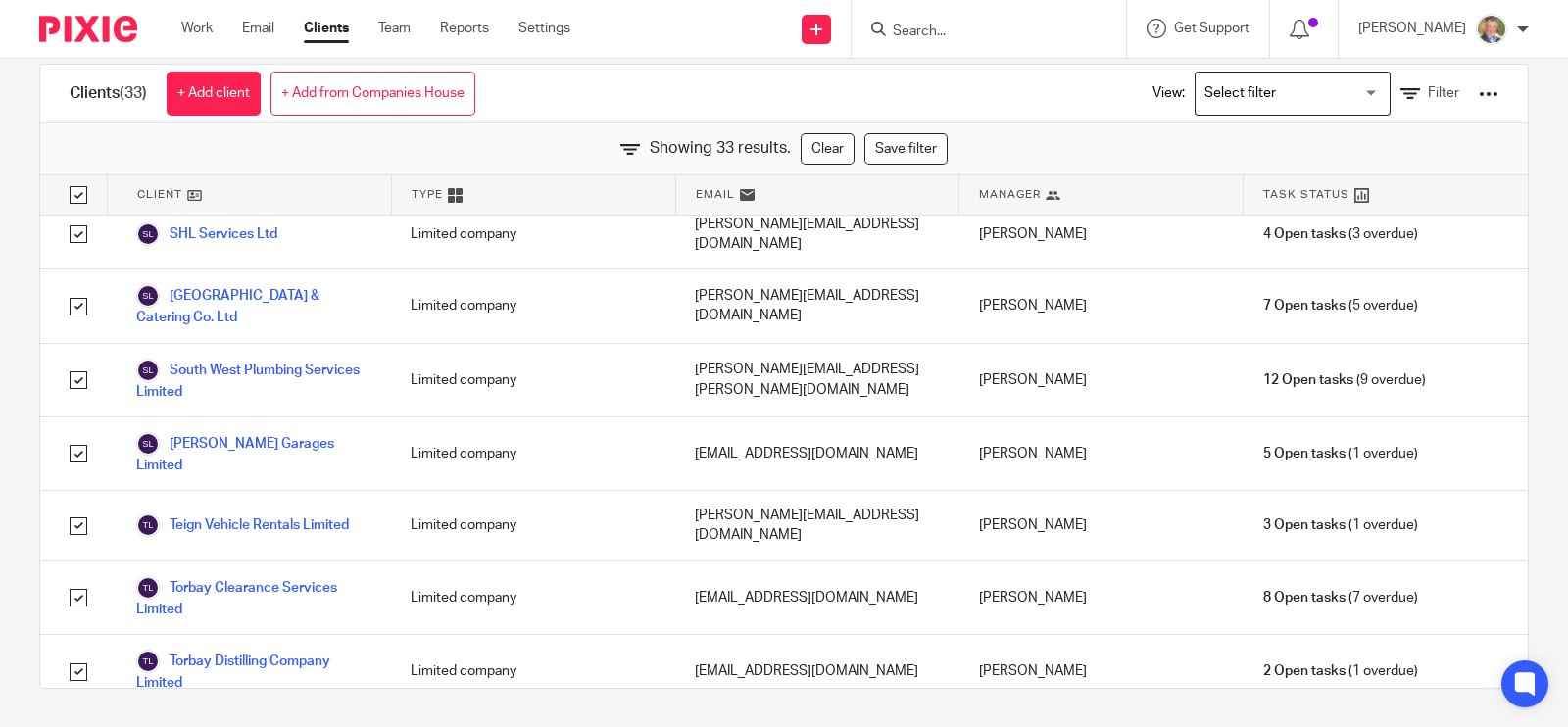
checkbox input "true"
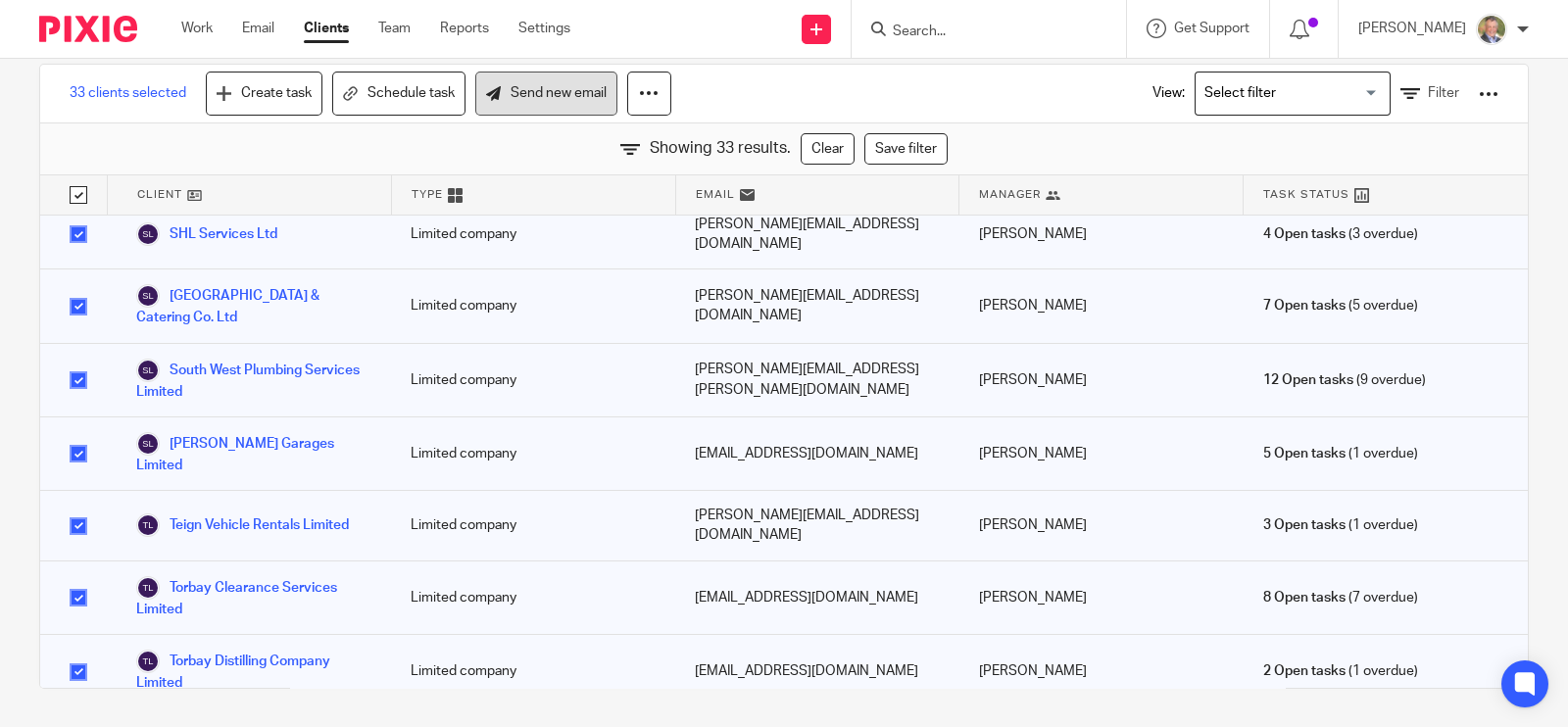
click at [580, 86] on link "Send new email" at bounding box center [546, 93] width 142 height 44
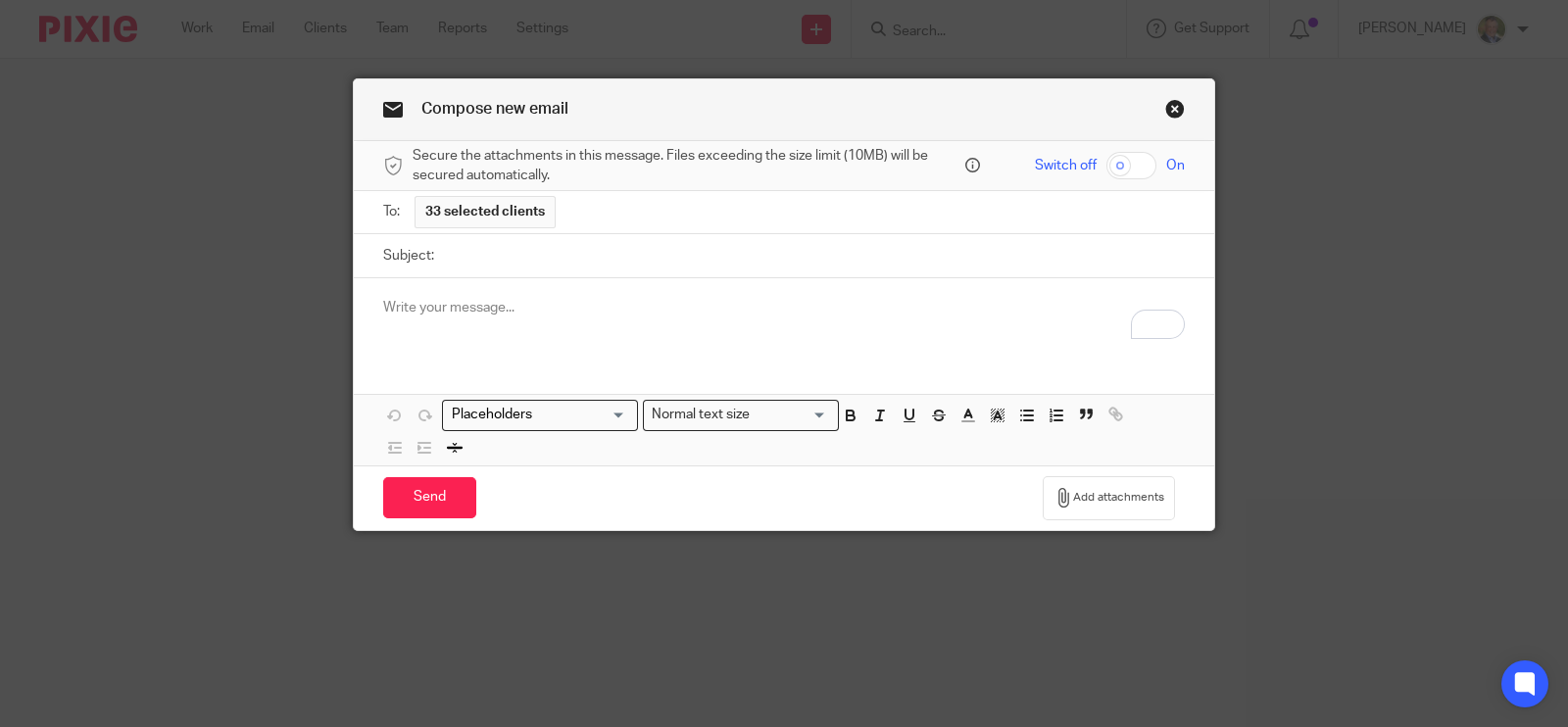
click at [384, 309] on p "To enrich screen reader interactions, please activate Accessibility in Grammarl…" at bounding box center [784, 308] width 802 height 20
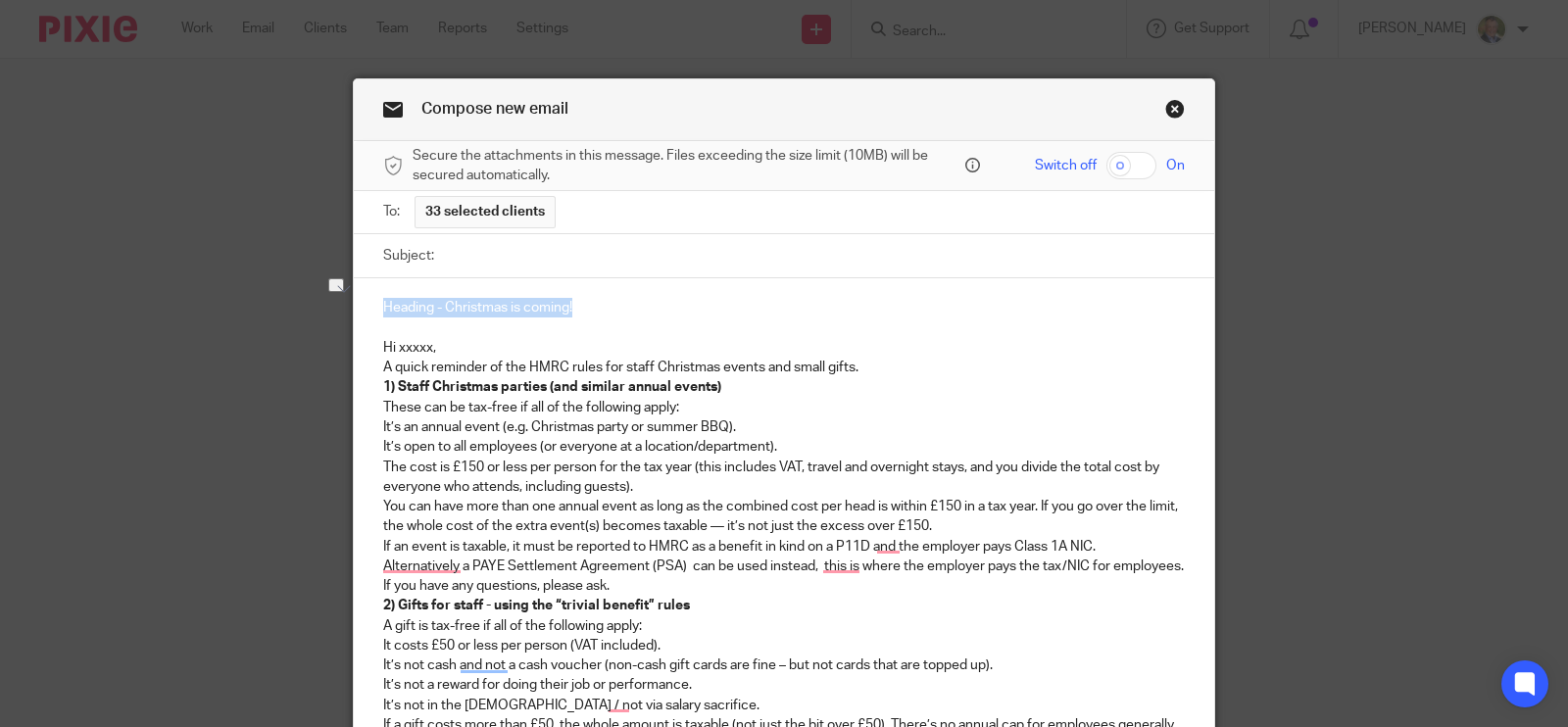
drag, startPoint x: 621, startPoint y: 301, endPoint x: 477, endPoint y: 304, distance: 144.0
click at [353, 309] on div "Compose new email Secure the attachments in this message. Files exceeding the s…" at bounding box center [784, 601] width 862 height 1046
copy p "Heading - Christmas is coming!"
click at [503, 252] on input "Subject:" at bounding box center [814, 256] width 741 height 44
paste input "Heading - Christmas is coming!"
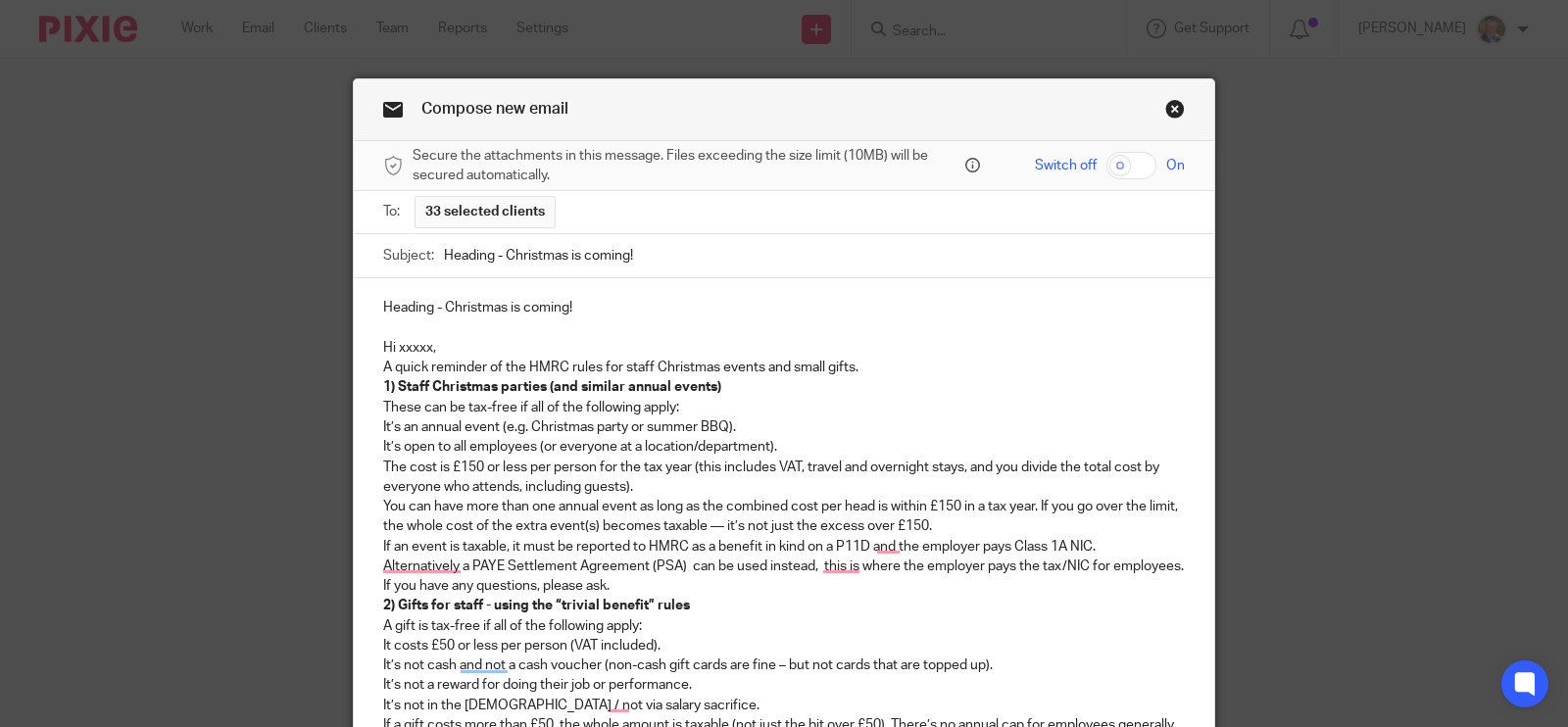
drag, startPoint x: 493, startPoint y: 255, endPoint x: 370, endPoint y: 255, distance: 123.0
click at [370, 255] on div "Subject: Heading - Christmas is coming!" at bounding box center [784, 257] width 861 height 45
type input "Christmas is coming!"
drag, startPoint x: 602, startPoint y: 296, endPoint x: 320, endPoint y: 298, distance: 282.0
click at [320, 298] on div "Compose new email Secure the attachments in this message. Files exceeding the s…" at bounding box center [784, 363] width 1568 height 727
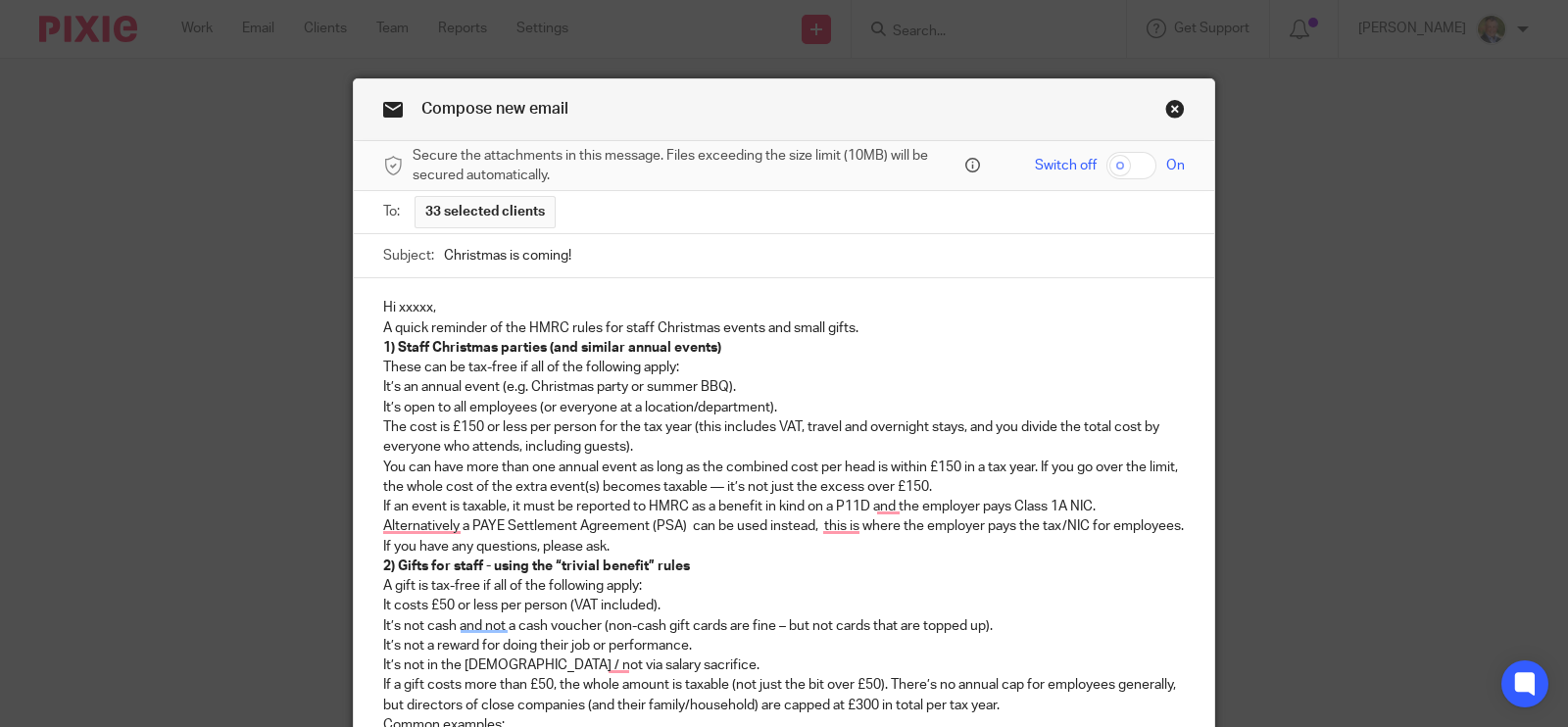
click at [370, 325] on div "Hi xxxxx, A quick reminder of the HMRC rules for staff Christmas events and sma…" at bounding box center [784, 594] width 861 height 630
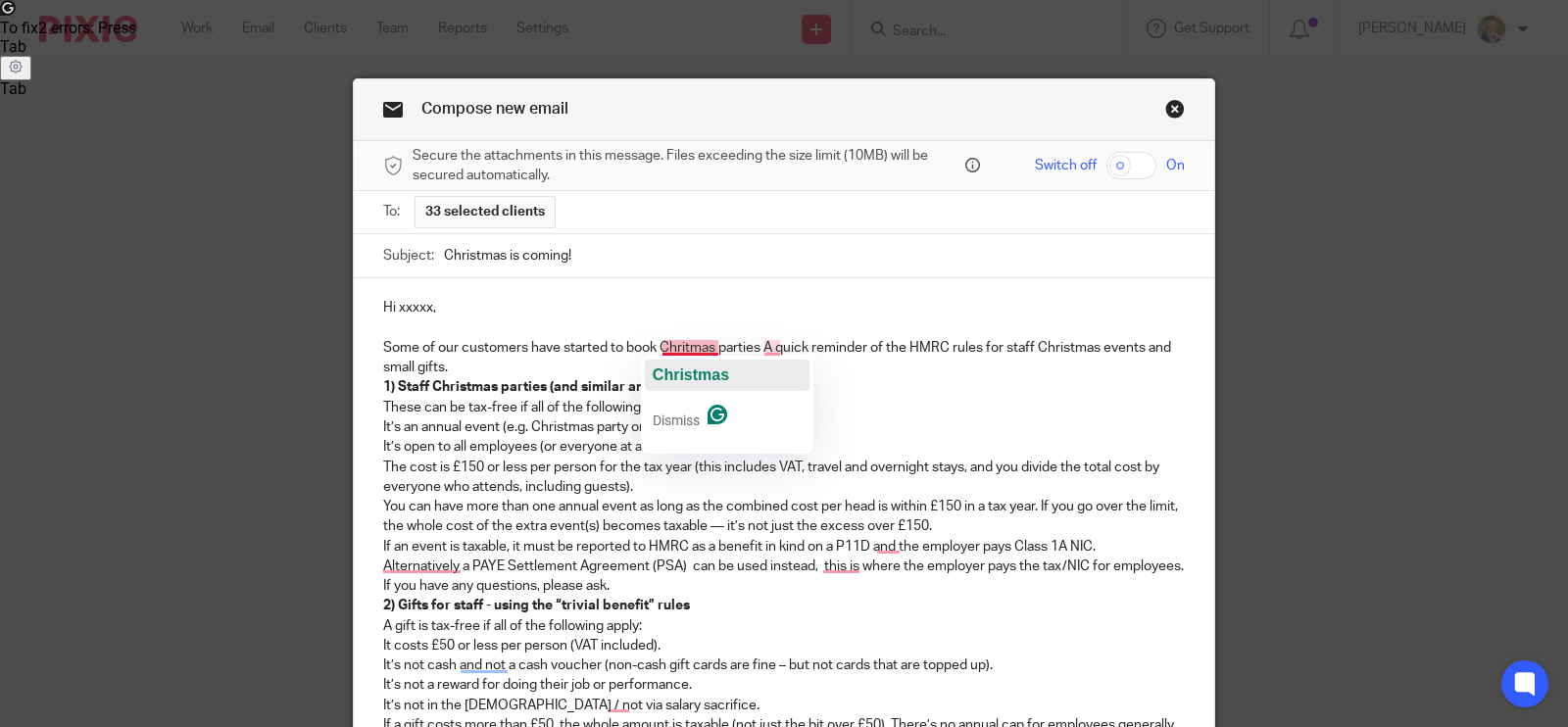
click at [697, 371] on span "Christmas" at bounding box center [691, 375] width 77 height 17
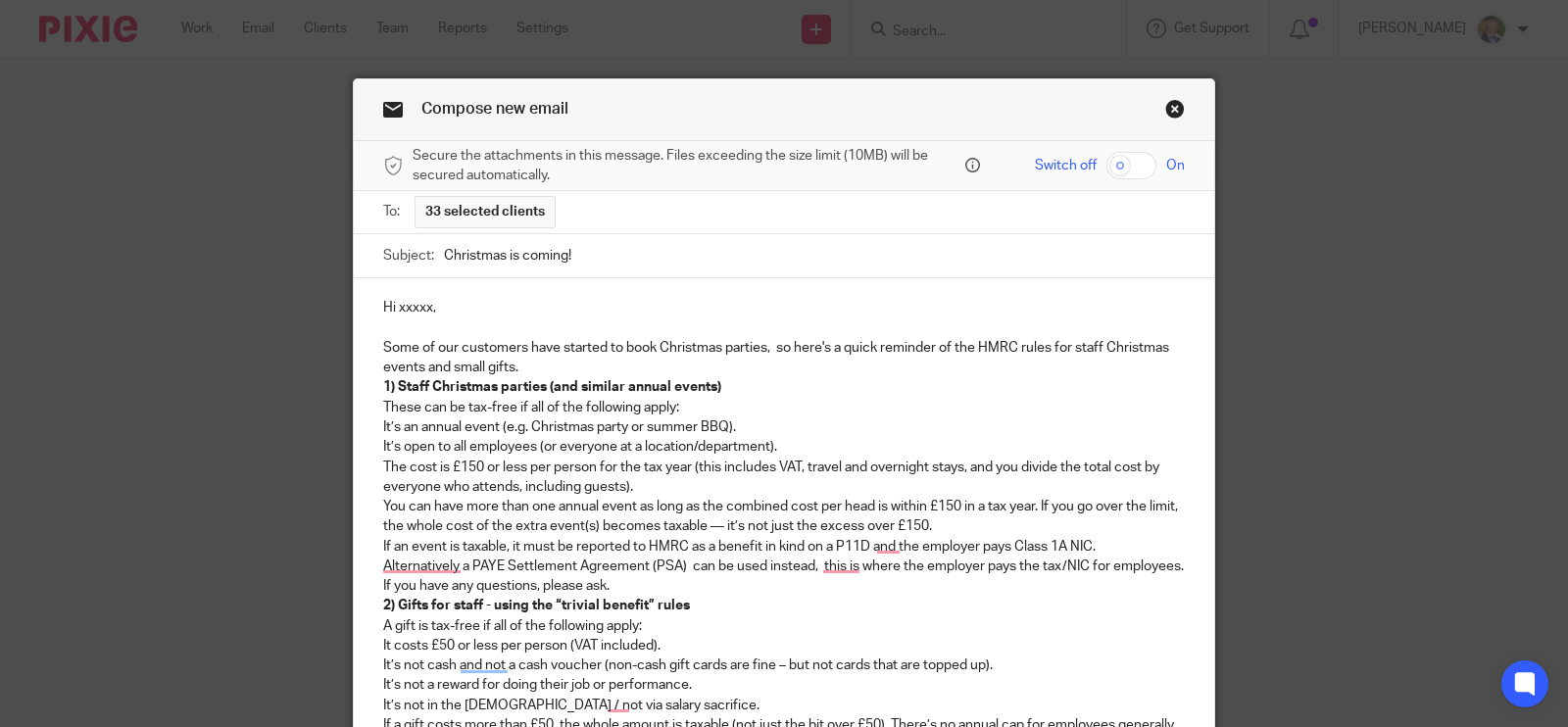
click at [553, 369] on p "Some of our customers have started to book Christmas parties, so here's a quick…" at bounding box center [784, 358] width 802 height 40
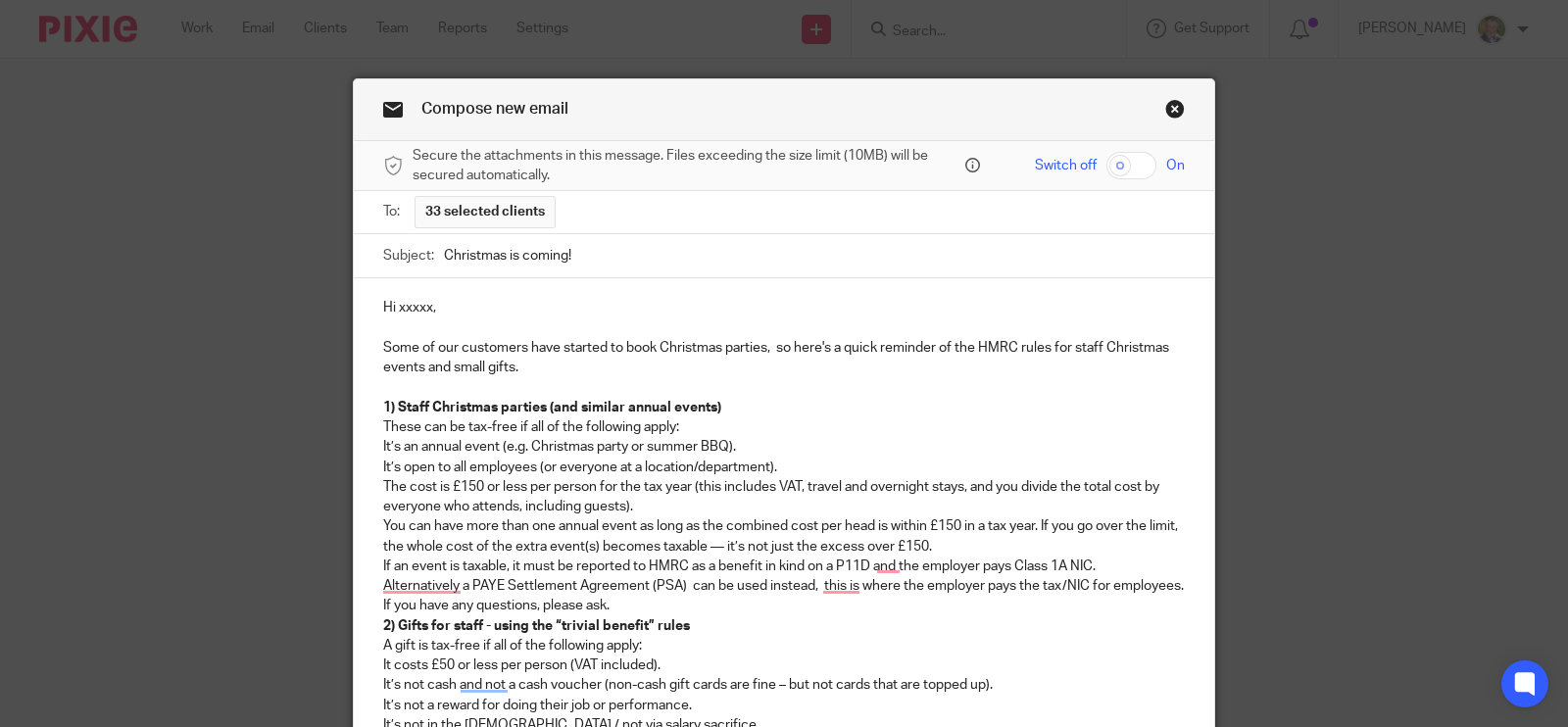
scroll to position [368, 0]
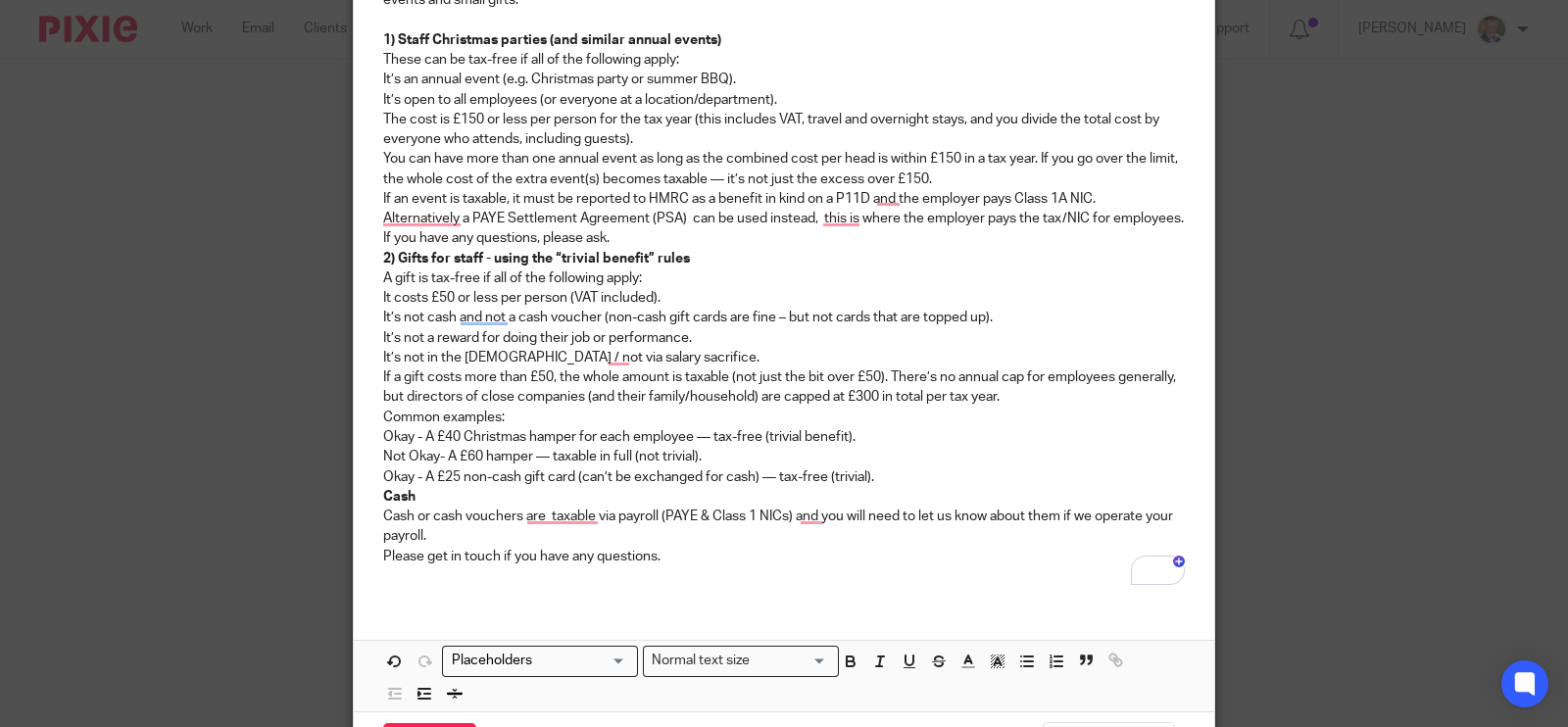
click at [921, 345] on p "It’s not a reward for doing their job or performance." at bounding box center [784, 338] width 802 height 20
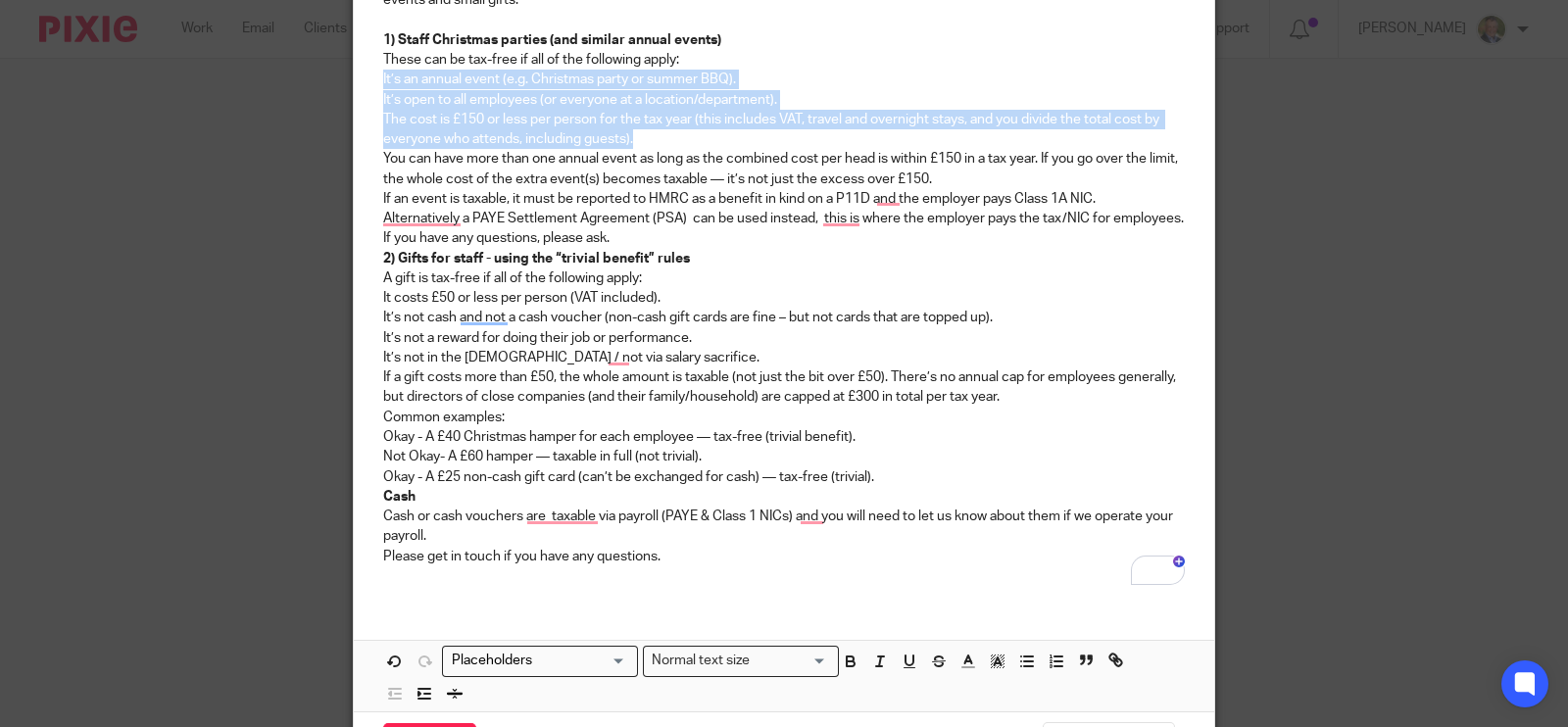
drag, startPoint x: 704, startPoint y: 139, endPoint x: 336, endPoint y: 76, distance: 373.4
click at [334, 75] on div "Compose new email Secure the attachments in this message. Files exceeding the s…" at bounding box center [784, 363] width 1568 height 727
click at [1019, 660] on icon "button" at bounding box center [1027, 661] width 18 height 18
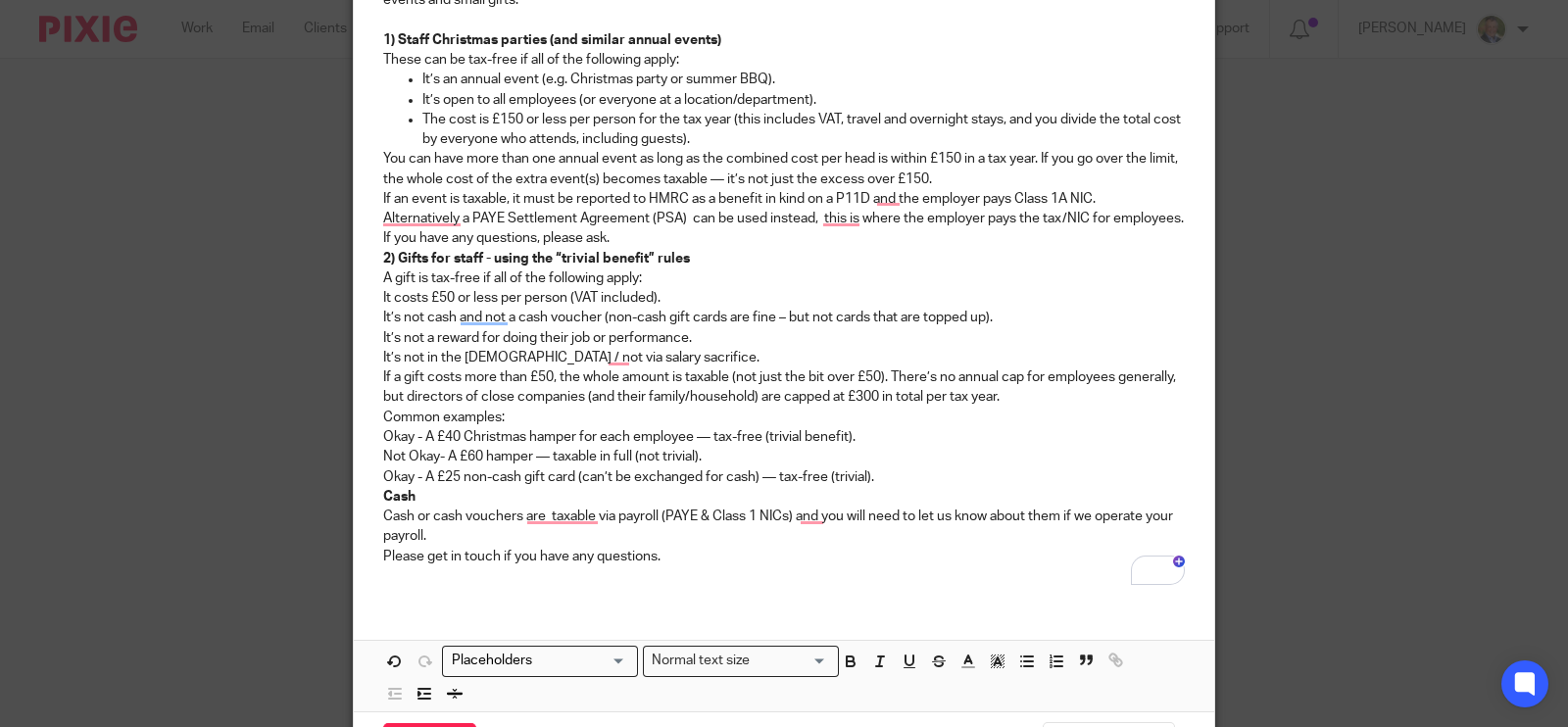
click at [722, 59] on p "These can be tax-free if all of the following apply:" at bounding box center [784, 60] width 802 height 20
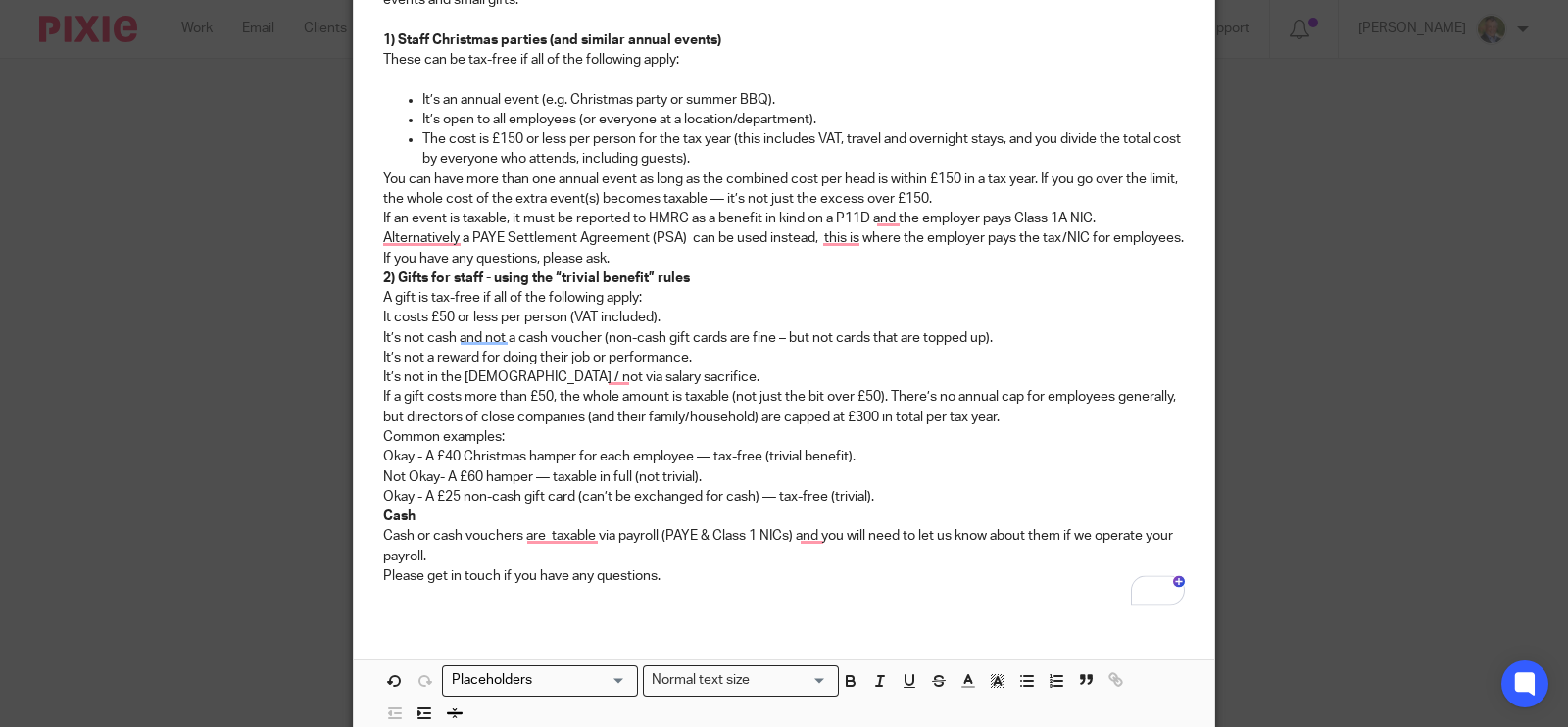
click at [359, 182] on div "Hi xxxxx, Some of our customers have started to book Christmas parties, so here…" at bounding box center [784, 265] width 861 height 709
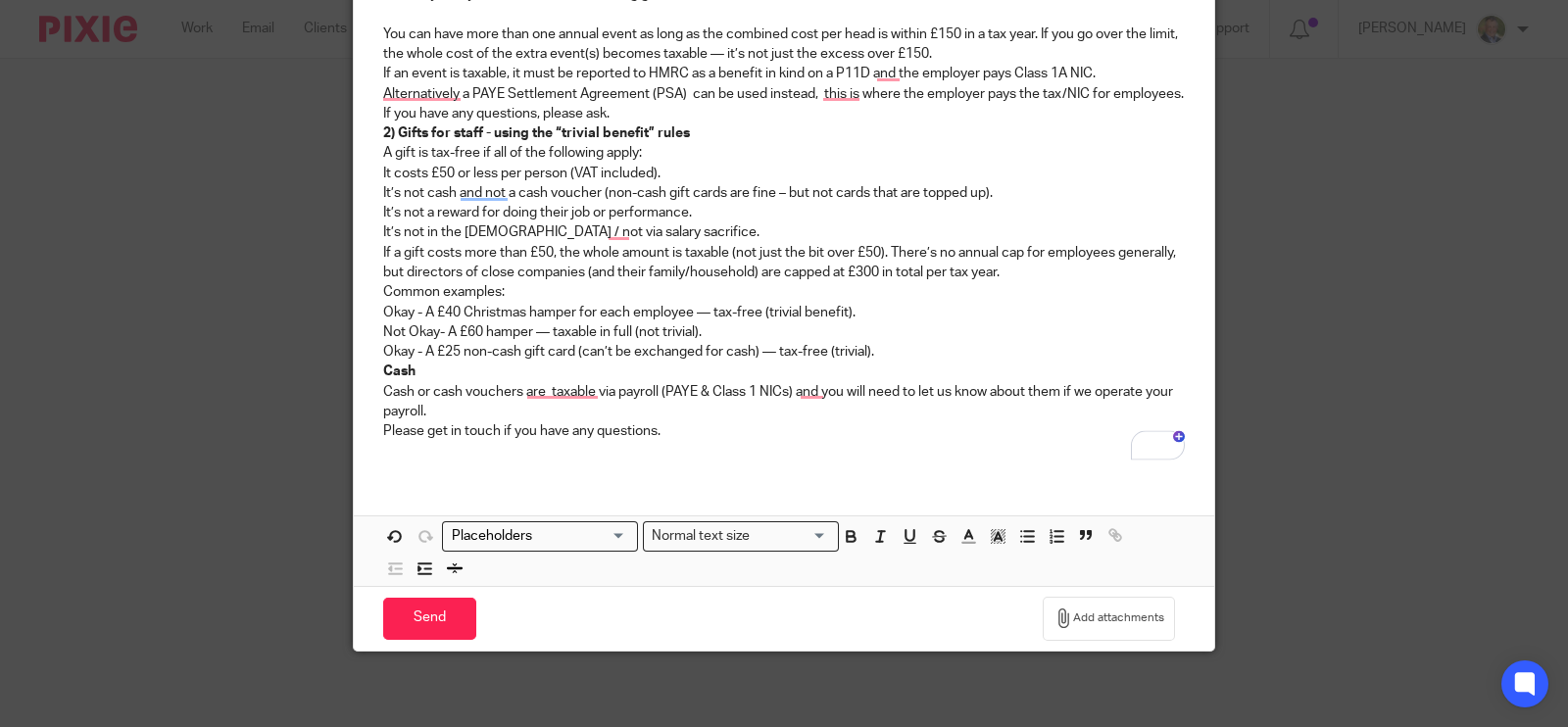
scroll to position [410, 0]
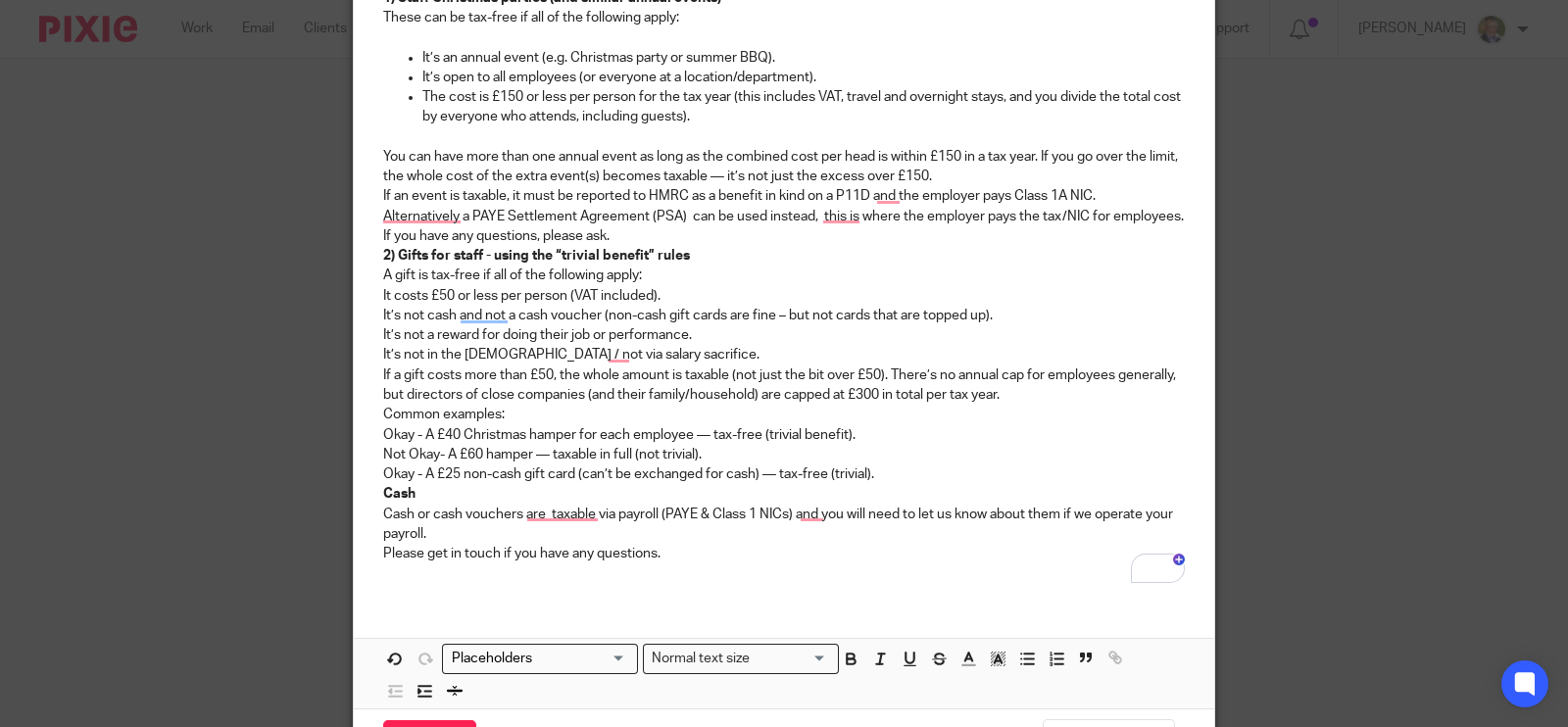
click at [968, 169] on p "You can have more than one annual event as long as the combined cost per head i…" at bounding box center [784, 167] width 802 height 40
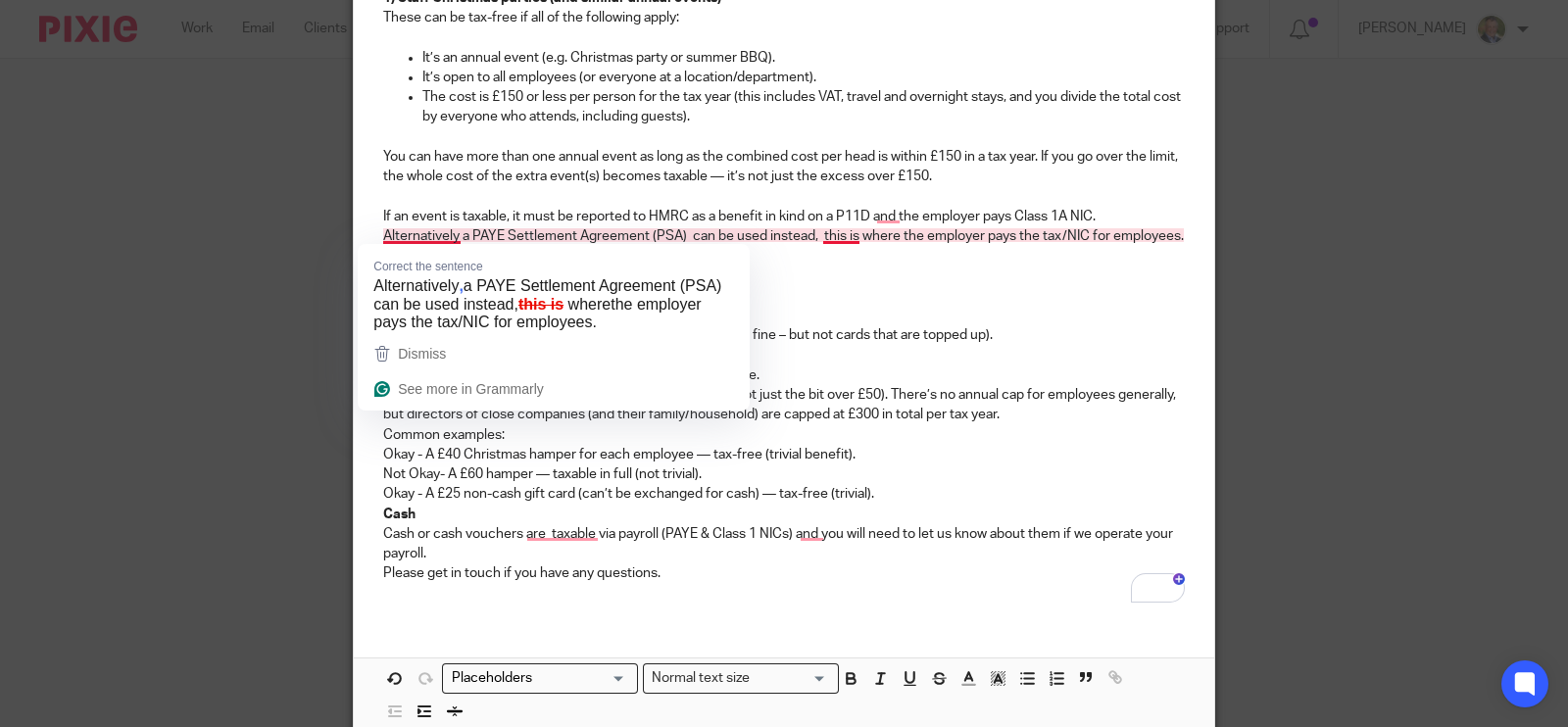
click at [588, 244] on div "Correct the sentence Alternatively , a PAYE Settlement Agreement (PSA) can be u…" at bounding box center [554, 290] width 392 height 92
click at [883, 243] on p "Alternatively a PAYE Settlement Agreement (PSA) can be used instead, this is wh…" at bounding box center [784, 236] width 802 height 20
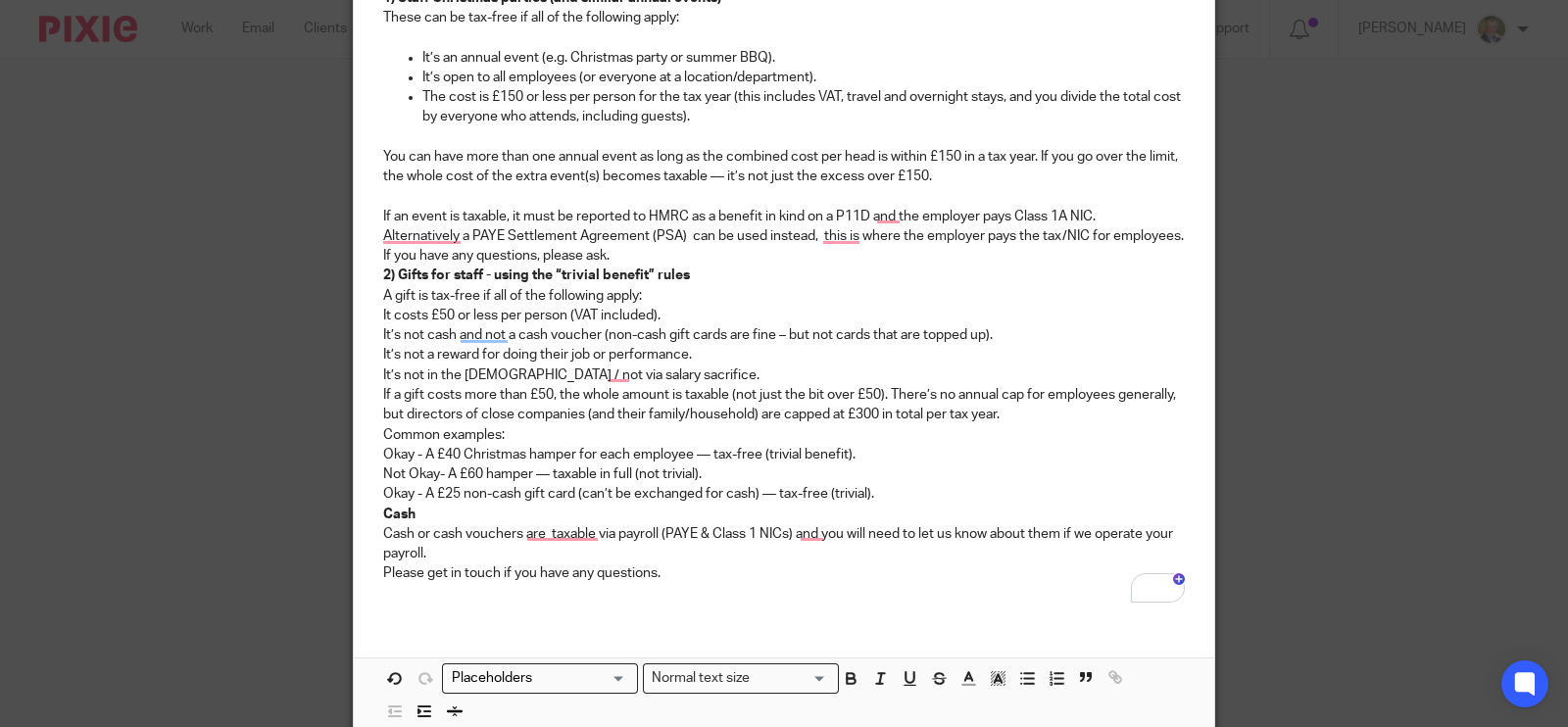
click at [652, 252] on p "If you have any questions, please ask." at bounding box center [784, 256] width 802 height 20
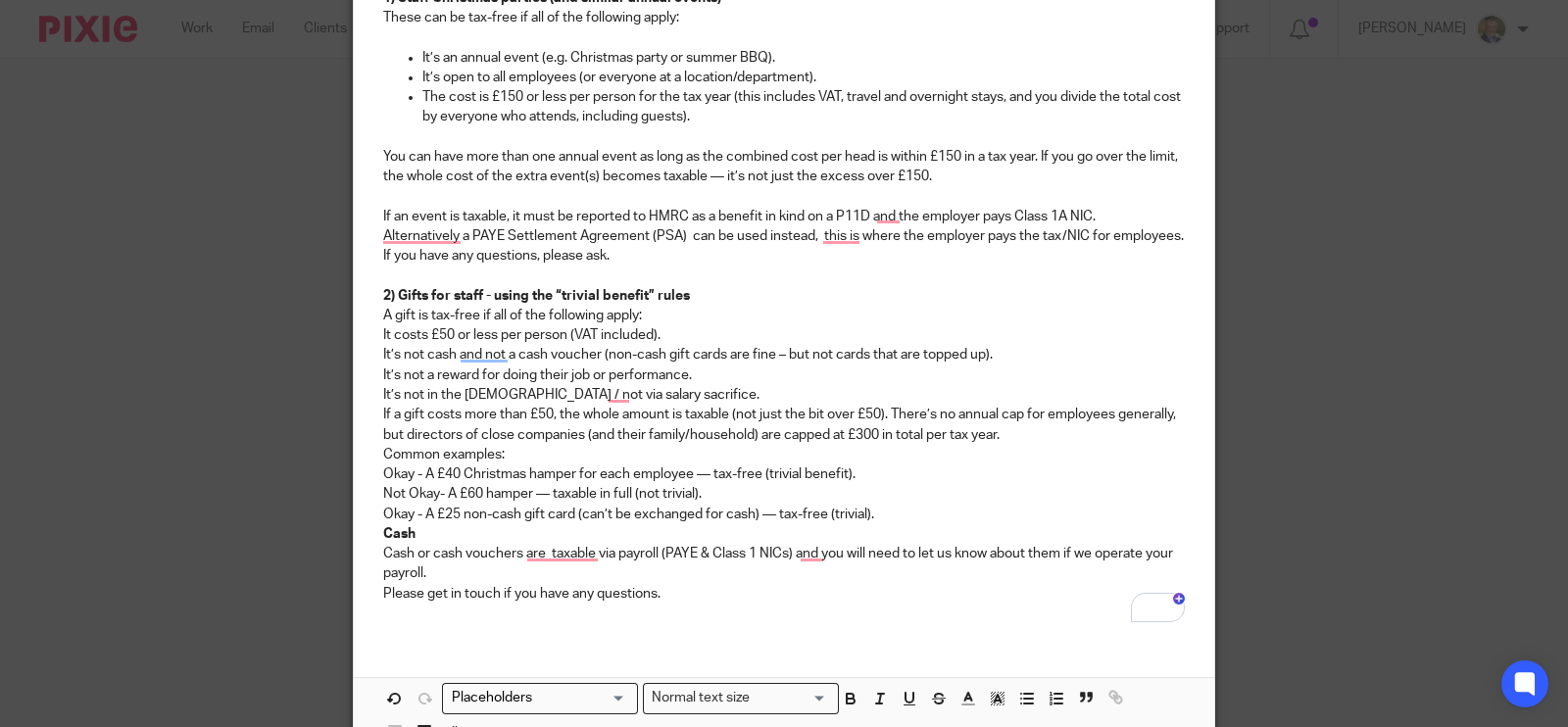
click at [656, 314] on p "A gift is tax-free if all of the following apply:" at bounding box center [784, 316] width 802 height 20
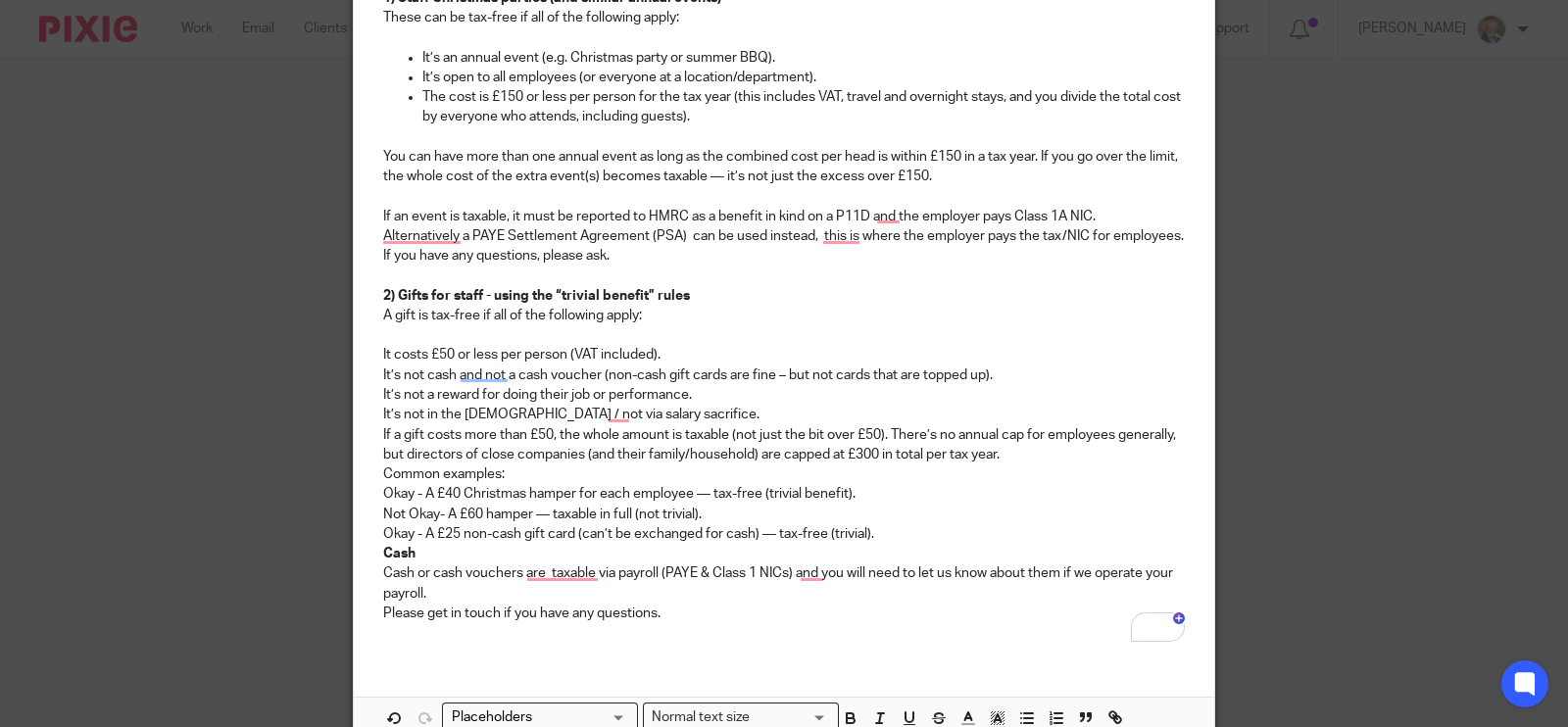
drag, startPoint x: 758, startPoint y: 406, endPoint x: 367, endPoint y: 357, distance: 394.1
click at [367, 357] on div "Hi xxxxx, Some of our customers have started to book Christmas parties, so here…" at bounding box center [784, 263] width 861 height 789
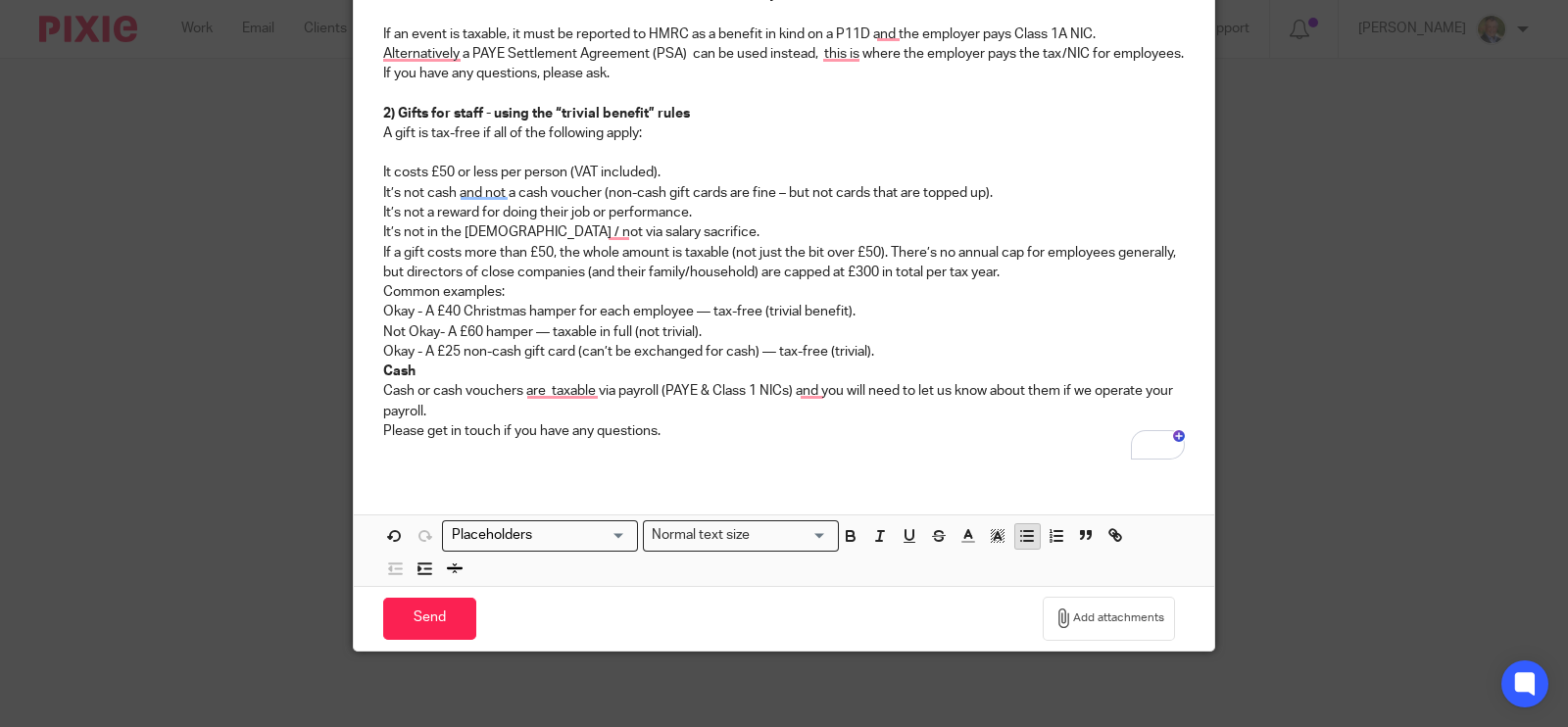
click at [1020, 532] on icon "button" at bounding box center [1027, 536] width 18 height 18
click at [745, 135] on p "A gift is tax-free if all of the following apply:" at bounding box center [784, 133] width 802 height 20
click at [695, 112] on p "2) Gifts for staff - using the “trivial benefit” rules" at bounding box center [784, 114] width 802 height 20
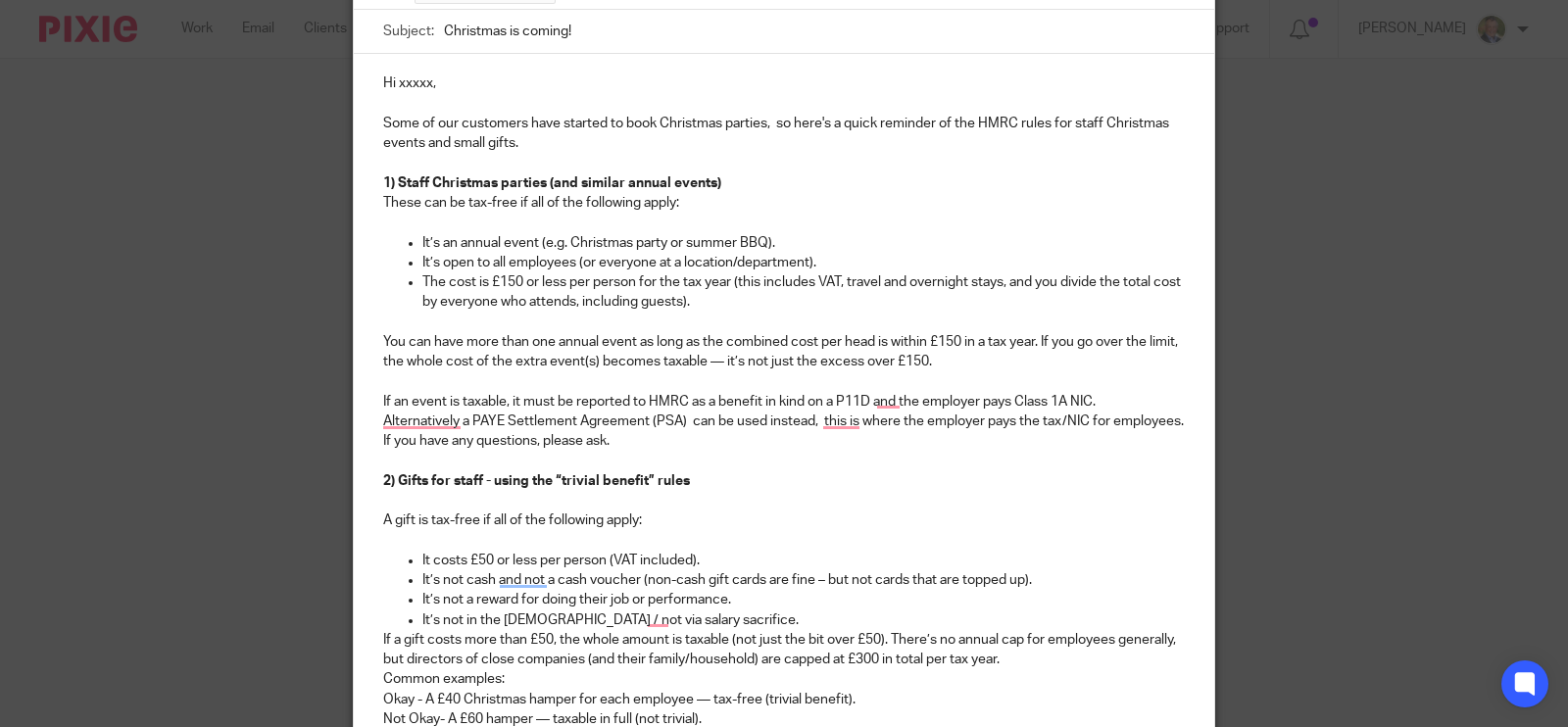
scroll to position [102, 0]
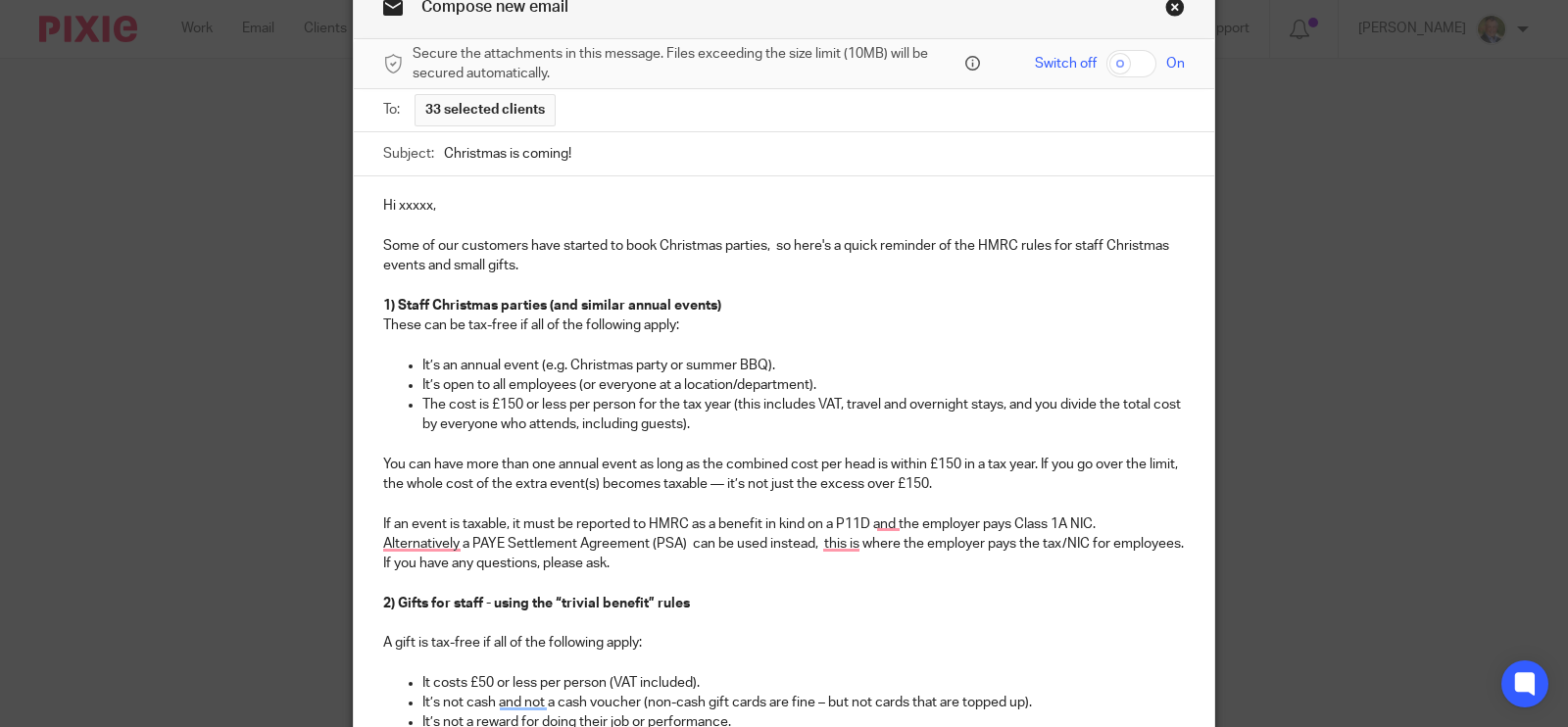
click at [744, 300] on p "1) Staff Christmas parties (and similar annual events)" at bounding box center [784, 306] width 802 height 20
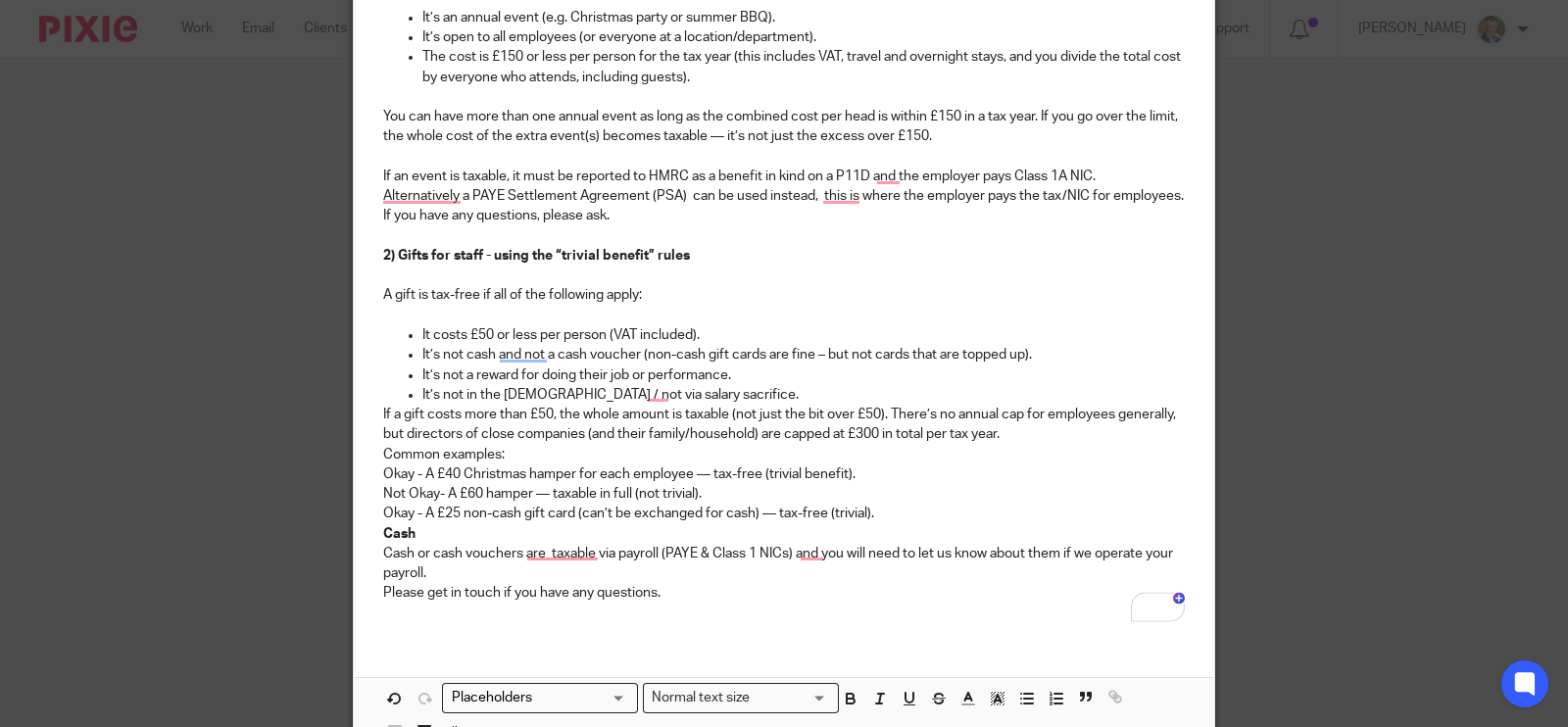
scroll to position [632, 0]
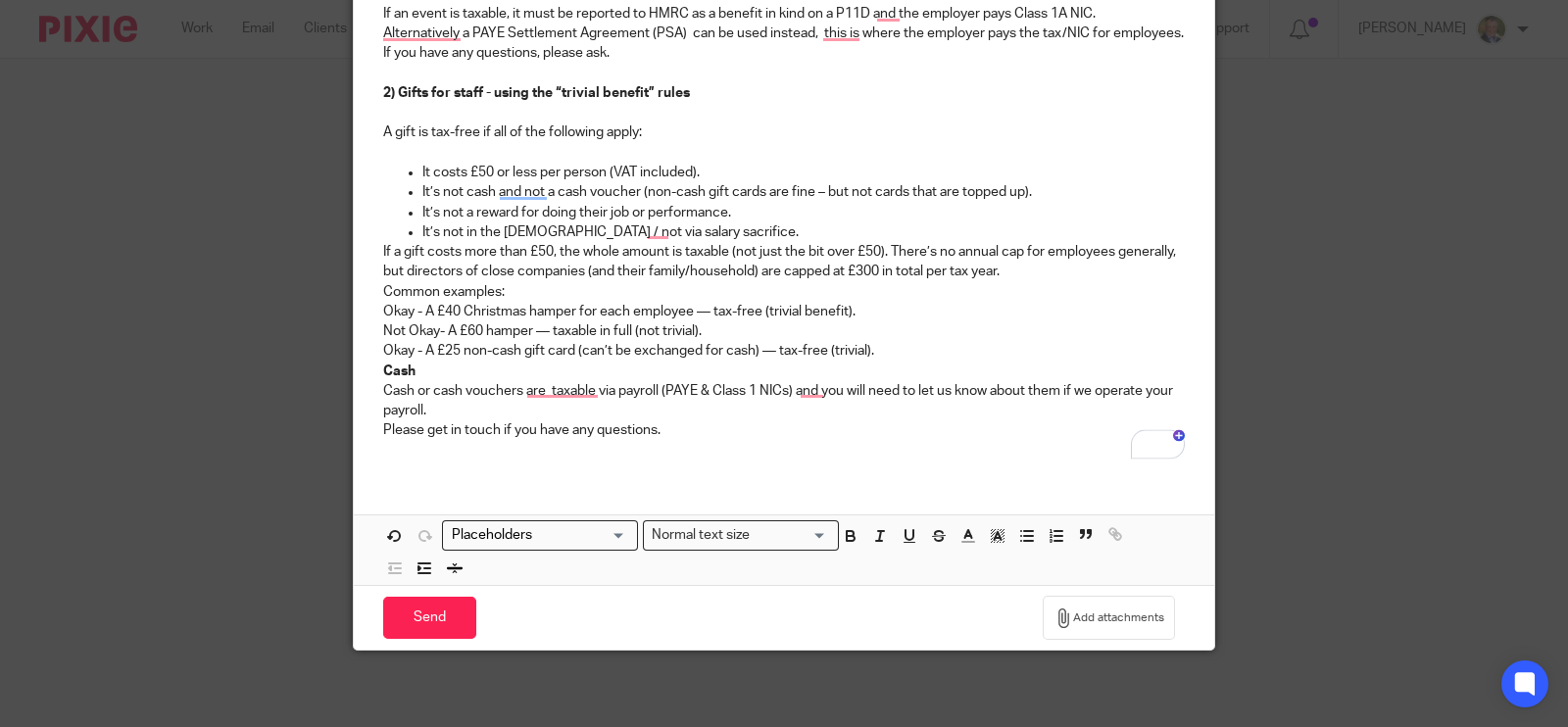
click at [370, 251] on div "Hi xxxxx, Some of our customers have started to book Christmas parties, so here…" at bounding box center [784, 60] width 861 height 829
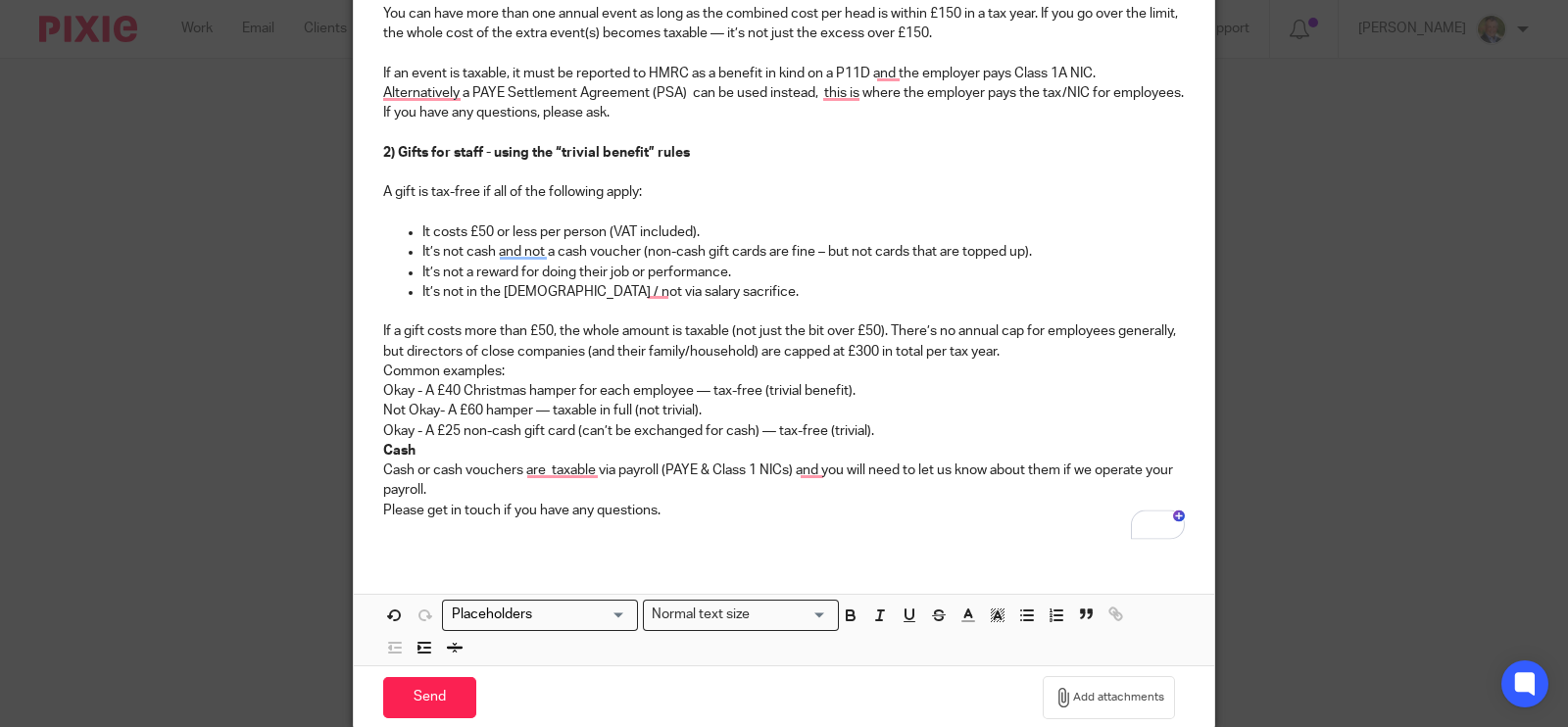
click at [518, 368] on p "Common examples:" at bounding box center [784, 372] width 802 height 20
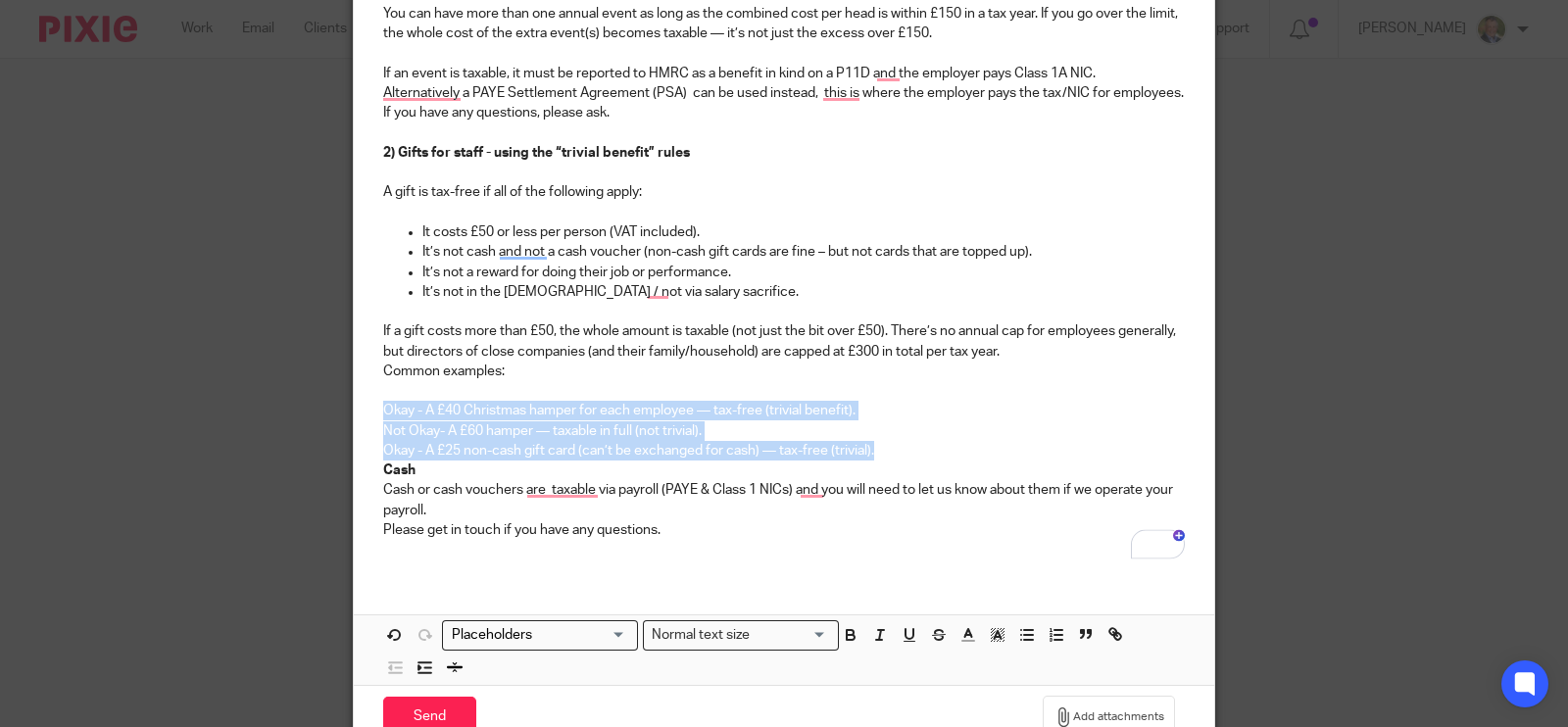
drag, startPoint x: 888, startPoint y: 445, endPoint x: 348, endPoint y: 409, distance: 541.2
click at [353, 412] on div "Compose new email Secure the attachments in this message. Files exceeding the s…" at bounding box center [784, 129] width 862 height 1245
click at [1019, 630] on icon "button" at bounding box center [1027, 635] width 18 height 18
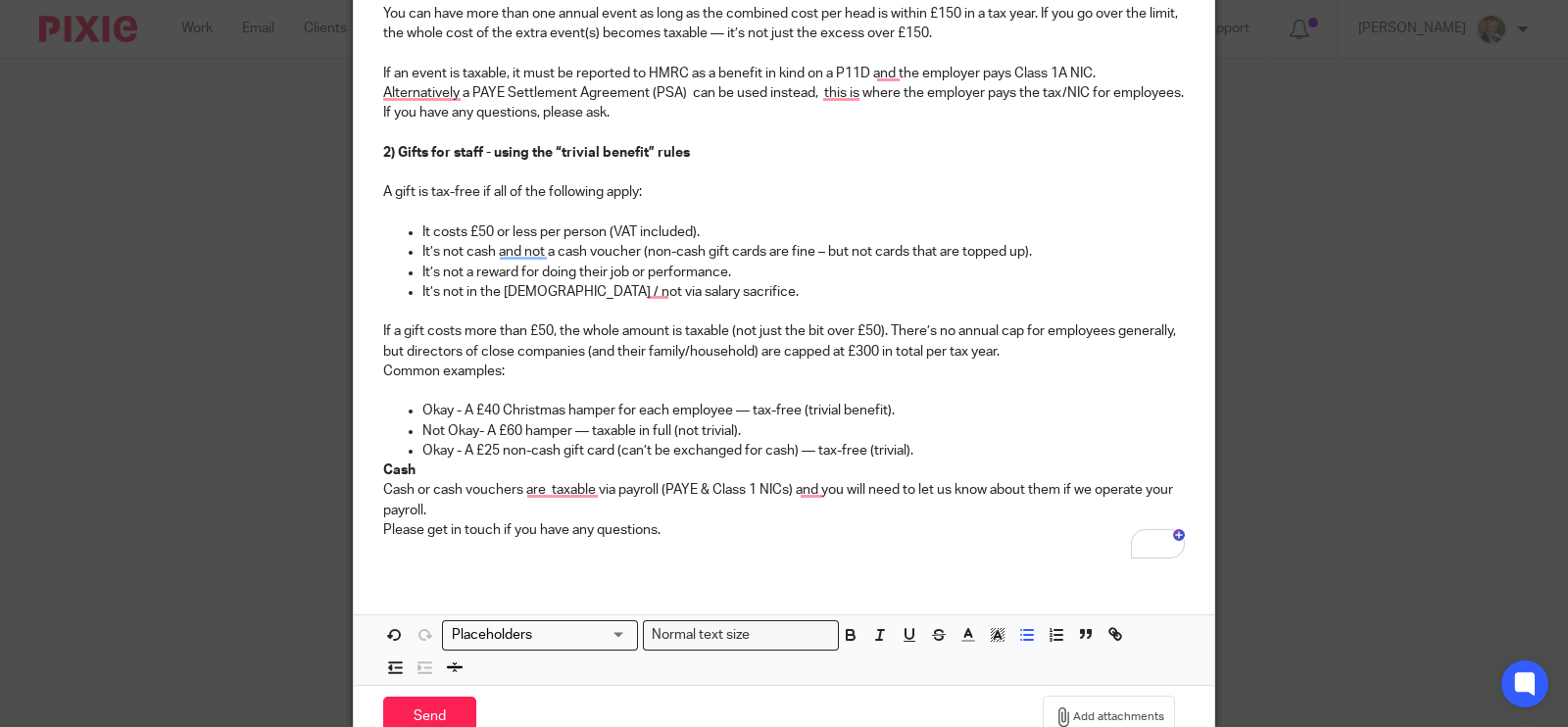
click at [400, 480] on p "Cash or cash vouchers are taxable via payroll (PAYE & Class 1 NICs) and you wil…" at bounding box center [784, 499] width 802 height 40
click at [367, 471] on div "Hi xxxxx, Some of our customers have started to book Christmas parties, so here…" at bounding box center [784, 139] width 861 height 868
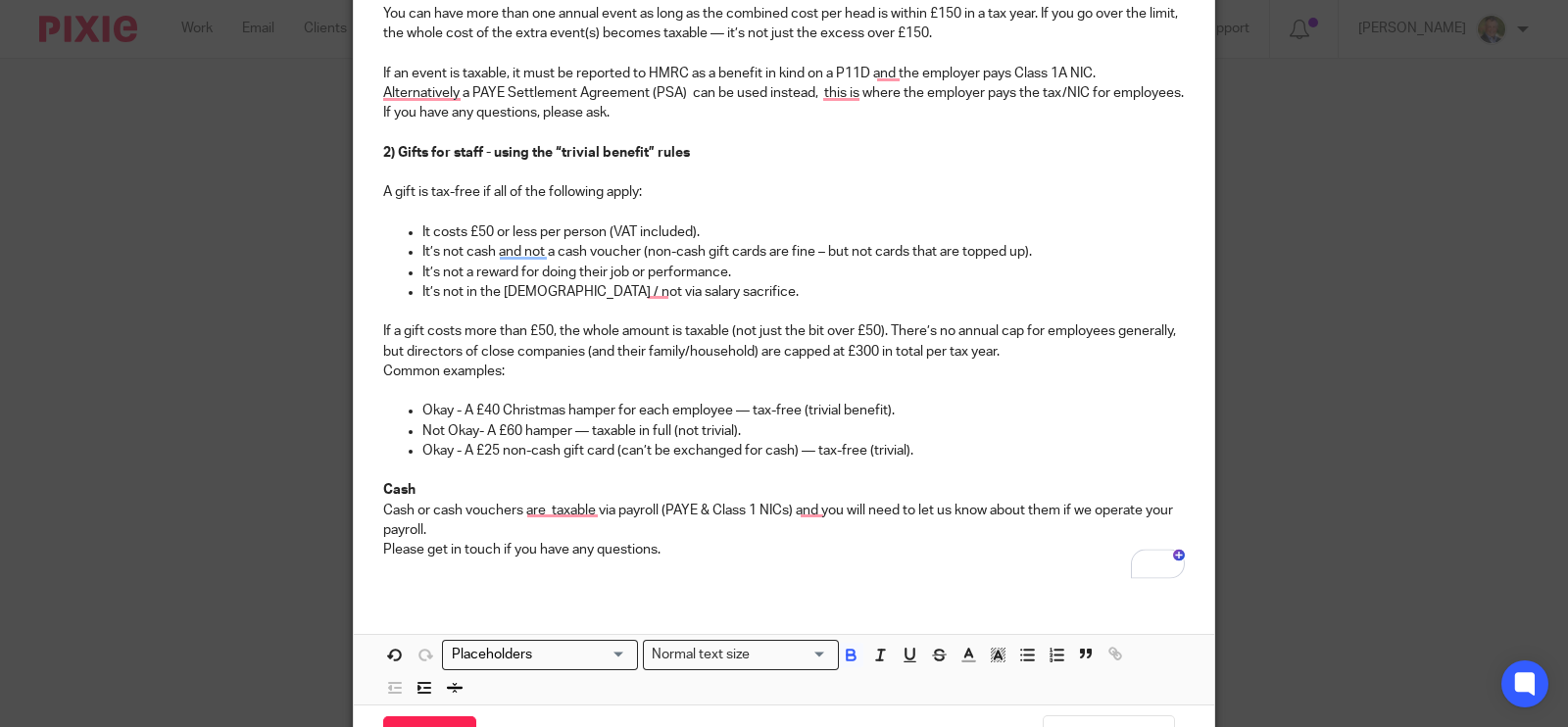
click at [443, 487] on p "Cash" at bounding box center [784, 490] width 802 height 20
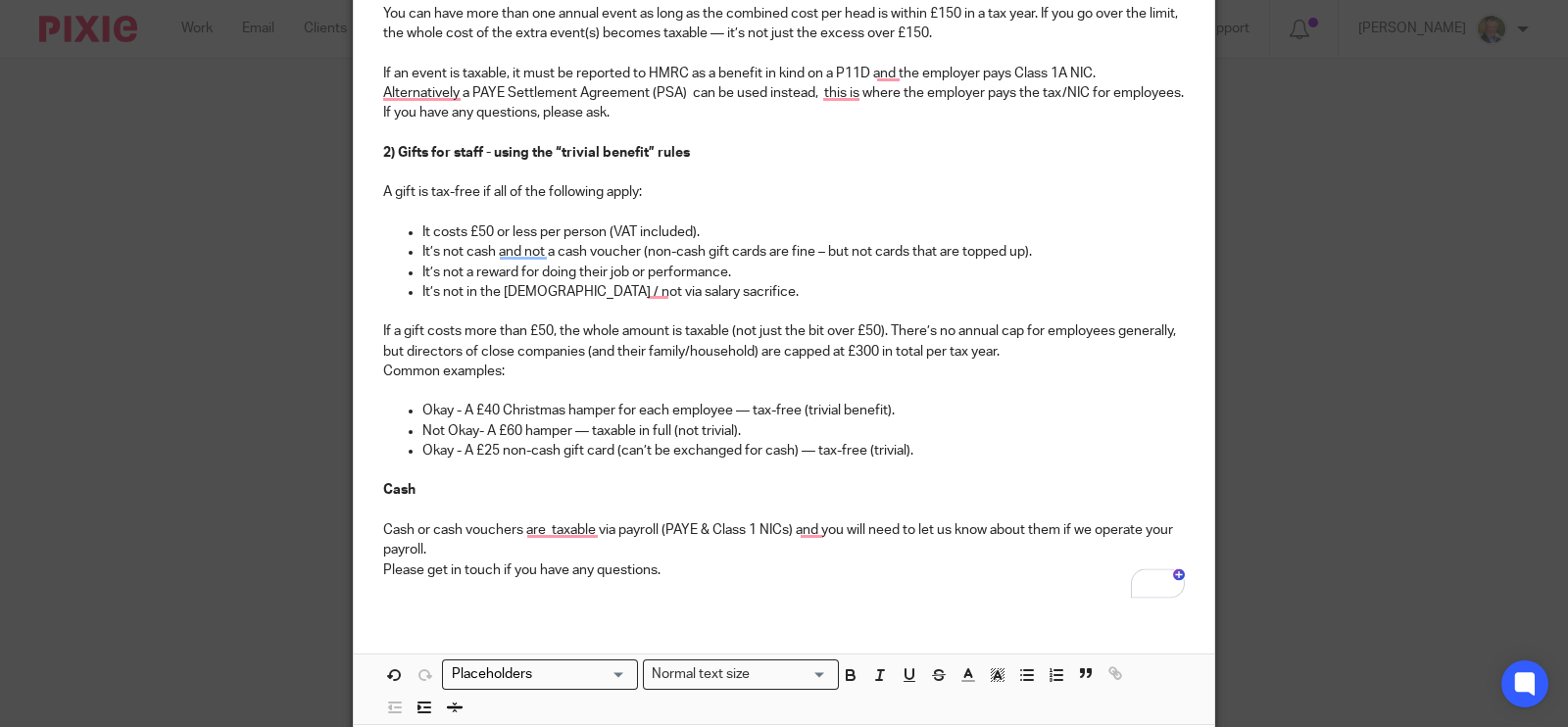
scroll to position [710, 0]
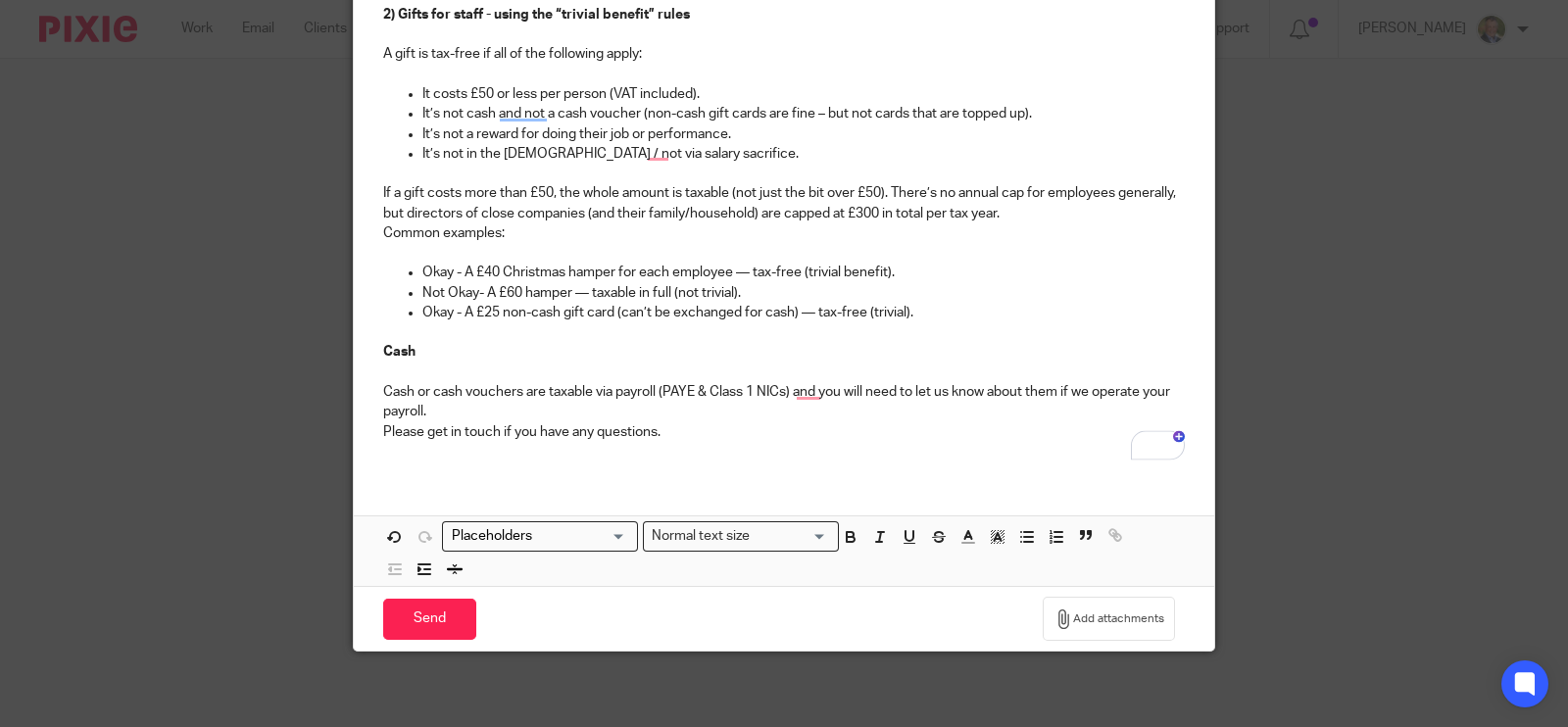
click at [475, 414] on p "Cash or cash vouchers are taxable via payroll (PAYE & Class 1 NICs) and you wil…" at bounding box center [784, 402] width 802 height 40
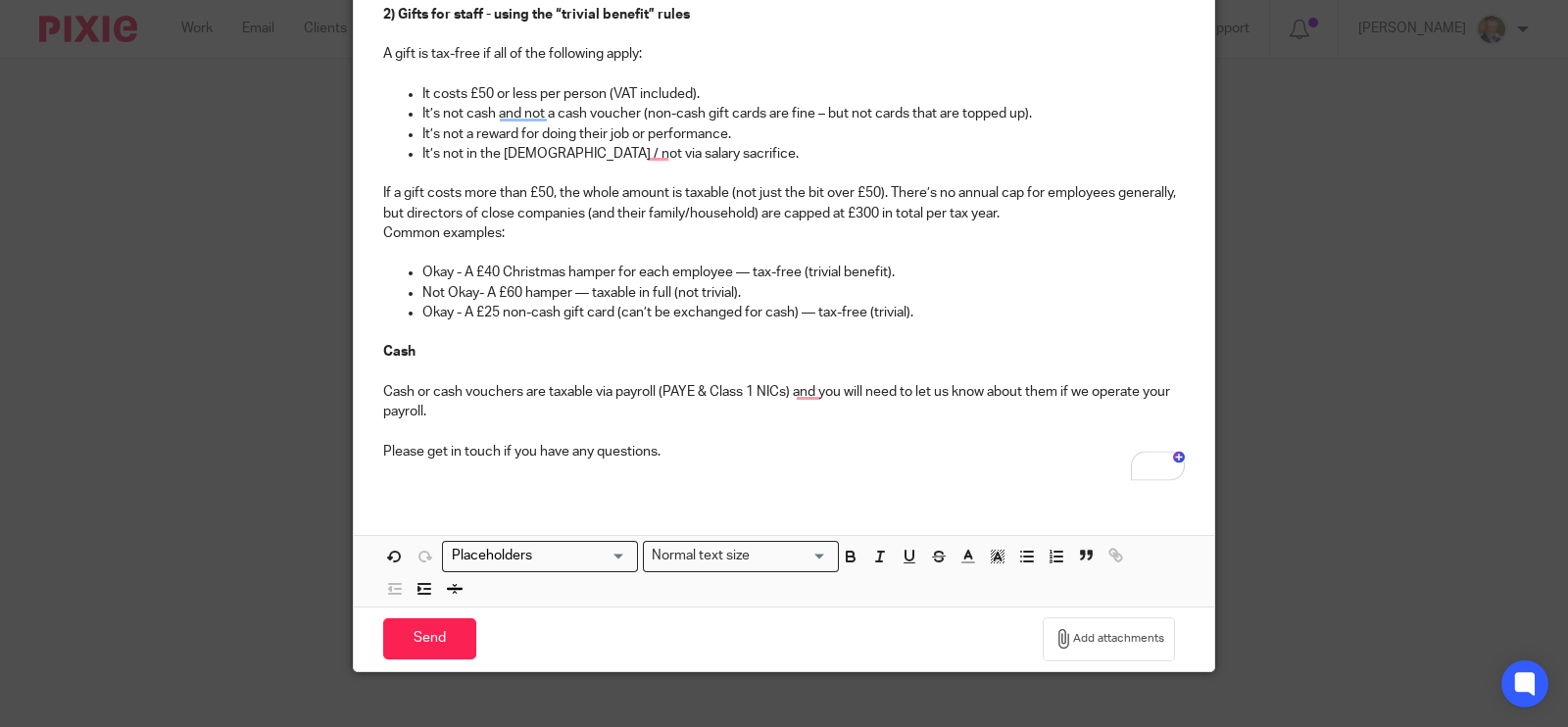
click at [671, 443] on p "Please get in touch if you have any questions." at bounding box center [784, 452] width 802 height 20
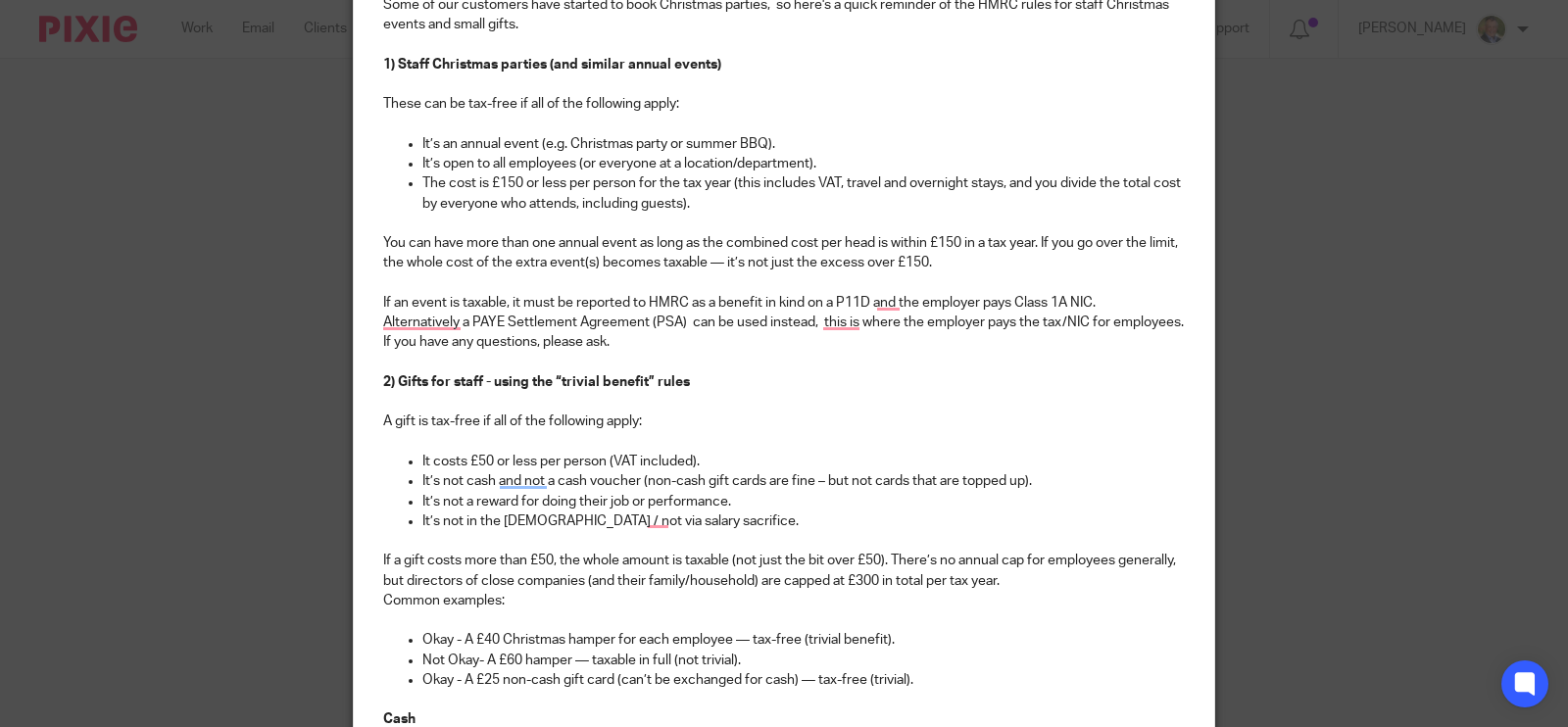
scroll to position [0, 0]
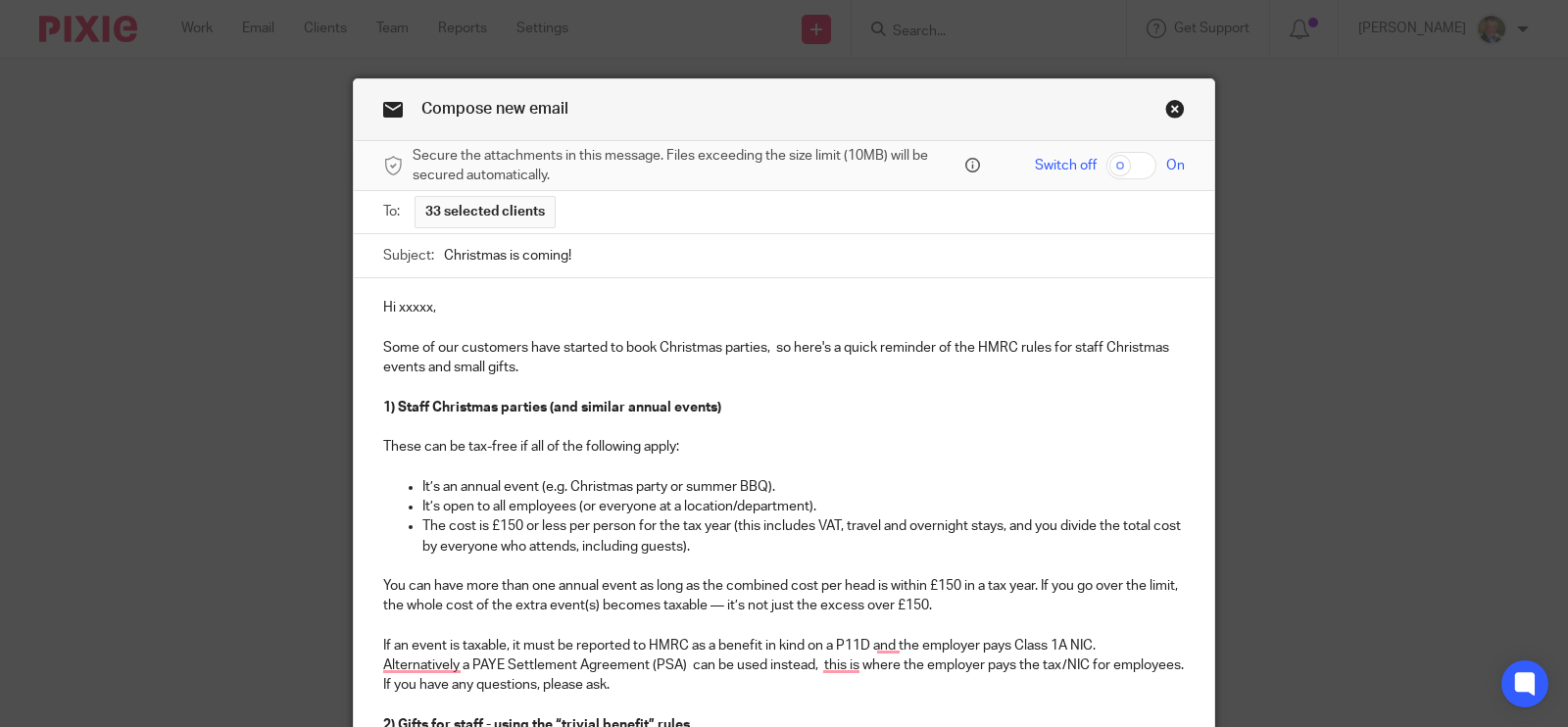
click at [428, 298] on p "Hi xxxxx," at bounding box center [784, 308] width 802 height 20
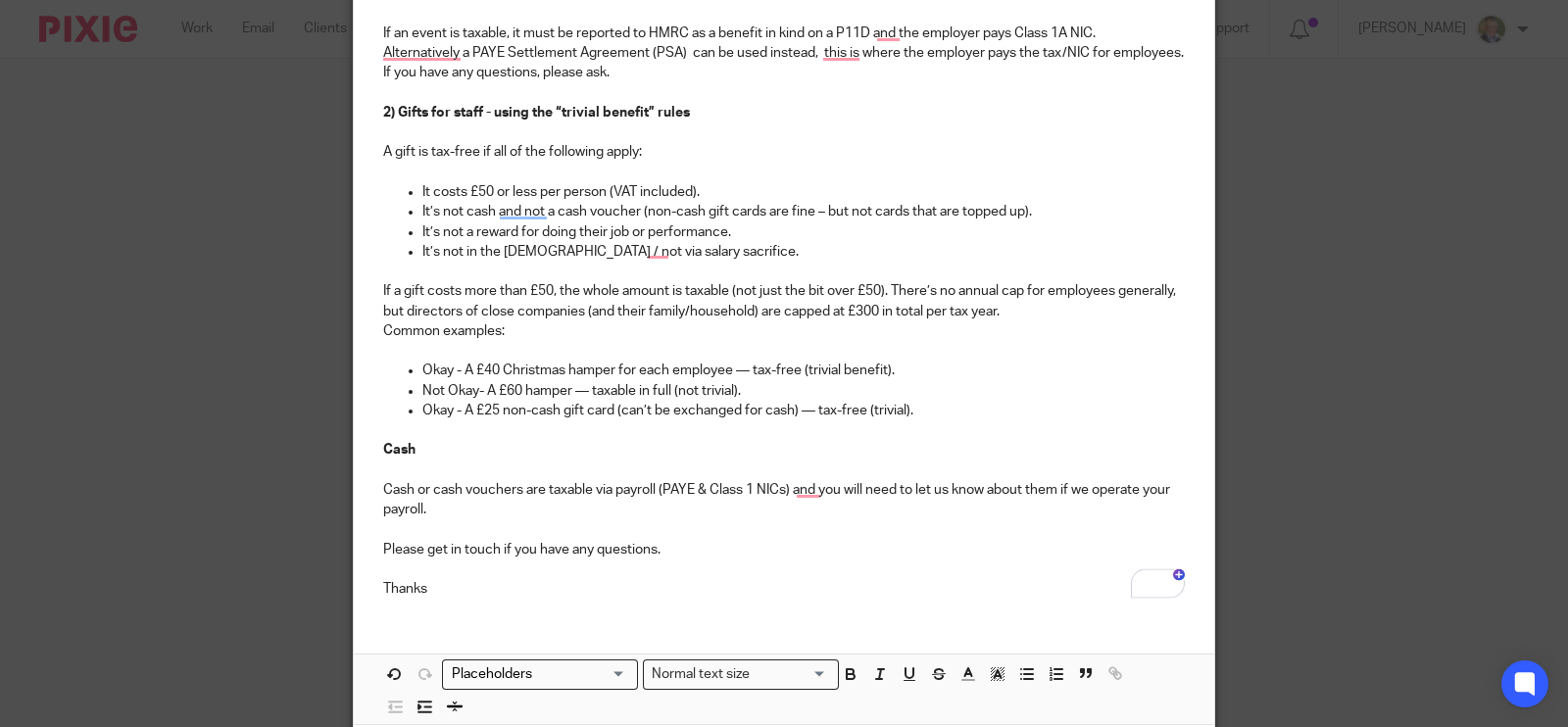
scroll to position [751, 0]
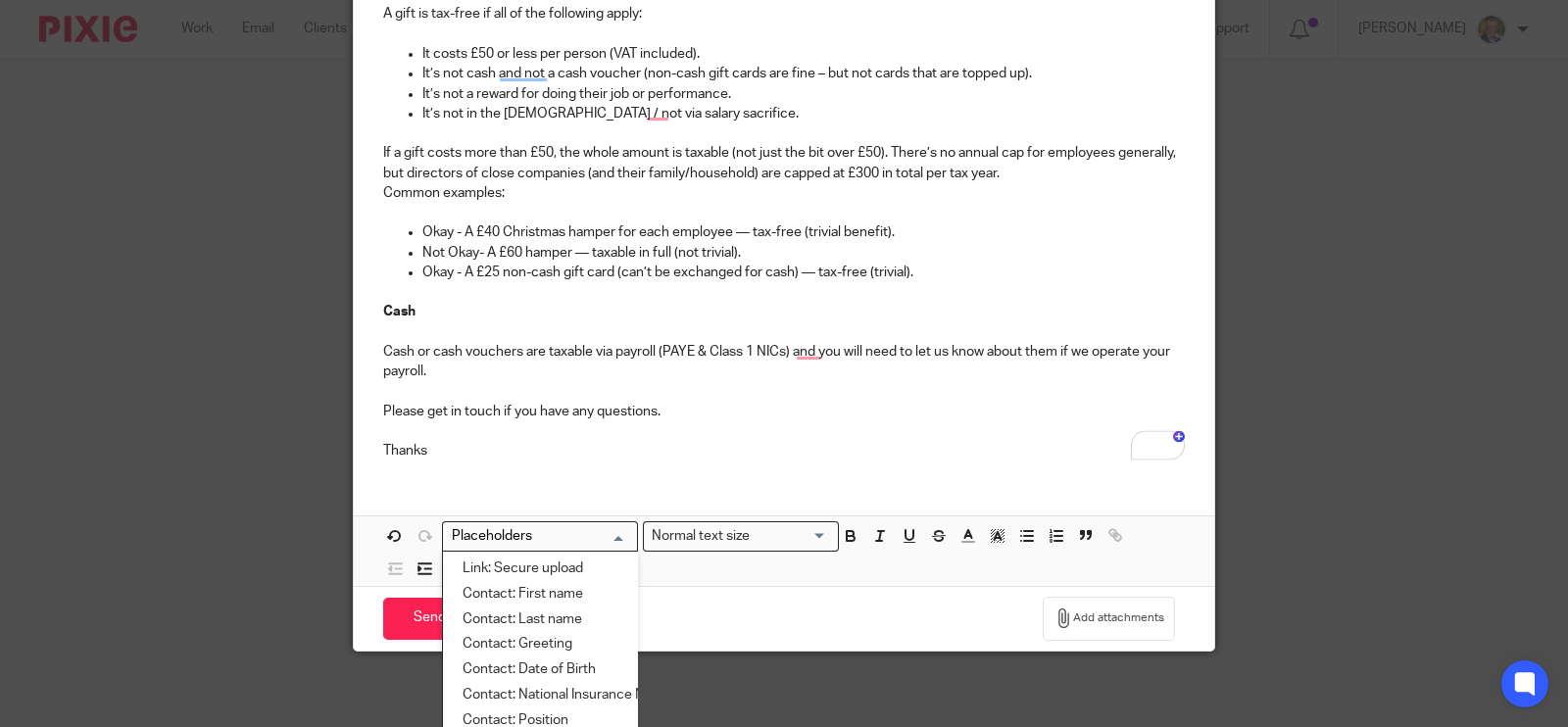
click at [616, 532] on input "Search for option" at bounding box center [536, 536] width 182 height 21
click at [549, 646] on li "Contact: Greeting" at bounding box center [541, 645] width 194 height 26
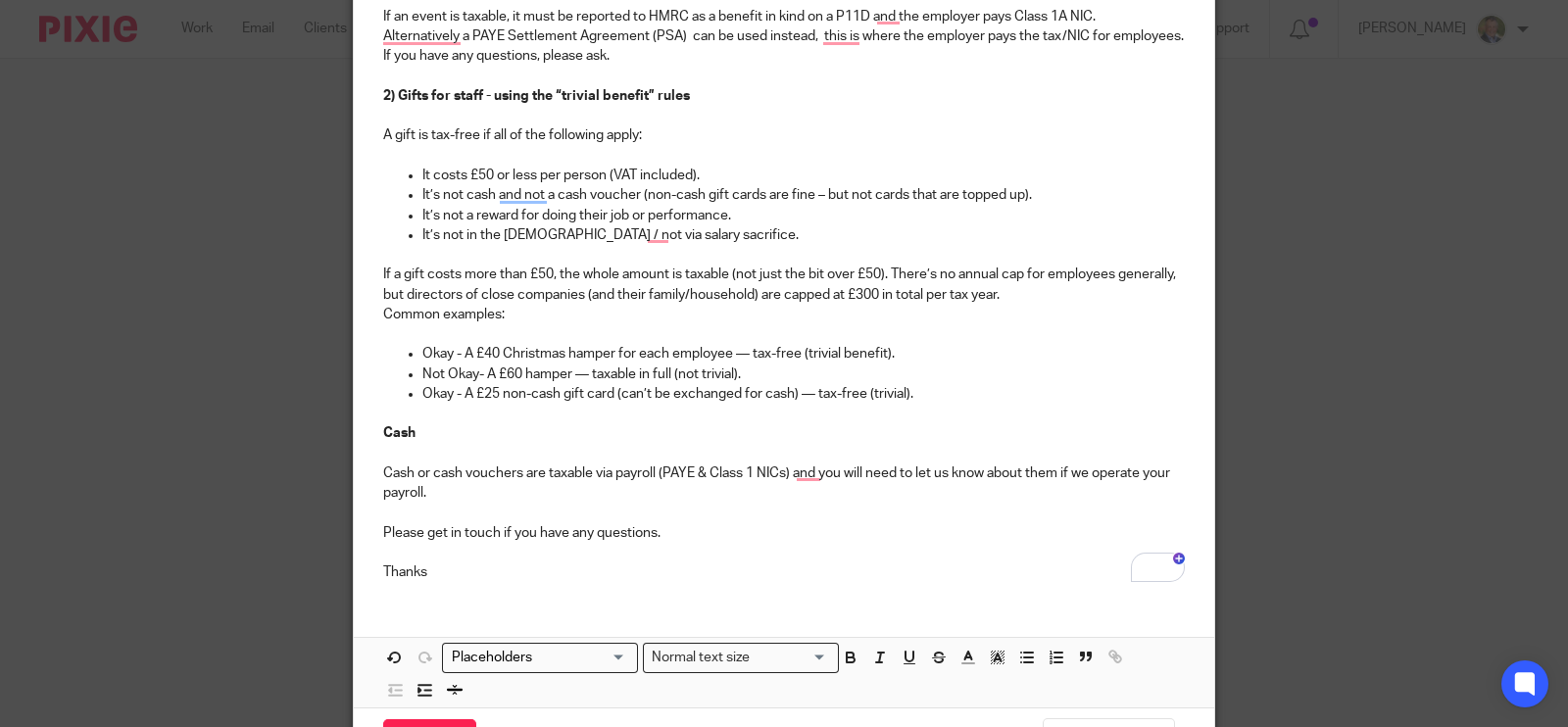
scroll to position [752, 0]
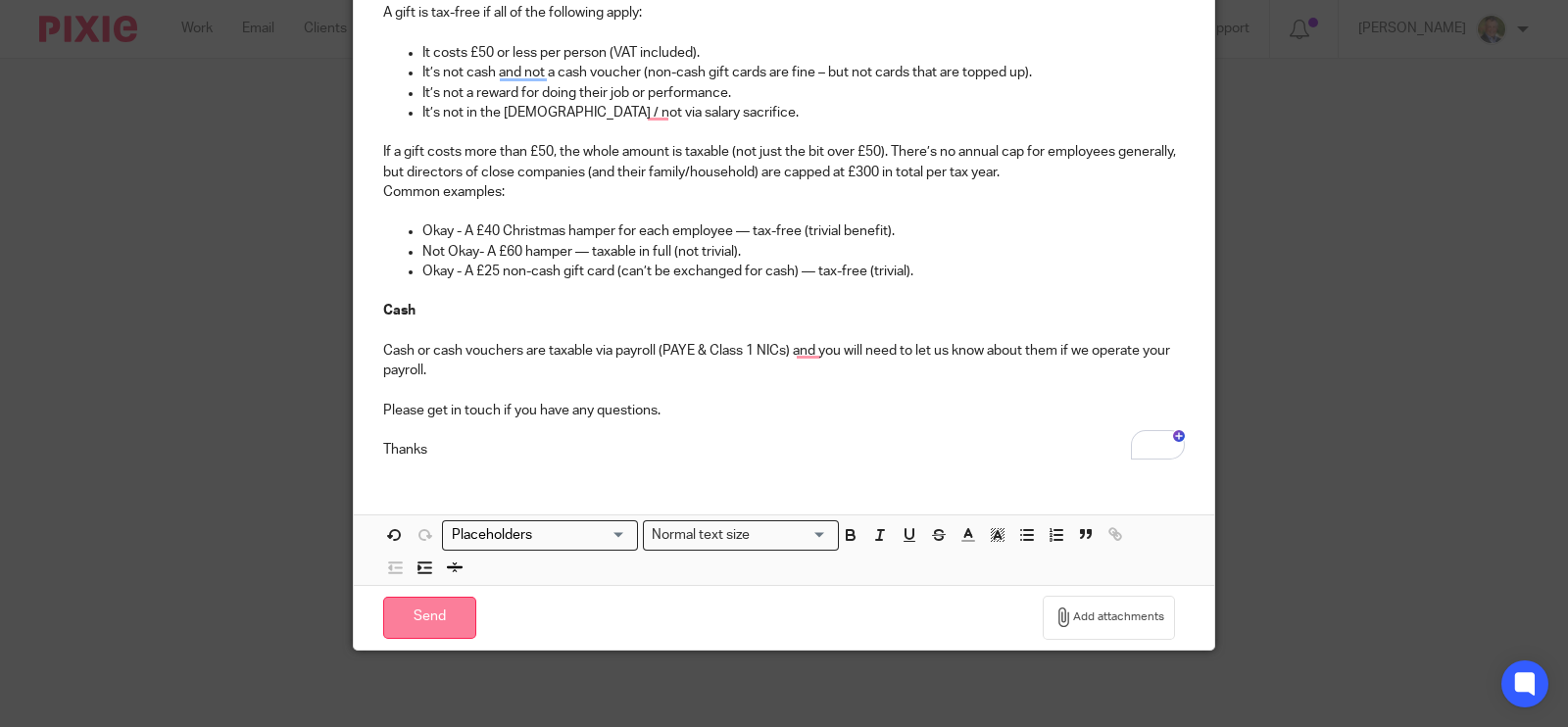
click at [446, 612] on input "Send" at bounding box center [430, 617] width 93 height 42
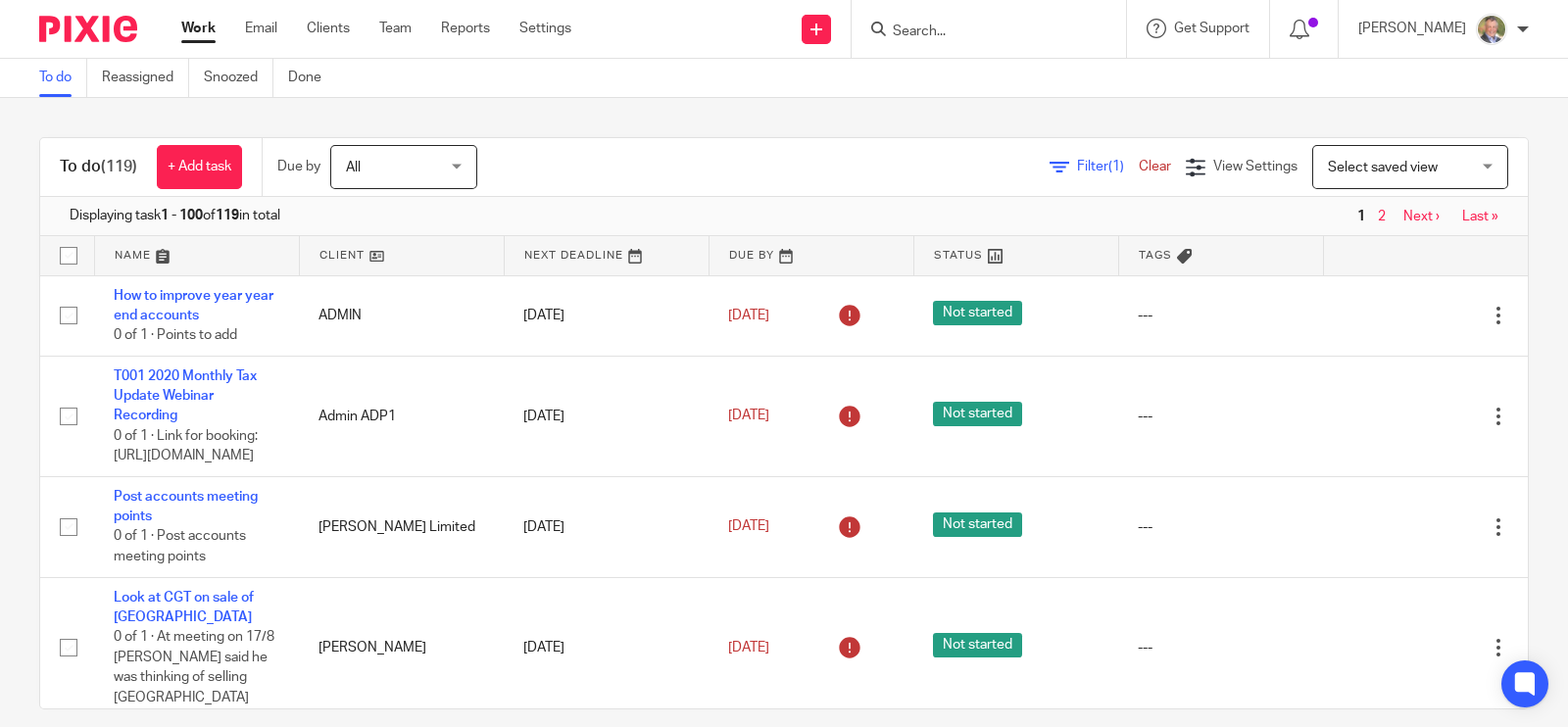
click at [975, 35] on input "Search" at bounding box center [979, 32] width 177 height 18
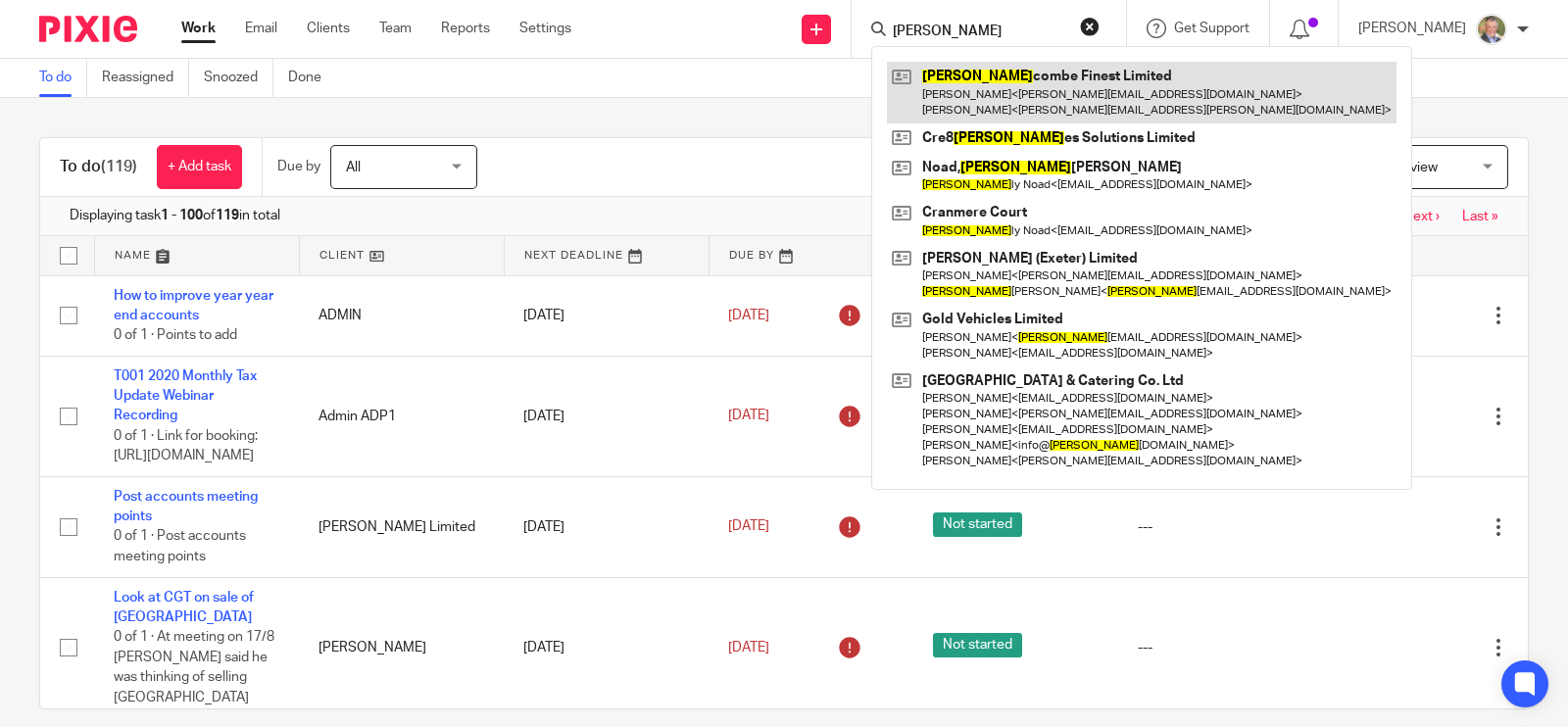
type input "[PERSON_NAME]"
click at [1025, 78] on link at bounding box center [1141, 92] width 509 height 61
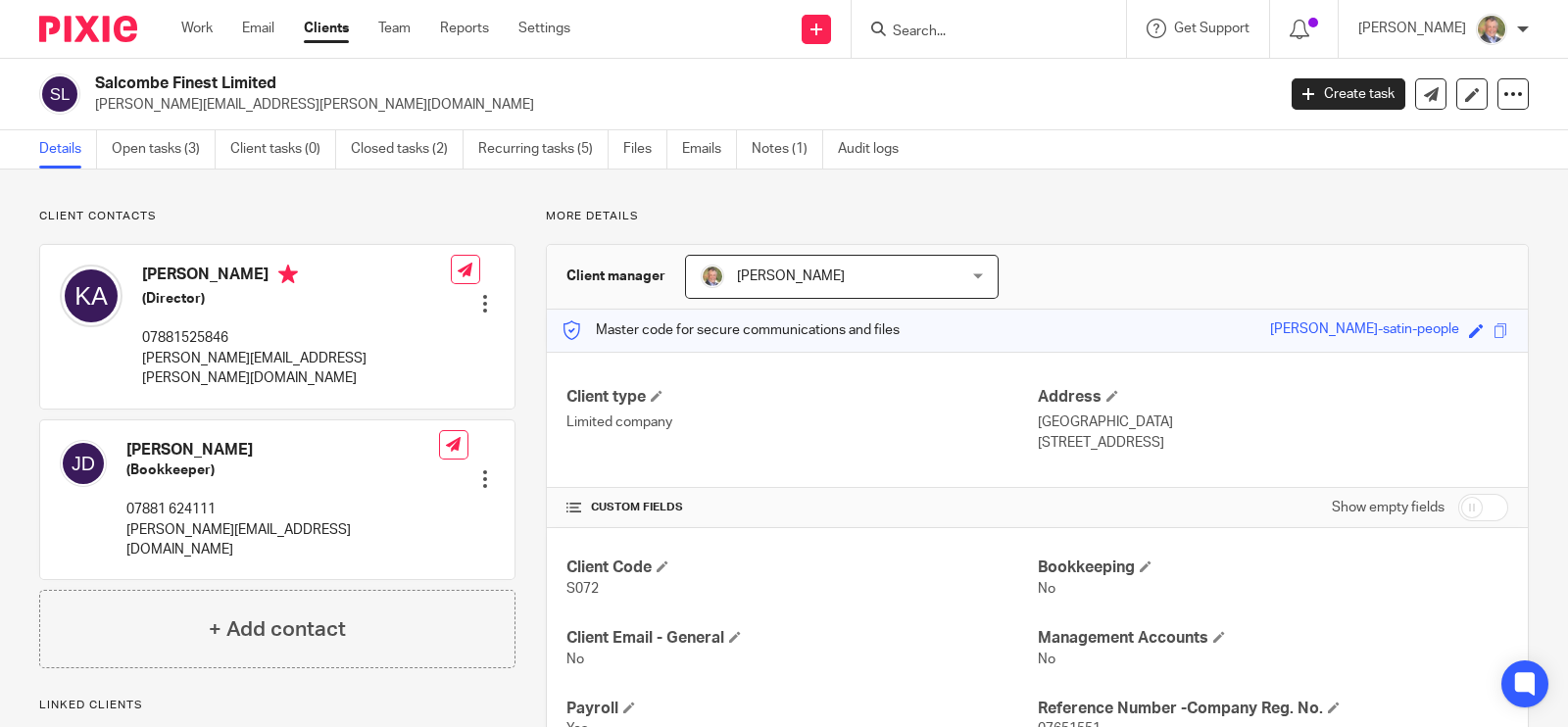
click at [475, 294] on div at bounding box center [485, 304] width 20 height 20
click at [383, 314] on link "Edit contact" at bounding box center [392, 318] width 187 height 28
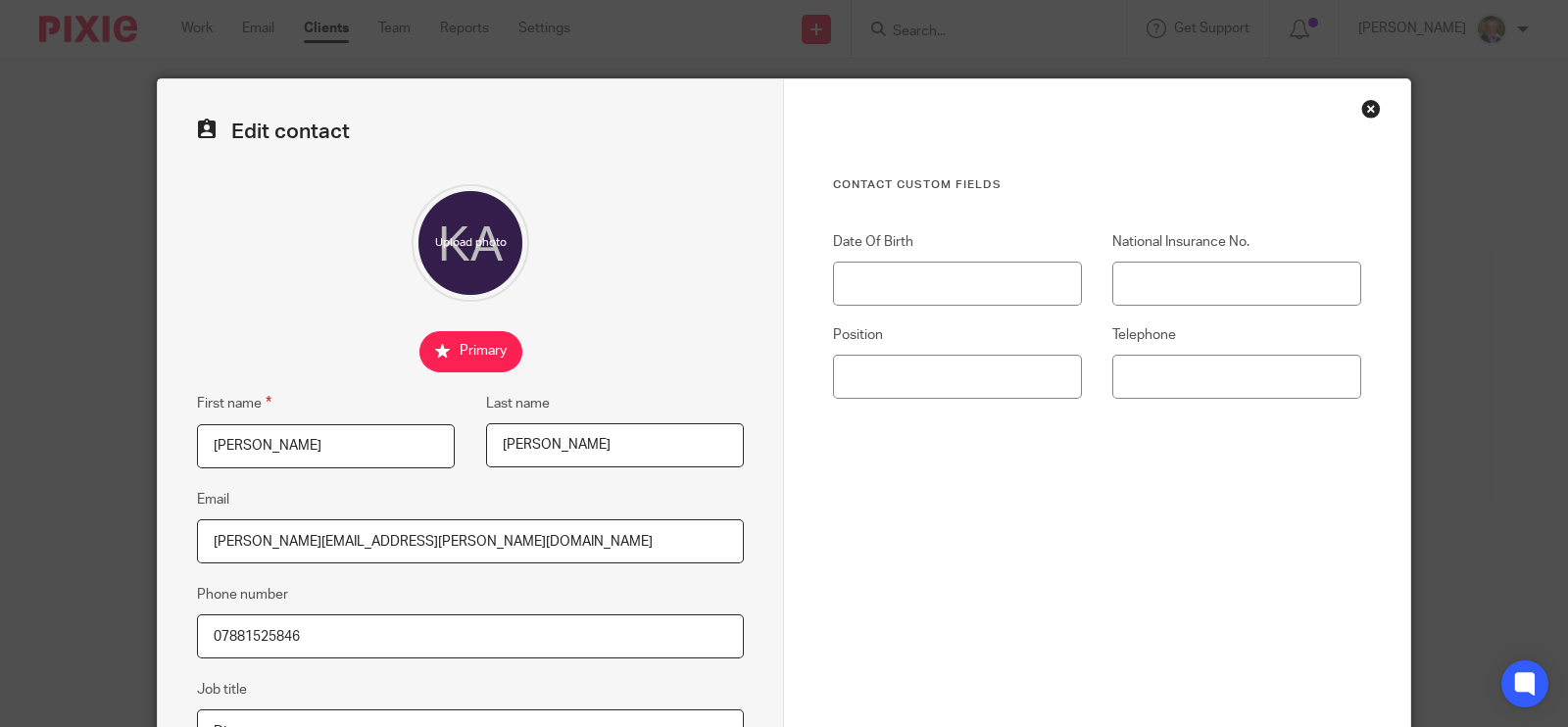
scroll to position [368, 0]
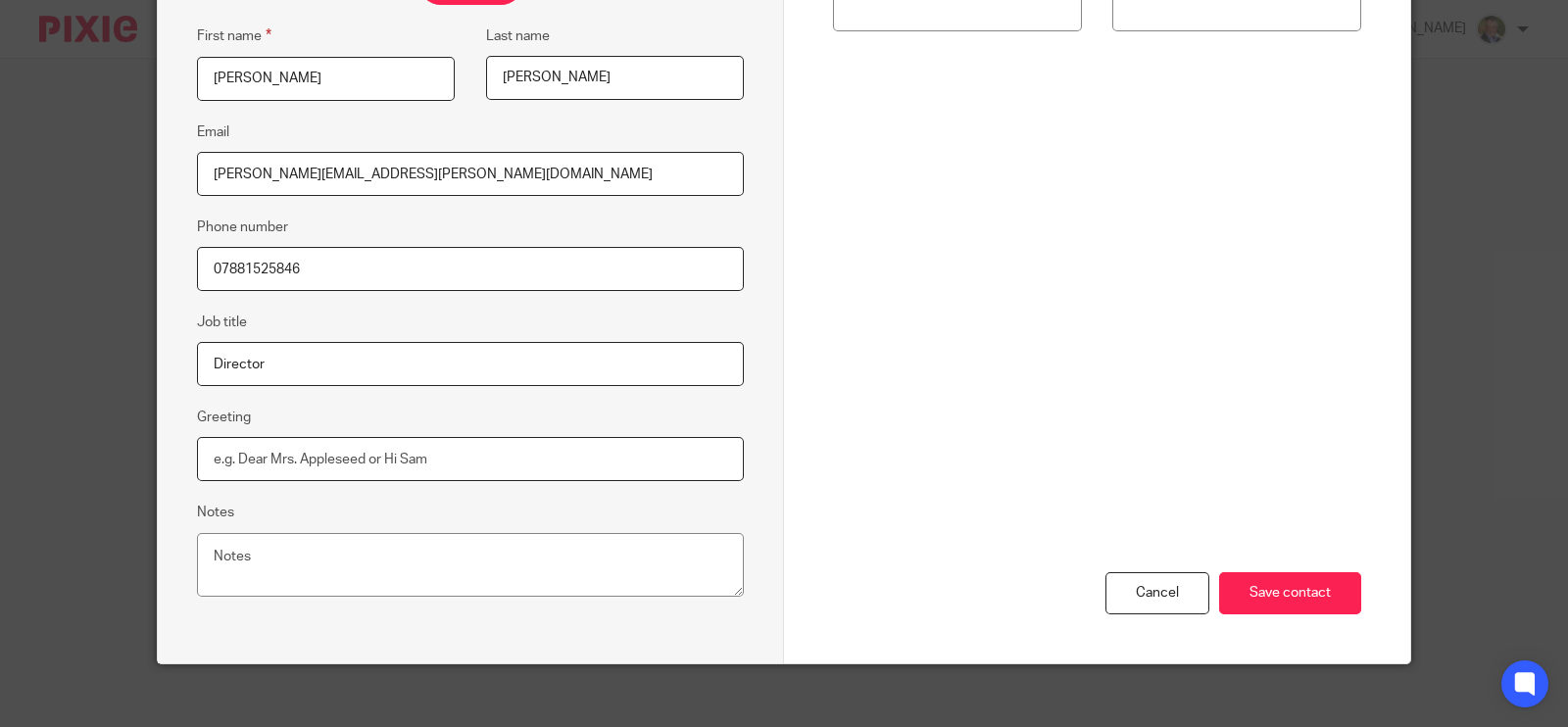
click at [403, 459] on input "Greeting" at bounding box center [470, 459] width 547 height 44
type input "Kate"
click at [1289, 584] on input "Save contact" at bounding box center [1290, 593] width 142 height 42
click at [1264, 582] on input "Save contact" at bounding box center [1290, 593] width 142 height 42
